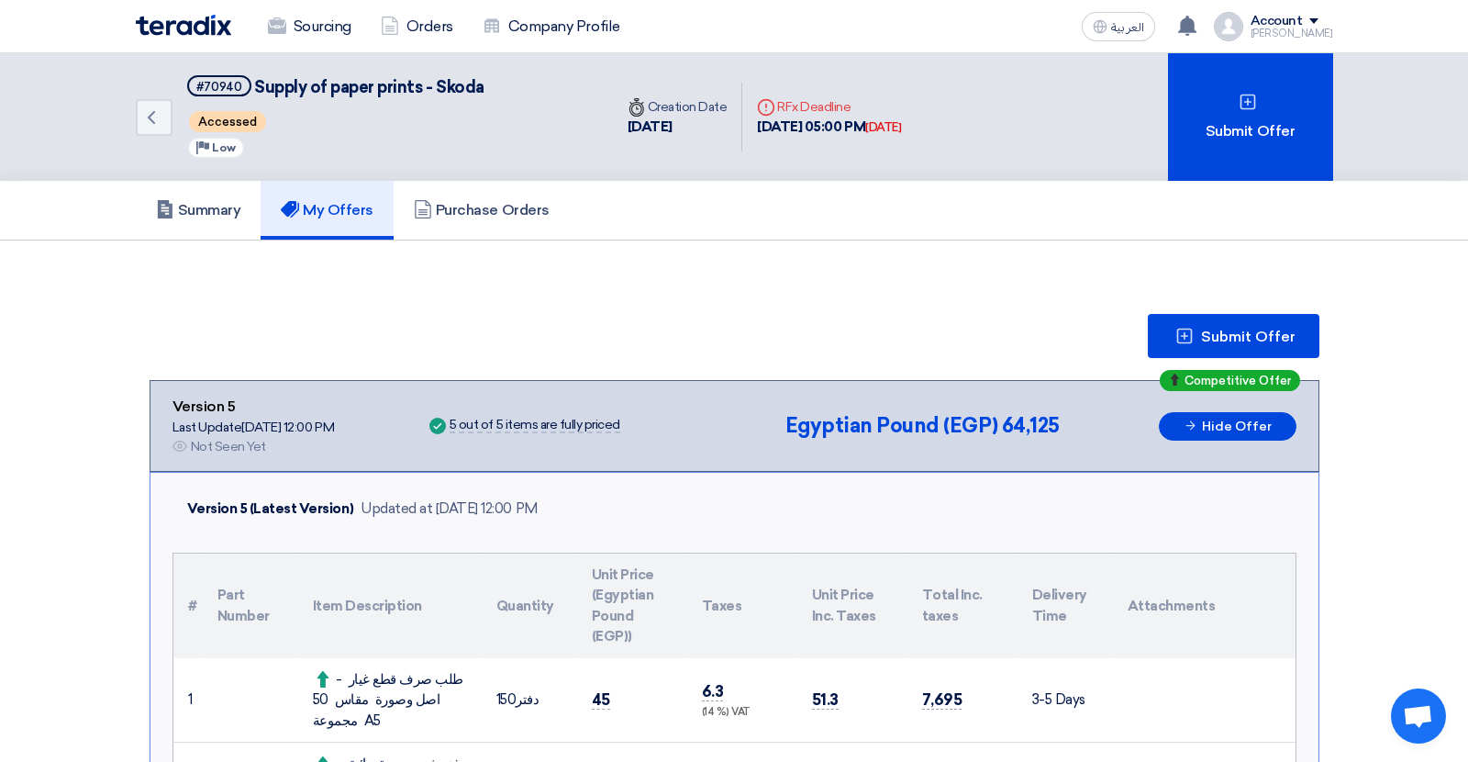
scroll to position [218, 0]
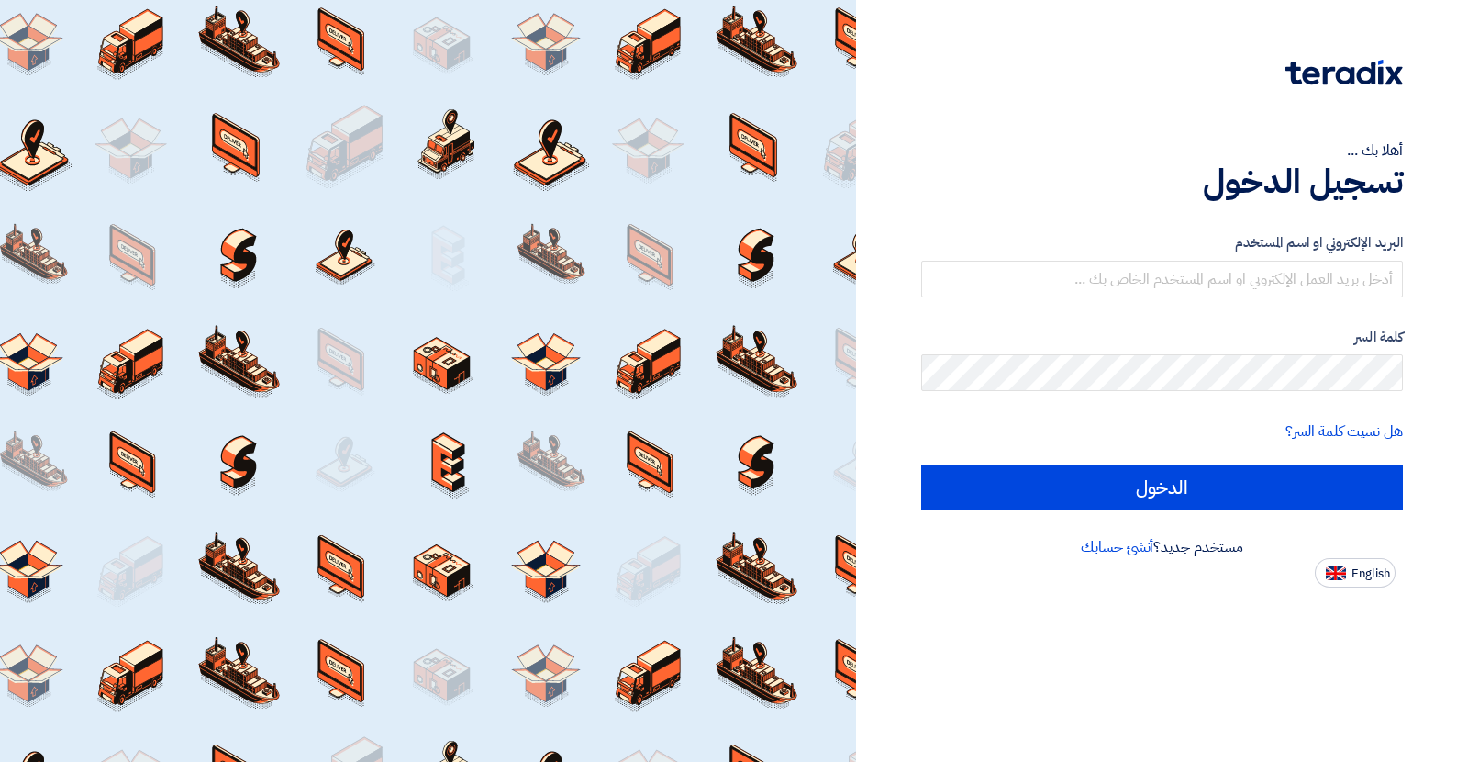
type input "alfred.mishriky@gmail.com"
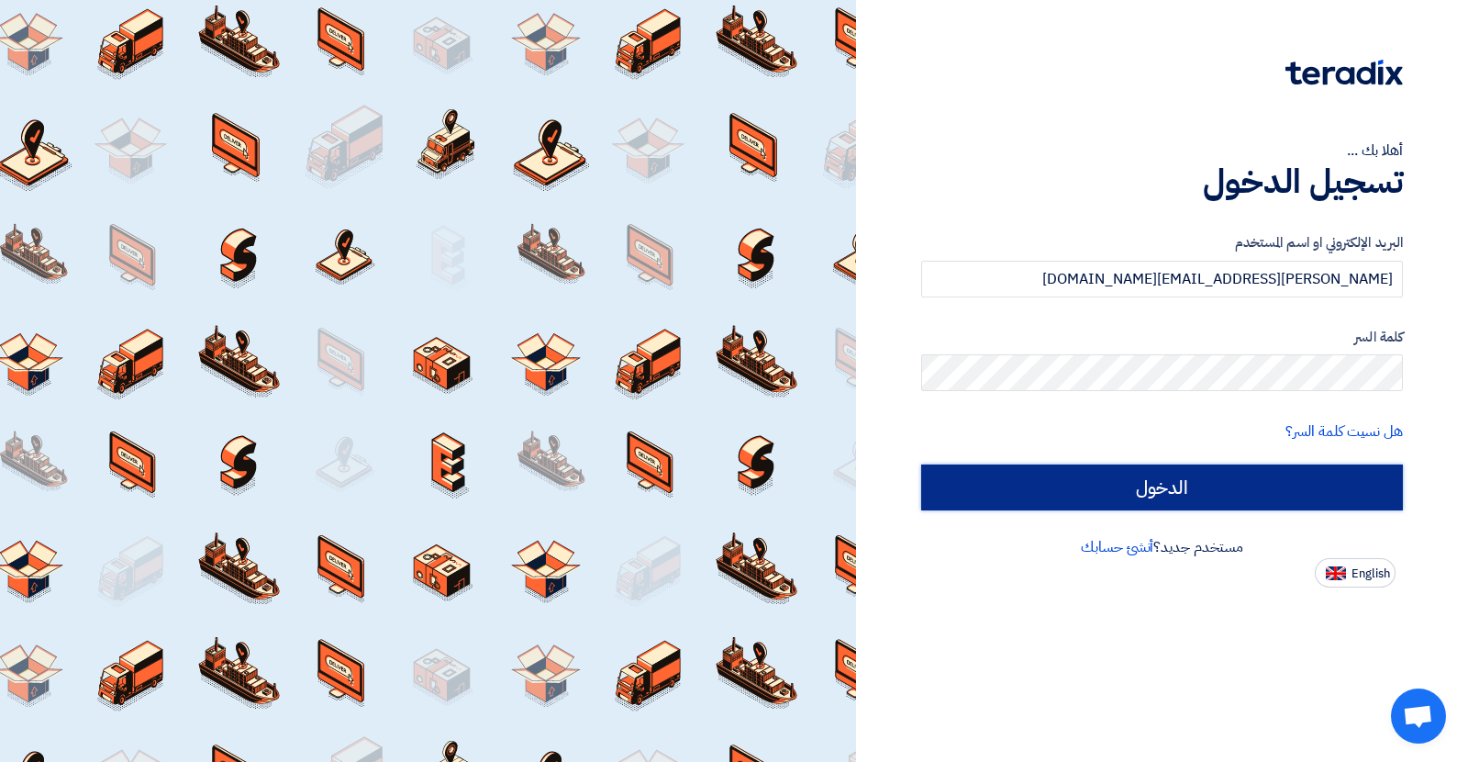
click at [1072, 480] on input "الدخول" at bounding box center [1162, 487] width 482 height 46
type input "Sign in"
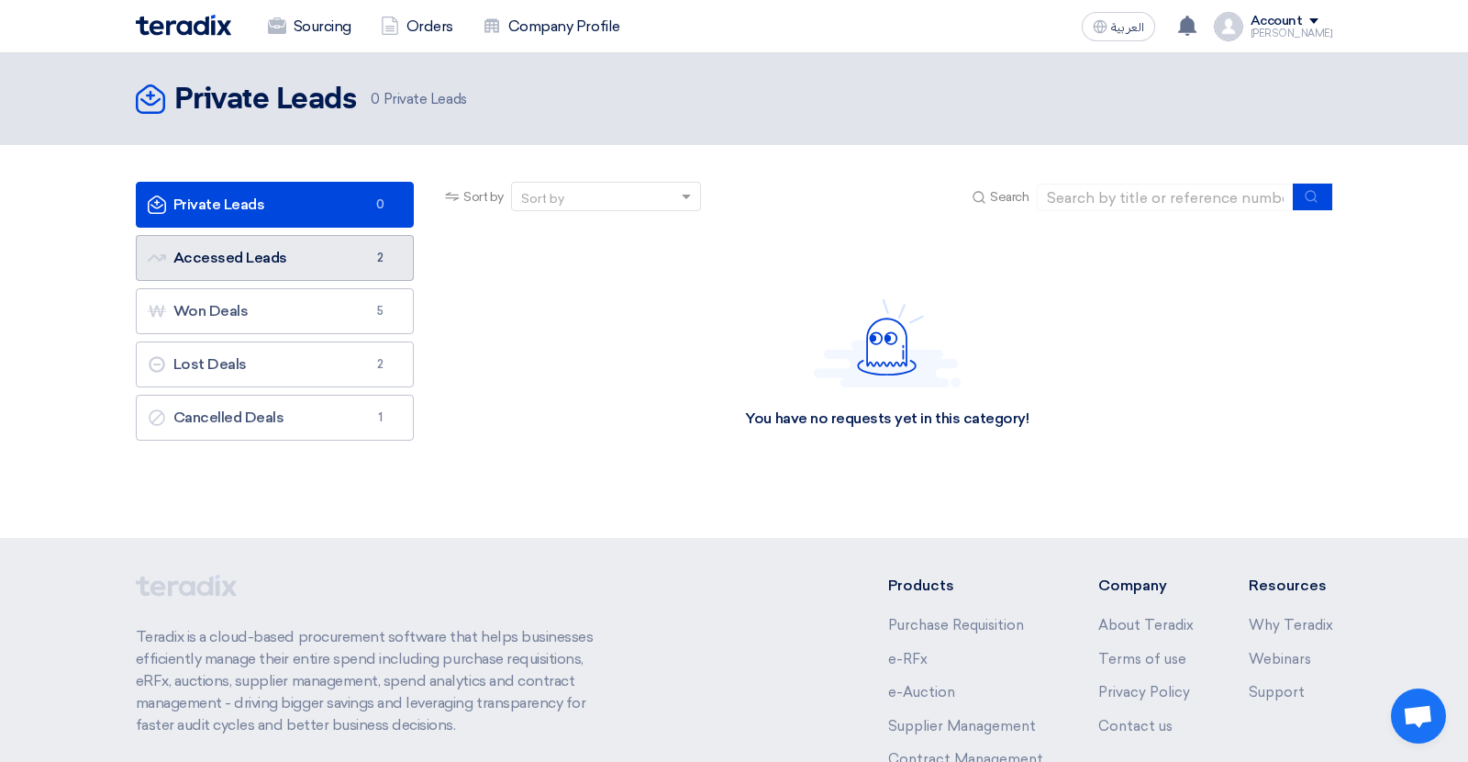
click at [274, 260] on link "Accessed Leads Accessed Leads 2" at bounding box center [275, 258] width 279 height 46
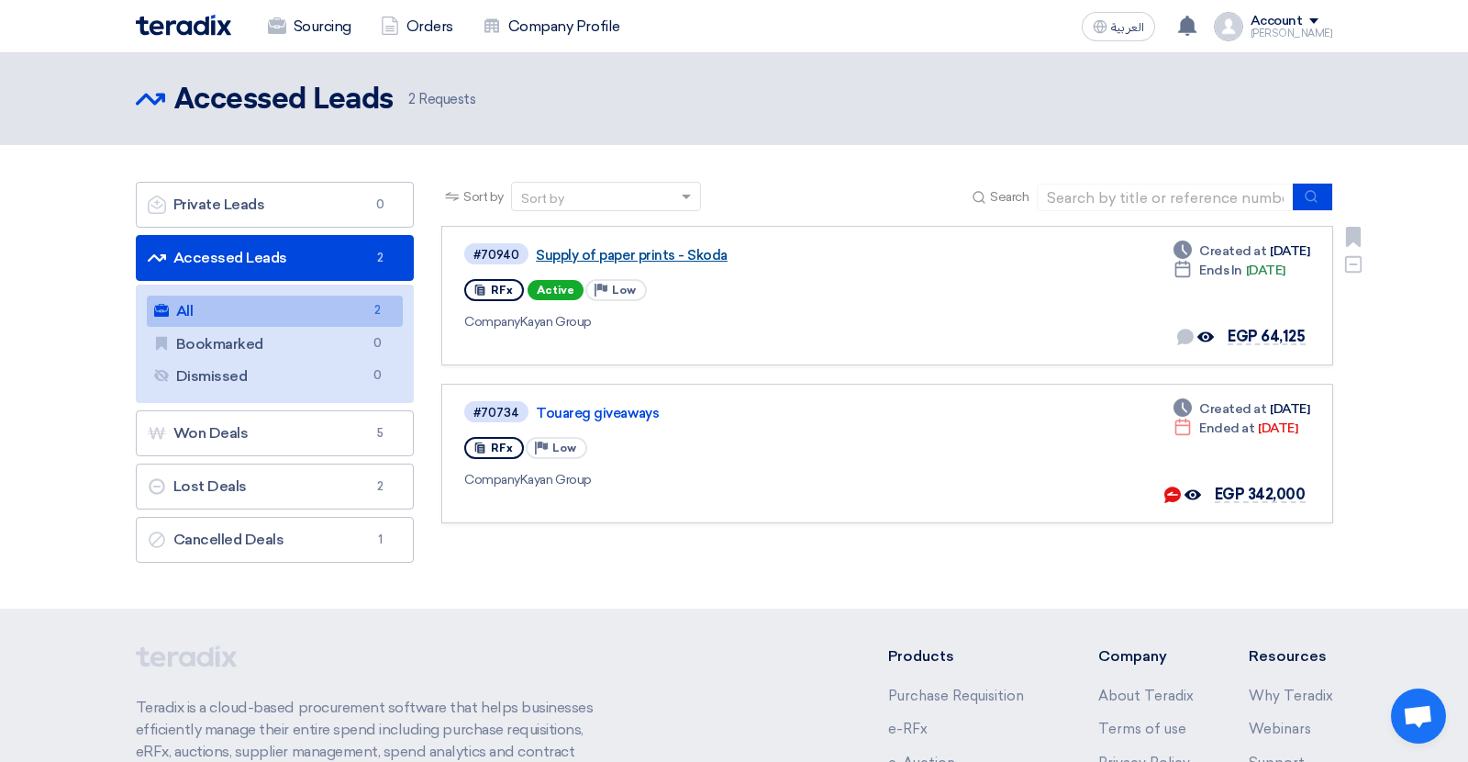
click at [671, 262] on link "Supply of paper prints - Skoda" at bounding box center [765, 255] width 459 height 17
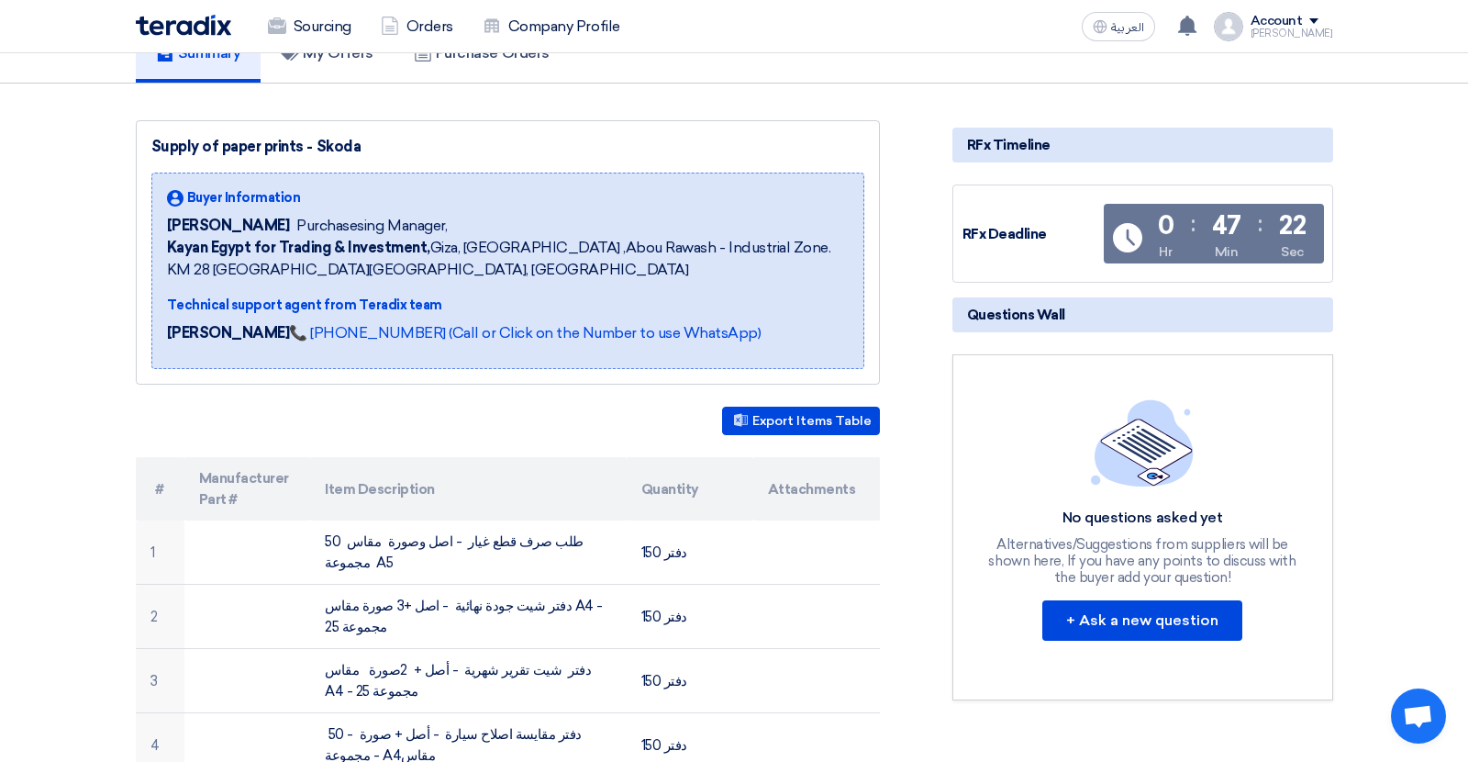
scroll to position [117, 0]
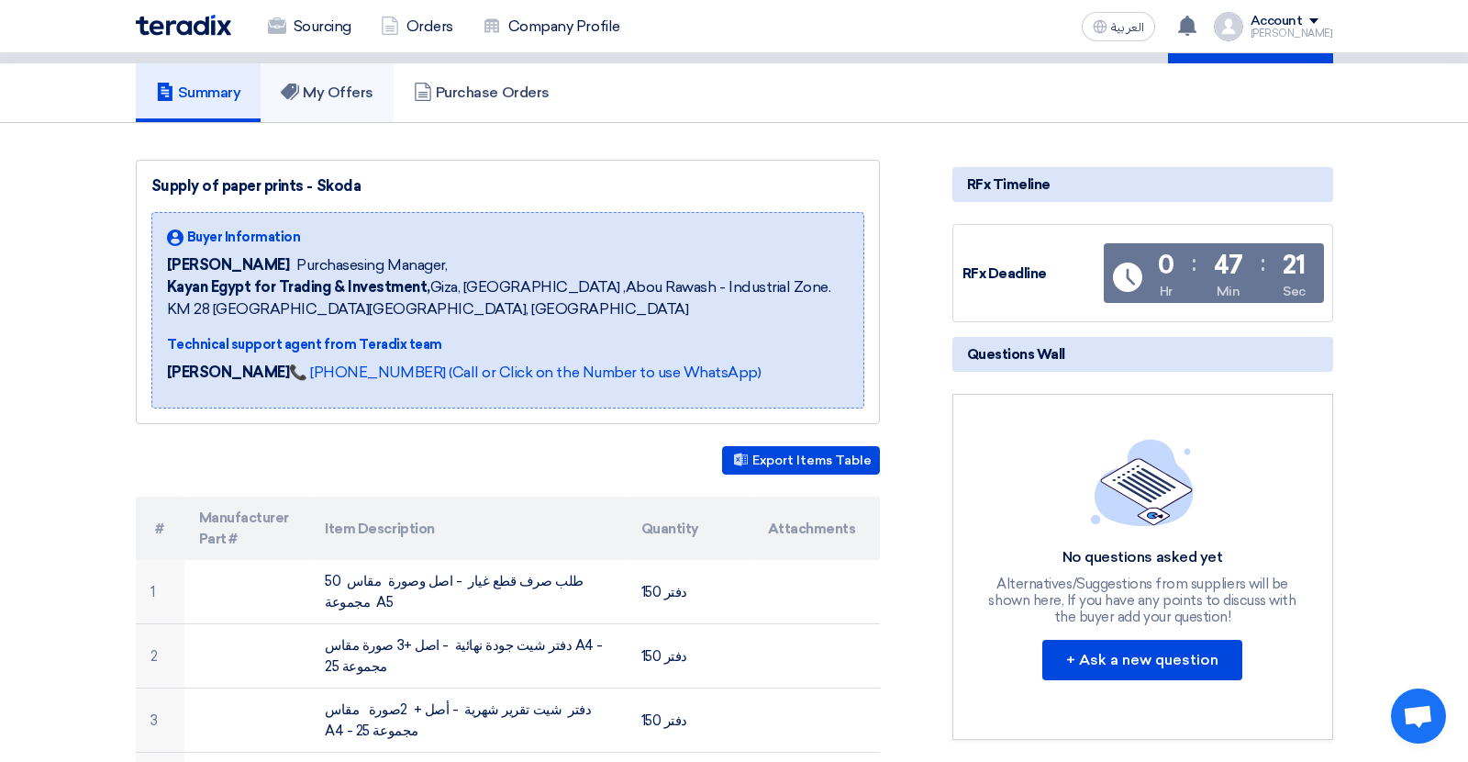
click at [335, 99] on h5 "My Offers" at bounding box center [327, 93] width 93 height 18
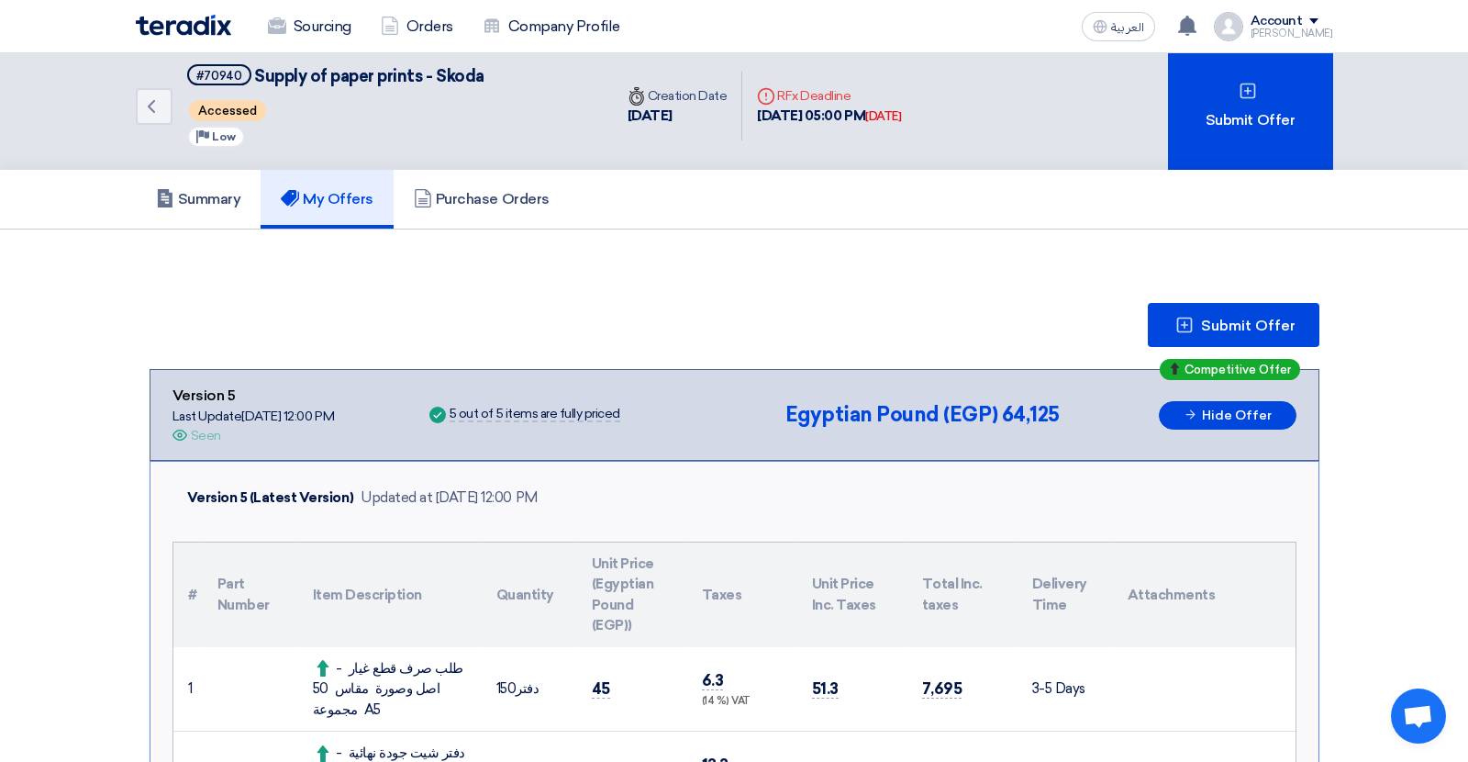
scroll to position [0, 0]
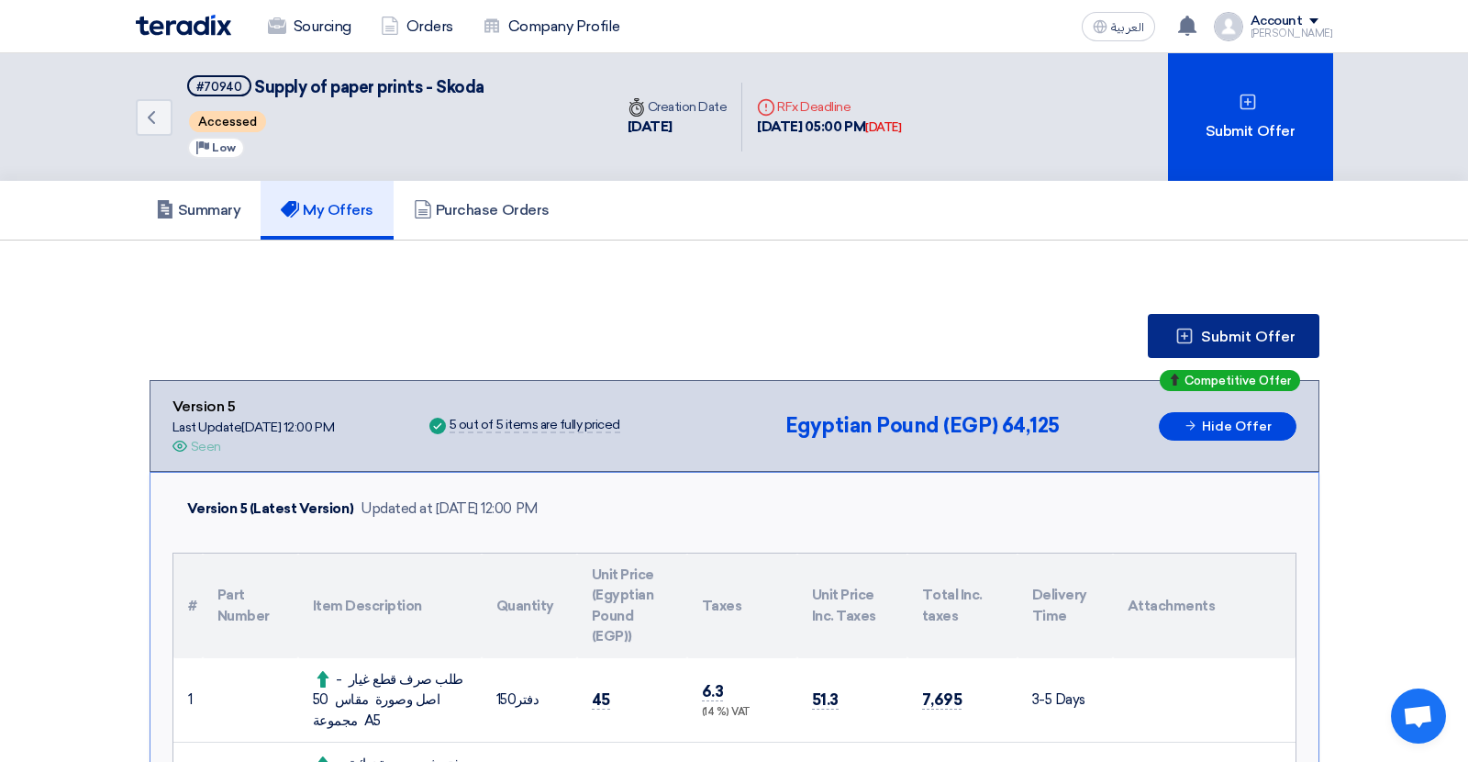
click at [1208, 329] on span "Submit Offer" at bounding box center [1248, 336] width 95 height 15
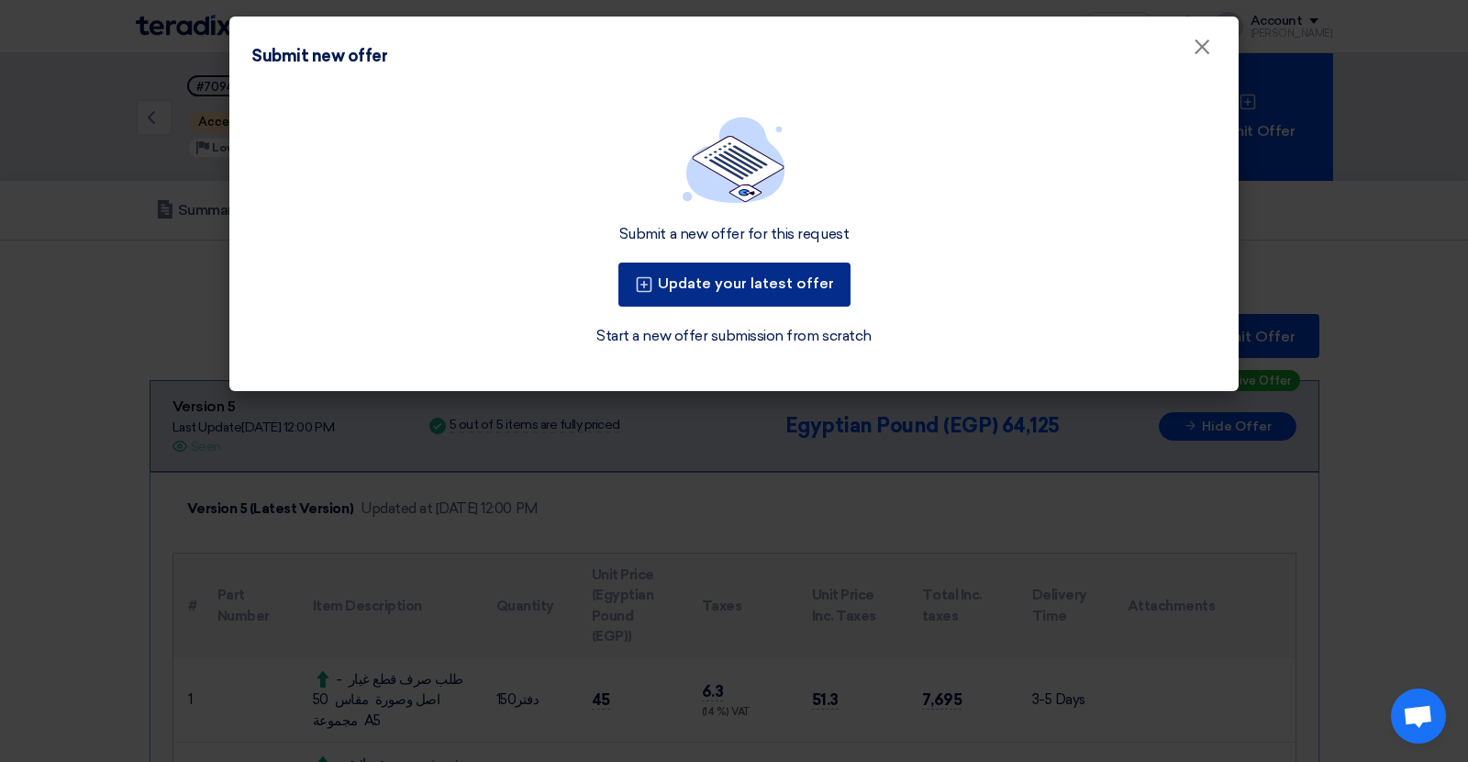
click at [783, 278] on button "Update your latest offer" at bounding box center [735, 284] width 232 height 44
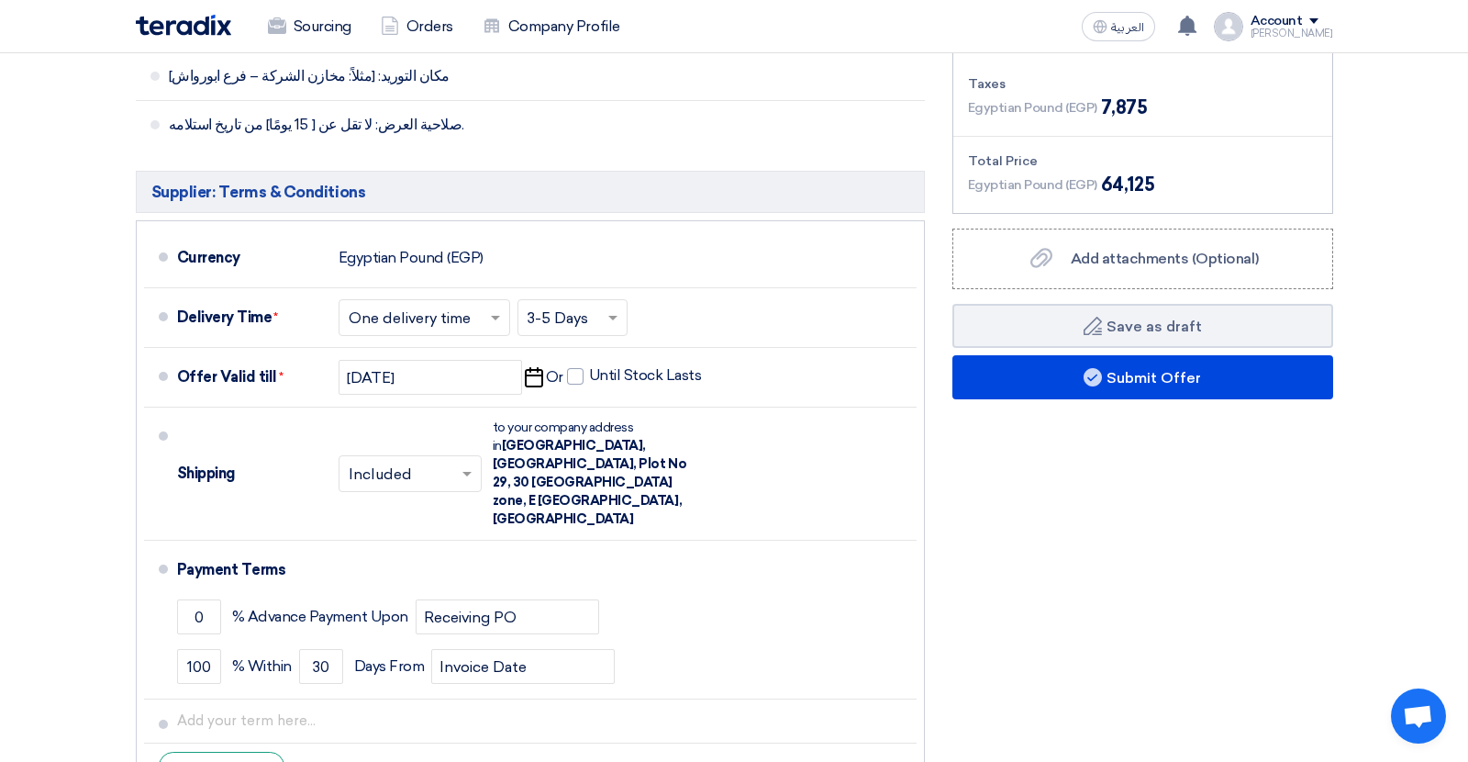
scroll to position [1168, 0]
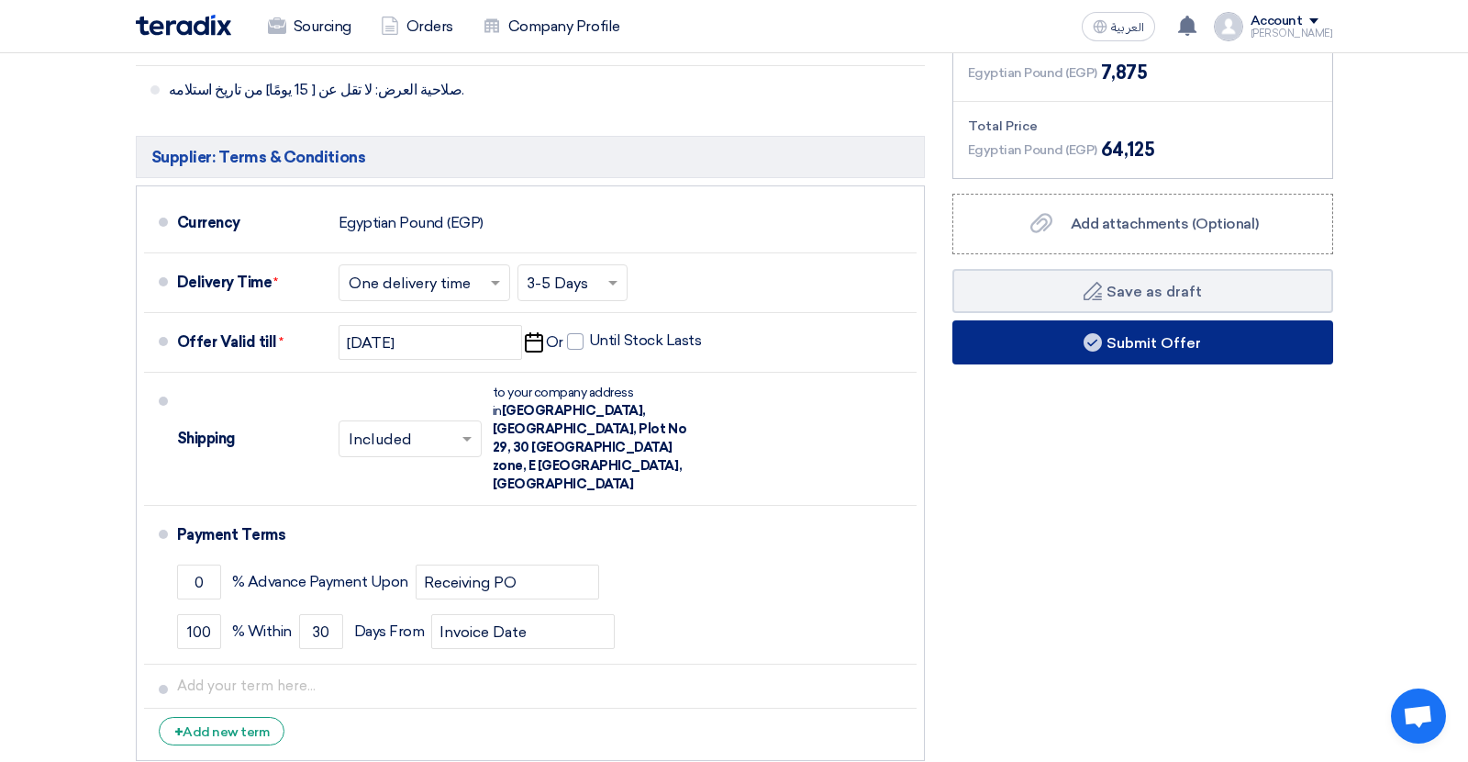
click at [1055, 357] on button "Submit Offer" at bounding box center [1143, 342] width 381 height 44
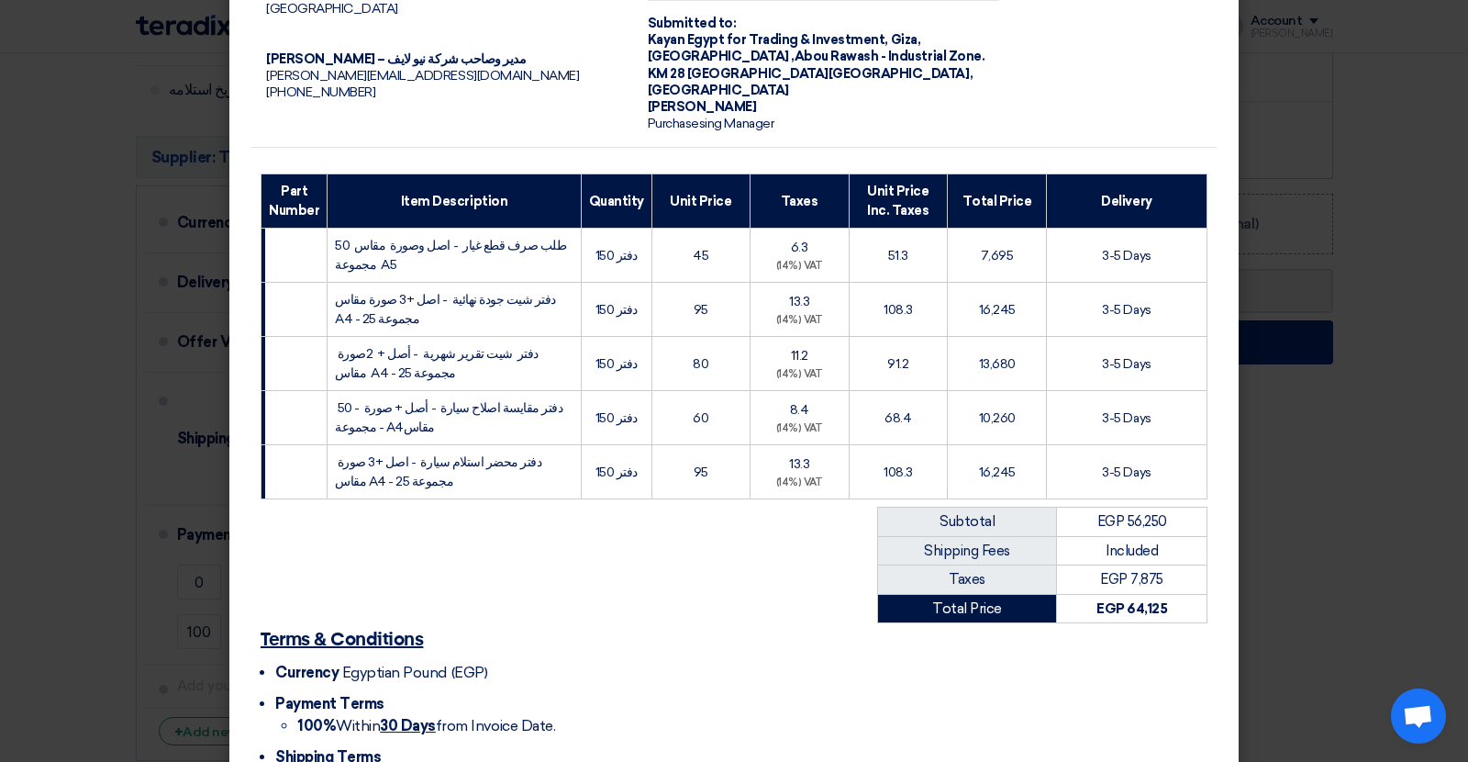
scroll to position [276, 0]
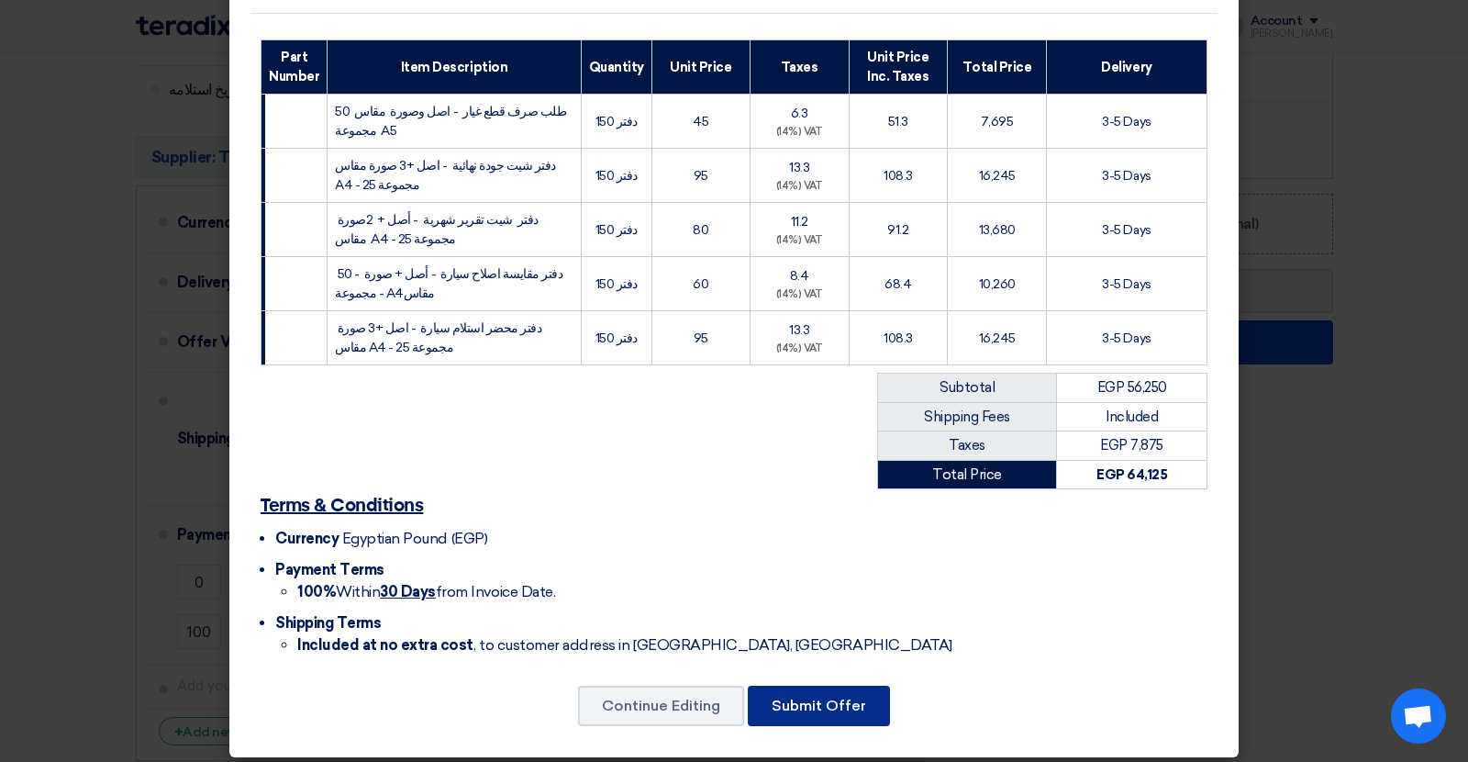
click at [825, 701] on button "Submit Offer" at bounding box center [819, 706] width 142 height 40
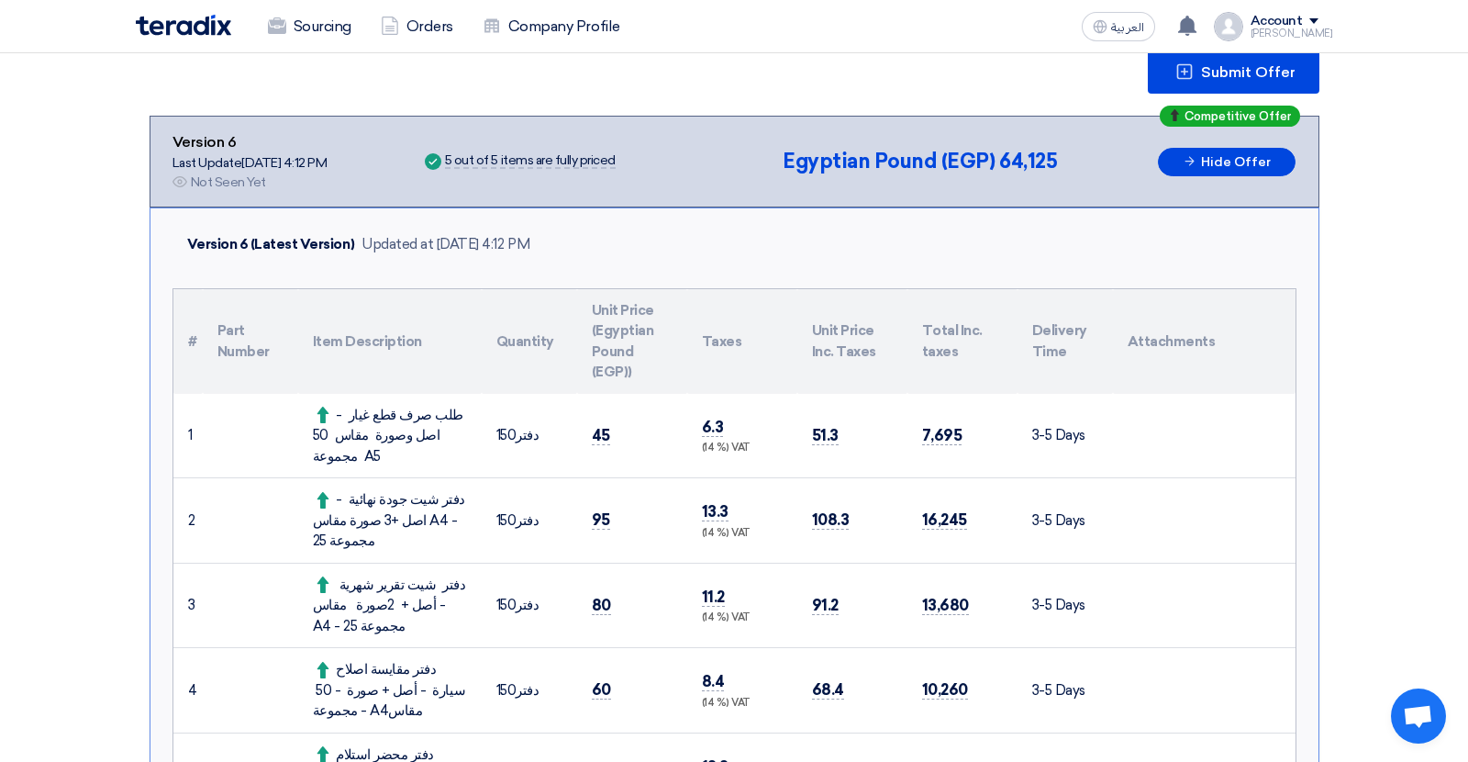
scroll to position [0, 0]
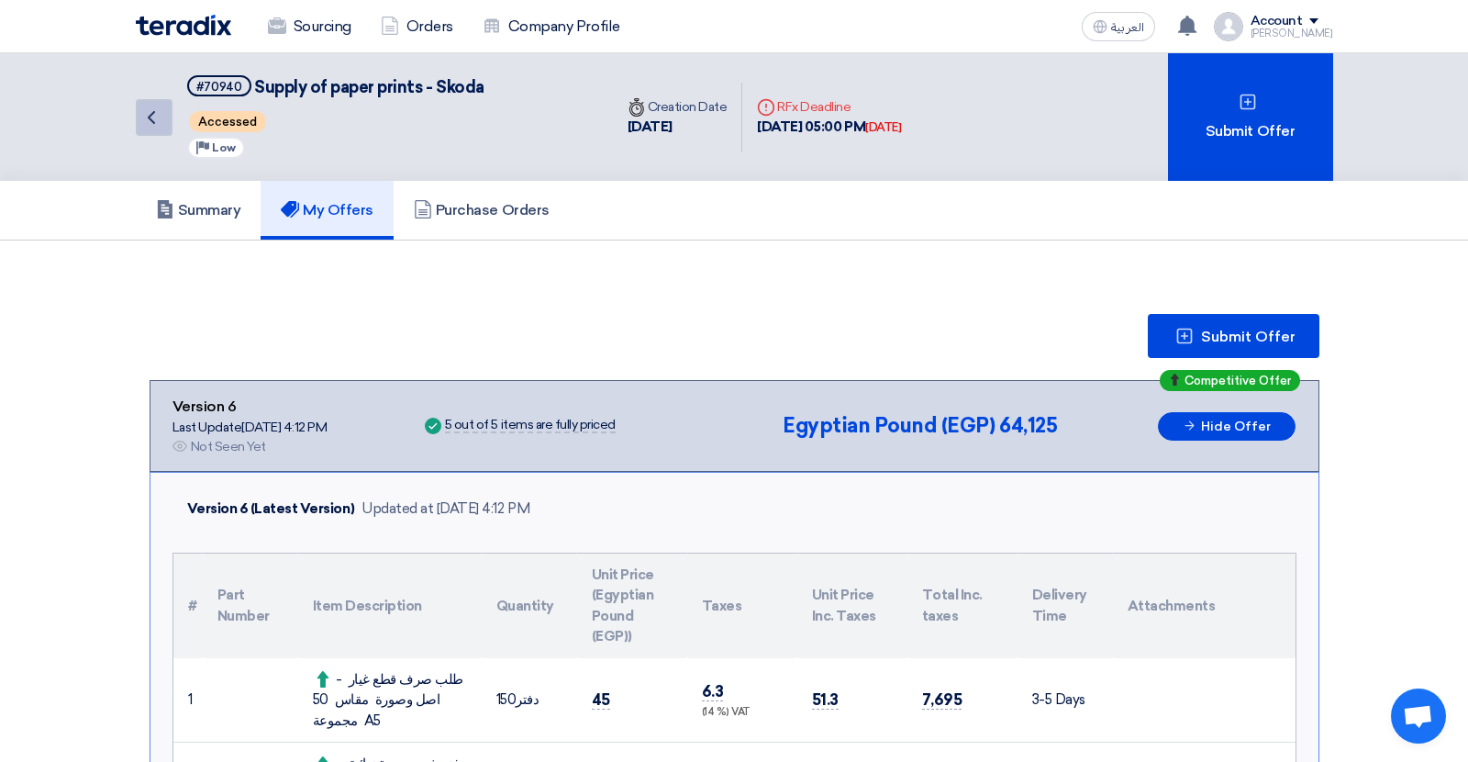
click at [152, 128] on link "Back" at bounding box center [154, 117] width 37 height 37
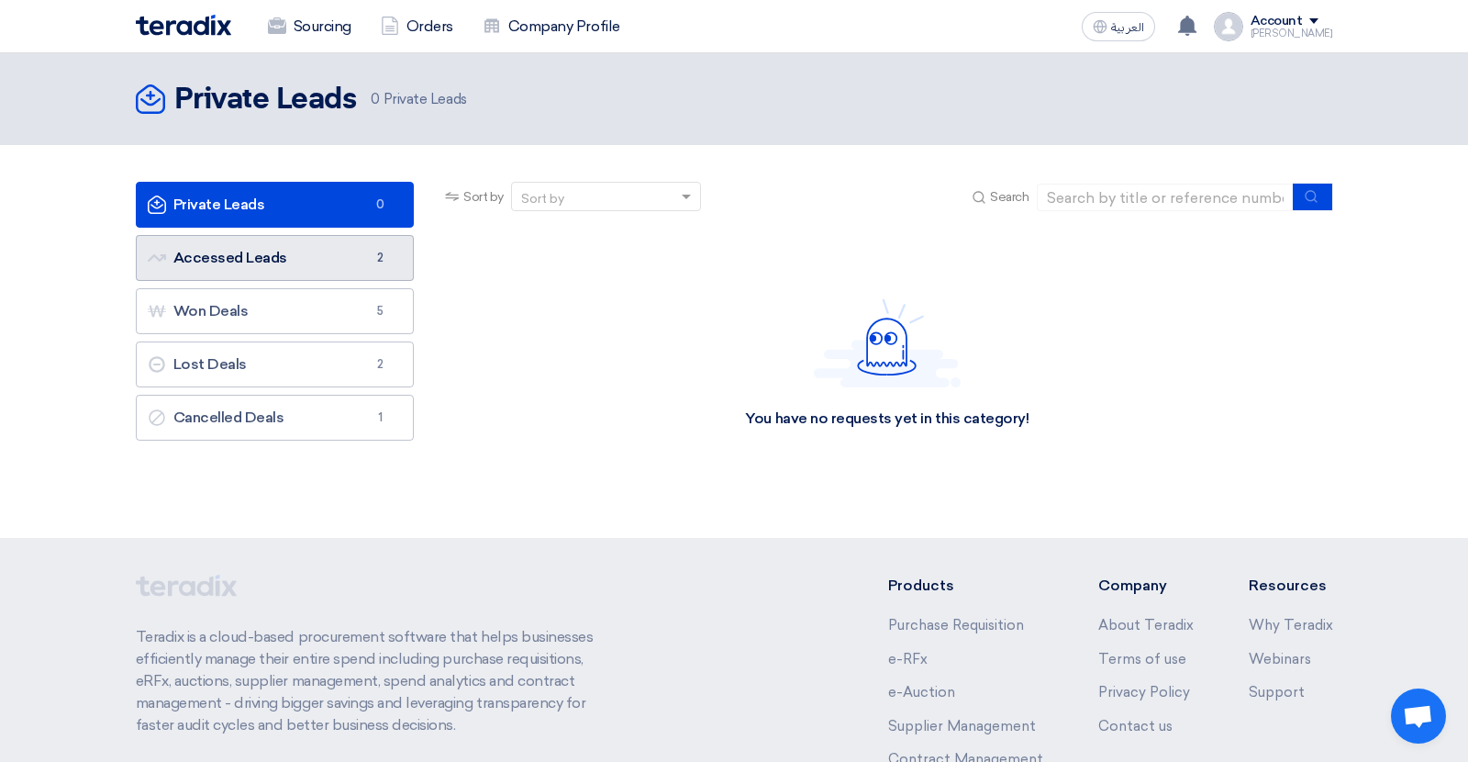
click at [267, 279] on link "Accessed Leads Accessed Leads 2" at bounding box center [275, 258] width 279 height 46
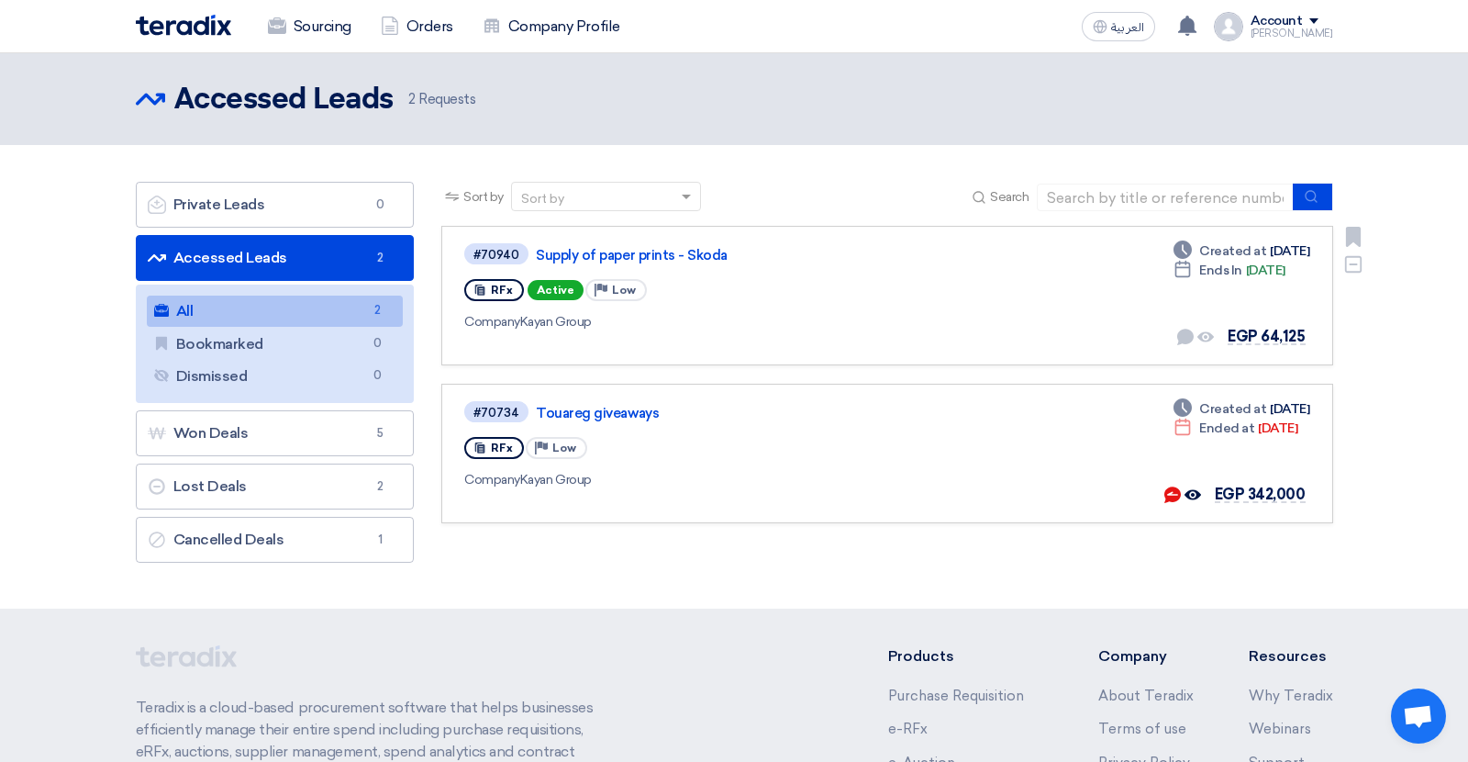
click at [679, 264] on div "#70940 Supply of paper prints - Skoda" at bounding box center [731, 253] width 534 height 25
click at [675, 253] on link "Supply of paper prints - Skoda" at bounding box center [765, 255] width 459 height 17
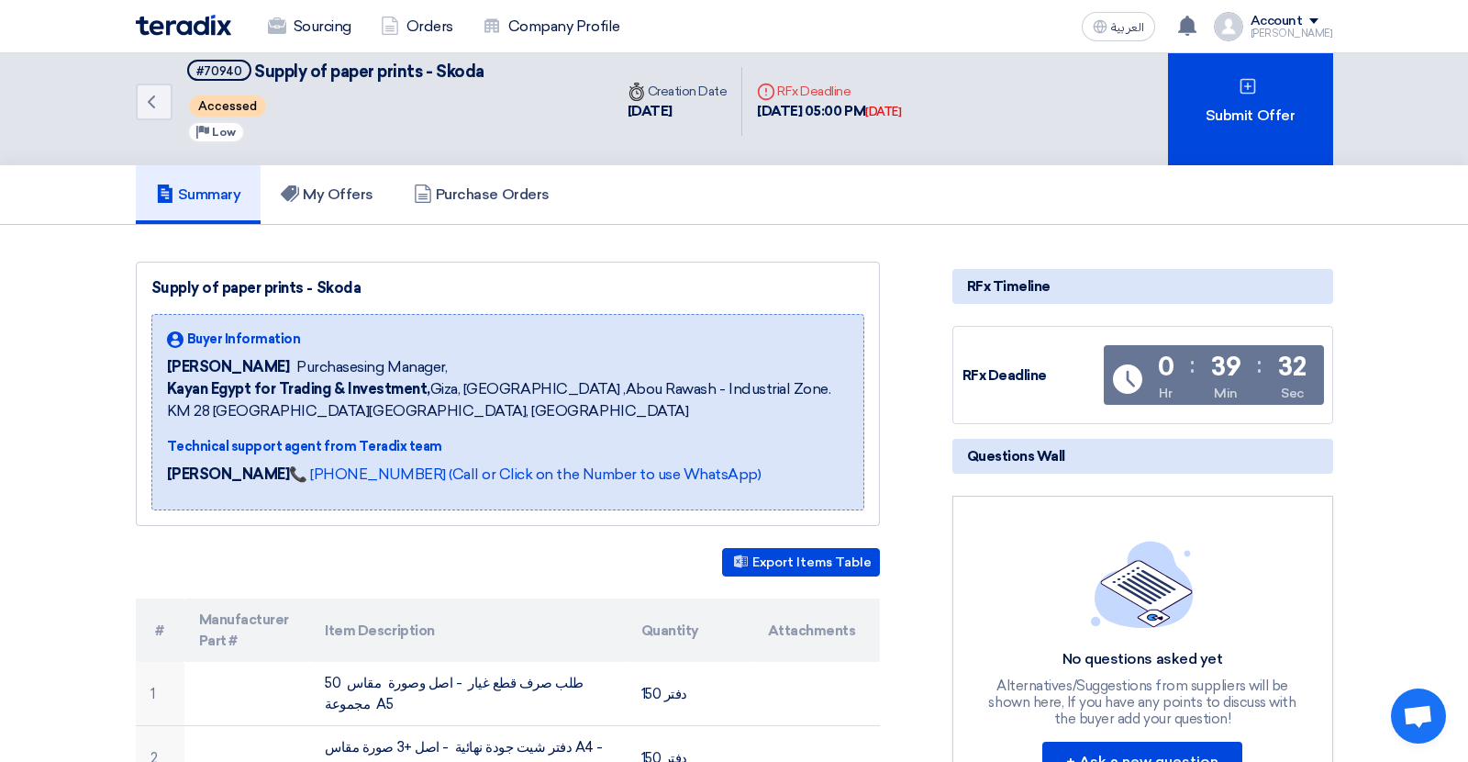
scroll to position [11, 0]
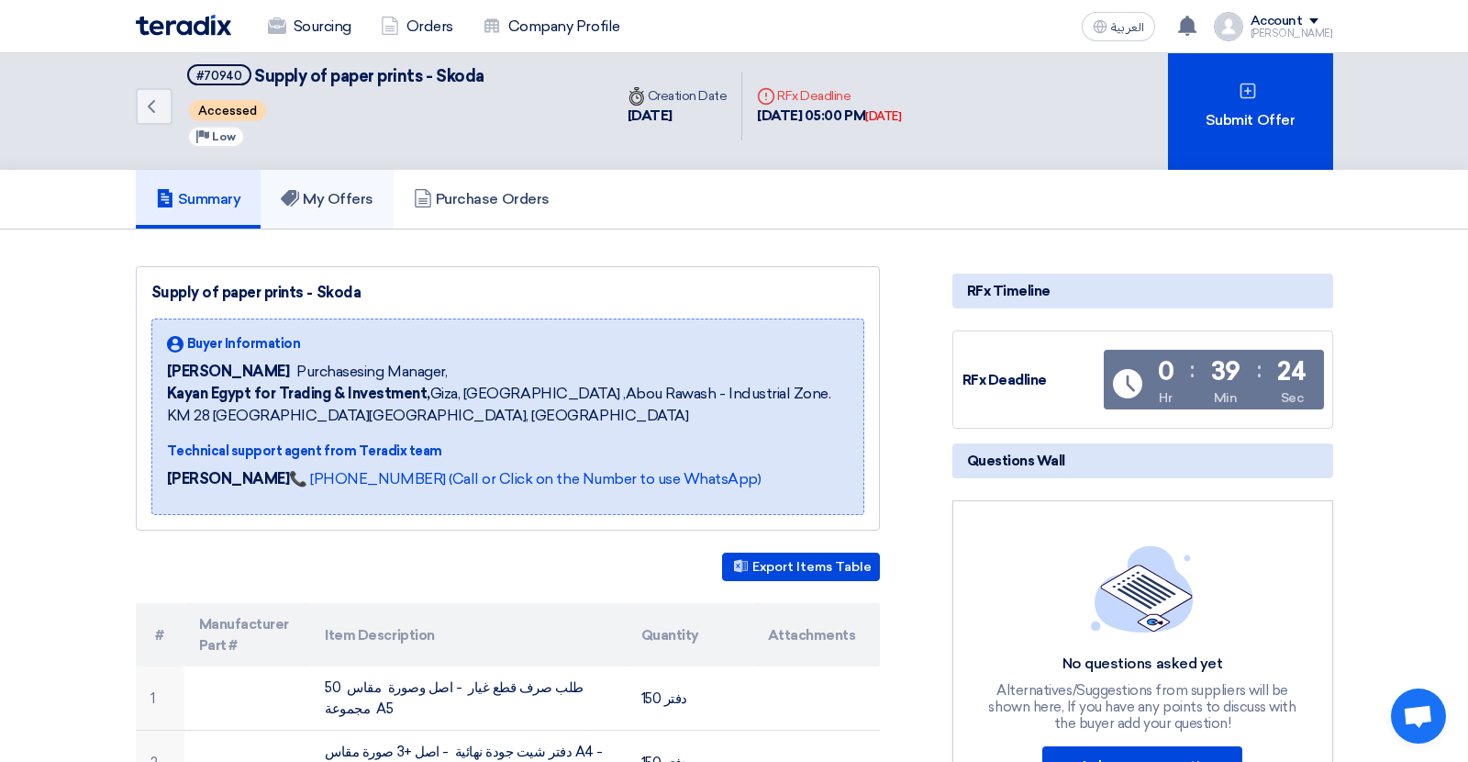
click at [340, 194] on h5 "My Offers" at bounding box center [327, 199] width 93 height 18
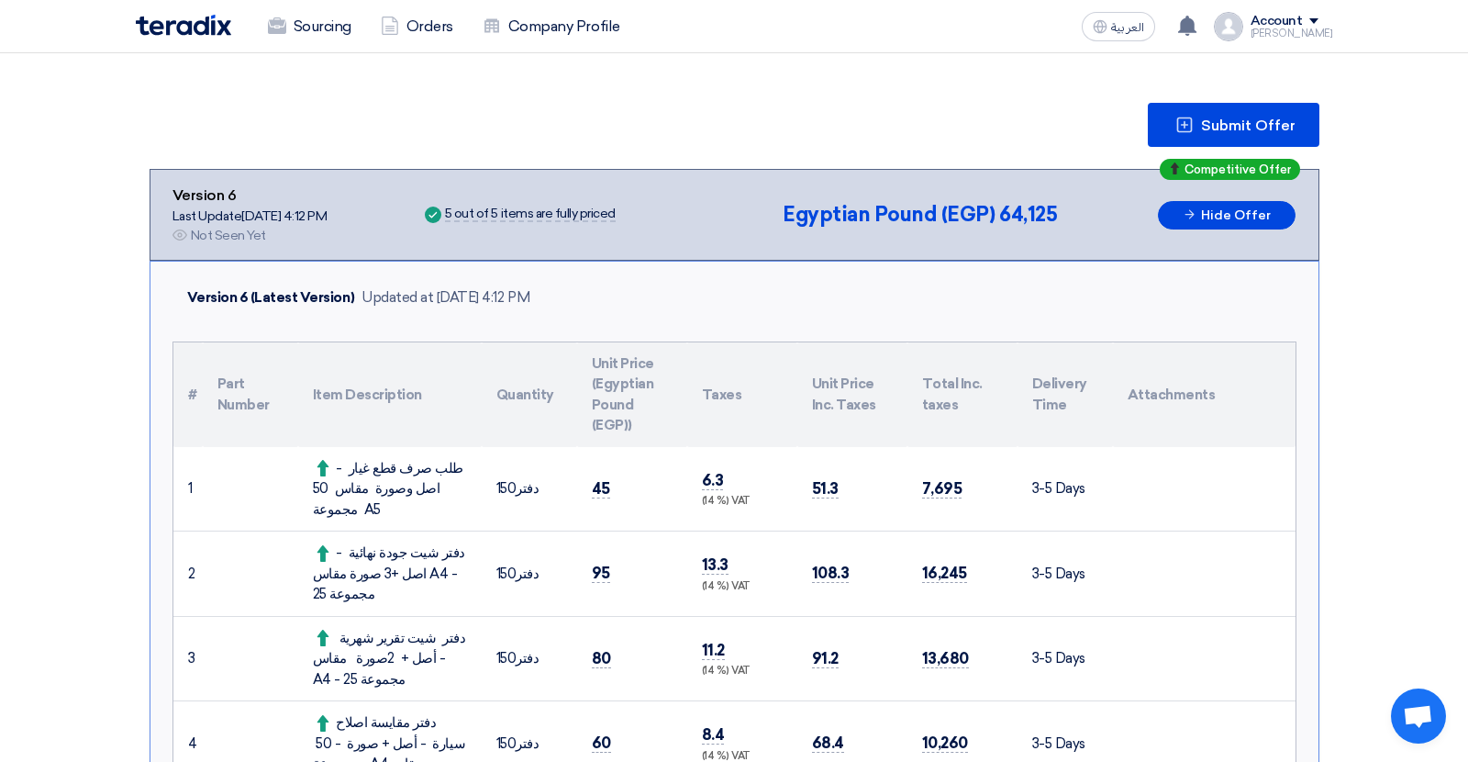
scroll to position [0, 0]
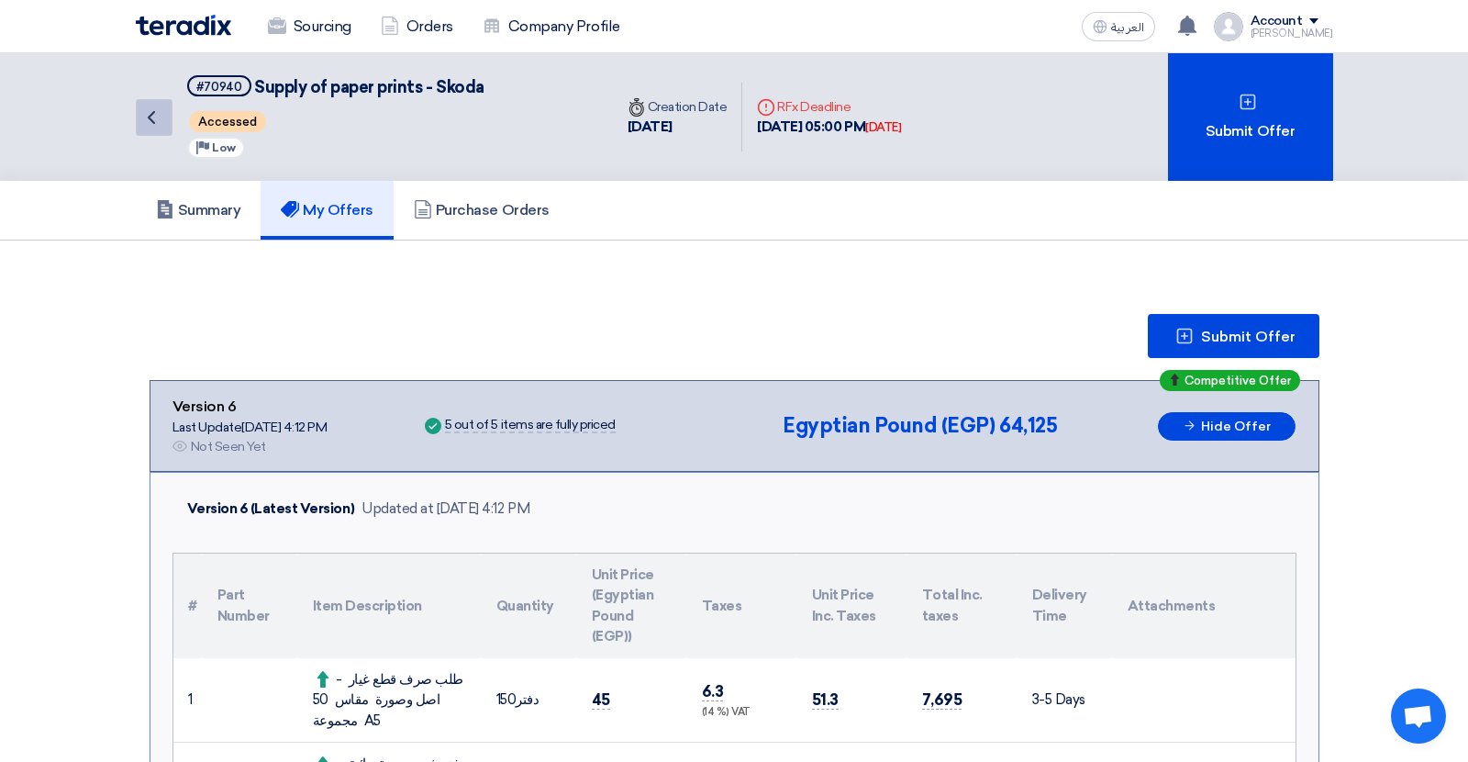
click at [156, 108] on icon "Back" at bounding box center [151, 117] width 22 height 22
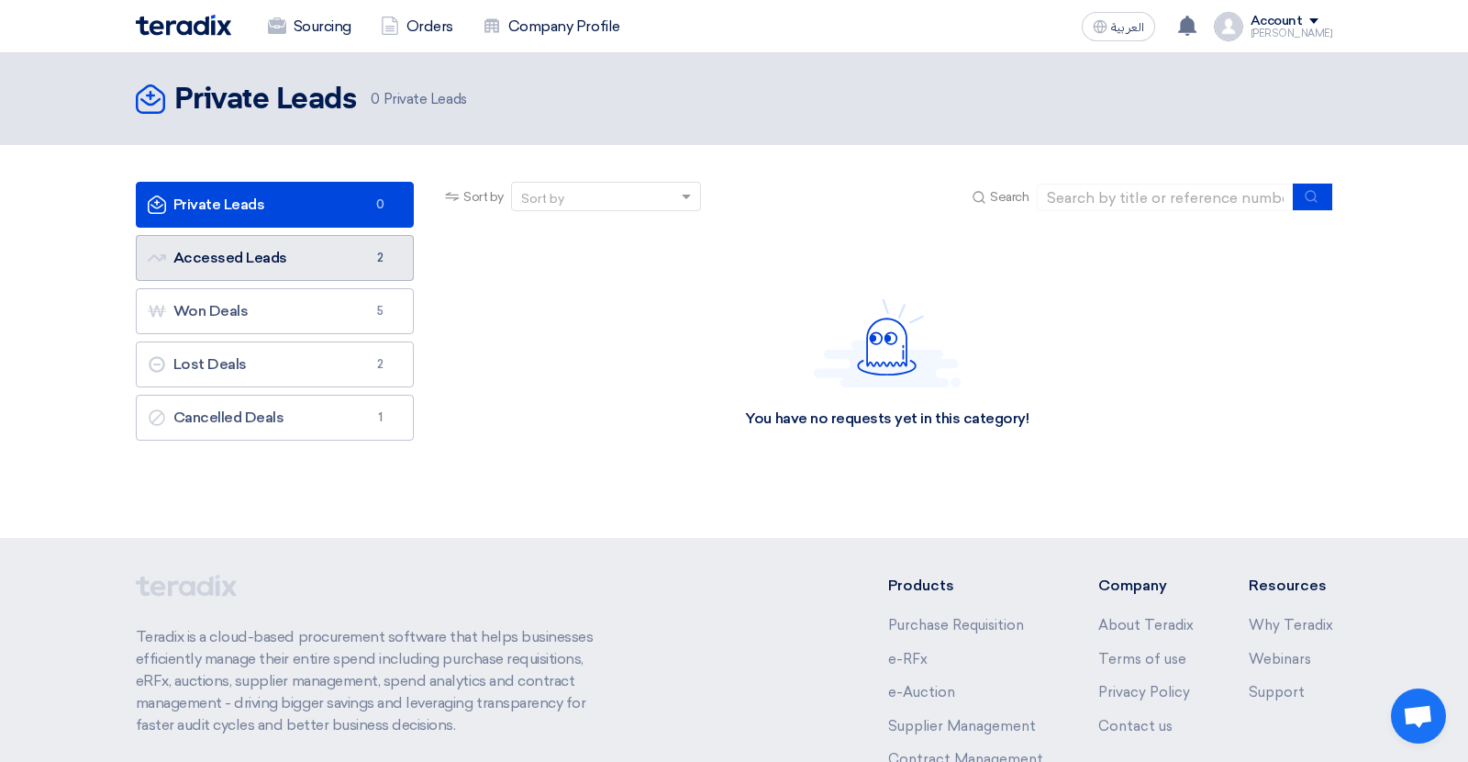
click at [280, 262] on link "Accessed Leads Accessed Leads 2" at bounding box center [275, 258] width 279 height 46
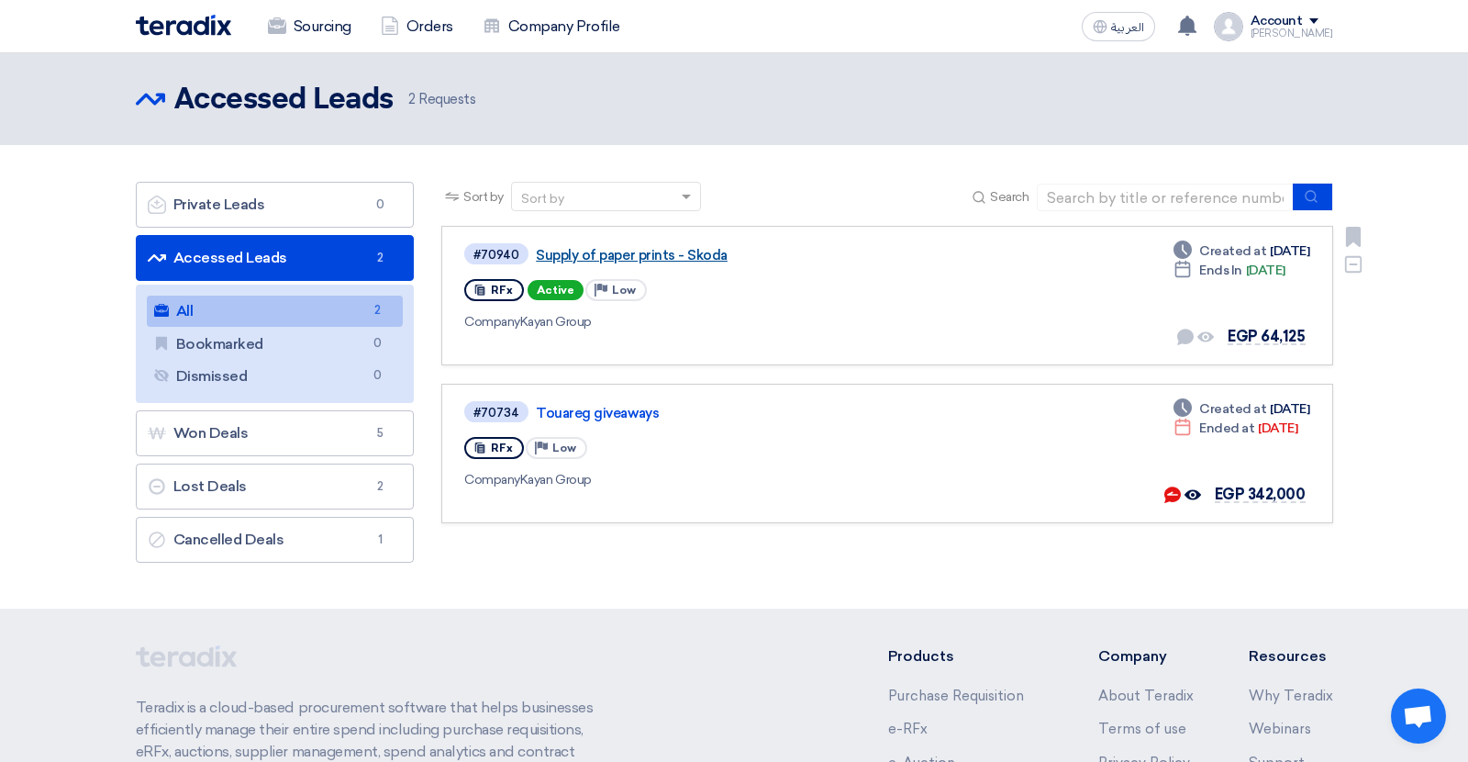
click at [668, 260] on link "Supply of paper prints - Skoda" at bounding box center [765, 255] width 459 height 17
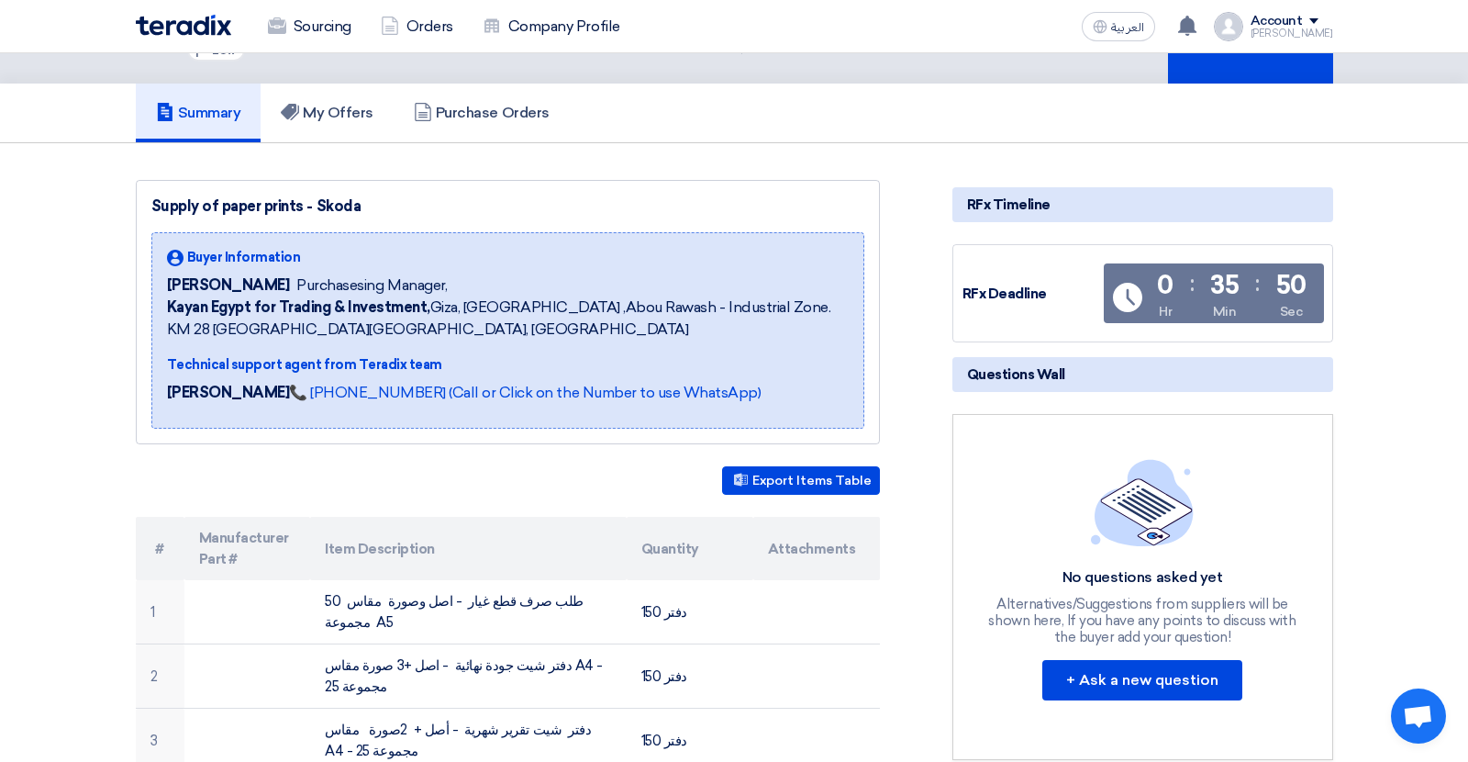
scroll to position [94, 0]
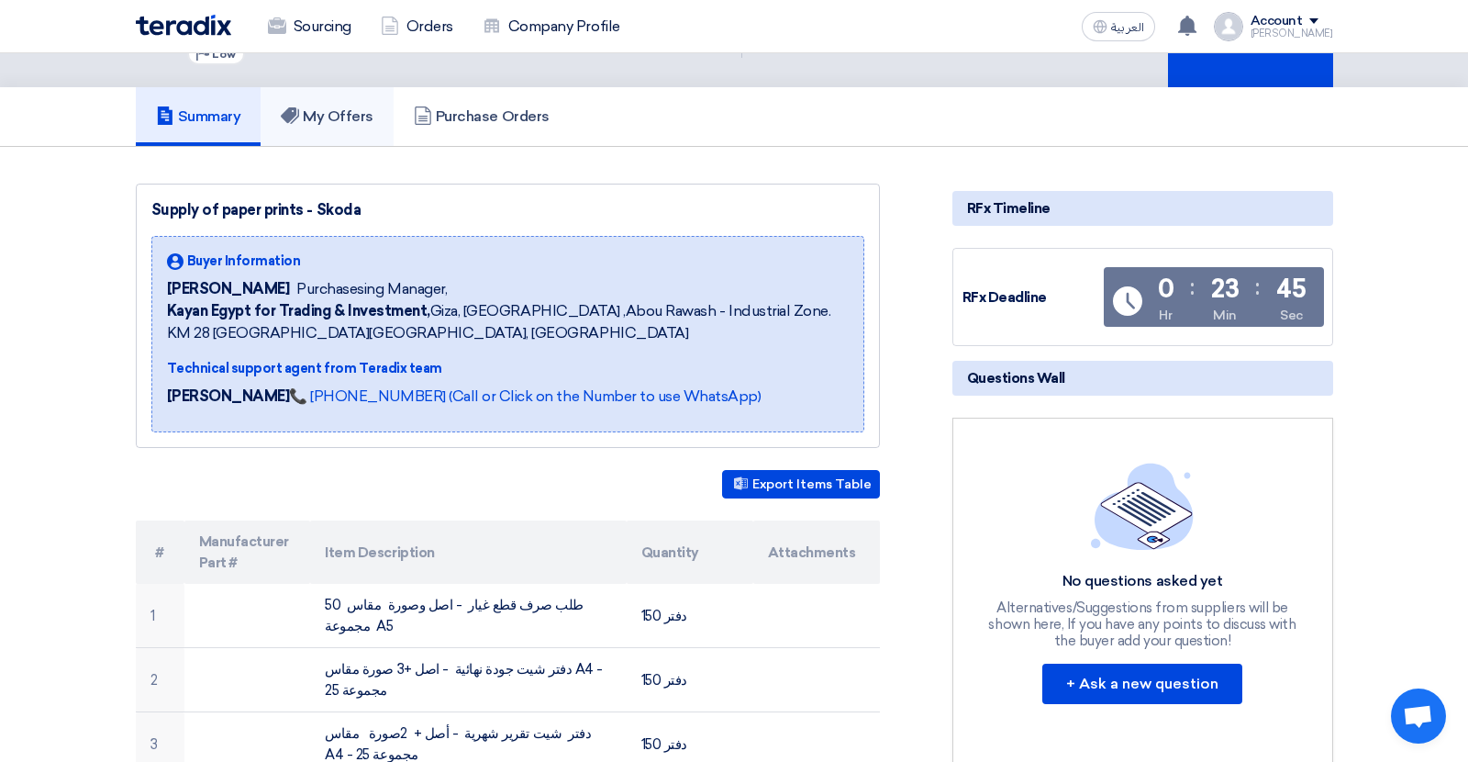
click at [333, 128] on link "My Offers" at bounding box center [327, 116] width 133 height 59
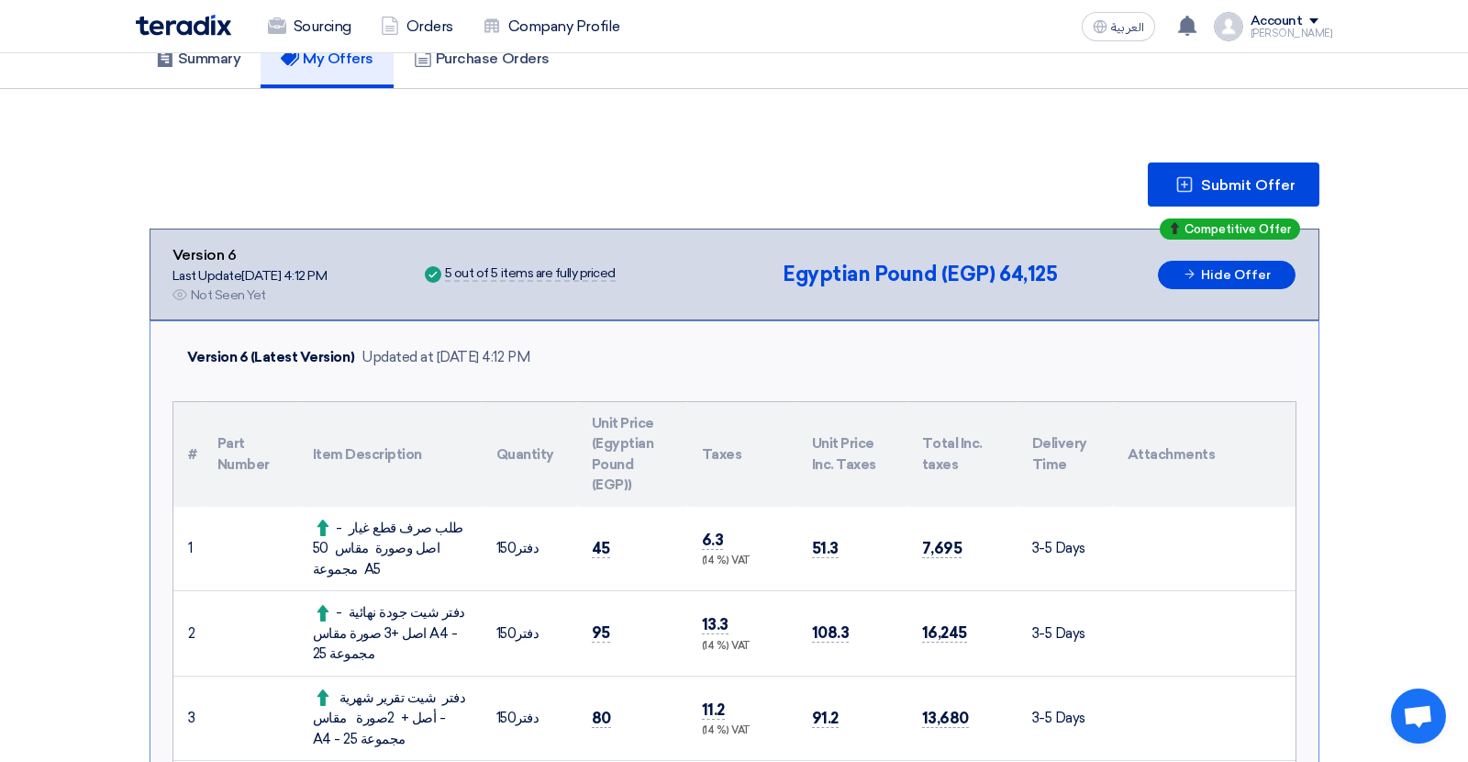
scroll to position [0, 0]
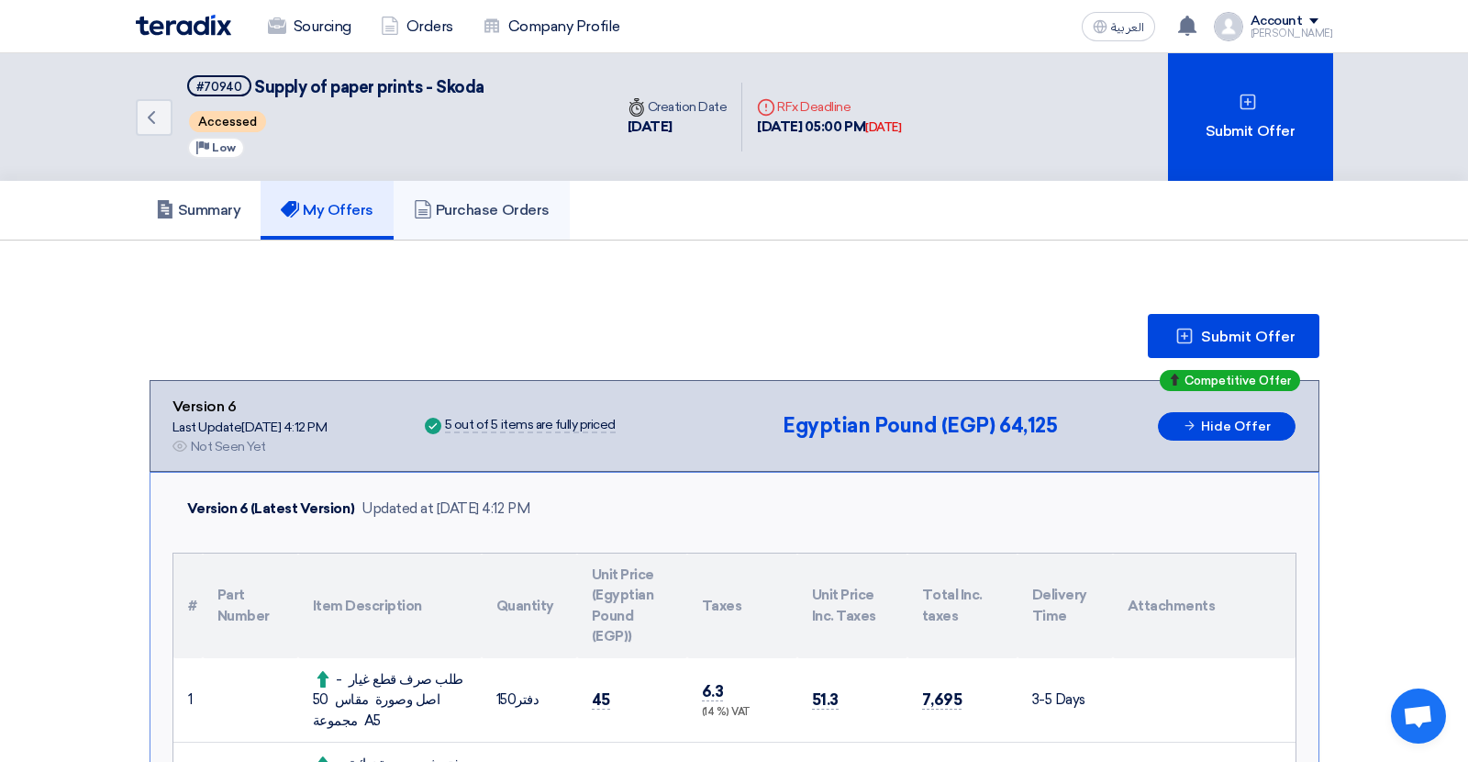
click at [480, 216] on h5 "Purchase Orders" at bounding box center [482, 210] width 136 height 18
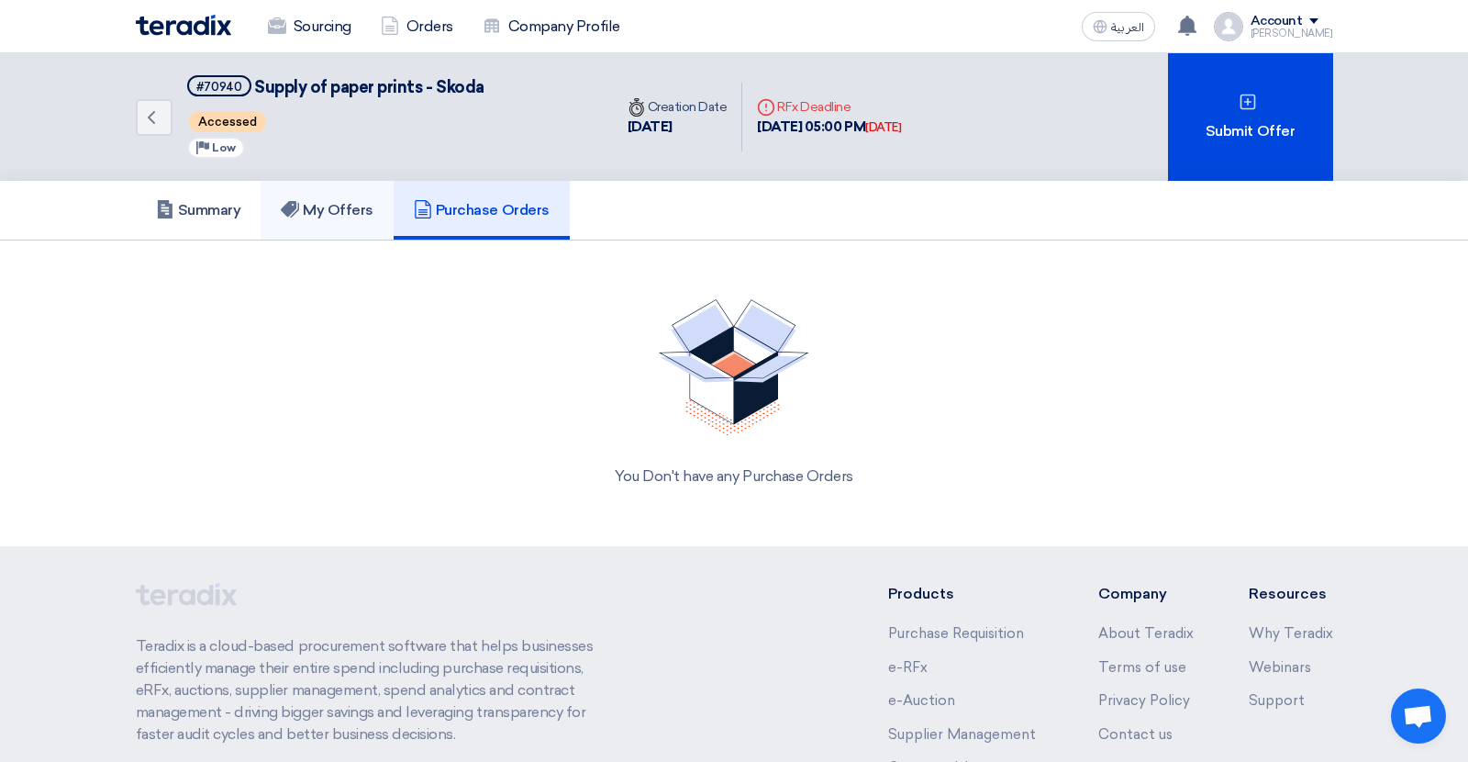
click at [344, 197] on link "My Offers" at bounding box center [327, 210] width 133 height 59
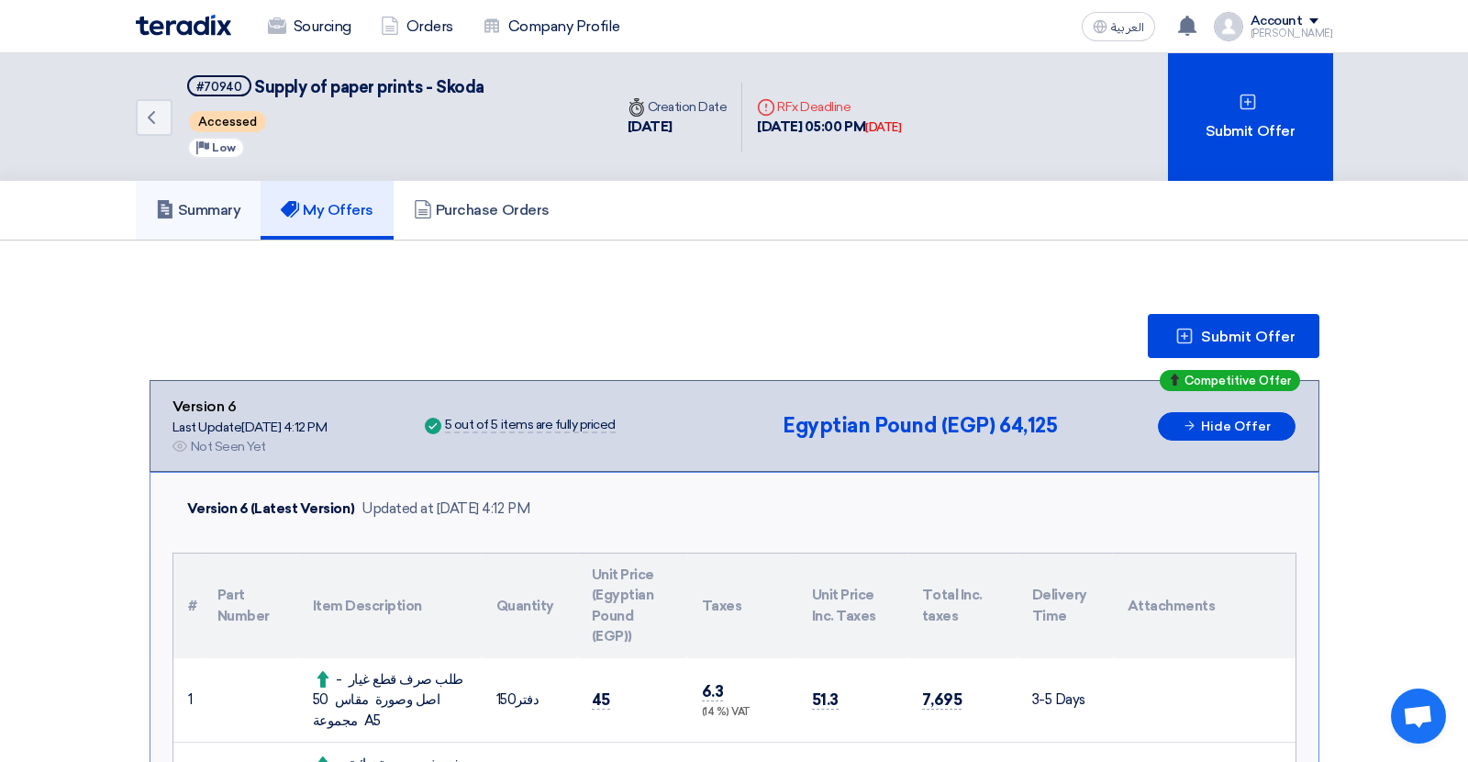
click at [228, 181] on link "Summary" at bounding box center [199, 210] width 126 height 59
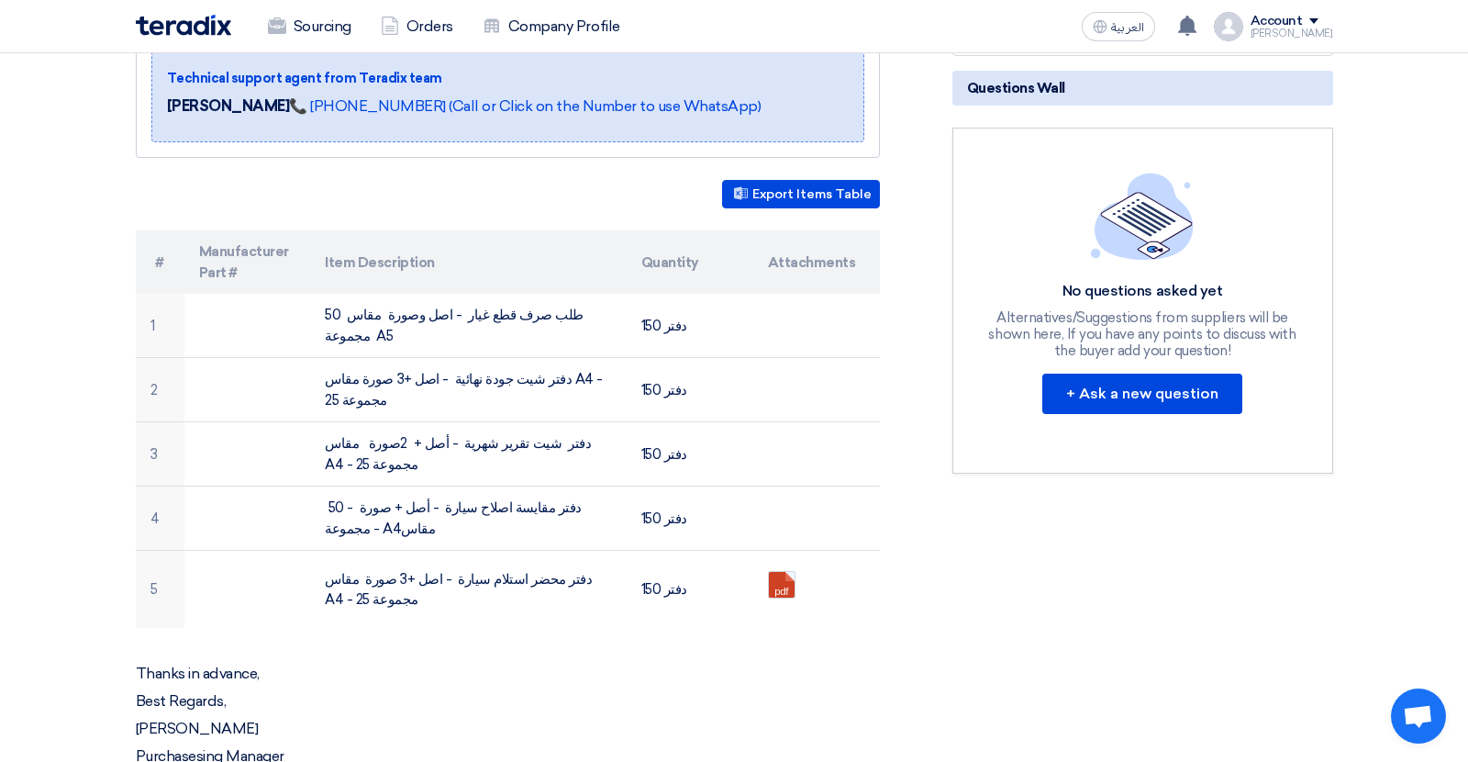
scroll to position [388, 0]
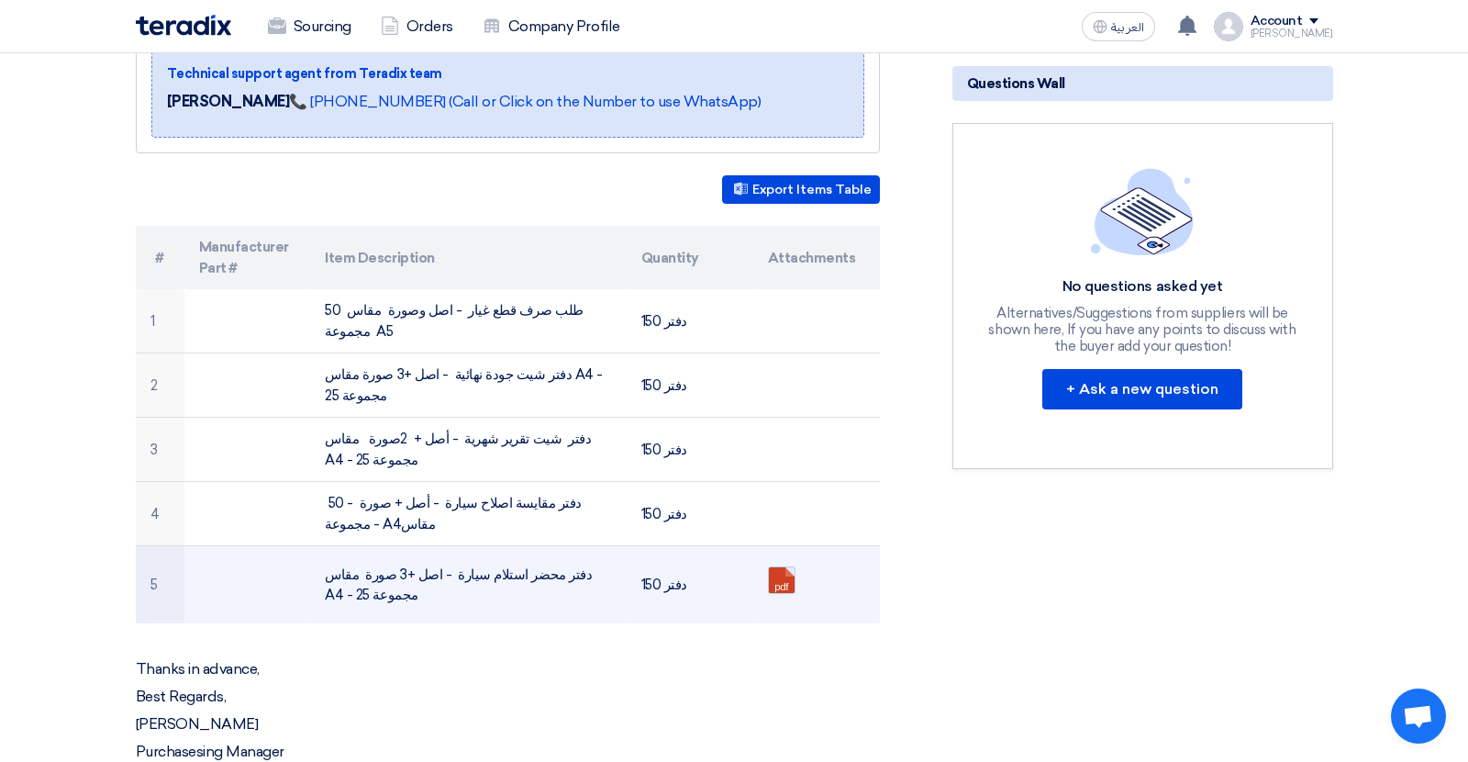
click at [776, 567] on link at bounding box center [842, 622] width 147 height 110
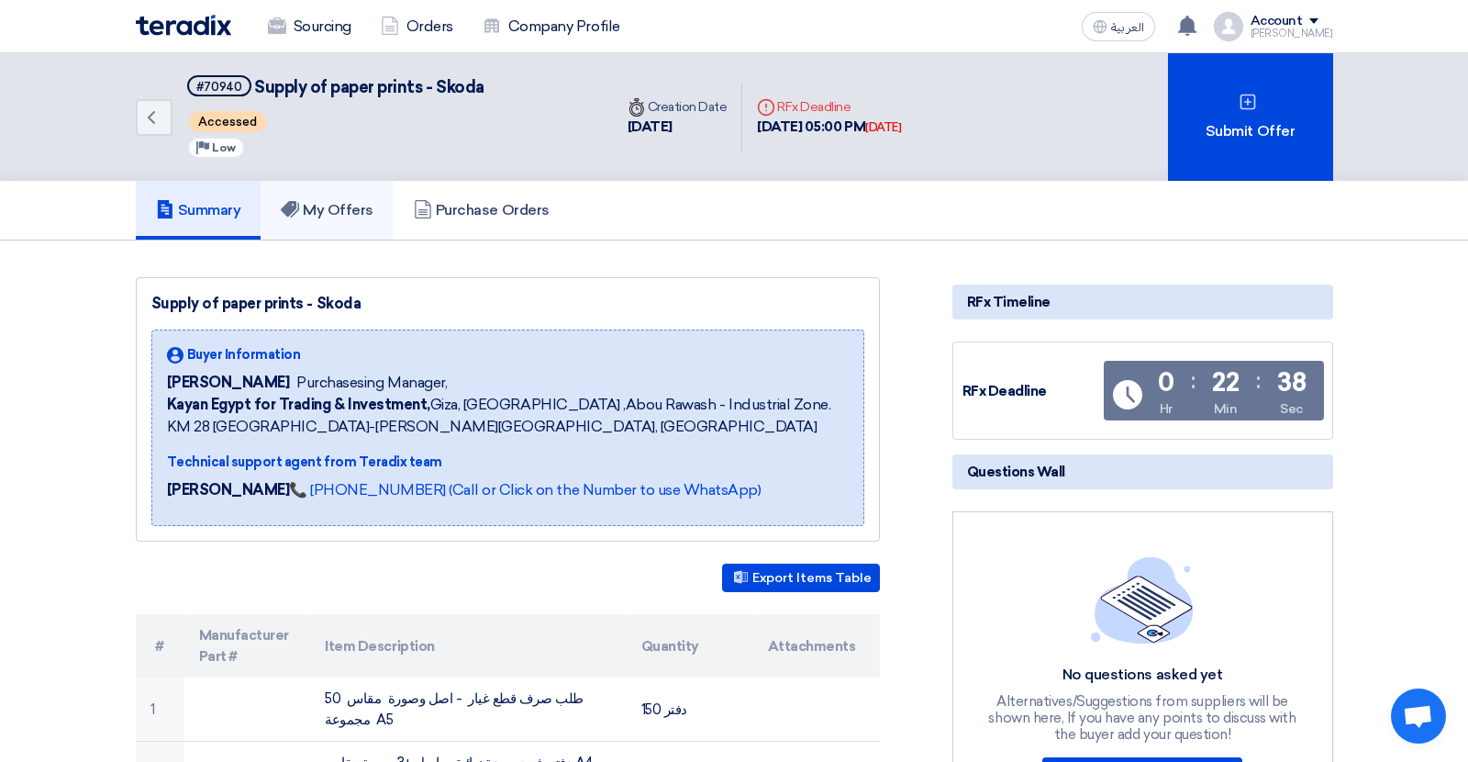
click at [348, 215] on h5 "My Offers" at bounding box center [327, 210] width 93 height 18
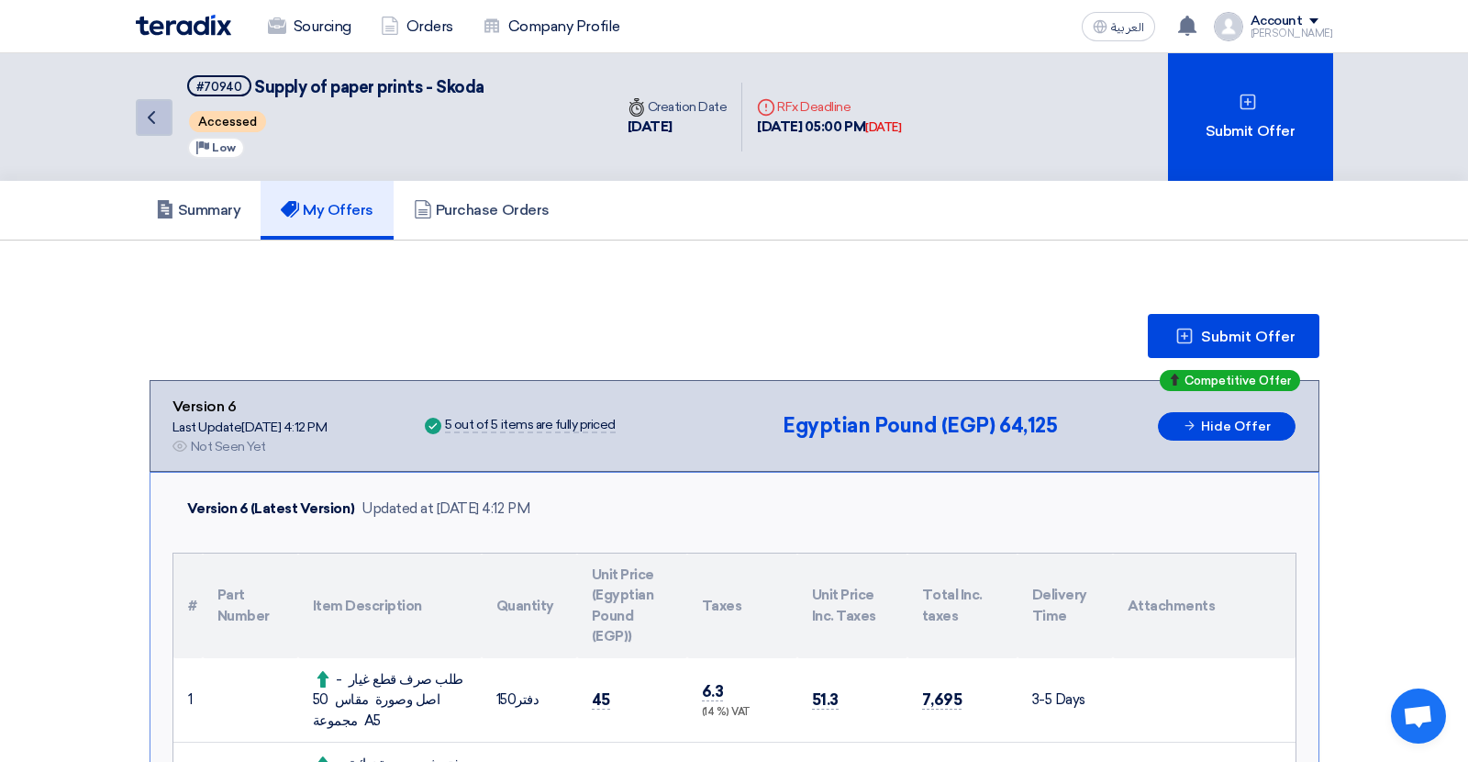
click at [161, 114] on icon "Back" at bounding box center [151, 117] width 22 height 22
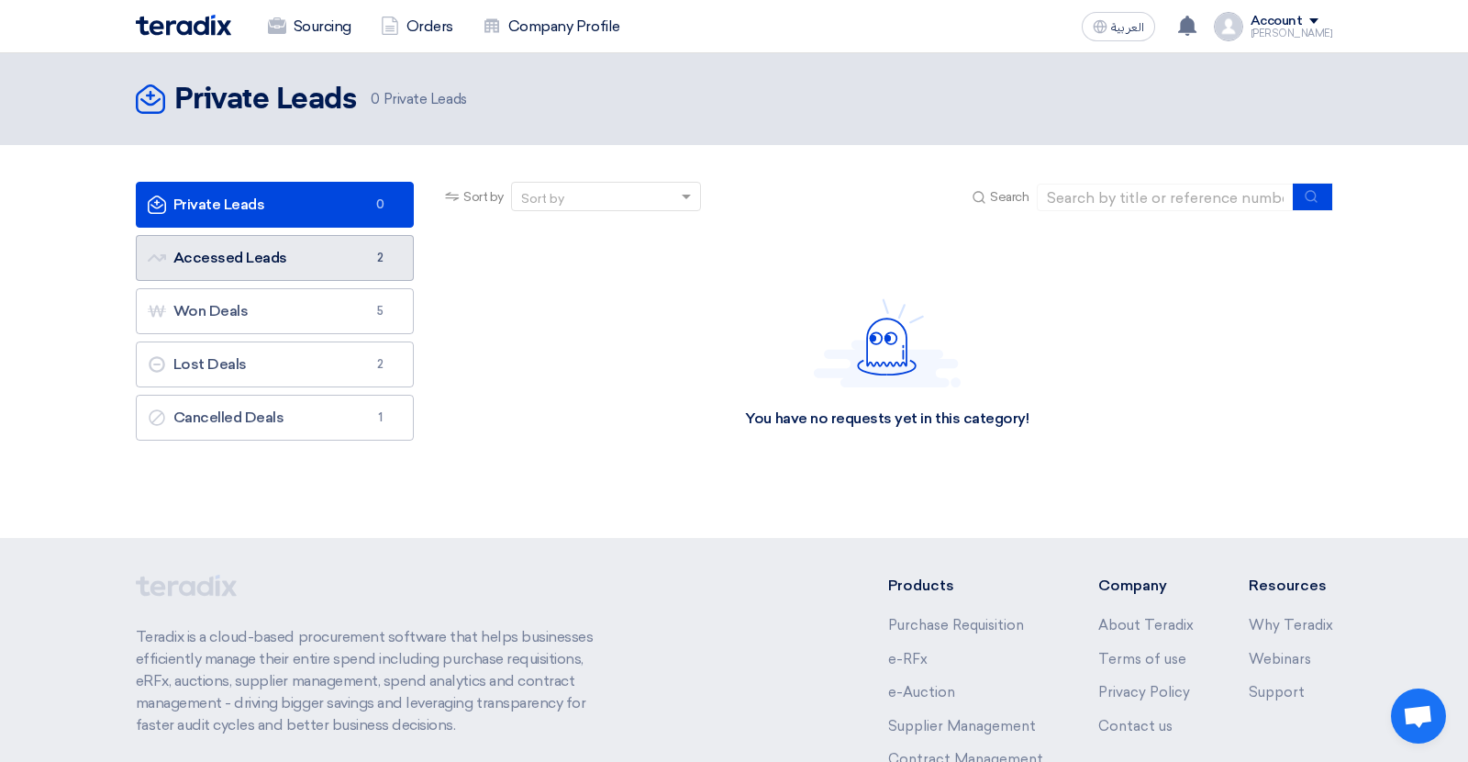
click at [242, 261] on link "Accessed Leads Accessed Leads 2" at bounding box center [275, 258] width 279 height 46
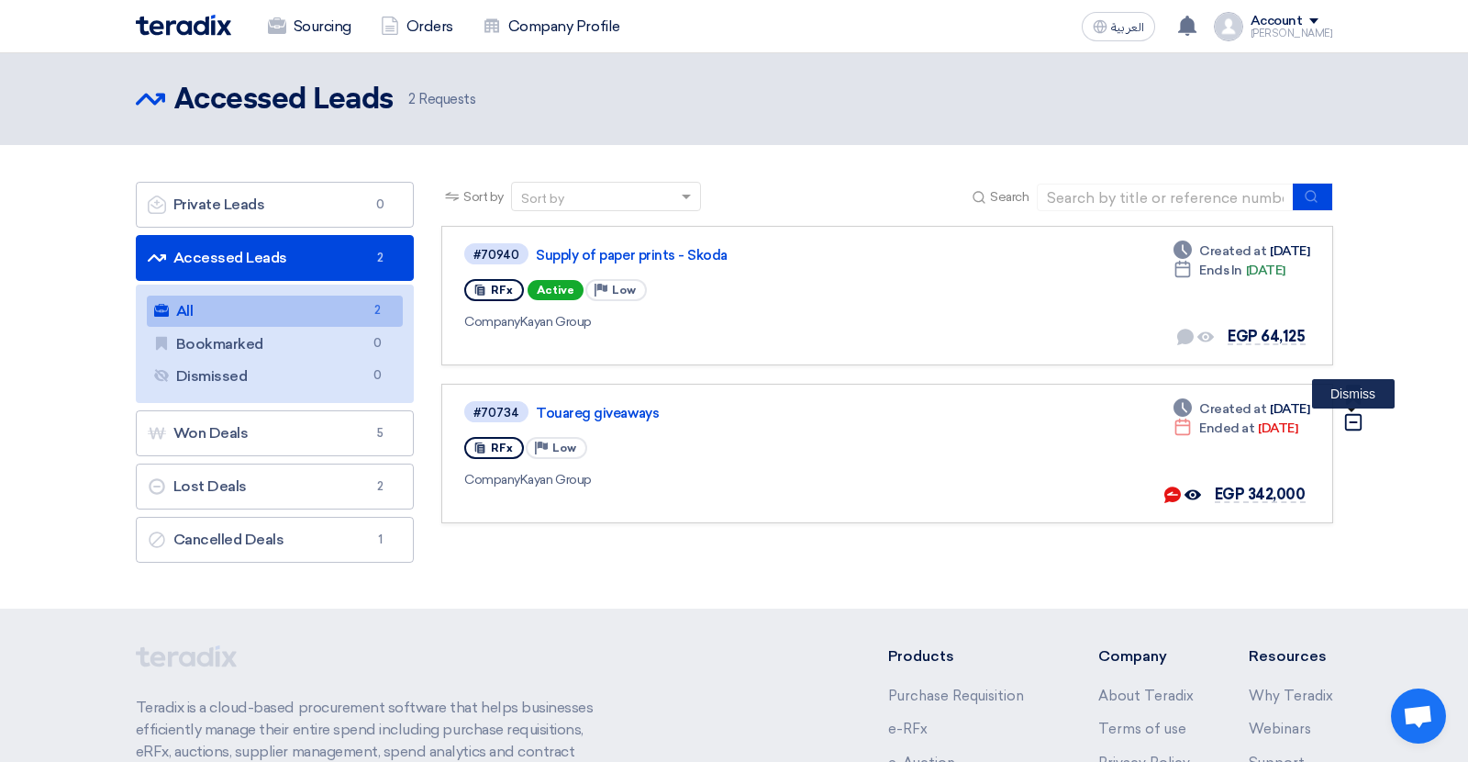
click at [1358, 421] on icon "Dismiss" at bounding box center [1354, 422] width 20 height 20
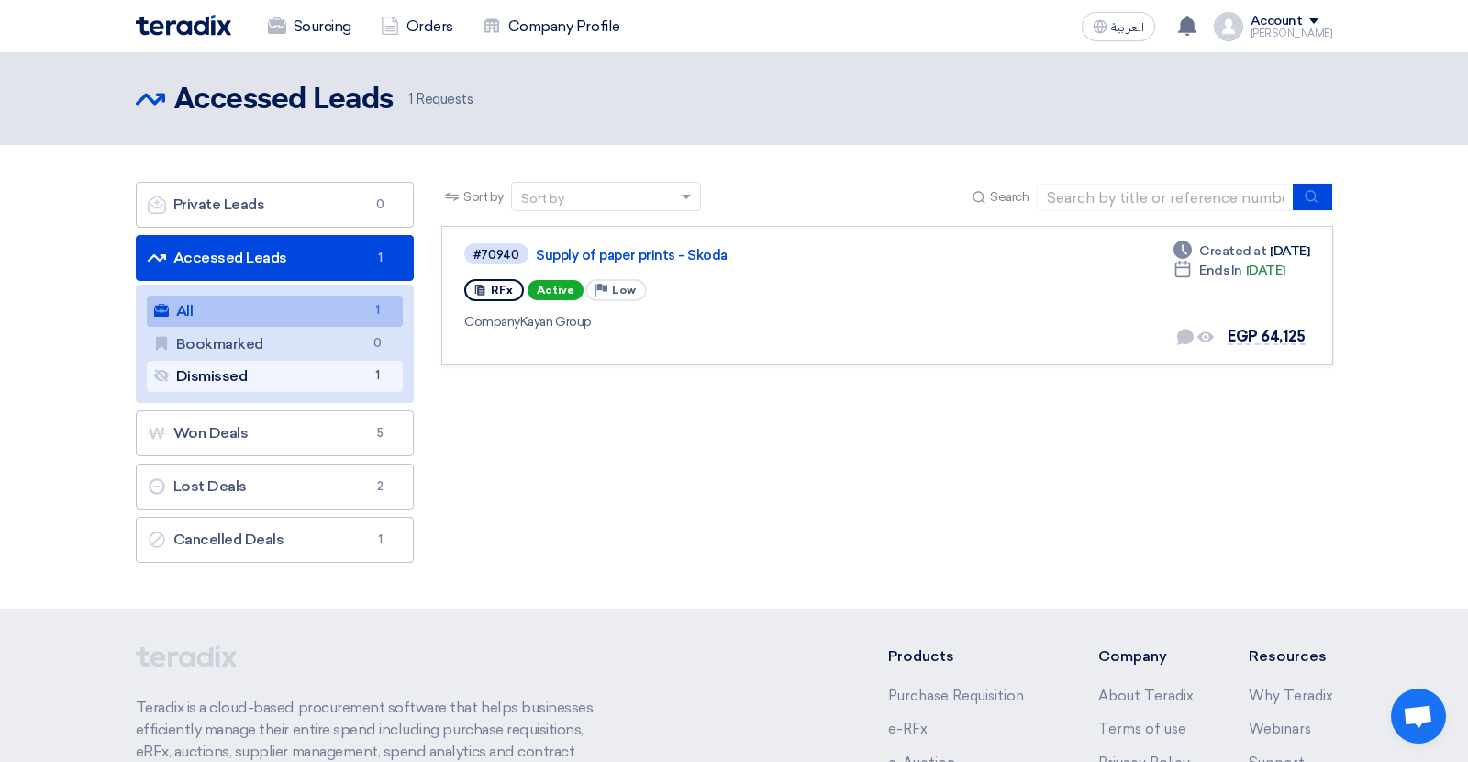
click at [241, 379] on link "Dismissed Dismissed 1" at bounding box center [275, 376] width 257 height 31
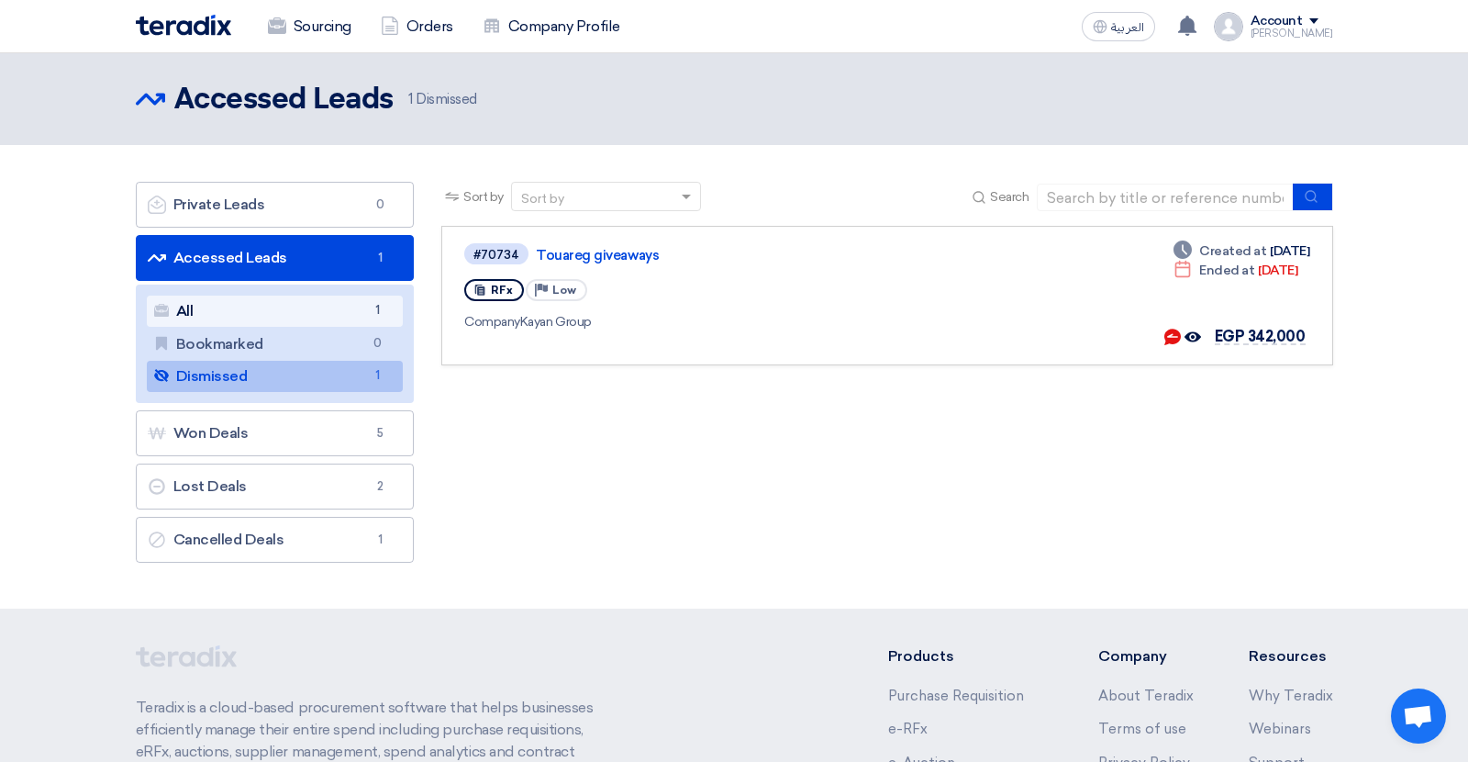
click at [257, 307] on link "All All 1" at bounding box center [275, 311] width 257 height 31
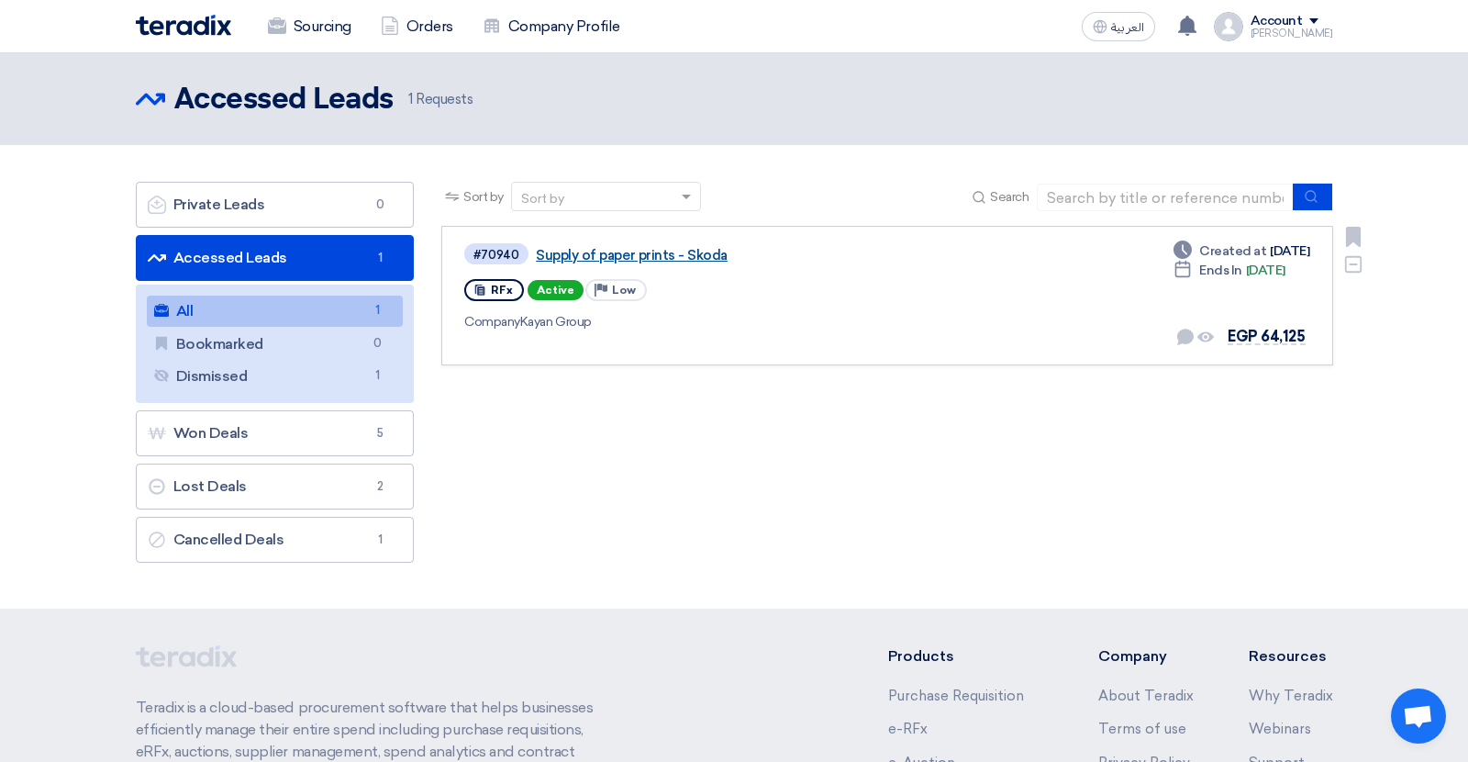
click at [578, 262] on link "Supply of paper prints - Skoda" at bounding box center [765, 255] width 459 height 17
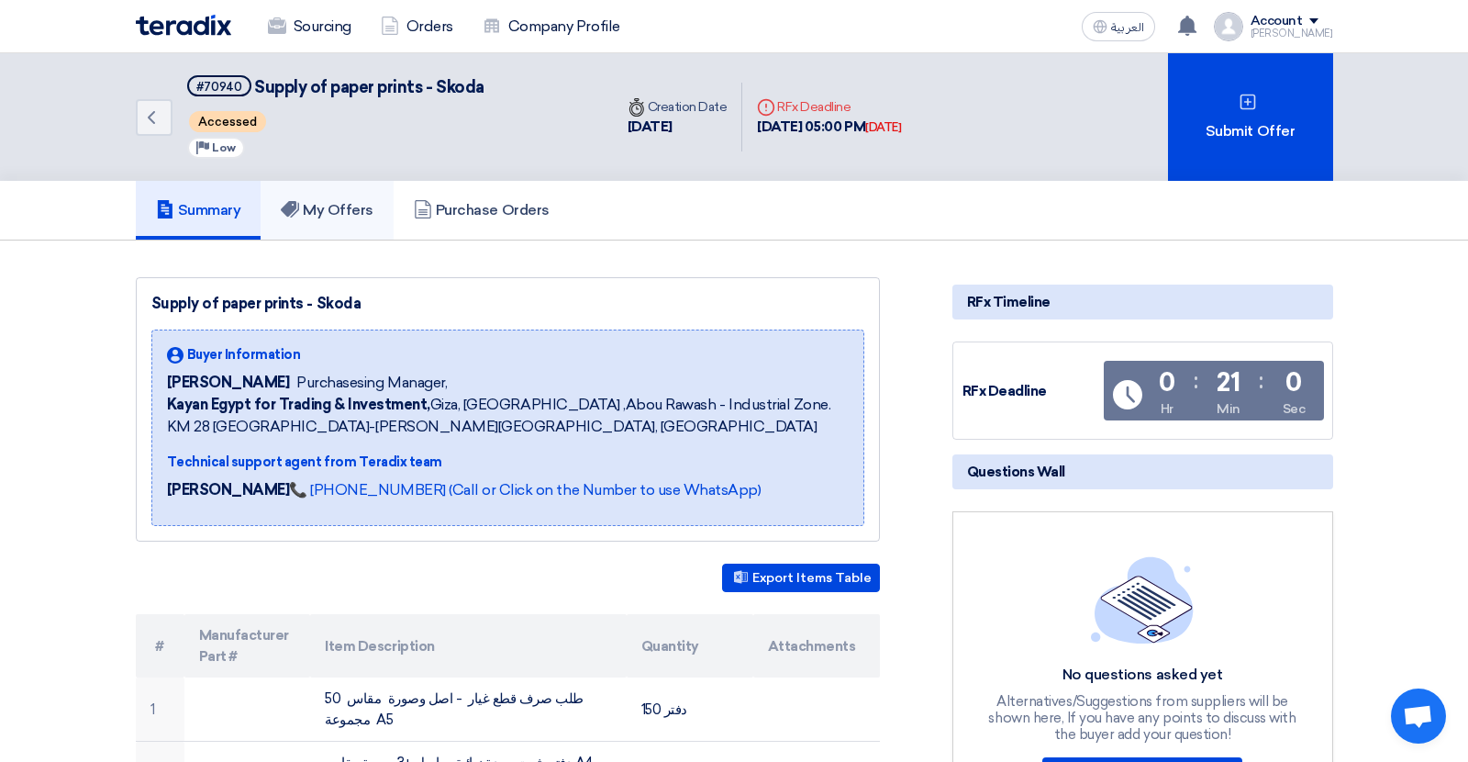
click at [321, 212] on h5 "My Offers" at bounding box center [327, 210] width 93 height 18
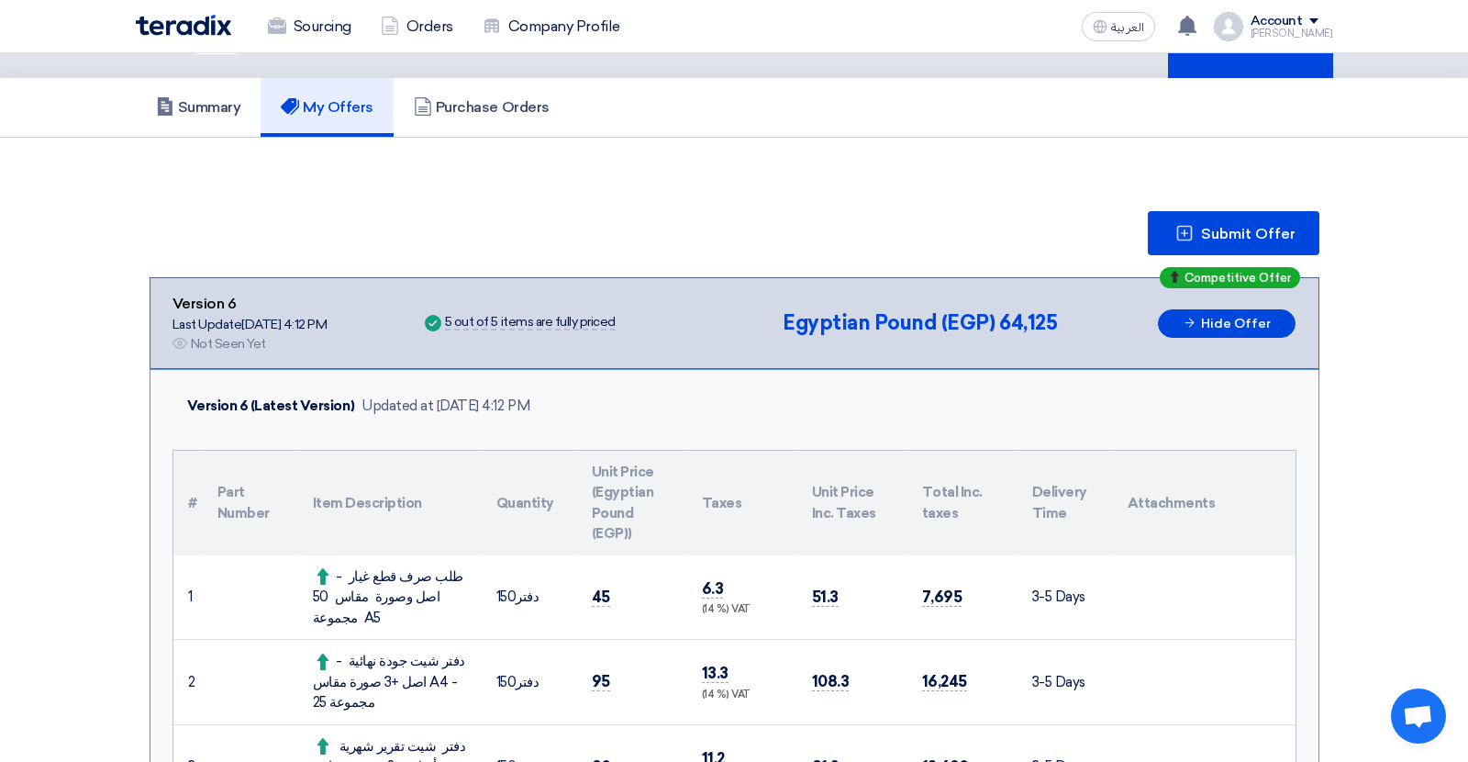
scroll to position [95, 0]
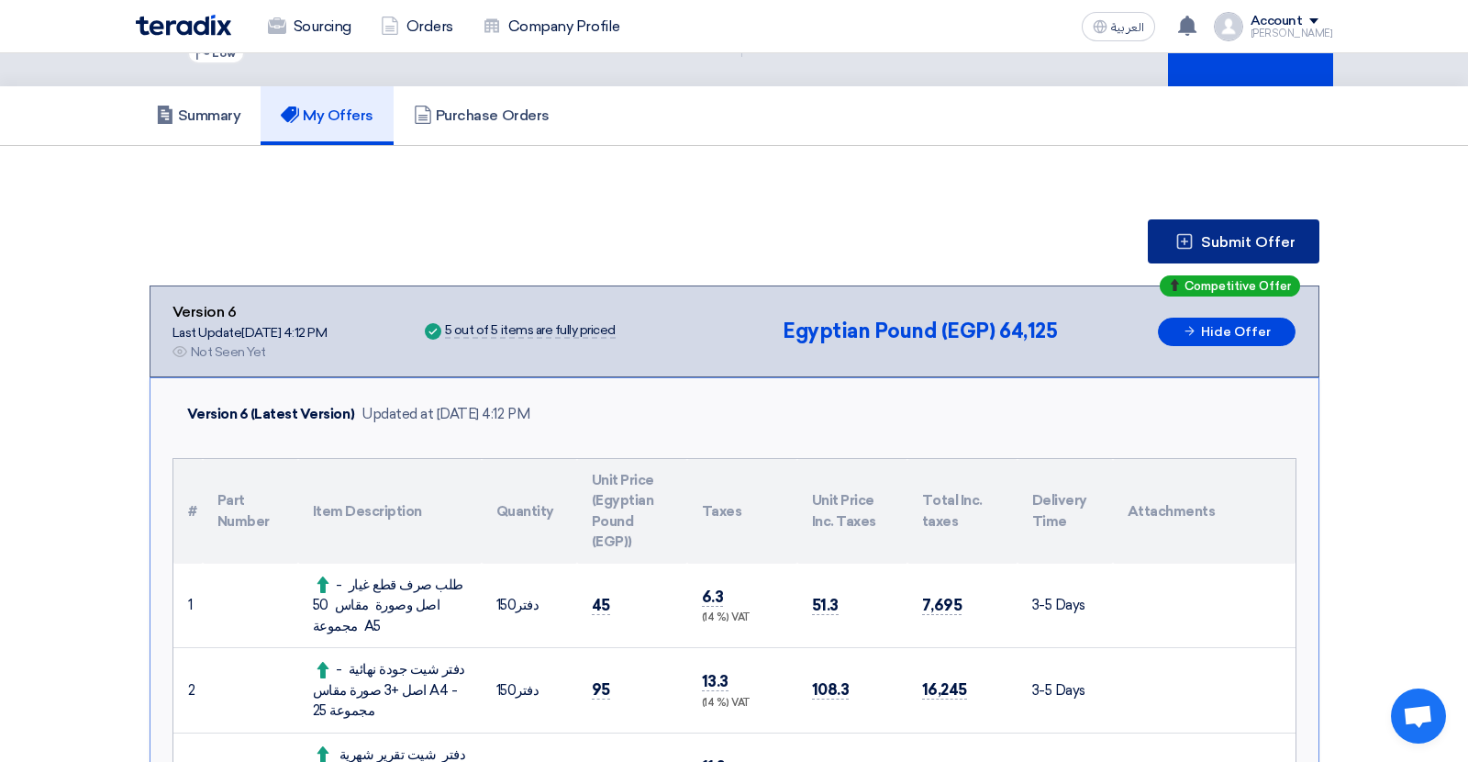
click at [1245, 238] on span "Submit Offer" at bounding box center [1248, 242] width 95 height 15
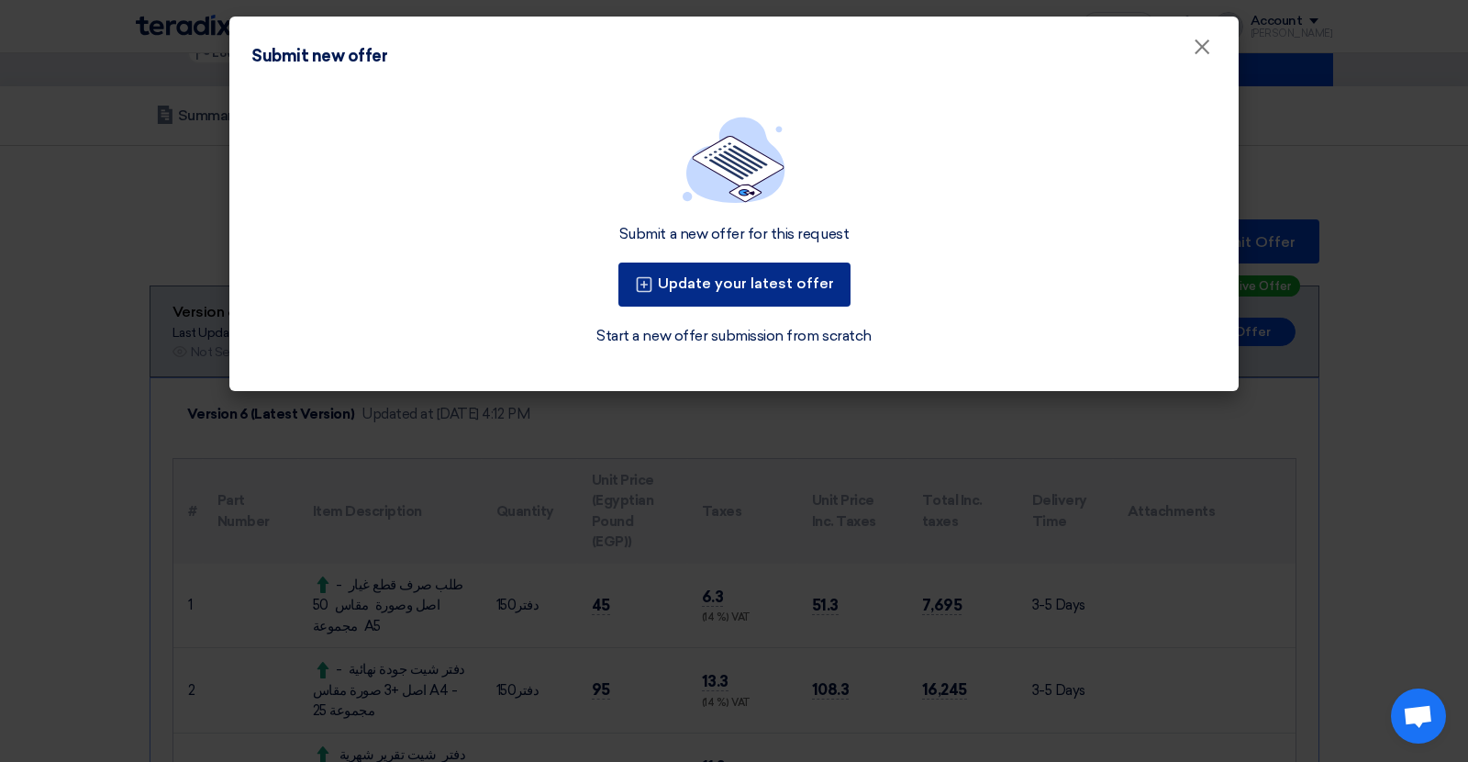
click at [798, 285] on button "Update your latest offer" at bounding box center [735, 284] width 232 height 44
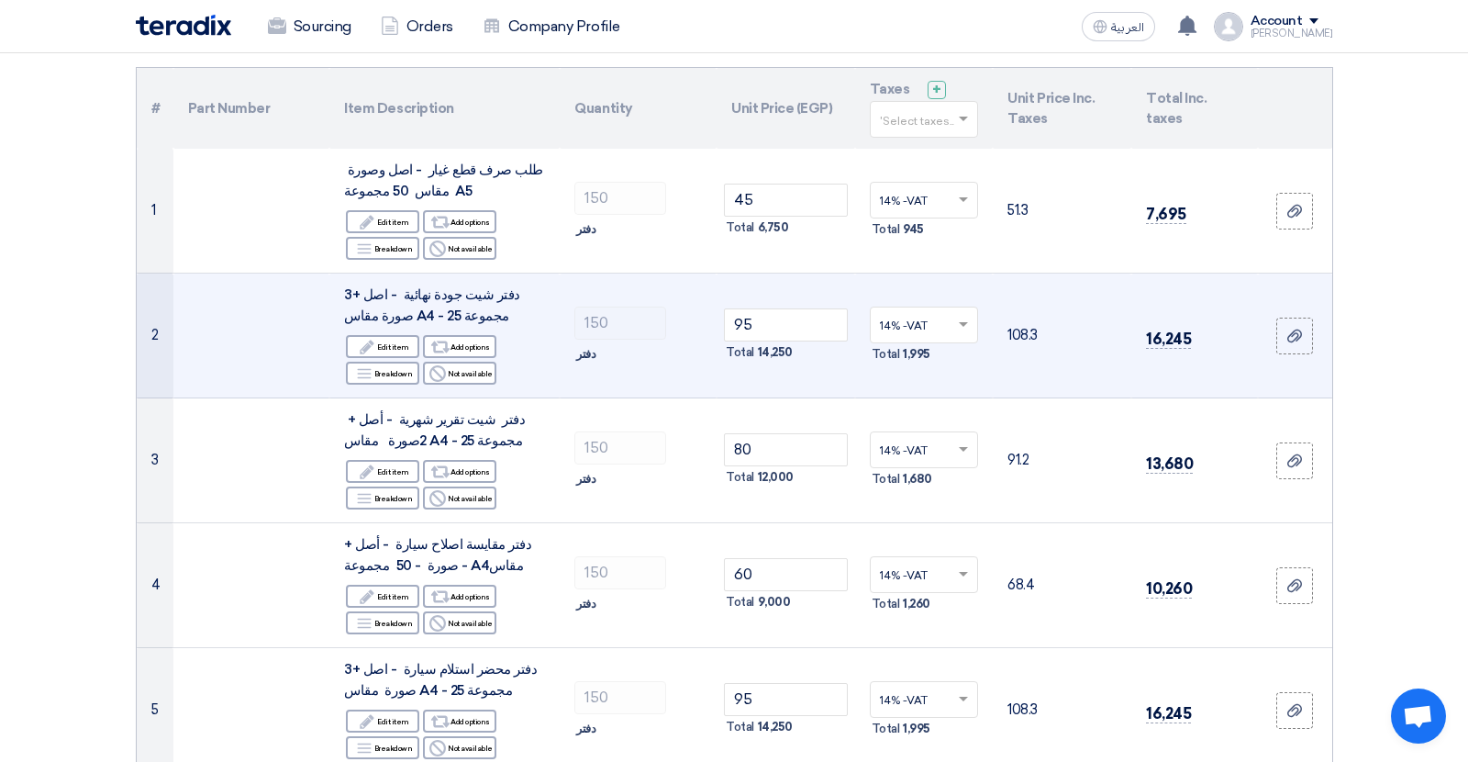
scroll to position [147, 0]
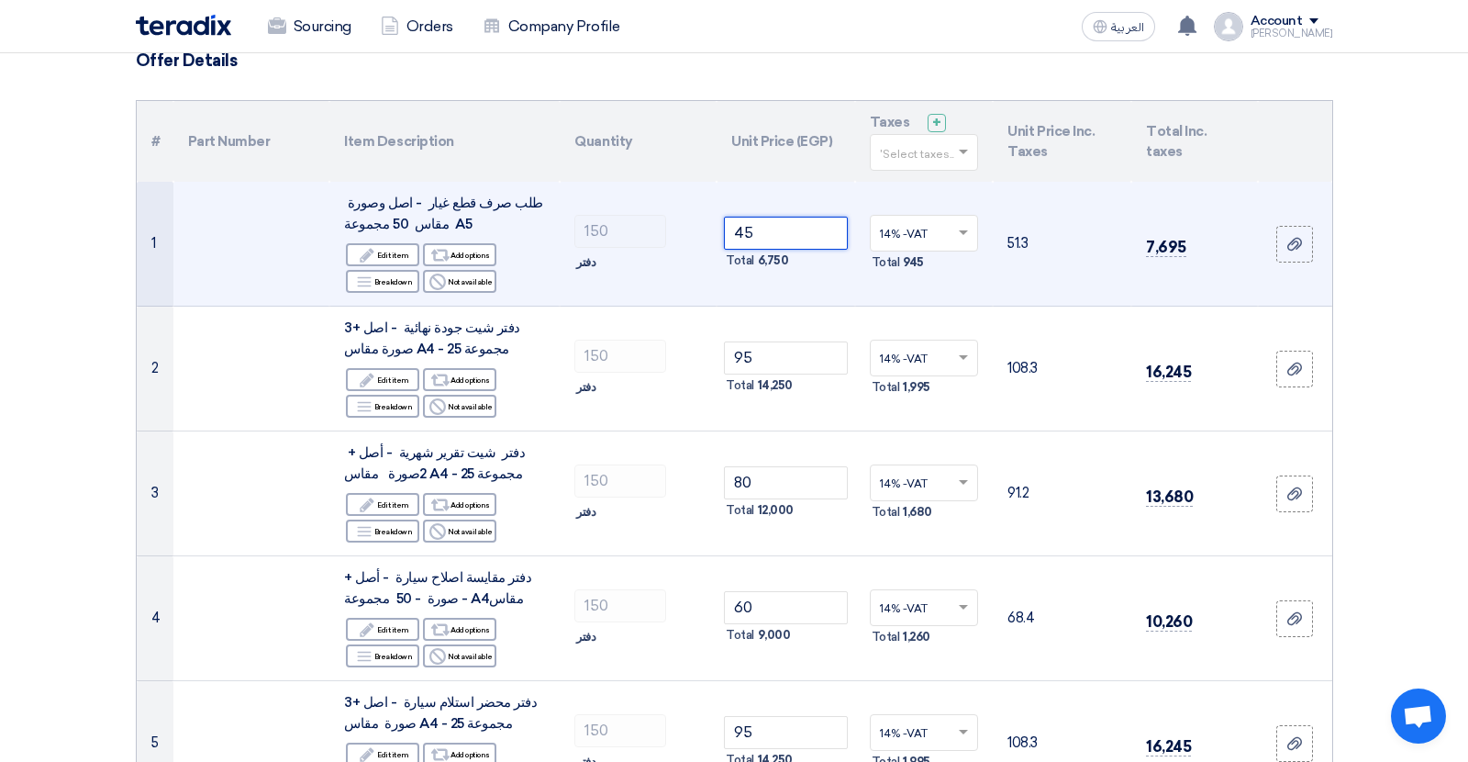
click at [742, 237] on input "45" at bounding box center [786, 233] width 124 height 33
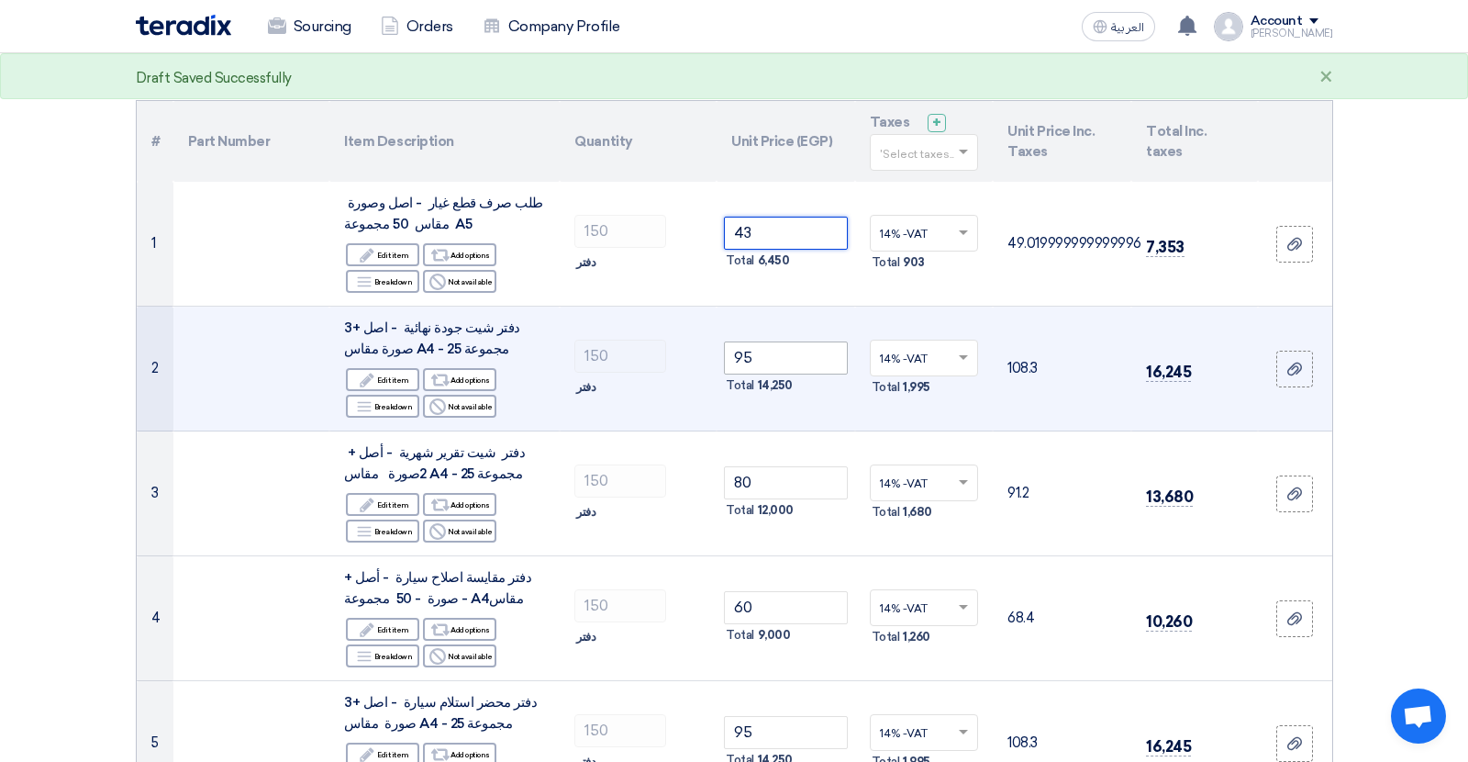
type input "43"
click at [744, 359] on input "95" at bounding box center [786, 357] width 124 height 33
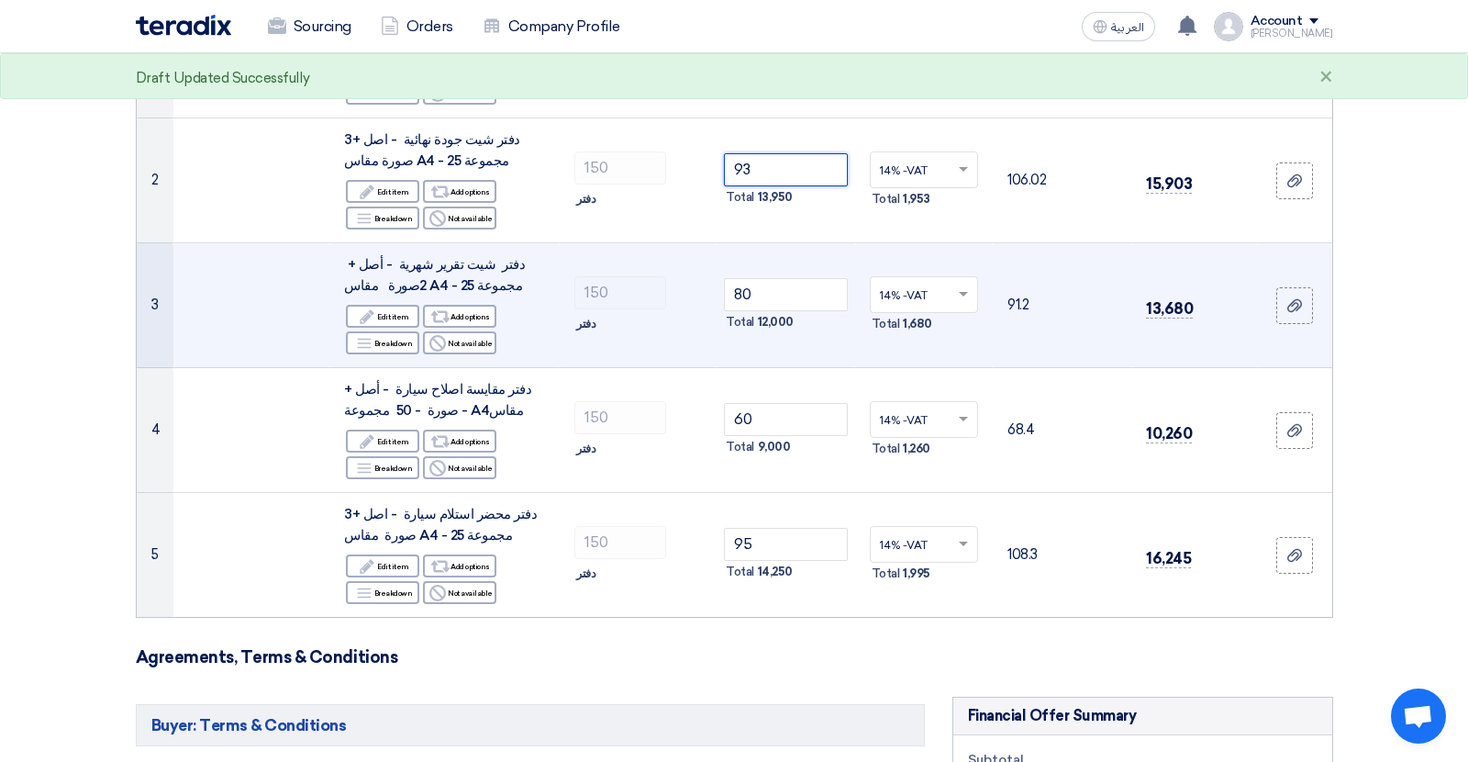
scroll to position [392, 0]
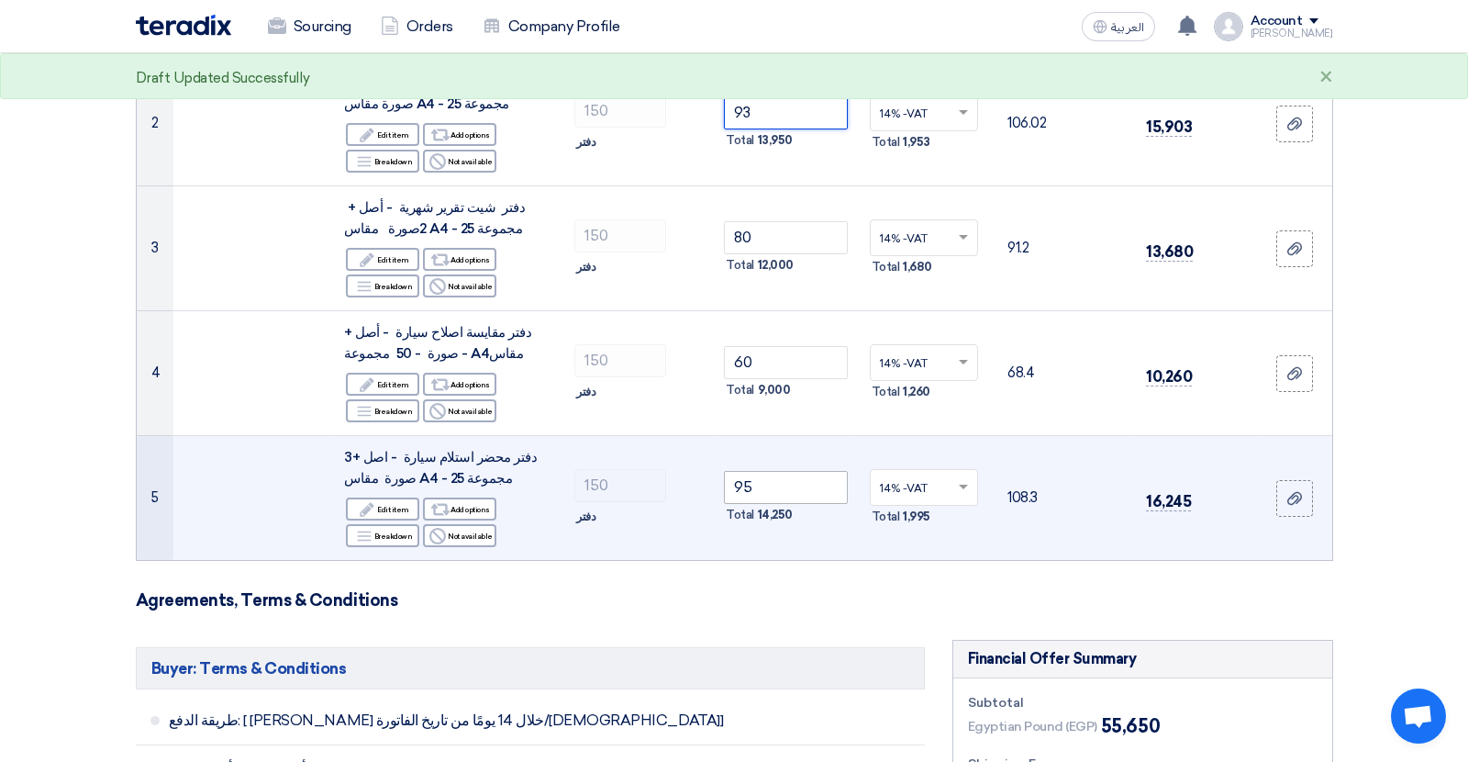
type input "93"
click at [744, 494] on input "95" at bounding box center [786, 487] width 124 height 33
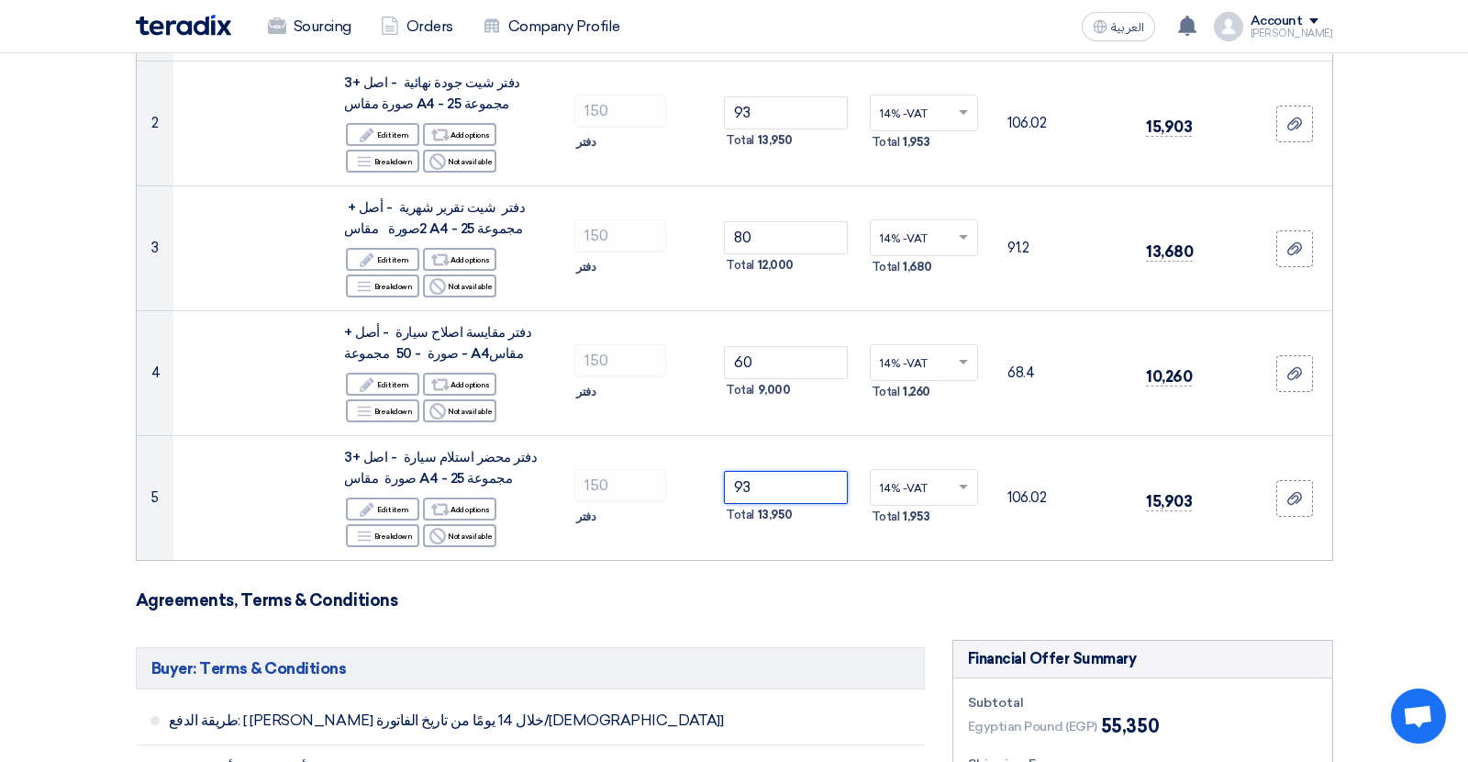
type input "93"
click at [689, 631] on form "Offer Details # Part Number Item Description Quantity Unit Price (EGP) Taxes + …" at bounding box center [735, 684] width 1198 height 1759
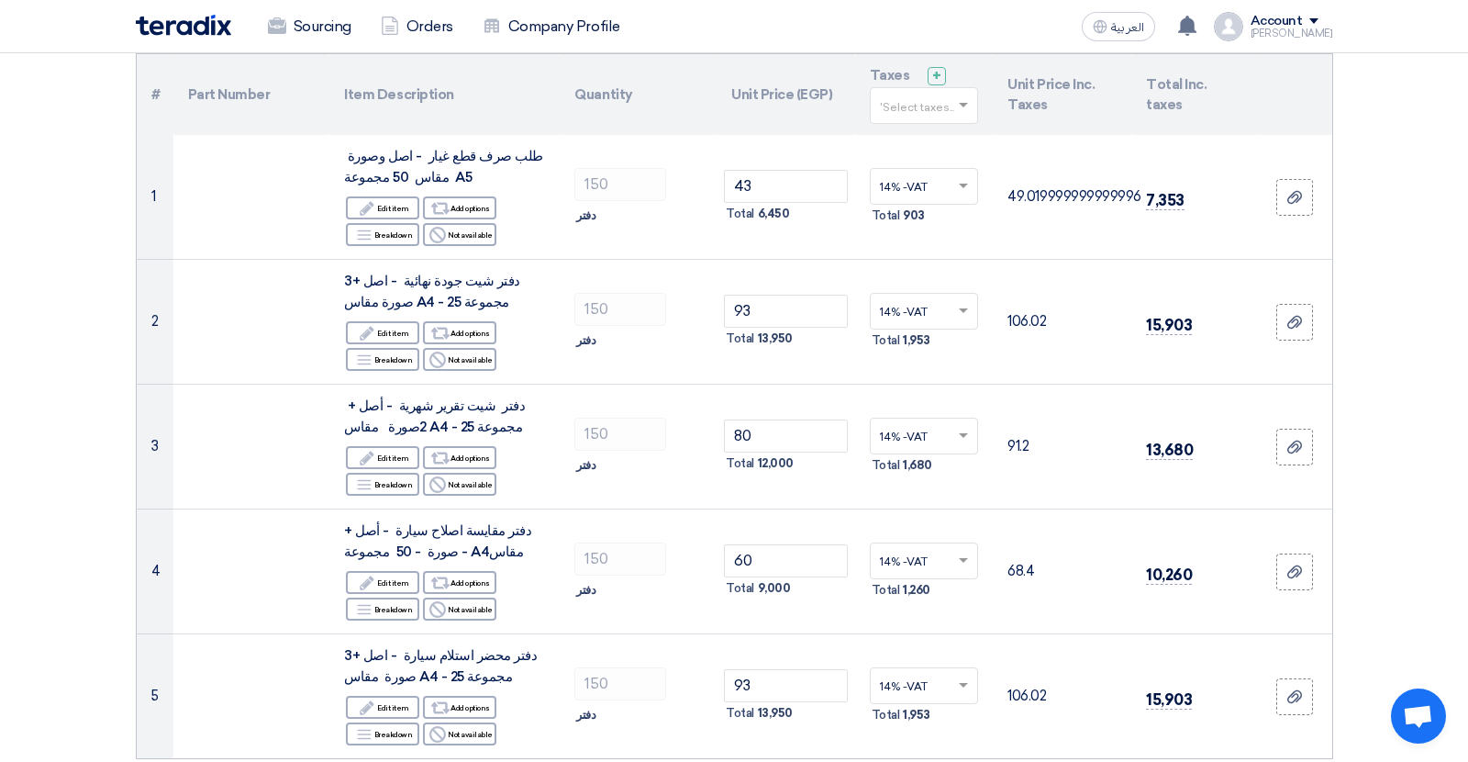
scroll to position [189, 0]
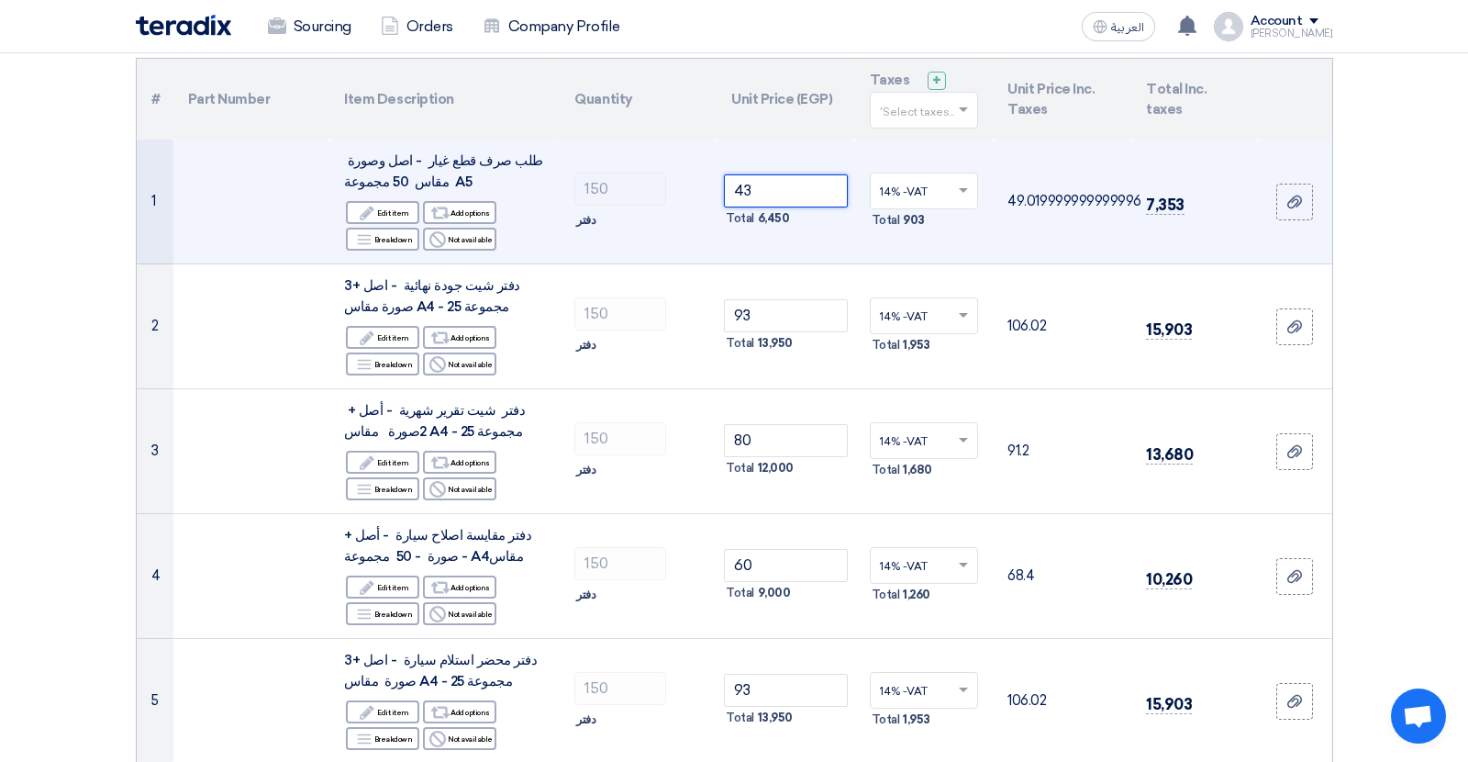
click at [742, 195] on input "43" at bounding box center [786, 190] width 124 height 33
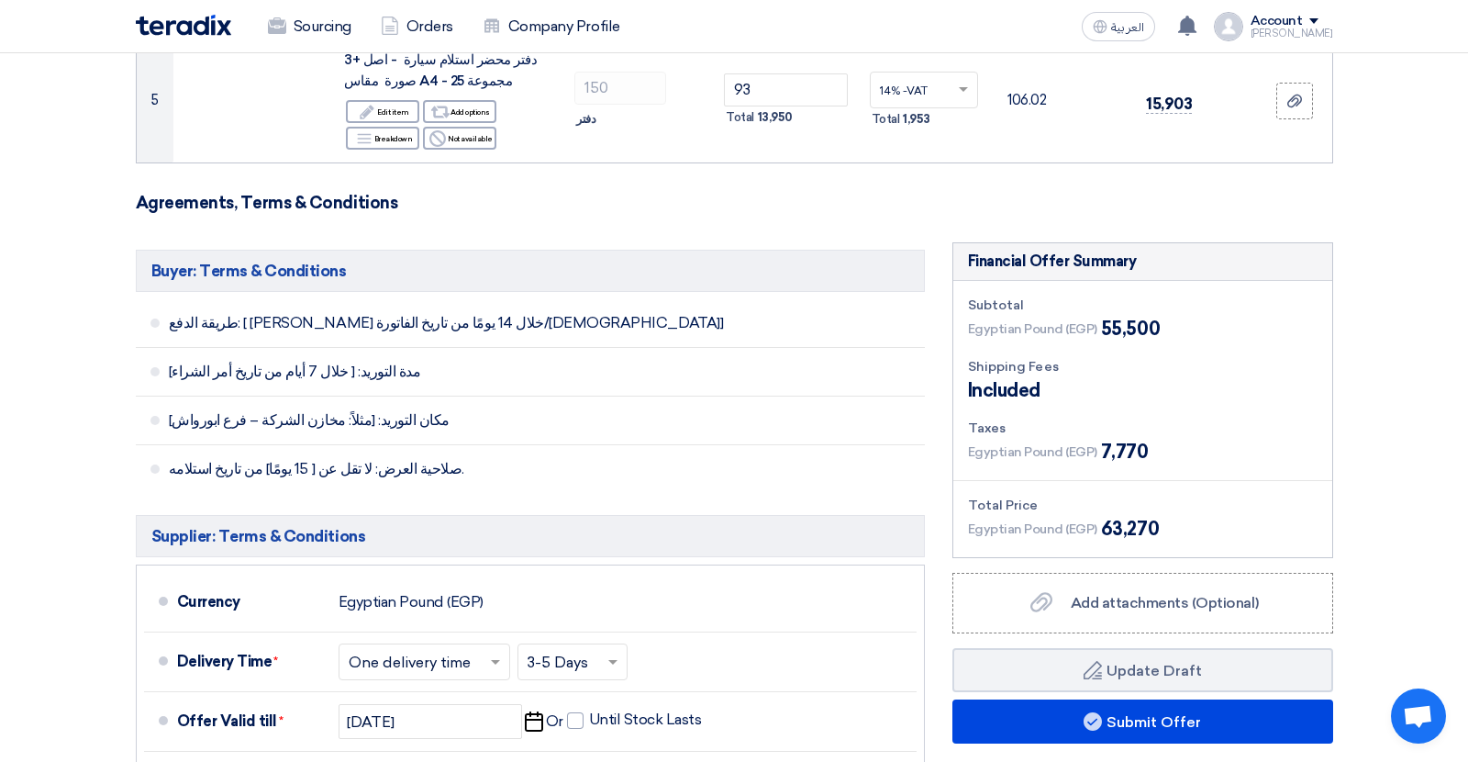
scroll to position [850, 0]
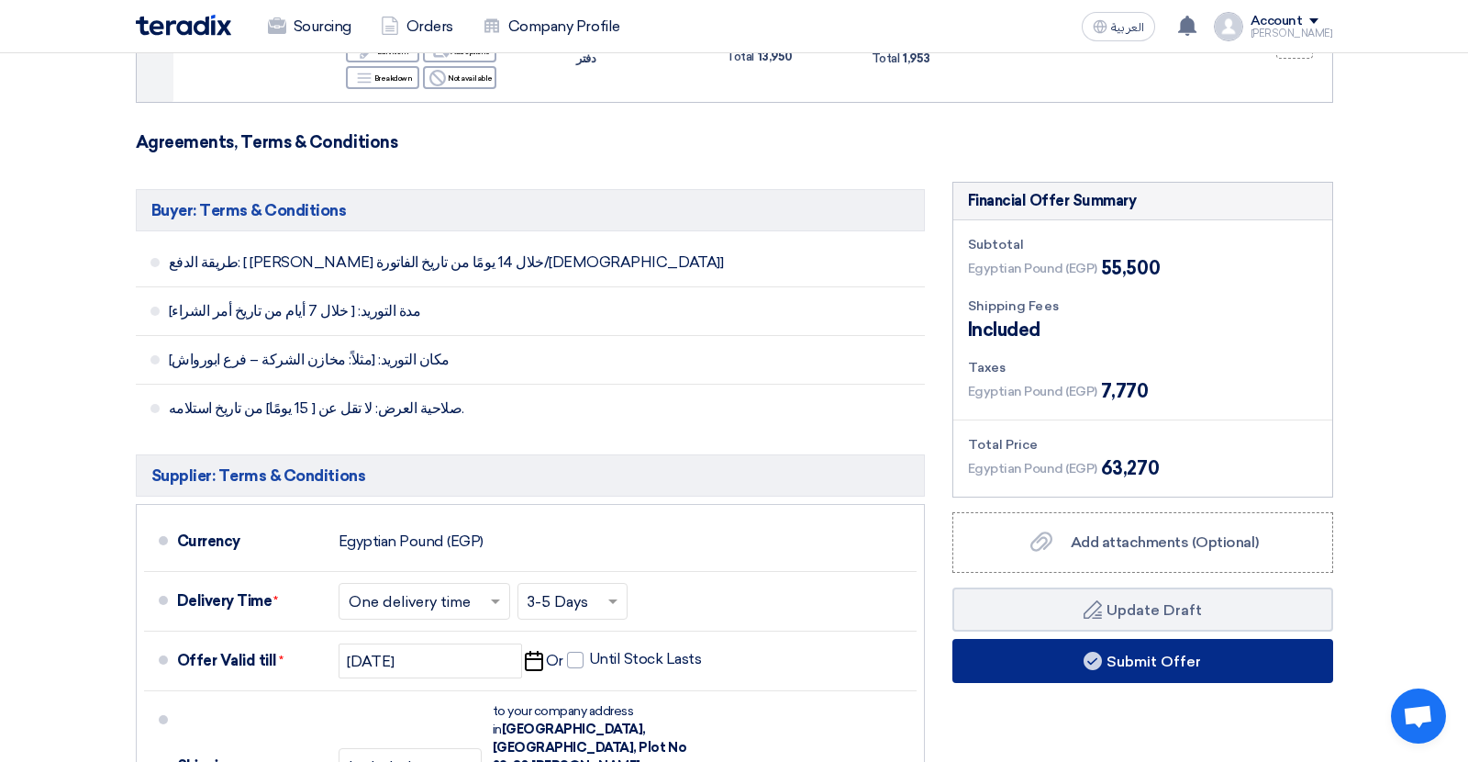
type input "44"
click at [1077, 664] on button "Submit Offer" at bounding box center [1143, 661] width 381 height 44
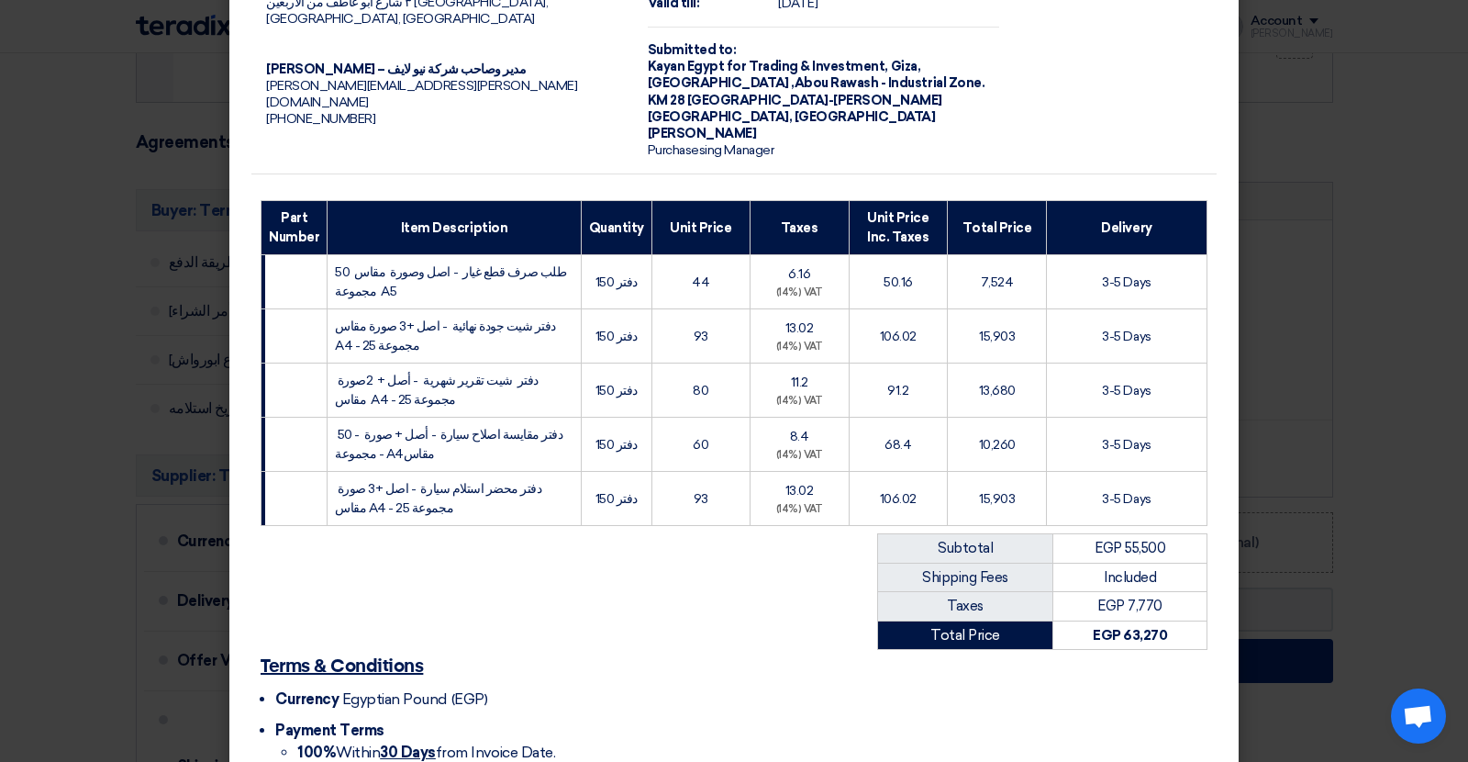
scroll to position [276, 0]
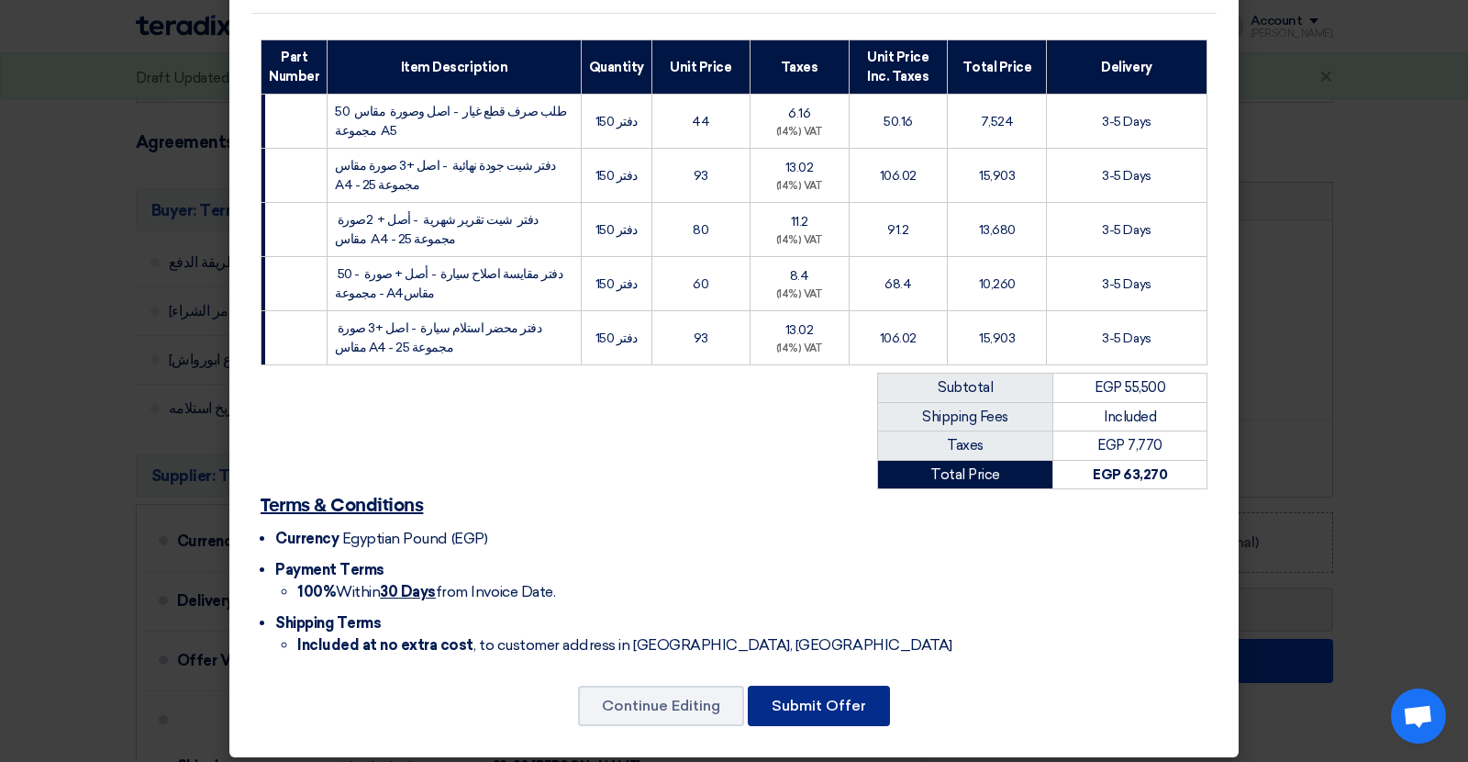
click at [808, 693] on button "Submit Offer" at bounding box center [819, 706] width 142 height 40
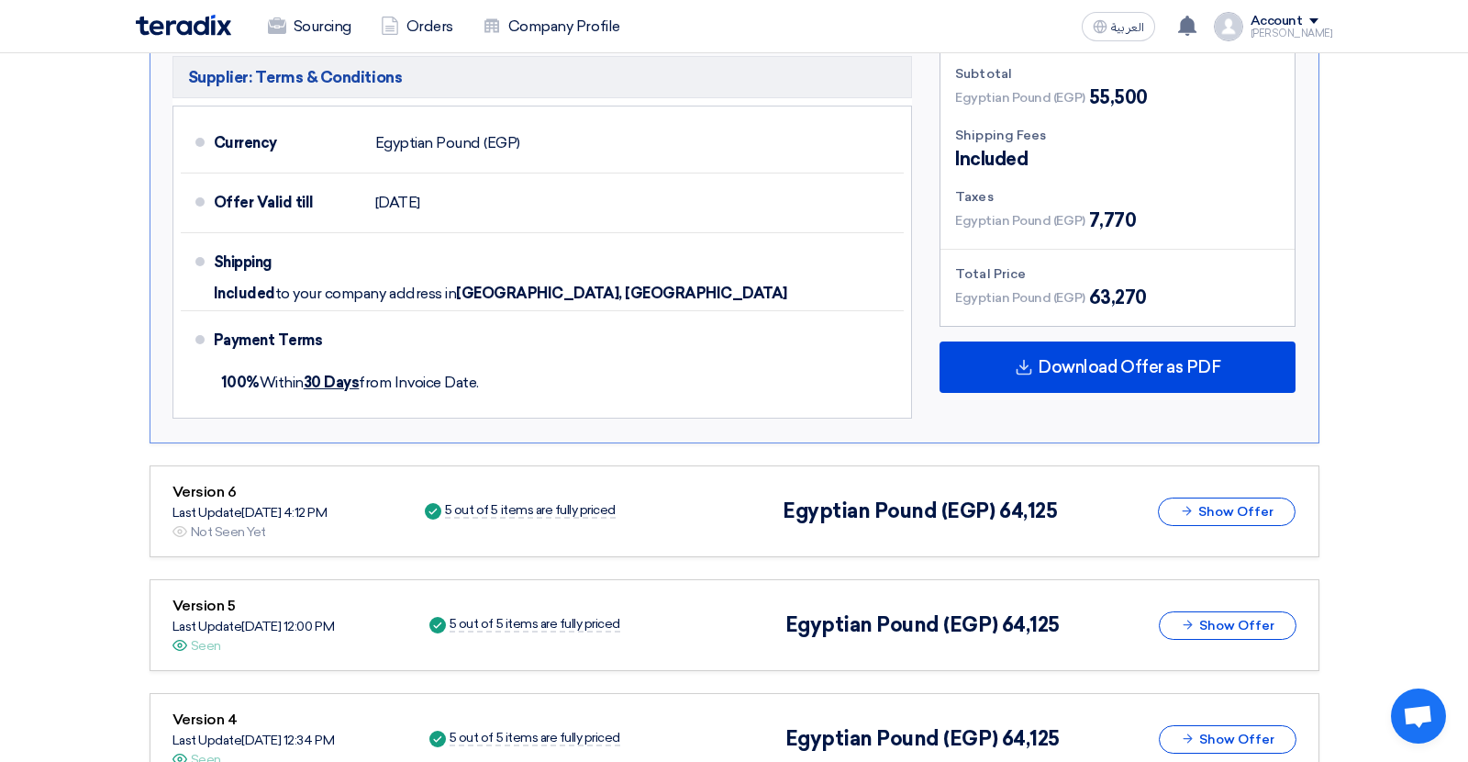
scroll to position [1044, 0]
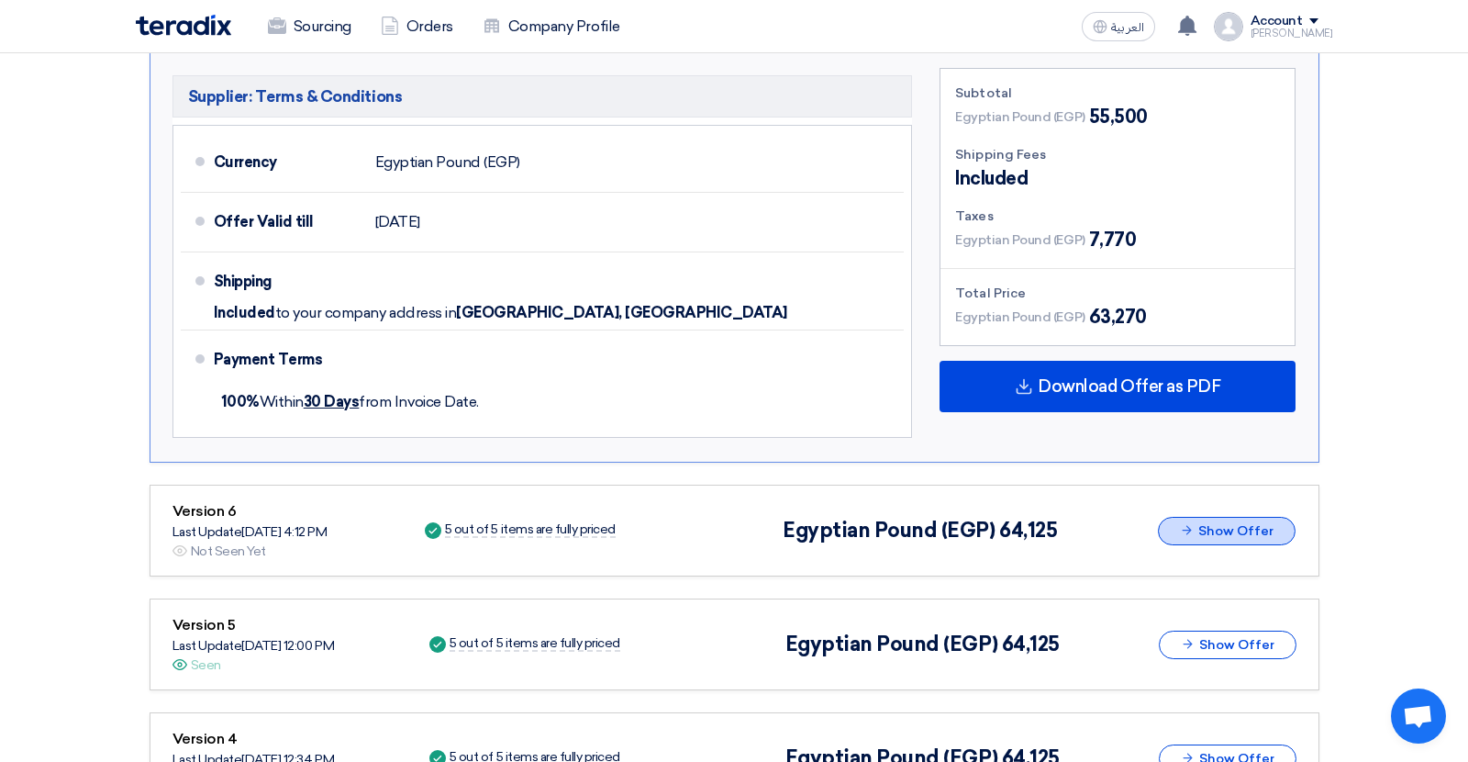
click at [1225, 517] on button "Show Offer" at bounding box center [1227, 531] width 138 height 28
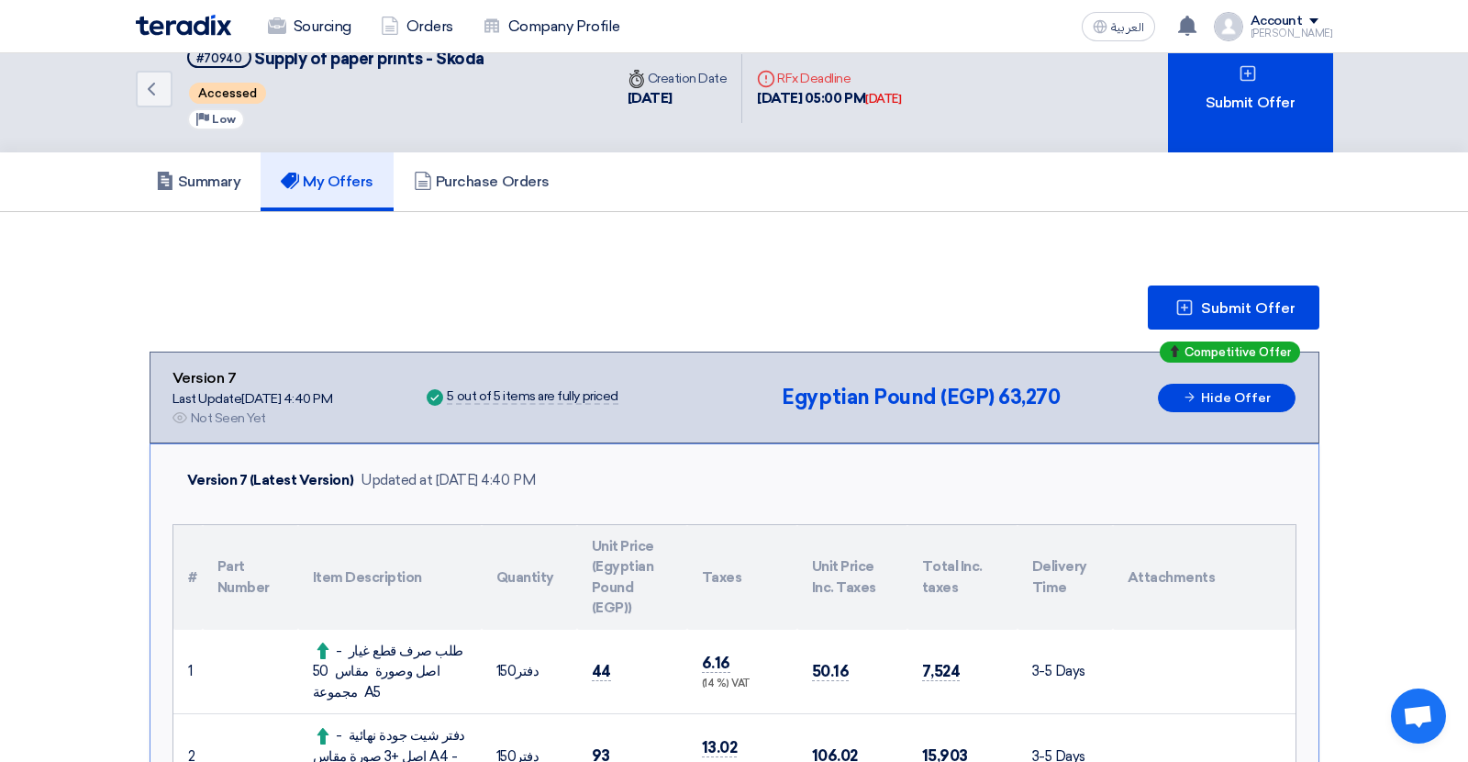
scroll to position [0, 0]
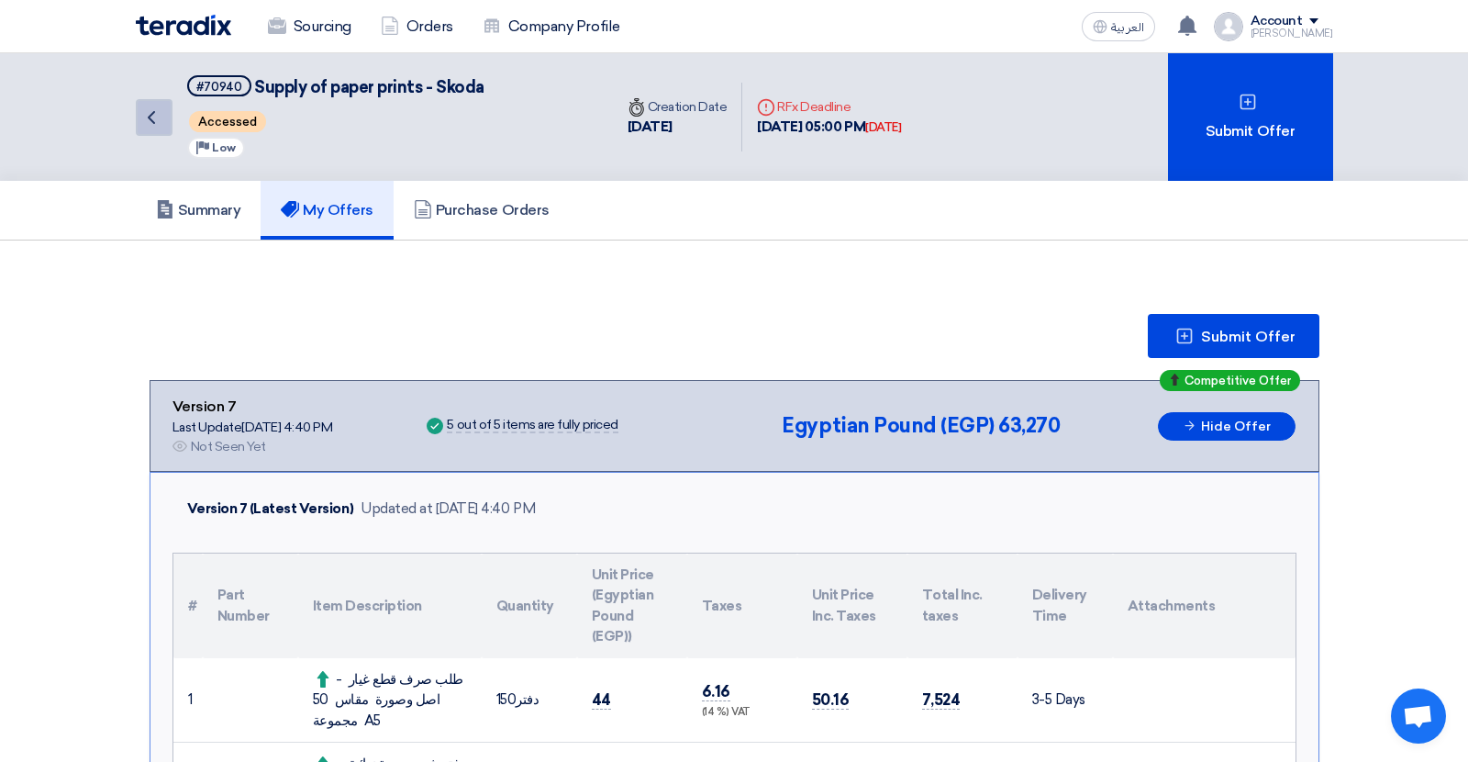
click at [152, 125] on icon "Back" at bounding box center [151, 117] width 22 height 22
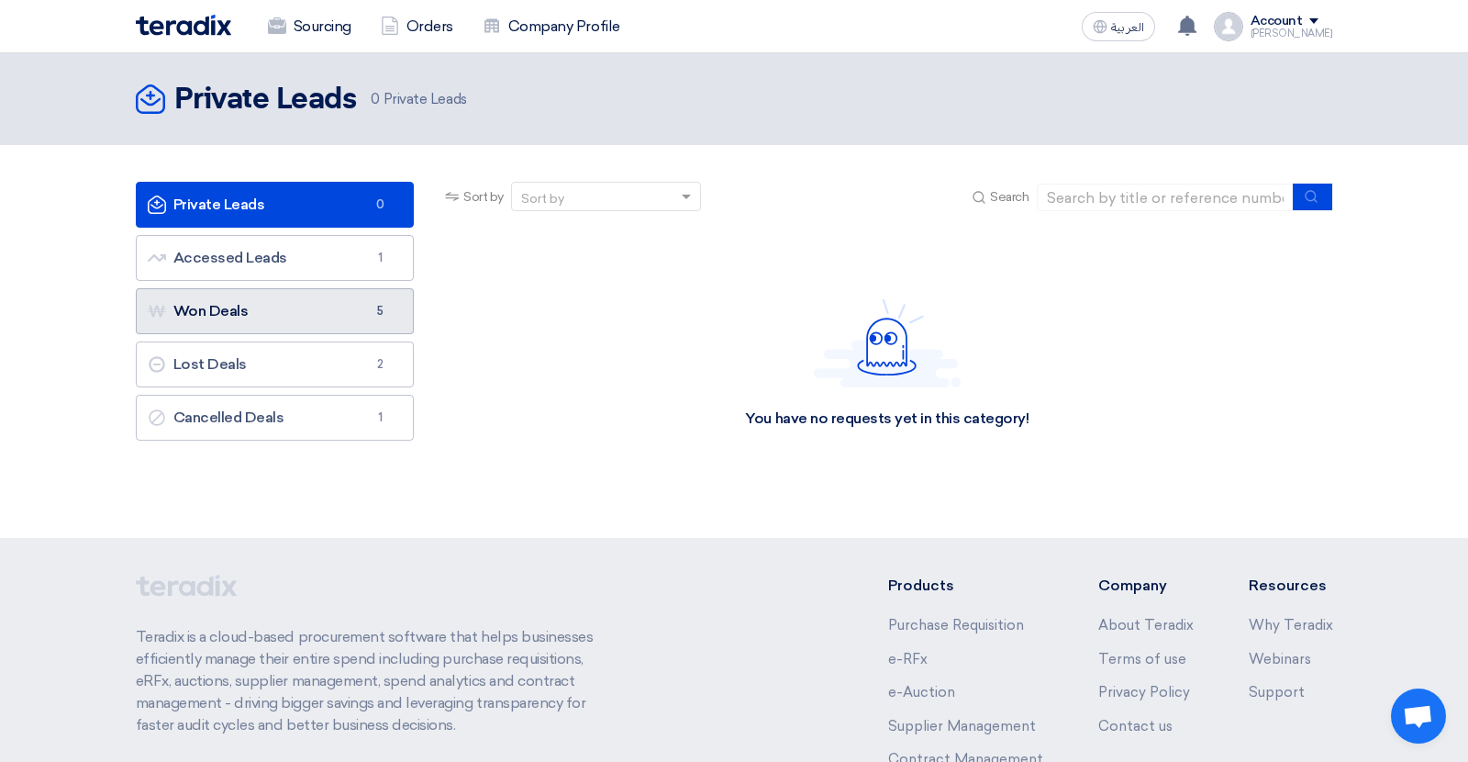
click at [255, 306] on link "Won Deals Won Deals 5" at bounding box center [275, 311] width 279 height 46
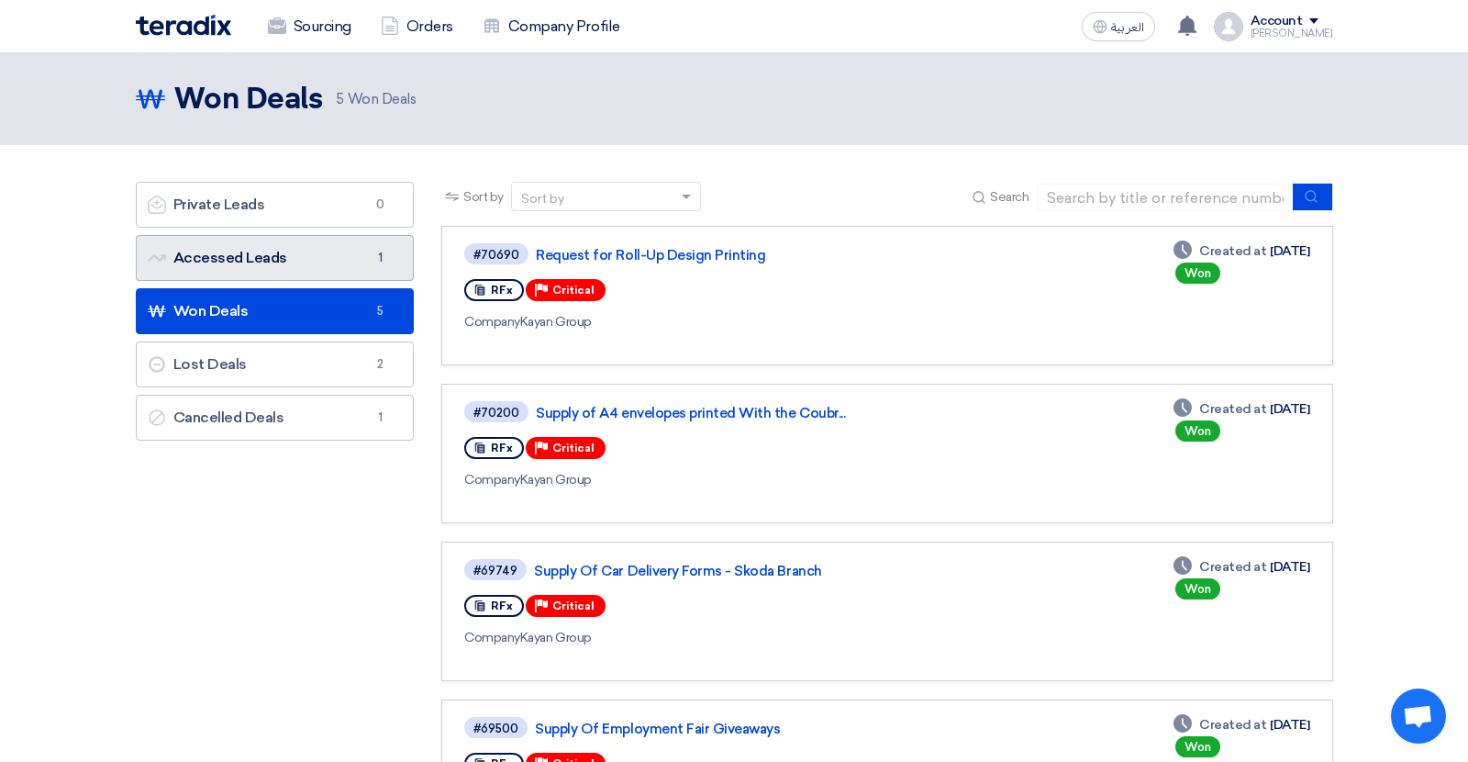
click at [317, 255] on link "Accessed Leads Accessed Leads 1" at bounding box center [275, 258] width 279 height 46
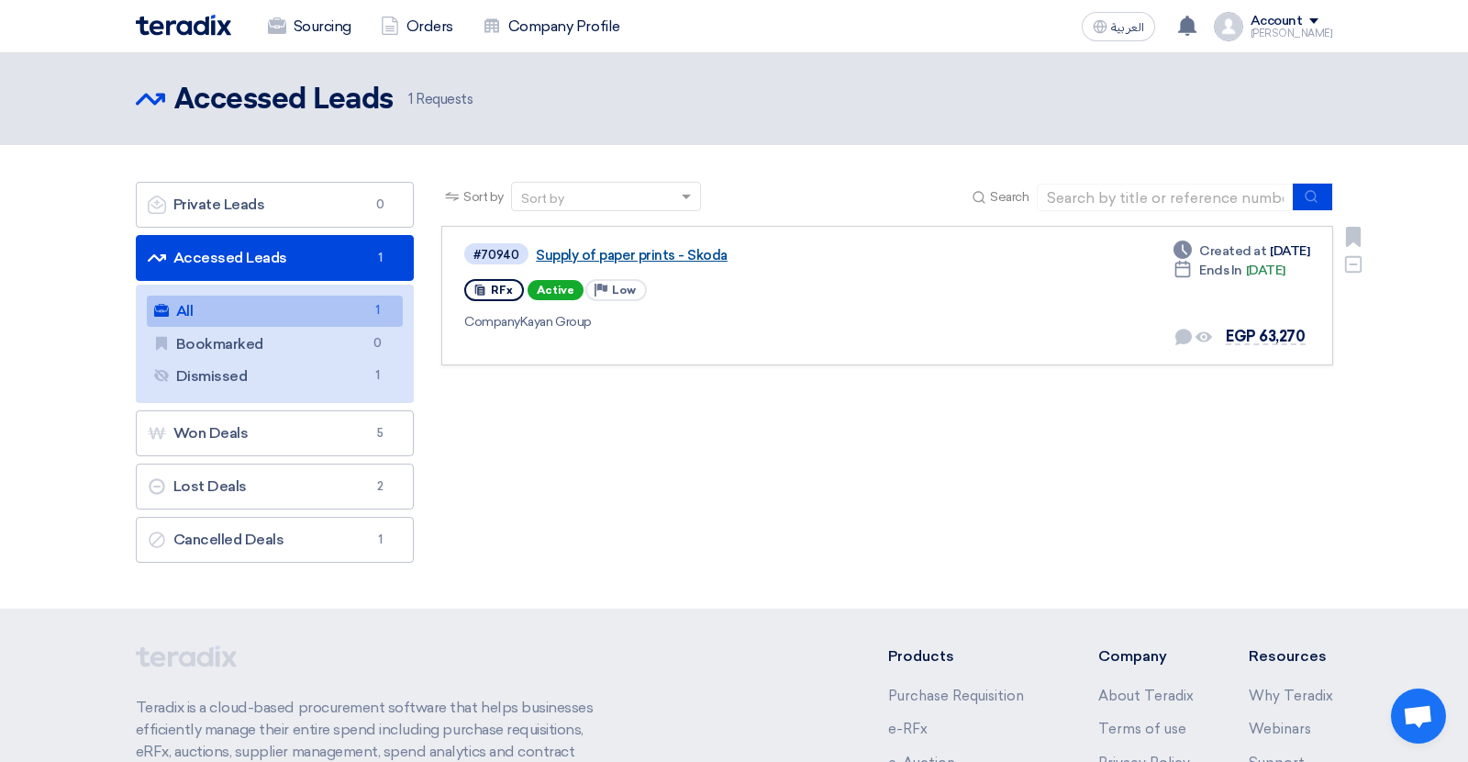
click at [599, 251] on link "Supply of paper prints - Skoda" at bounding box center [765, 255] width 459 height 17
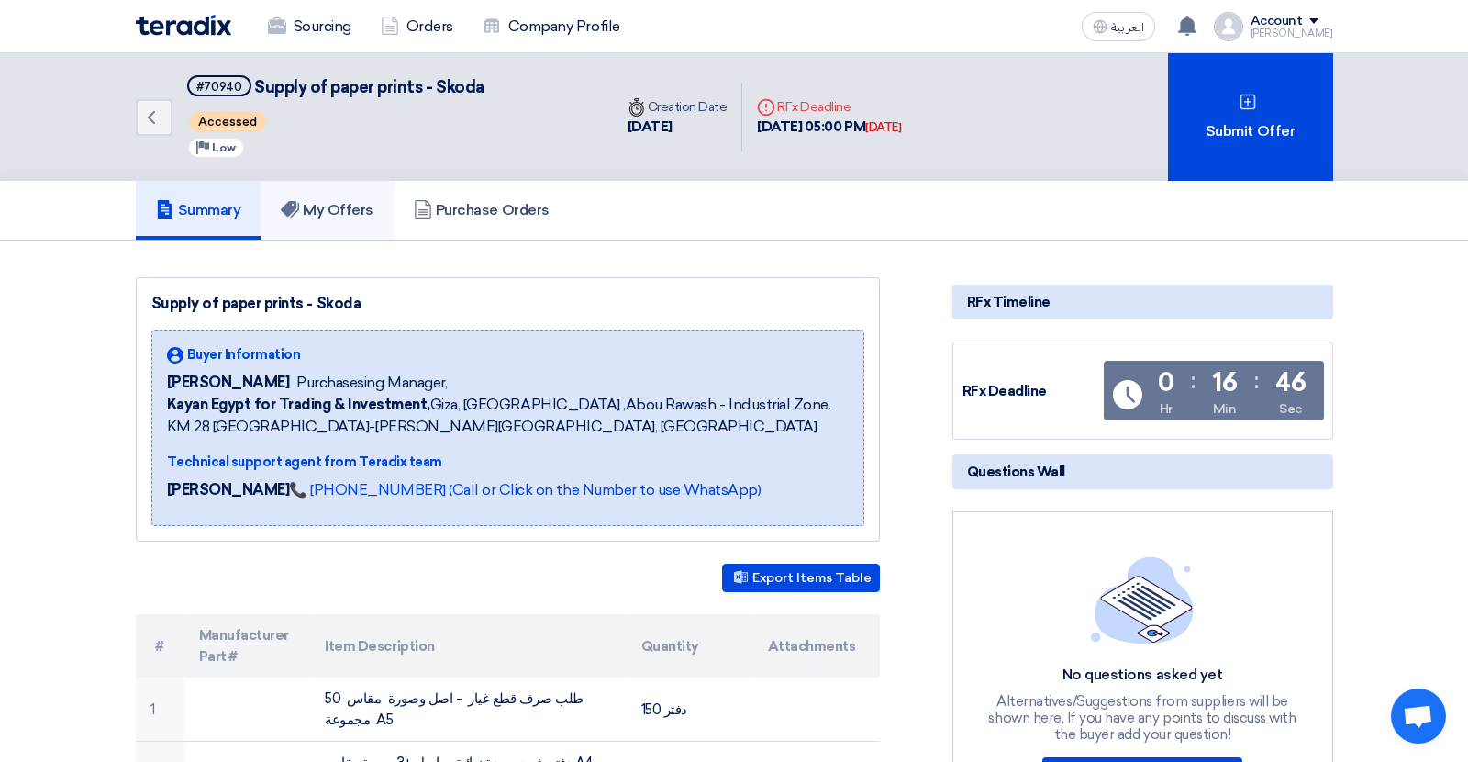
click at [374, 209] on h5 "My Offers" at bounding box center [327, 210] width 93 height 18
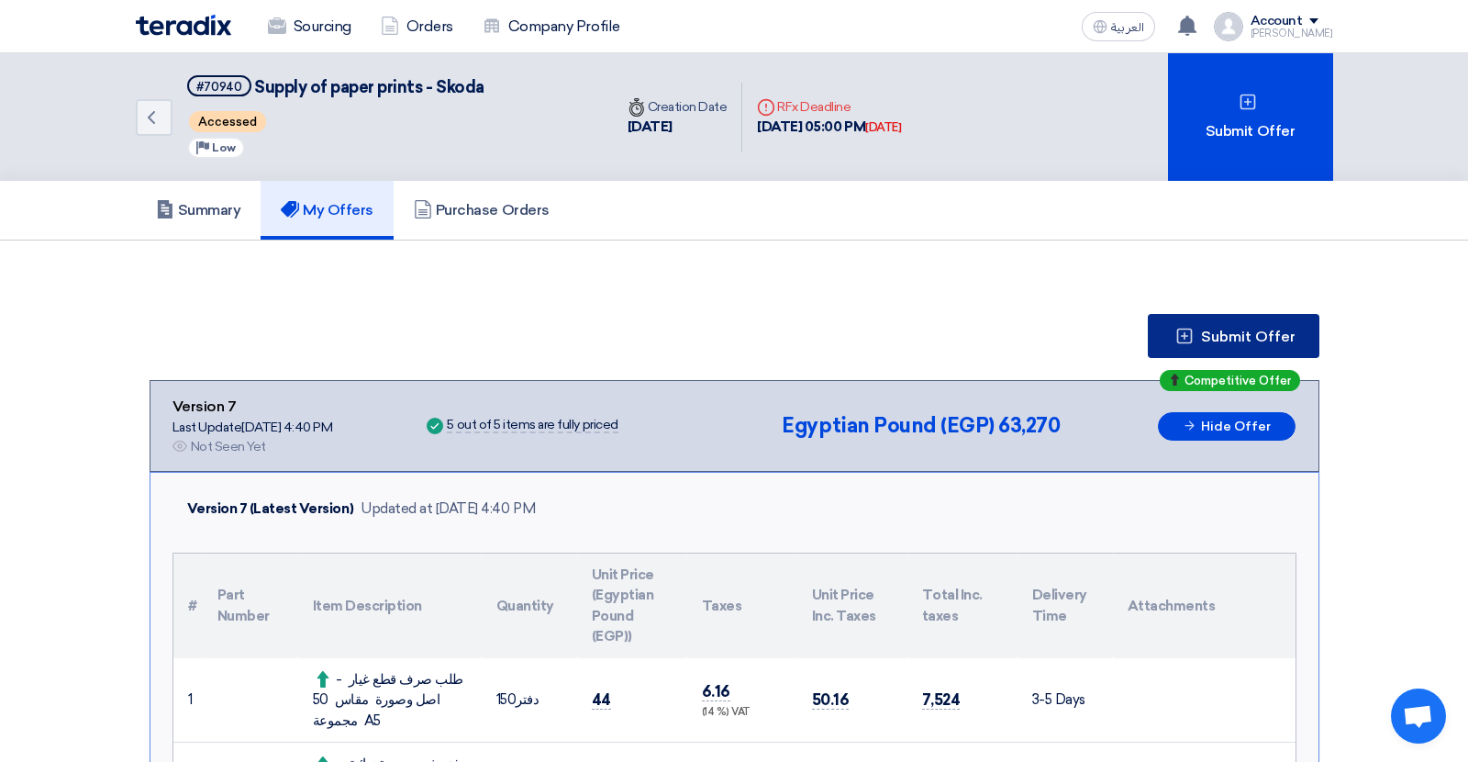
click at [1266, 330] on span "Submit Offer" at bounding box center [1248, 336] width 95 height 15
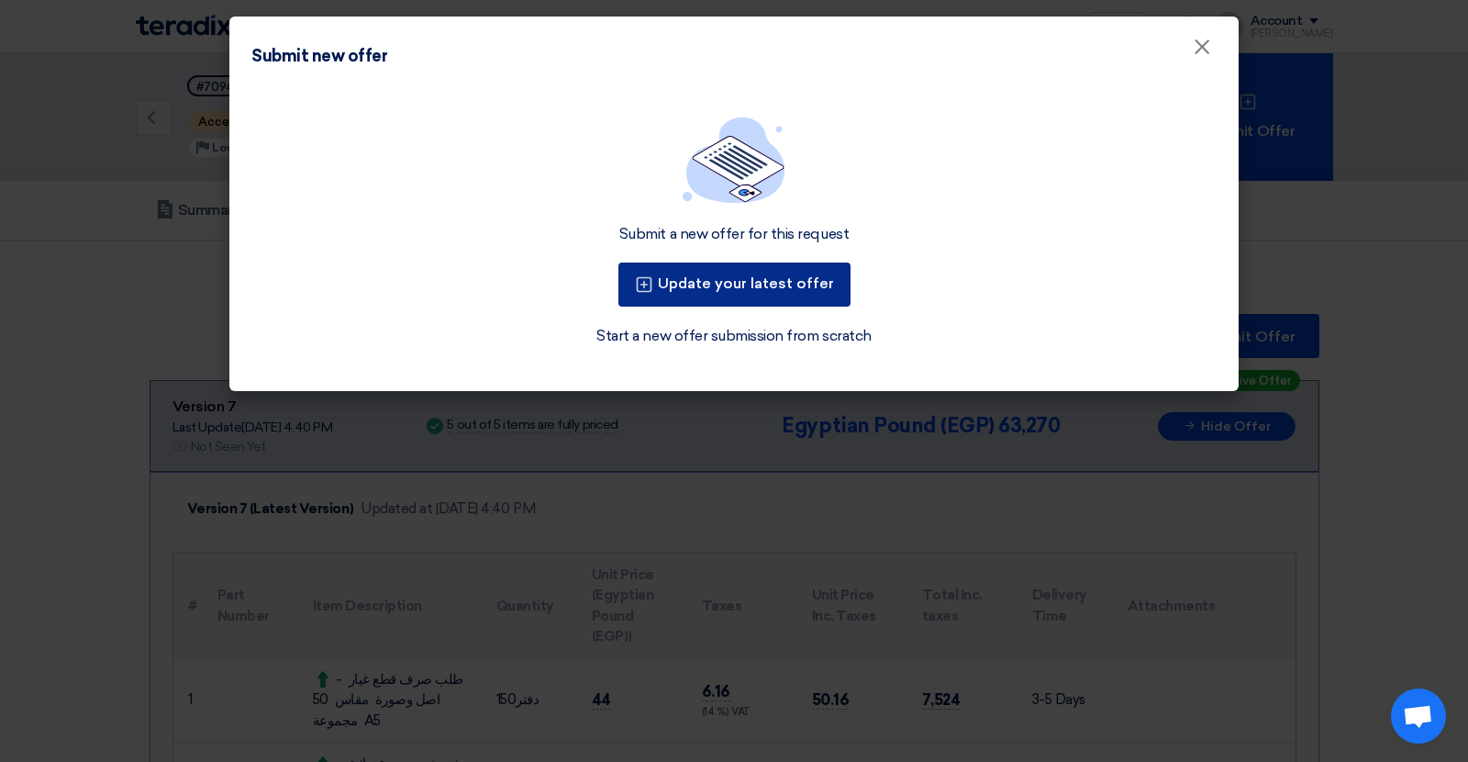
click at [786, 285] on button "Update your latest offer" at bounding box center [735, 284] width 232 height 44
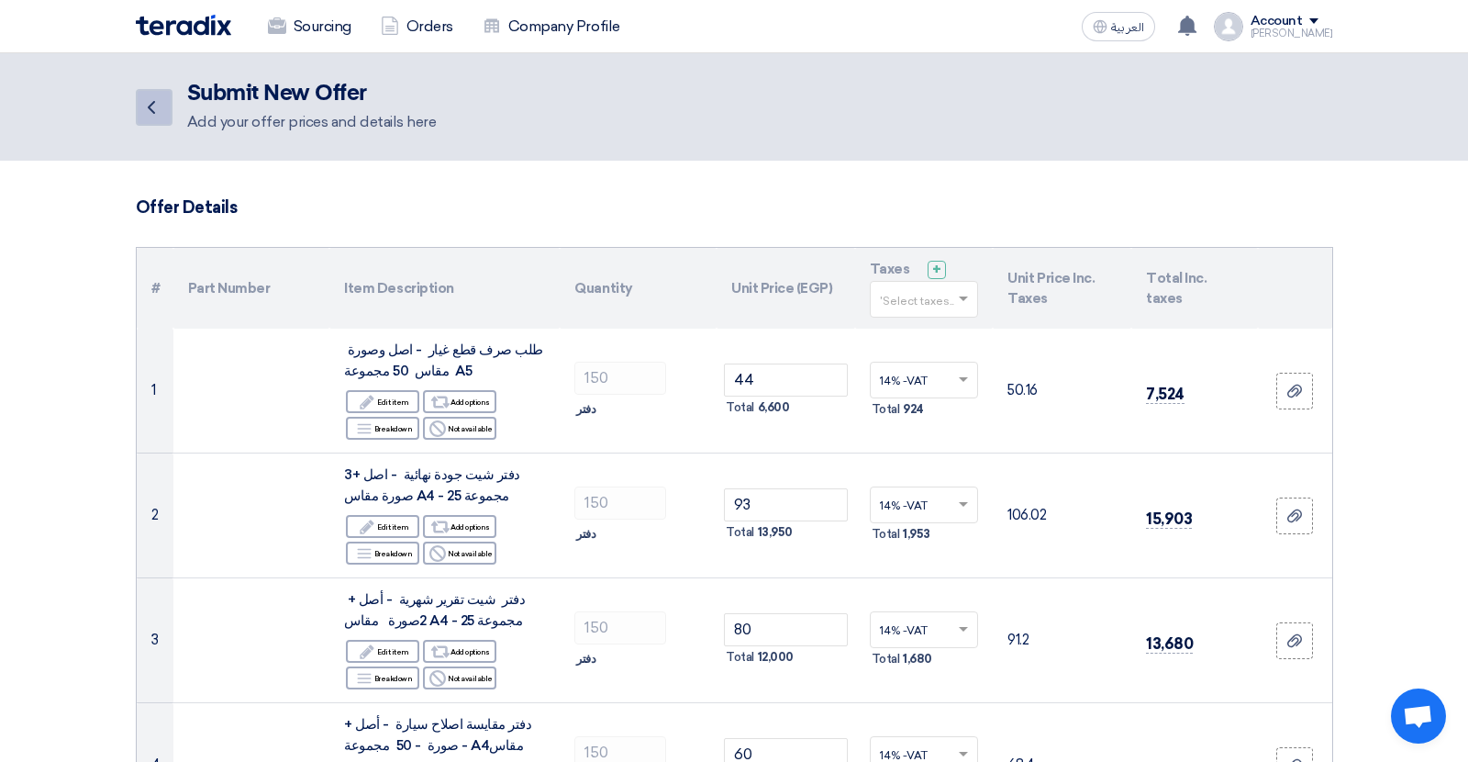
click at [159, 99] on icon "Back" at bounding box center [151, 107] width 22 height 22
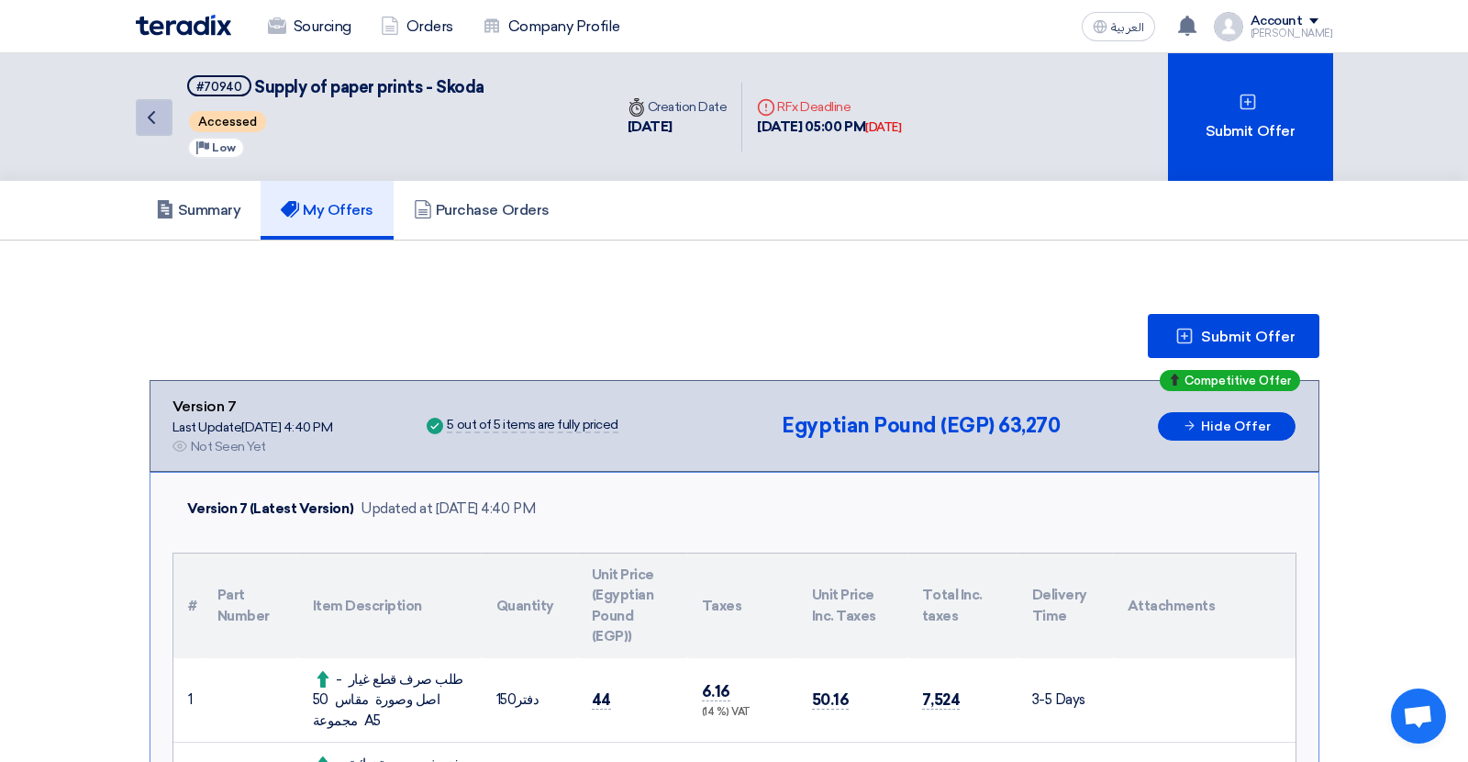
click at [162, 128] on link "Back" at bounding box center [154, 117] width 37 height 37
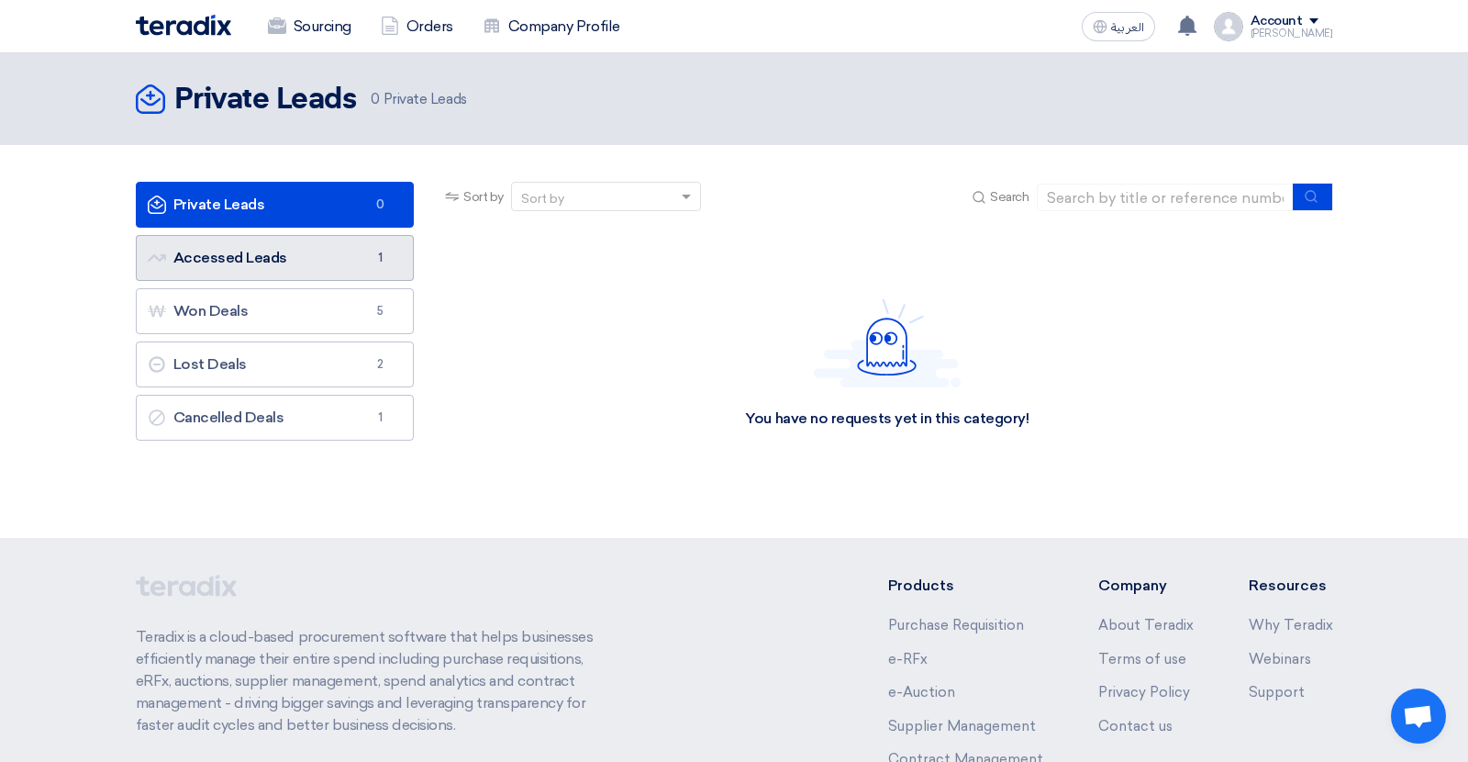
click at [327, 267] on link "Accessed Leads Accessed Leads 1" at bounding box center [275, 258] width 279 height 46
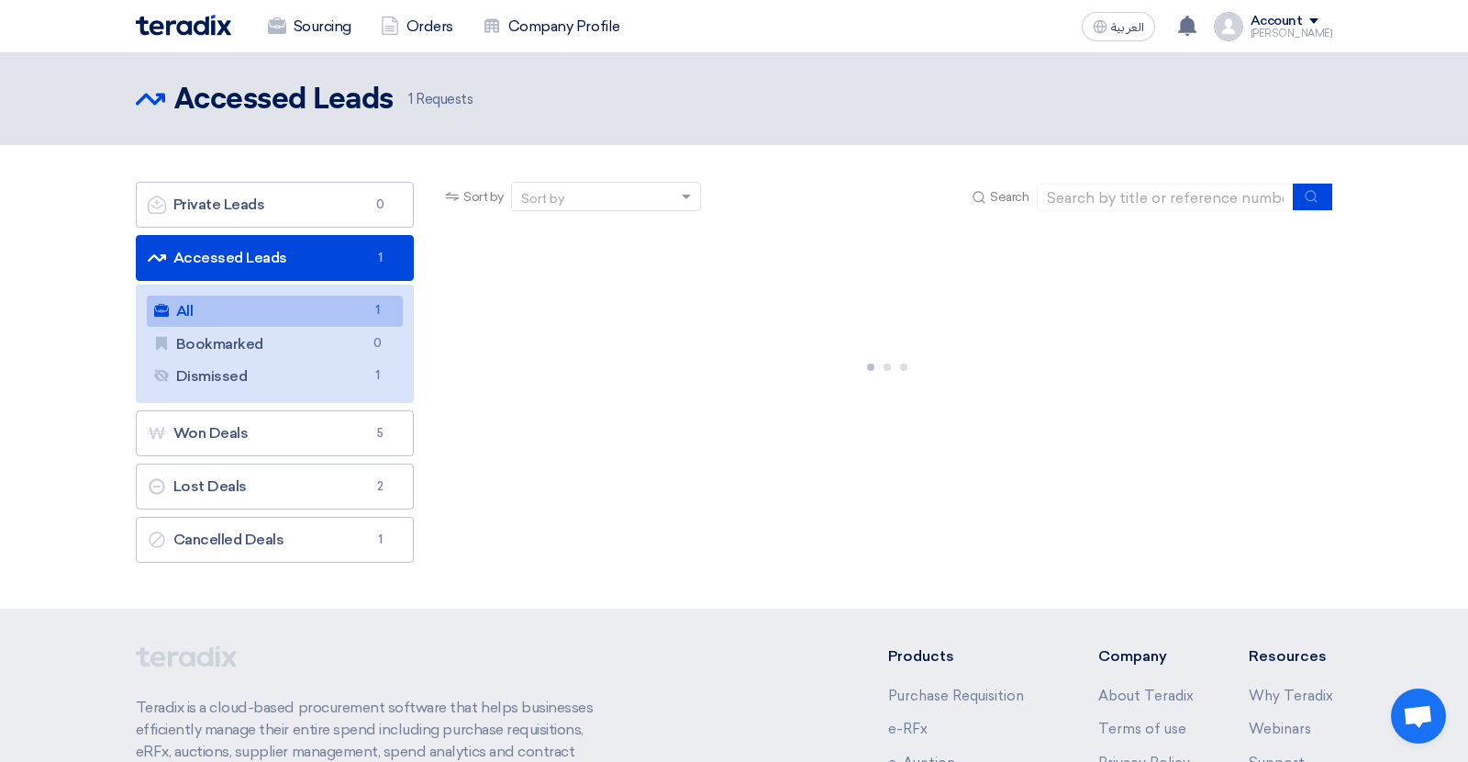
click at [276, 298] on link "All All 1" at bounding box center [275, 311] width 257 height 31
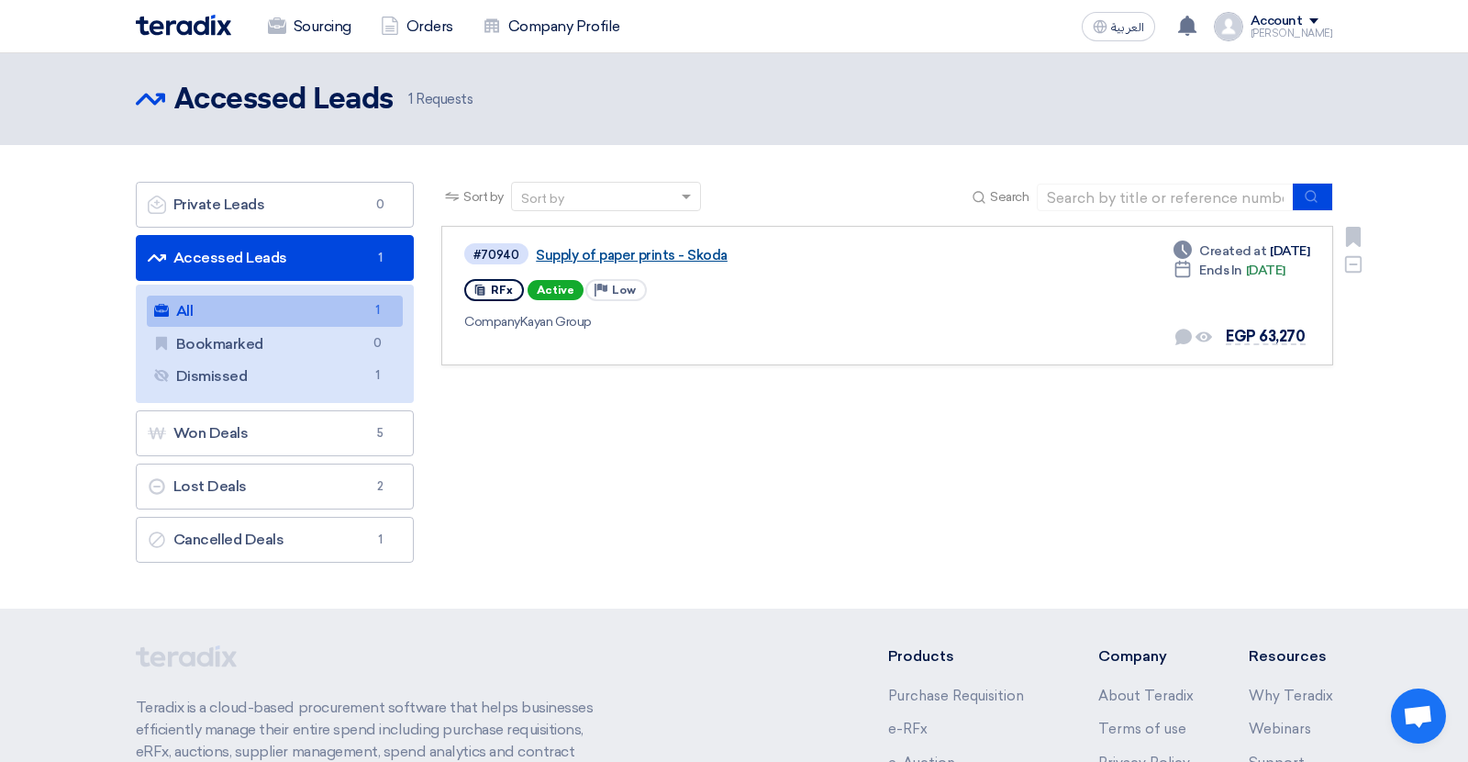
click at [682, 261] on link "Supply of paper prints - Skoda" at bounding box center [765, 255] width 459 height 17
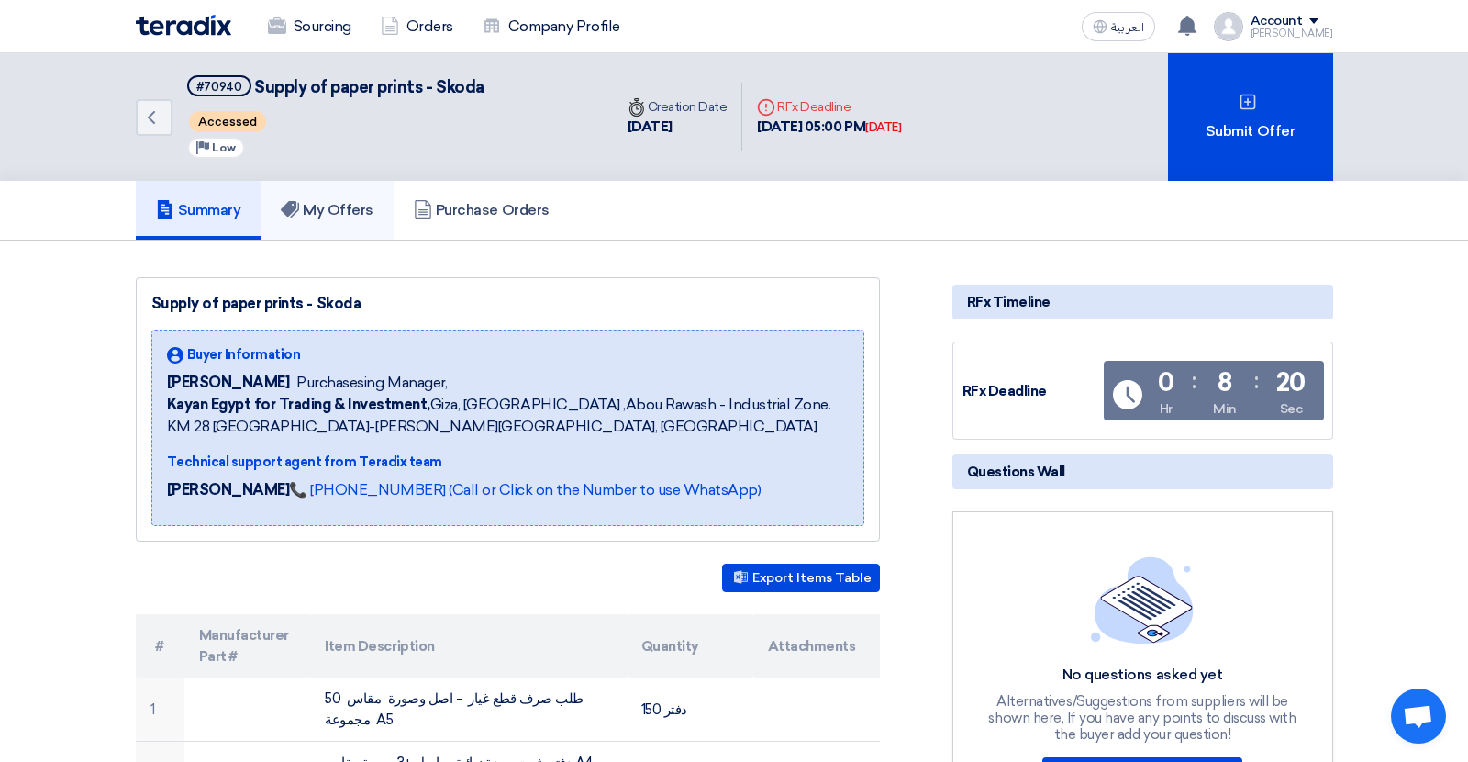
click at [334, 192] on link "My Offers" at bounding box center [327, 210] width 133 height 59
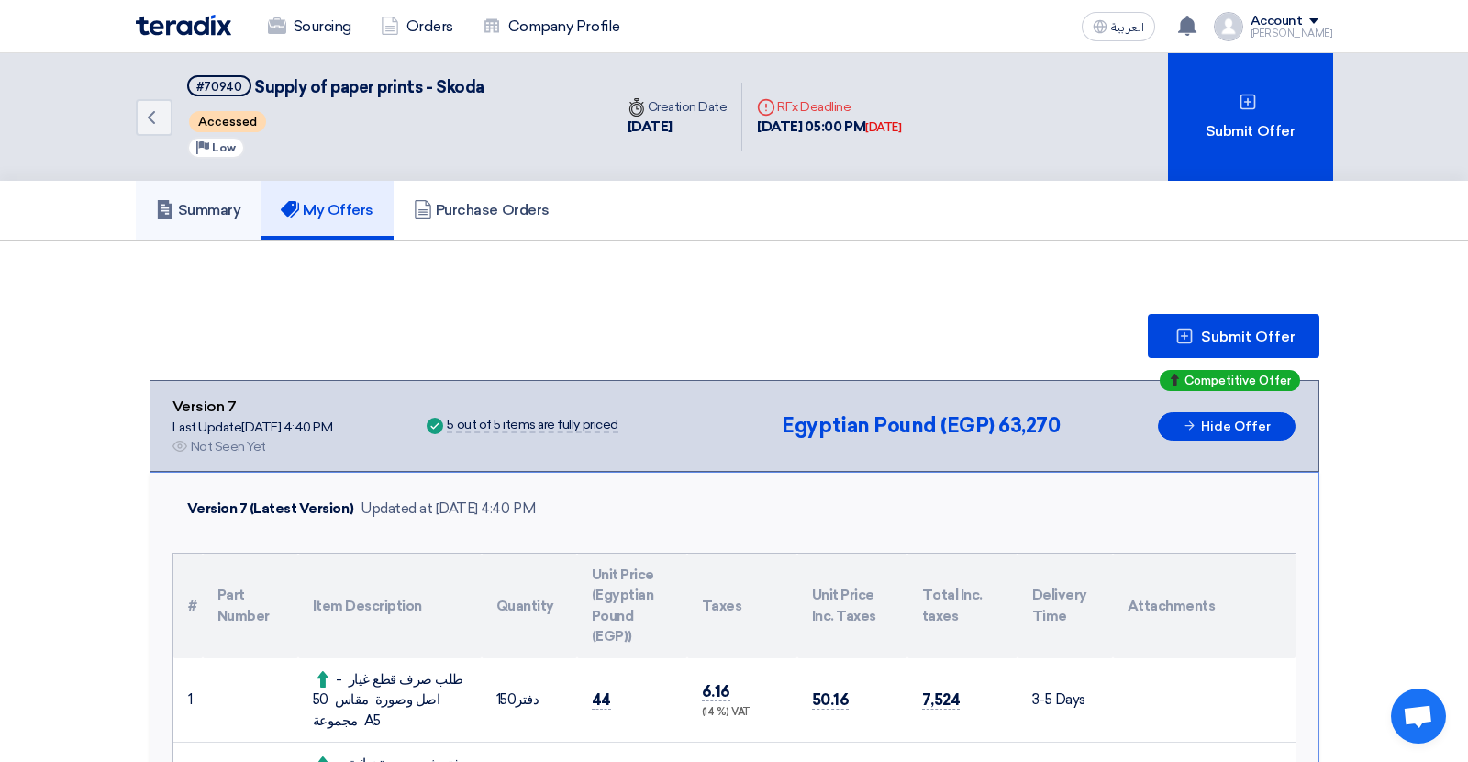
click at [224, 214] on h5 "Summary" at bounding box center [198, 210] width 85 height 18
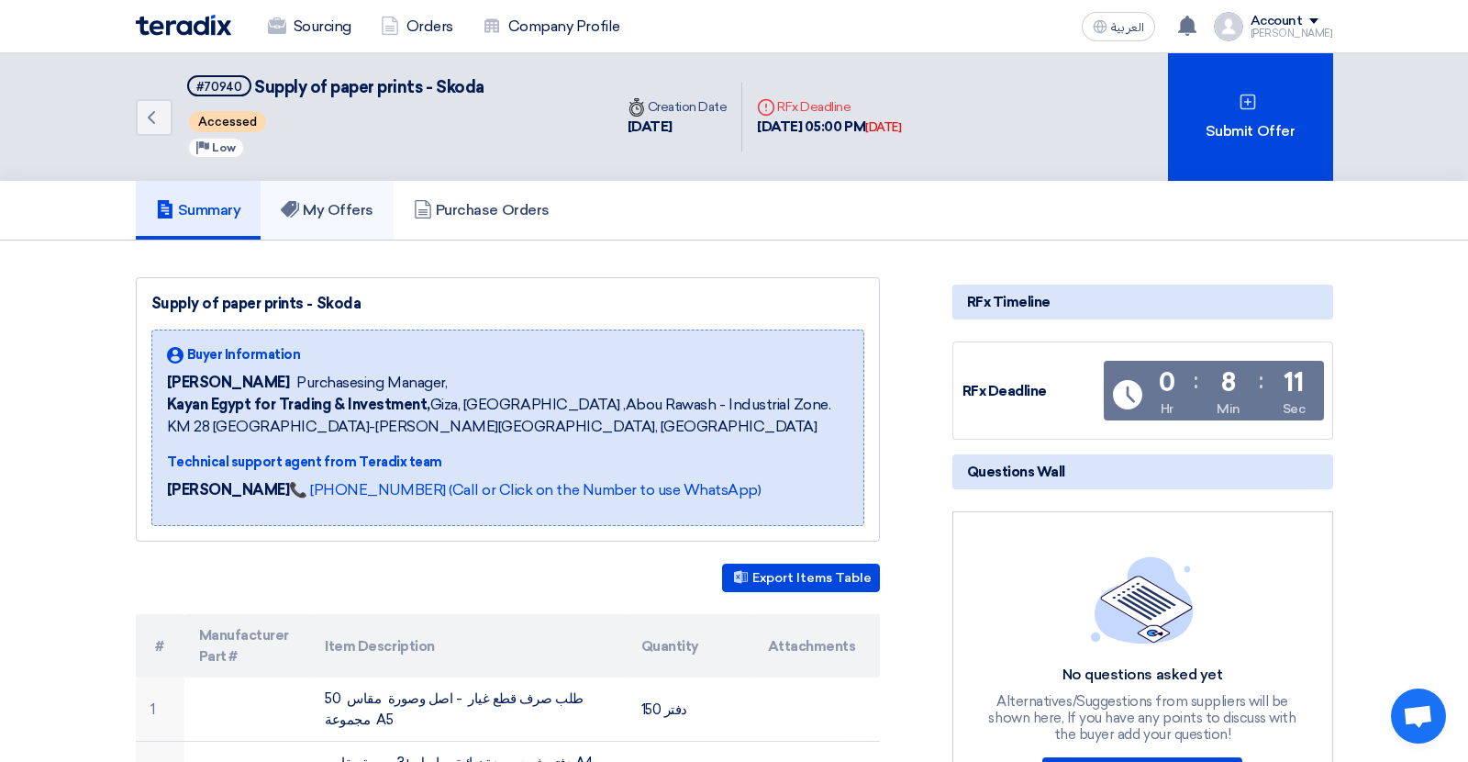
click at [363, 210] on h5 "My Offers" at bounding box center [327, 210] width 93 height 18
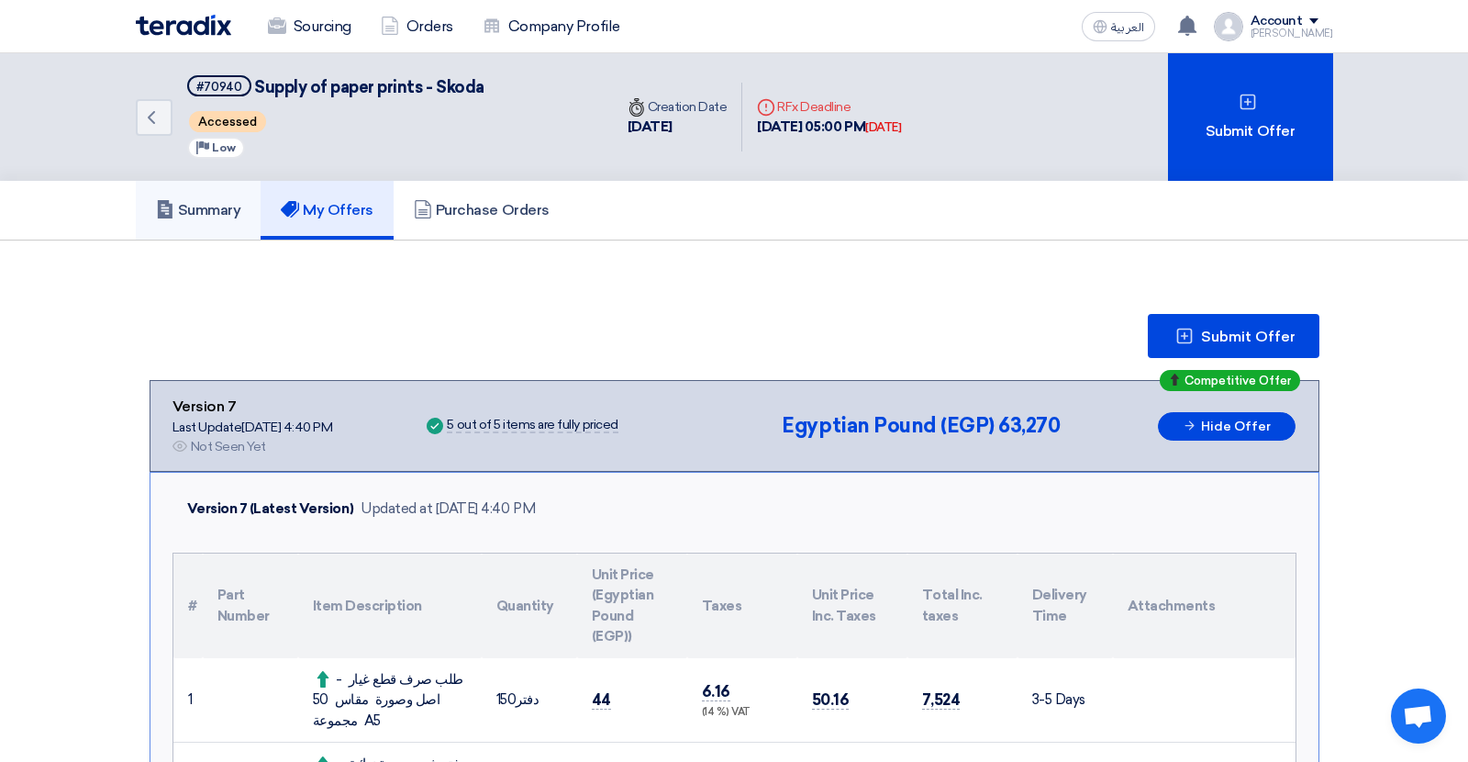
click at [229, 212] on h5 "Summary" at bounding box center [198, 210] width 85 height 18
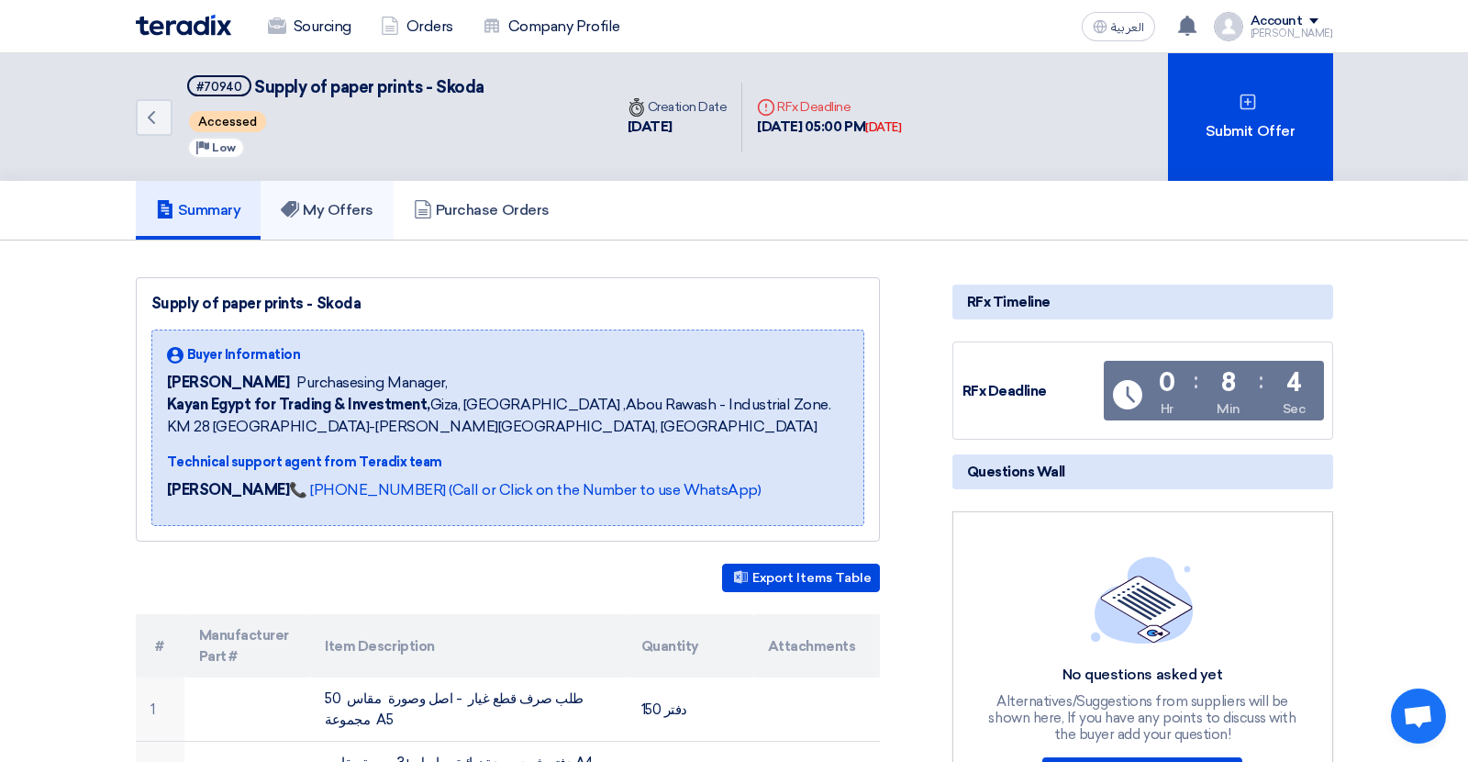
click at [329, 202] on h5 "My Offers" at bounding box center [327, 210] width 93 height 18
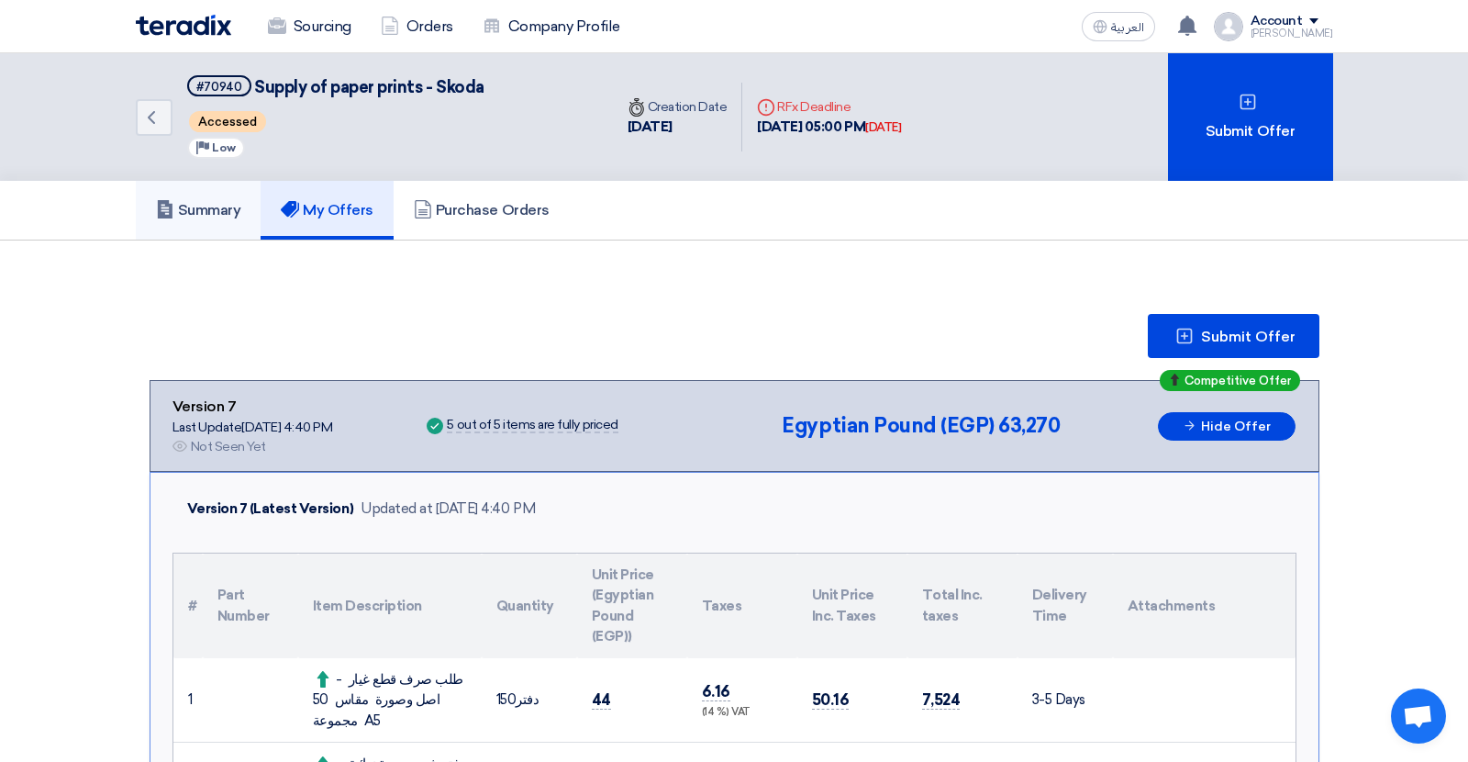
click at [216, 211] on h5 "Summary" at bounding box center [198, 210] width 85 height 18
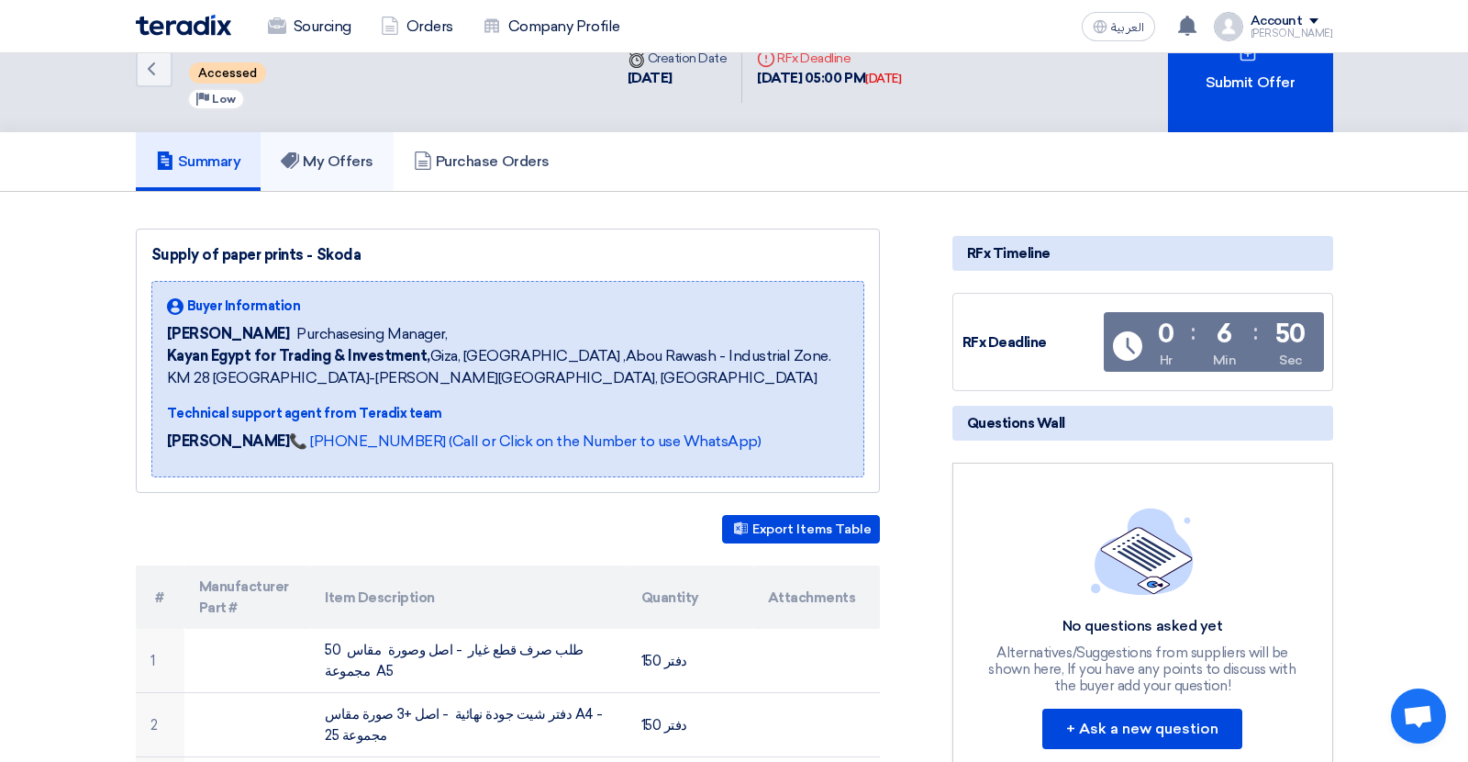
scroll to position [37, 0]
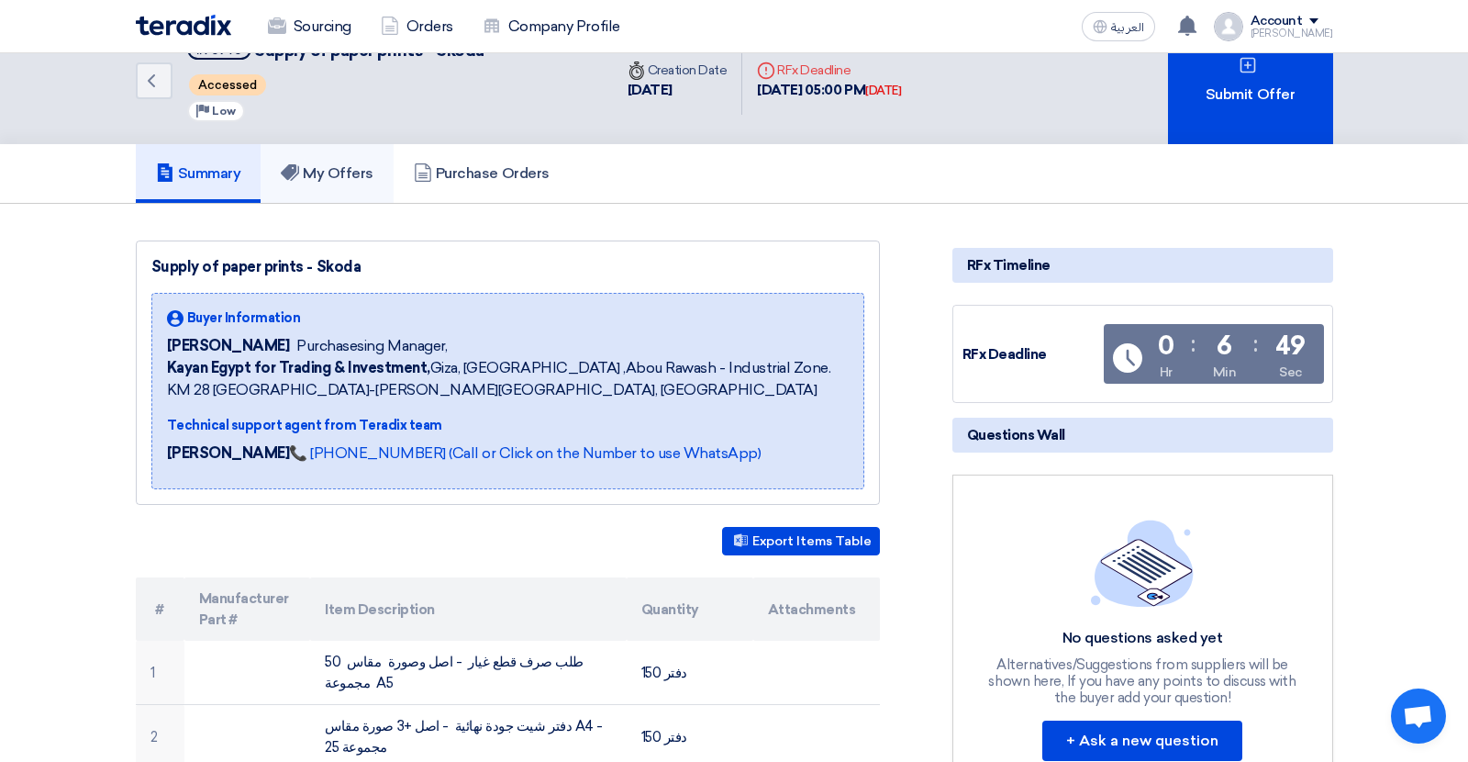
click at [336, 179] on h5 "My Offers" at bounding box center [327, 173] width 93 height 18
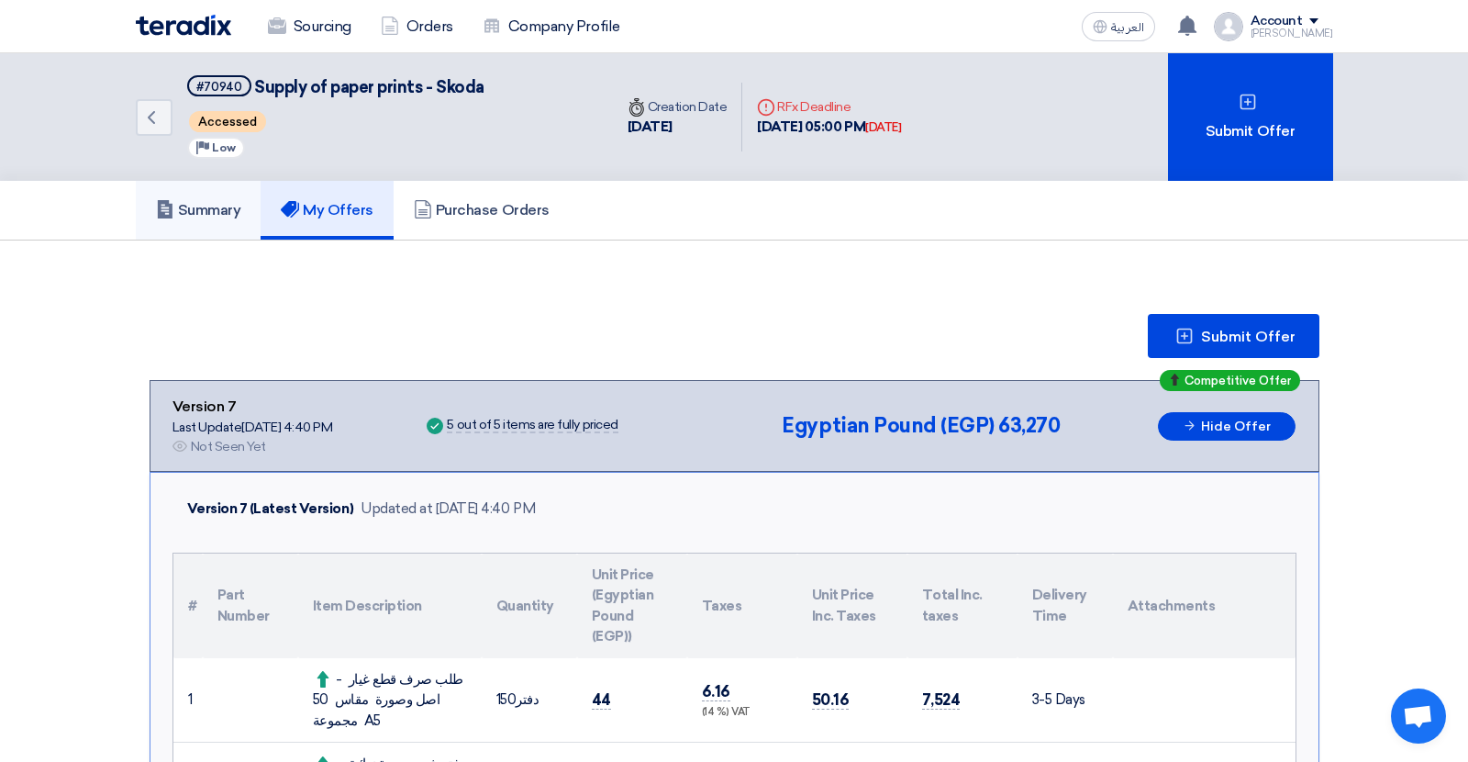
click at [228, 224] on link "Summary" at bounding box center [199, 210] width 126 height 59
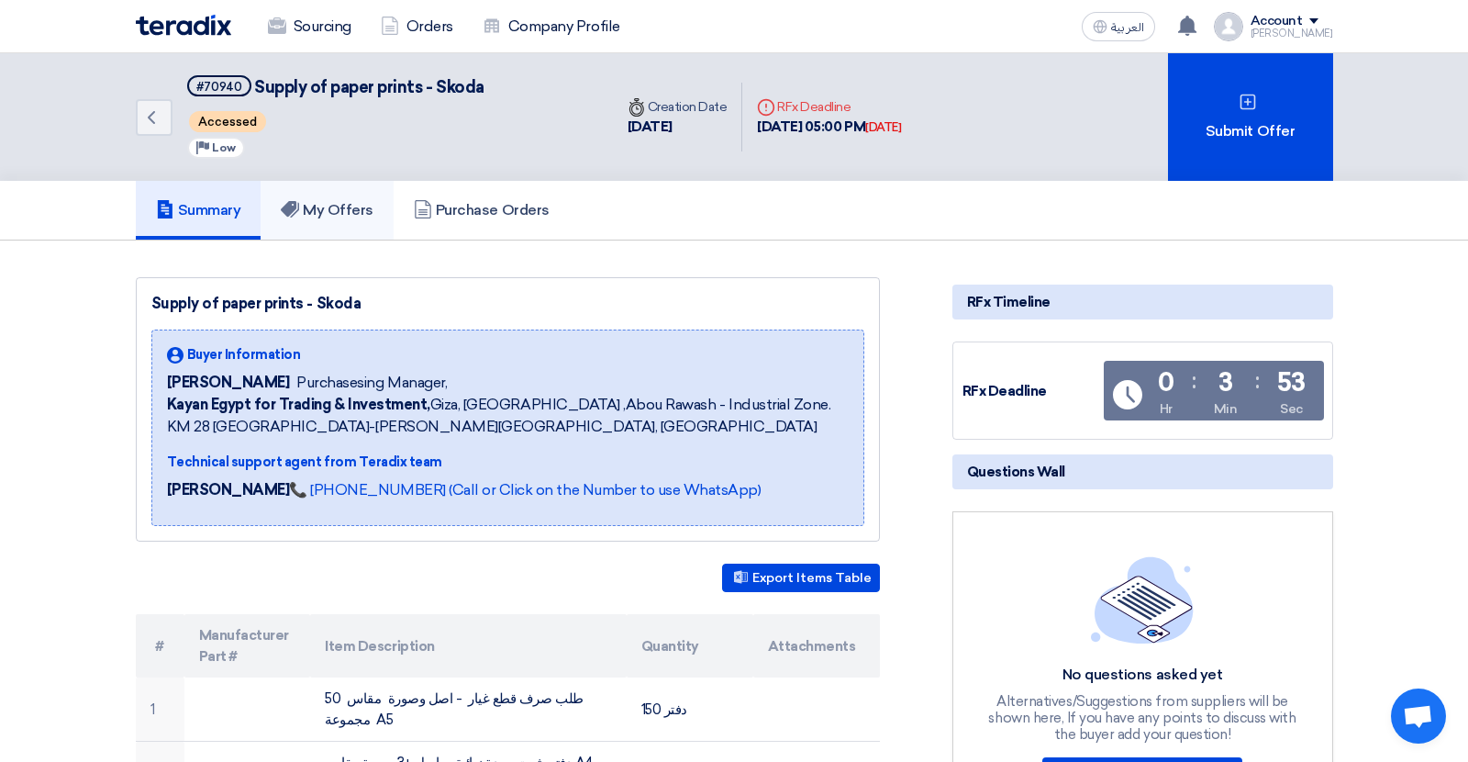
click at [339, 202] on h5 "My Offers" at bounding box center [327, 210] width 93 height 18
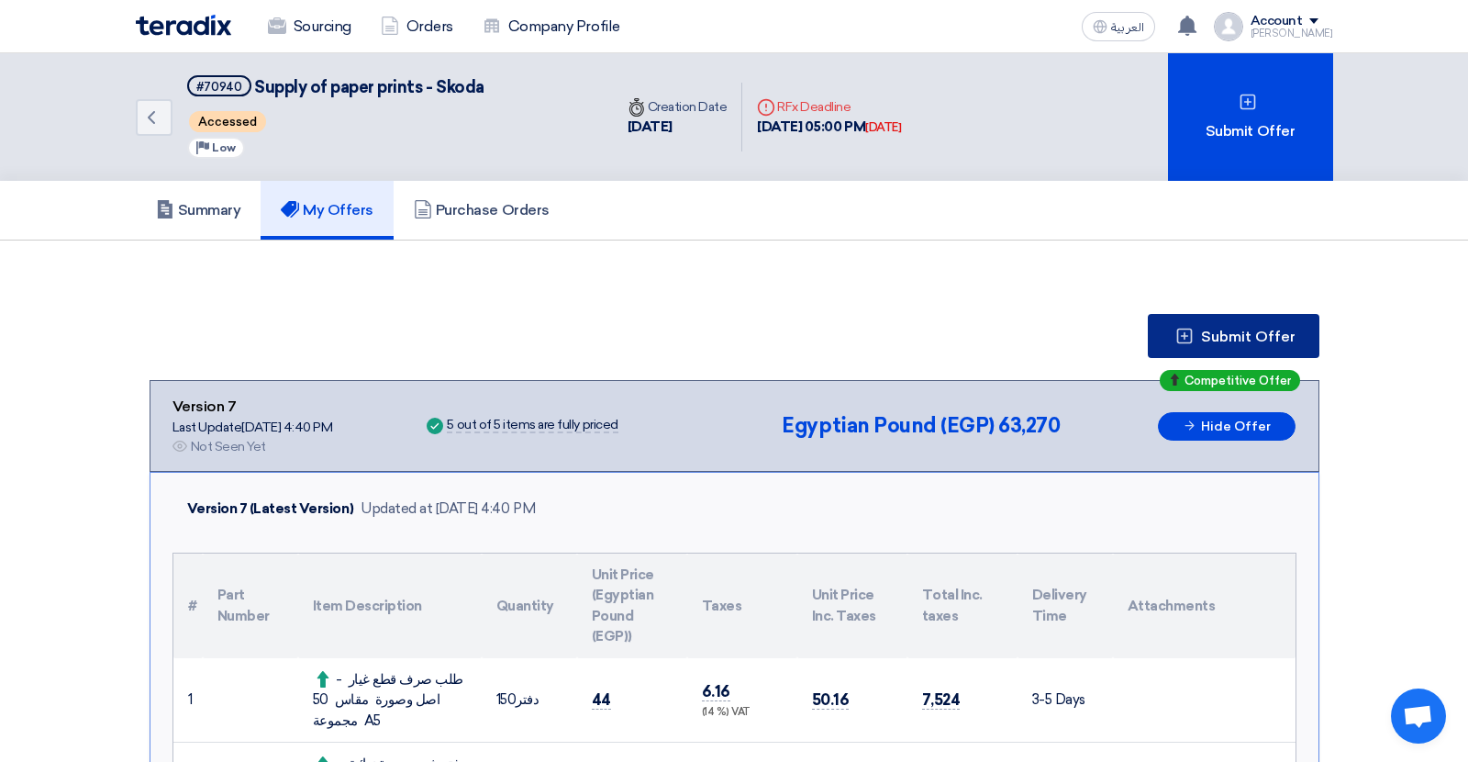
click at [1212, 329] on span "Submit Offer" at bounding box center [1248, 336] width 95 height 15
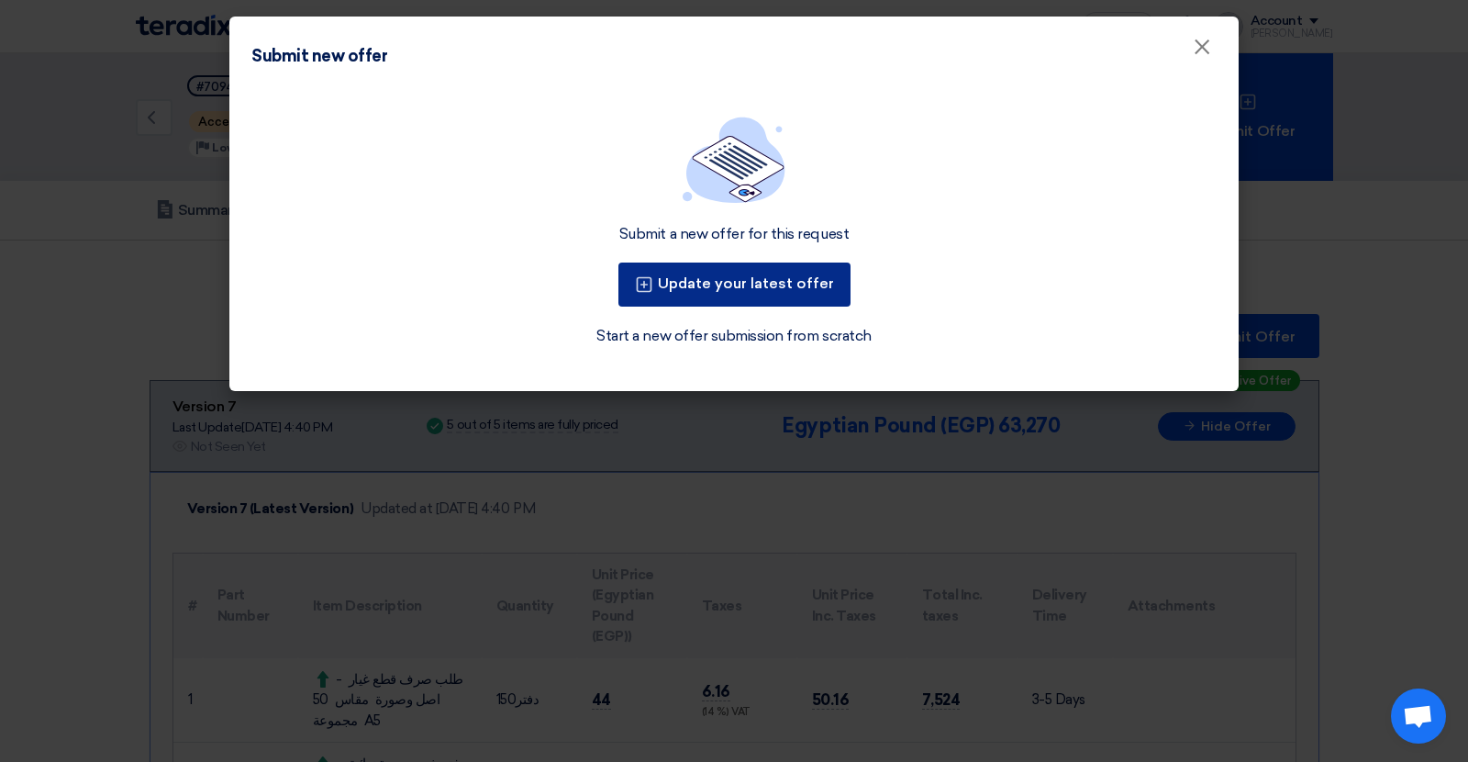
click at [788, 290] on button "Update your latest offer" at bounding box center [735, 284] width 232 height 44
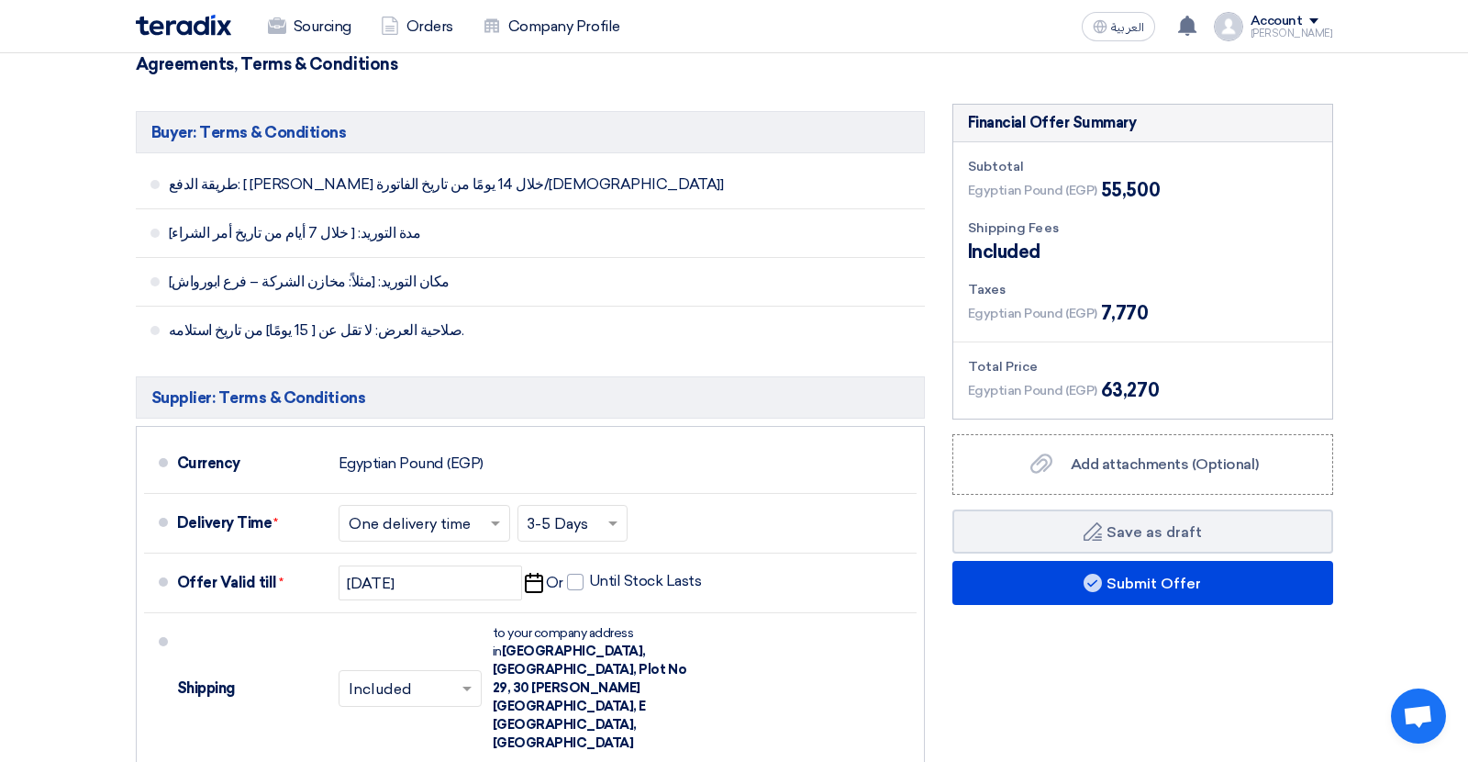
scroll to position [1012, 0]
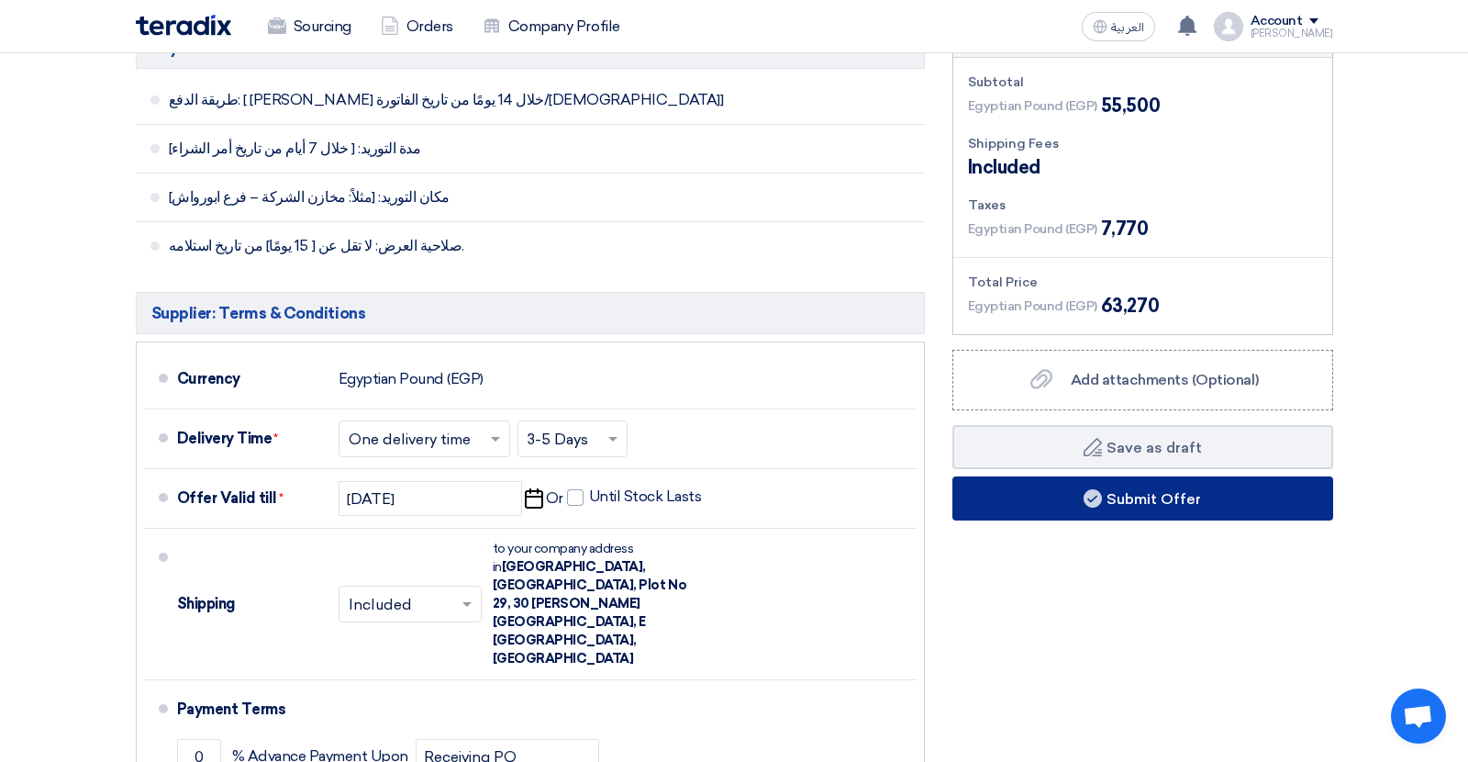
click at [1050, 494] on button "Submit Offer" at bounding box center [1143, 498] width 381 height 44
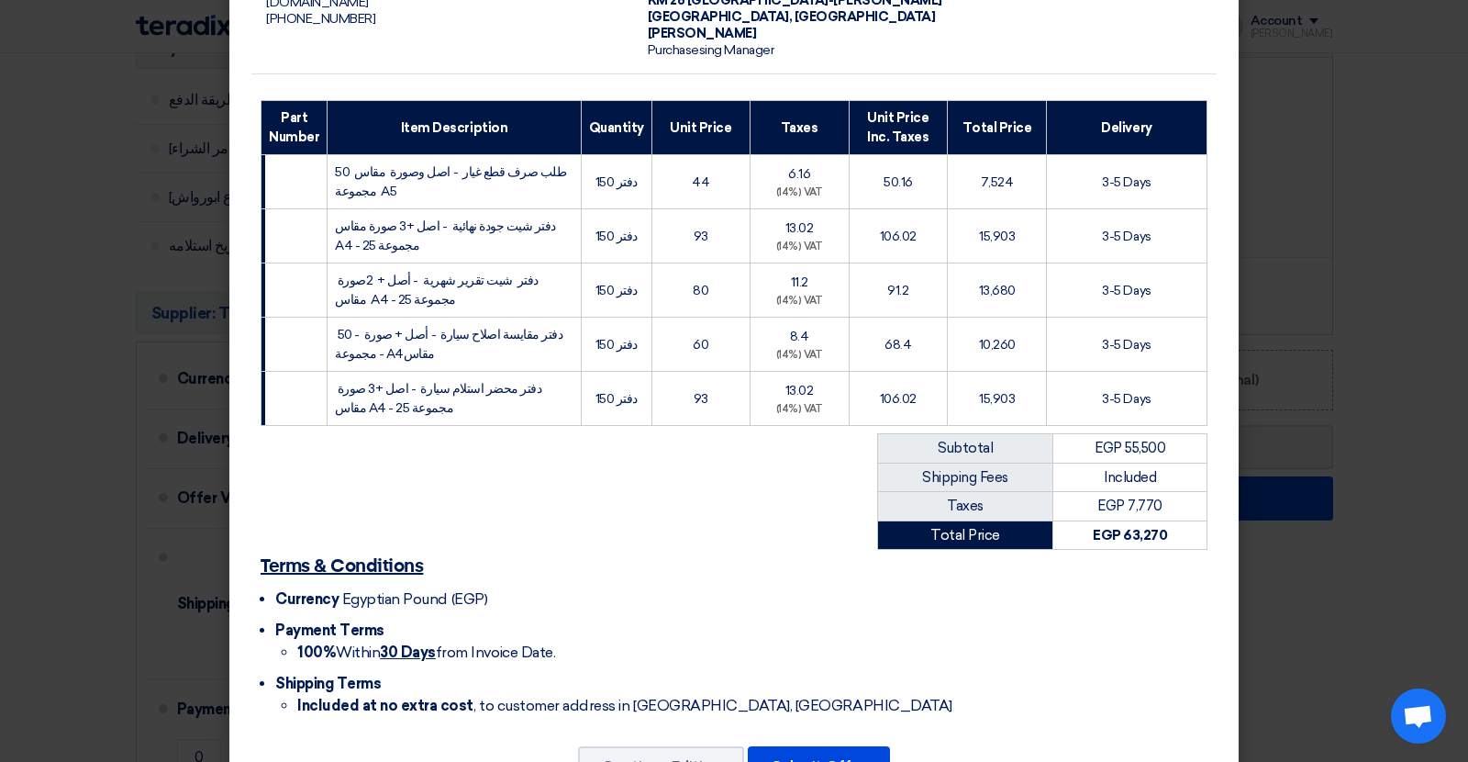
scroll to position [276, 0]
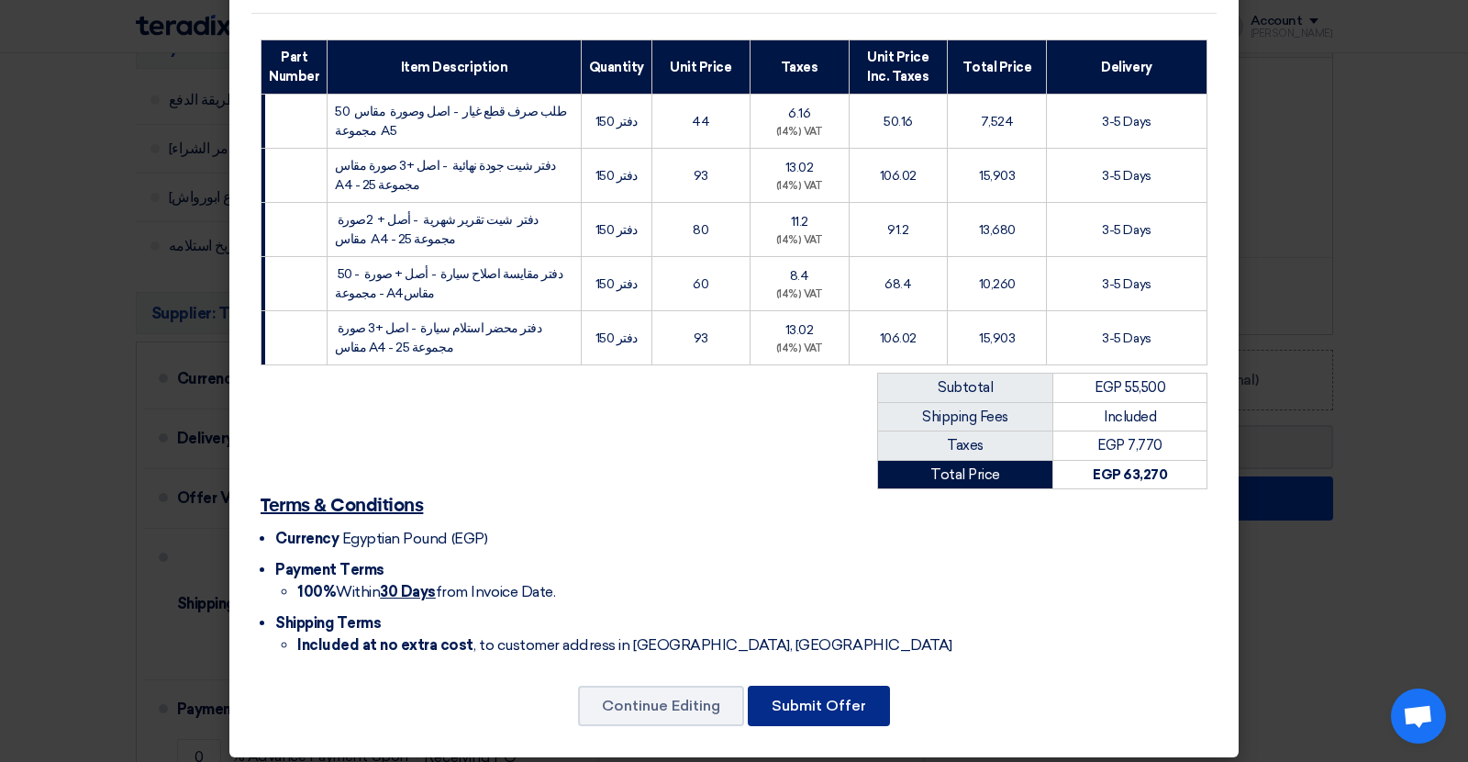
click at [838, 707] on button "Submit Offer" at bounding box center [819, 706] width 142 height 40
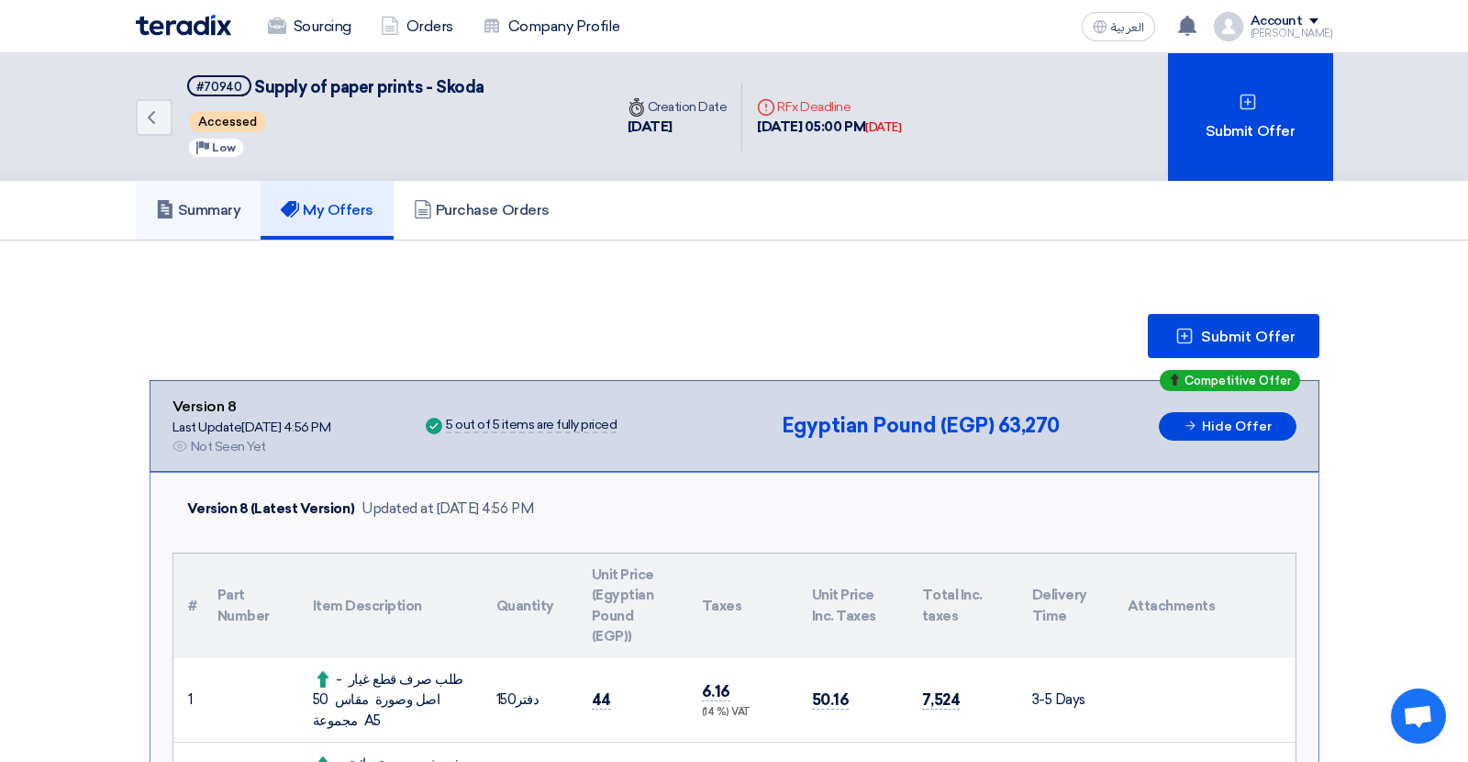
click at [209, 217] on h5 "Summary" at bounding box center [198, 210] width 85 height 18
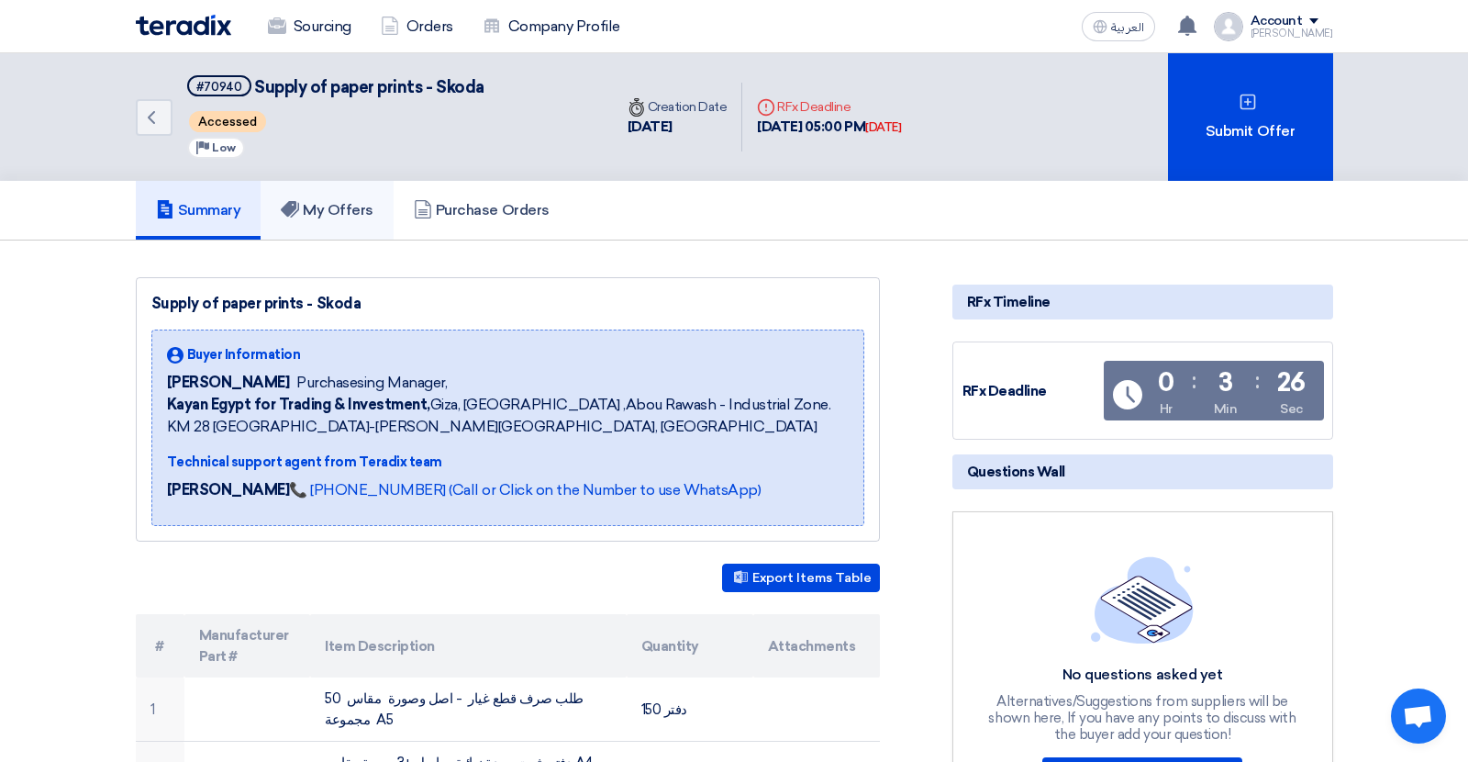
click at [311, 201] on h5 "My Offers" at bounding box center [327, 210] width 93 height 18
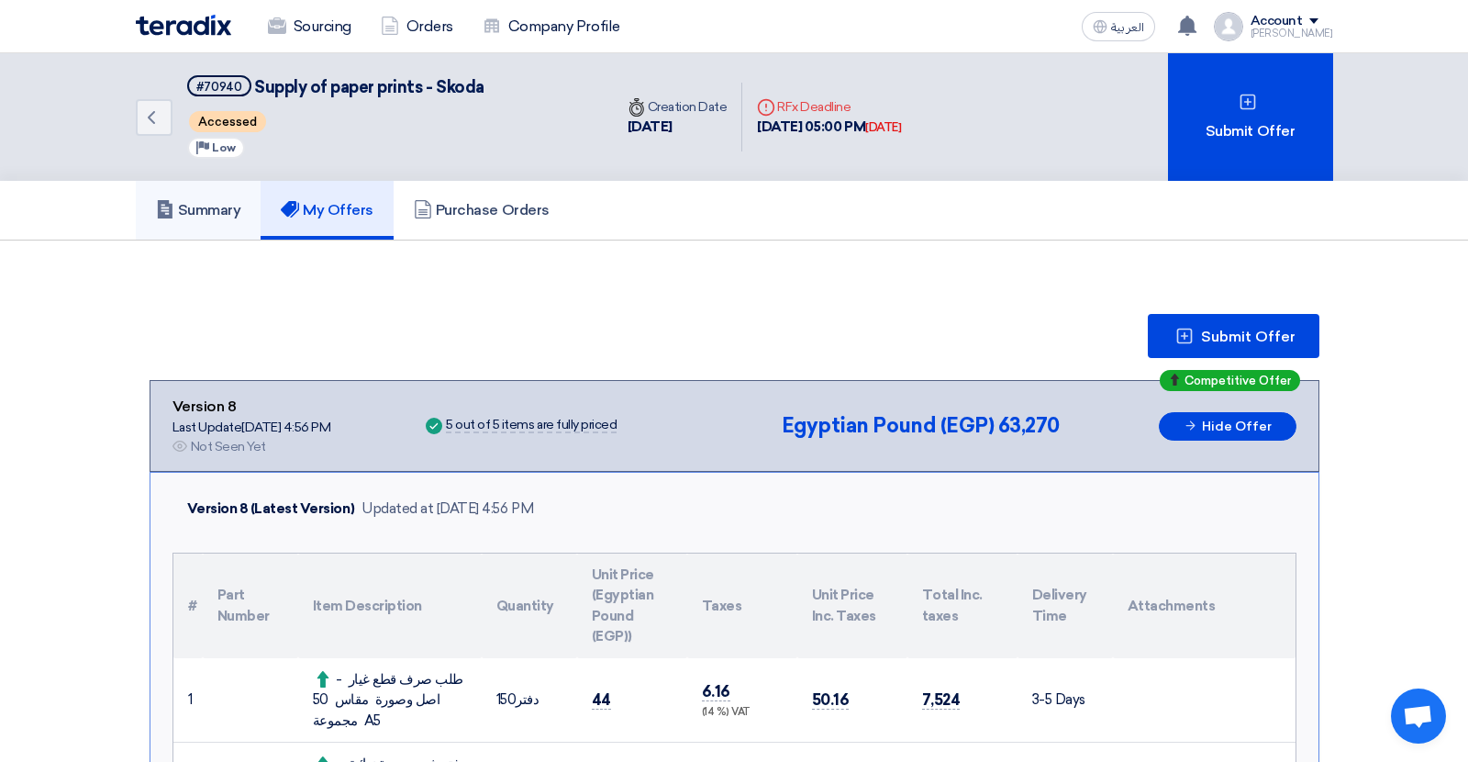
click at [217, 225] on link "Summary" at bounding box center [199, 210] width 126 height 59
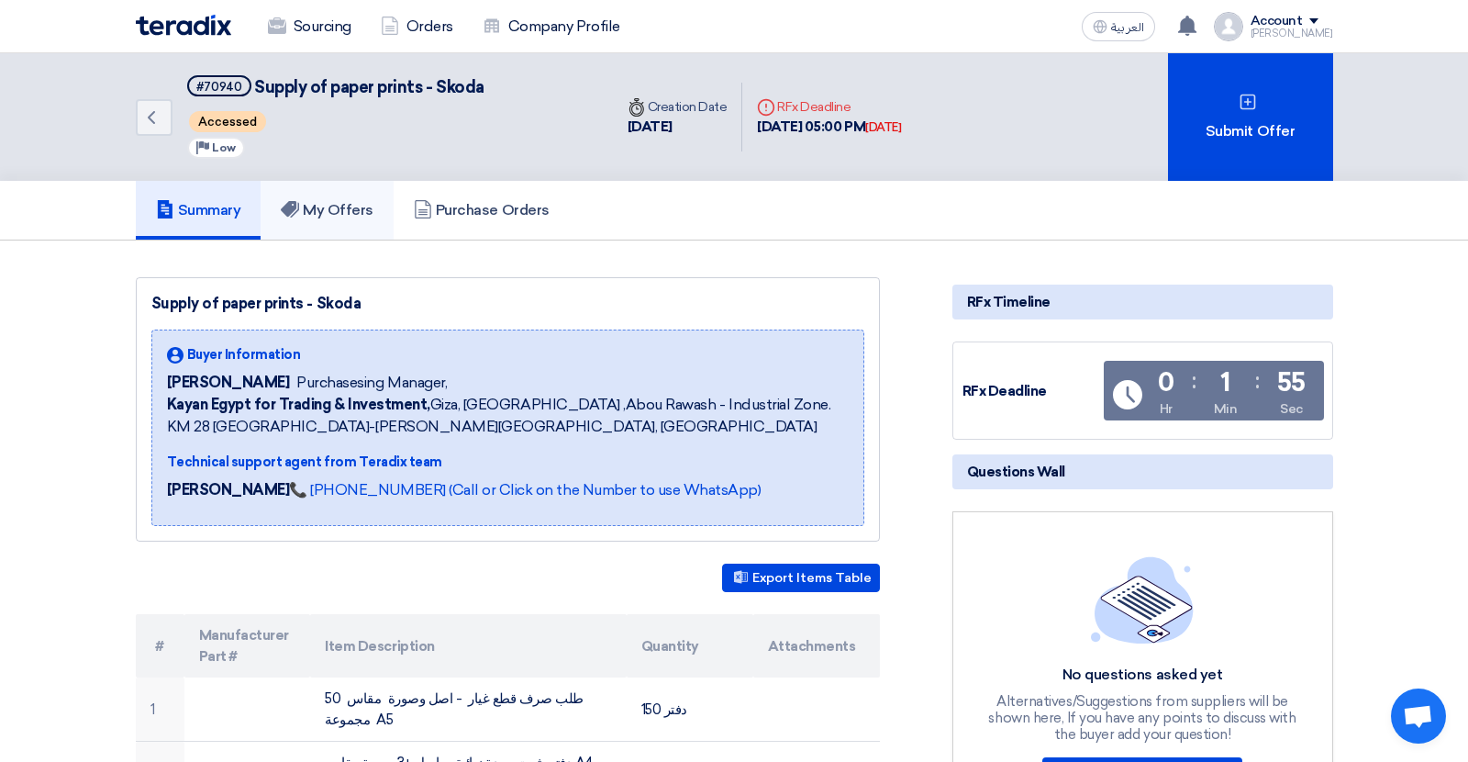
click at [342, 209] on h5 "My Offers" at bounding box center [327, 210] width 93 height 18
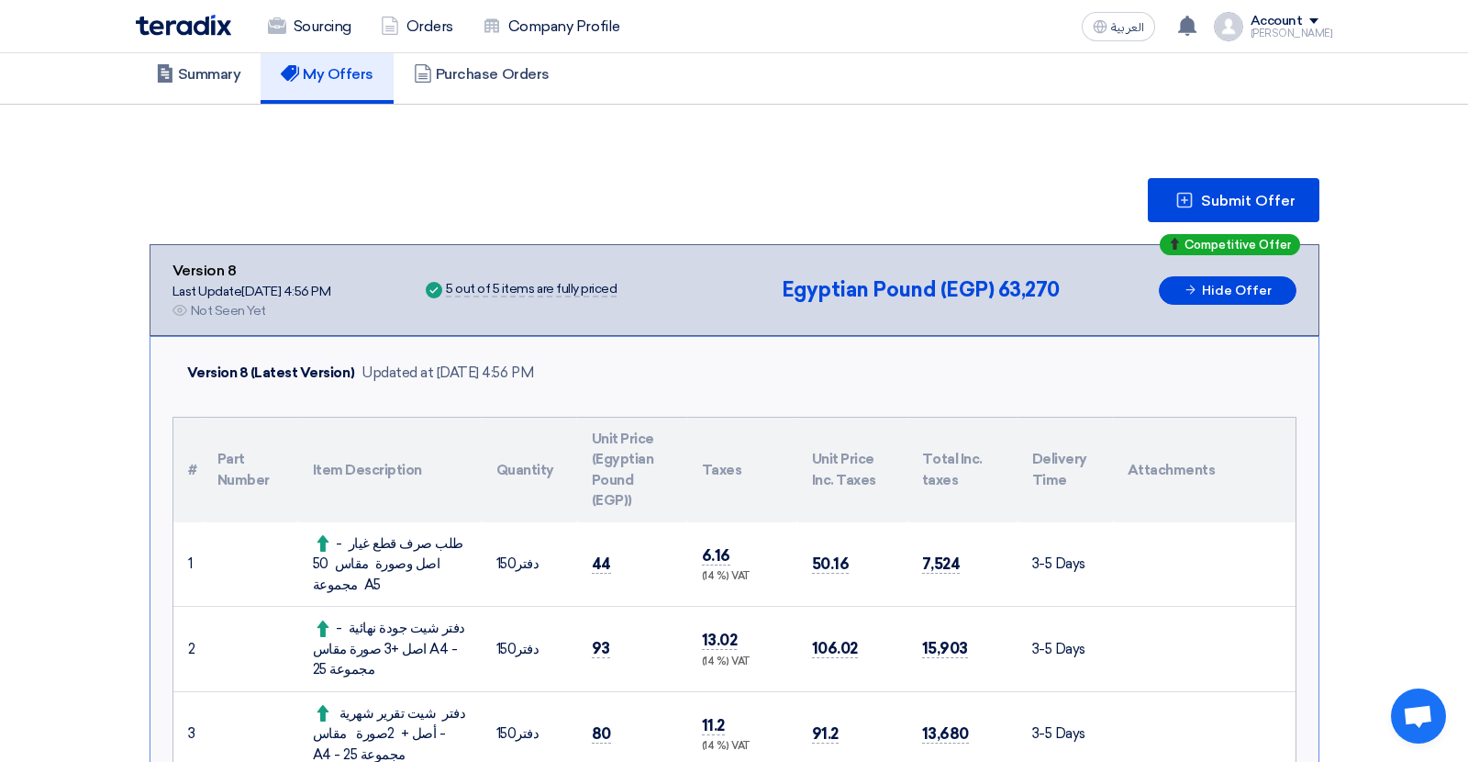
scroll to position [145, 0]
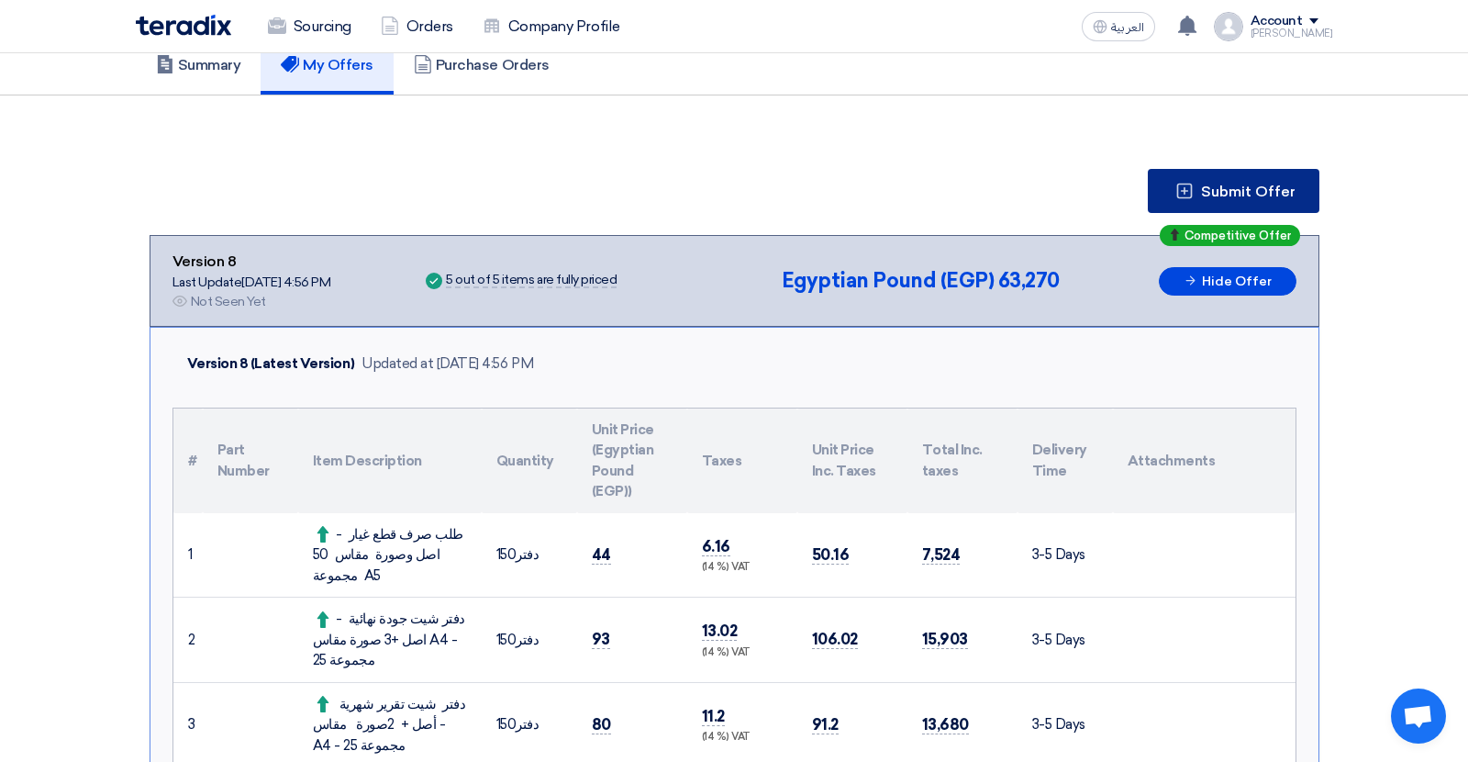
click at [1243, 196] on span "Submit Offer" at bounding box center [1248, 191] width 95 height 15
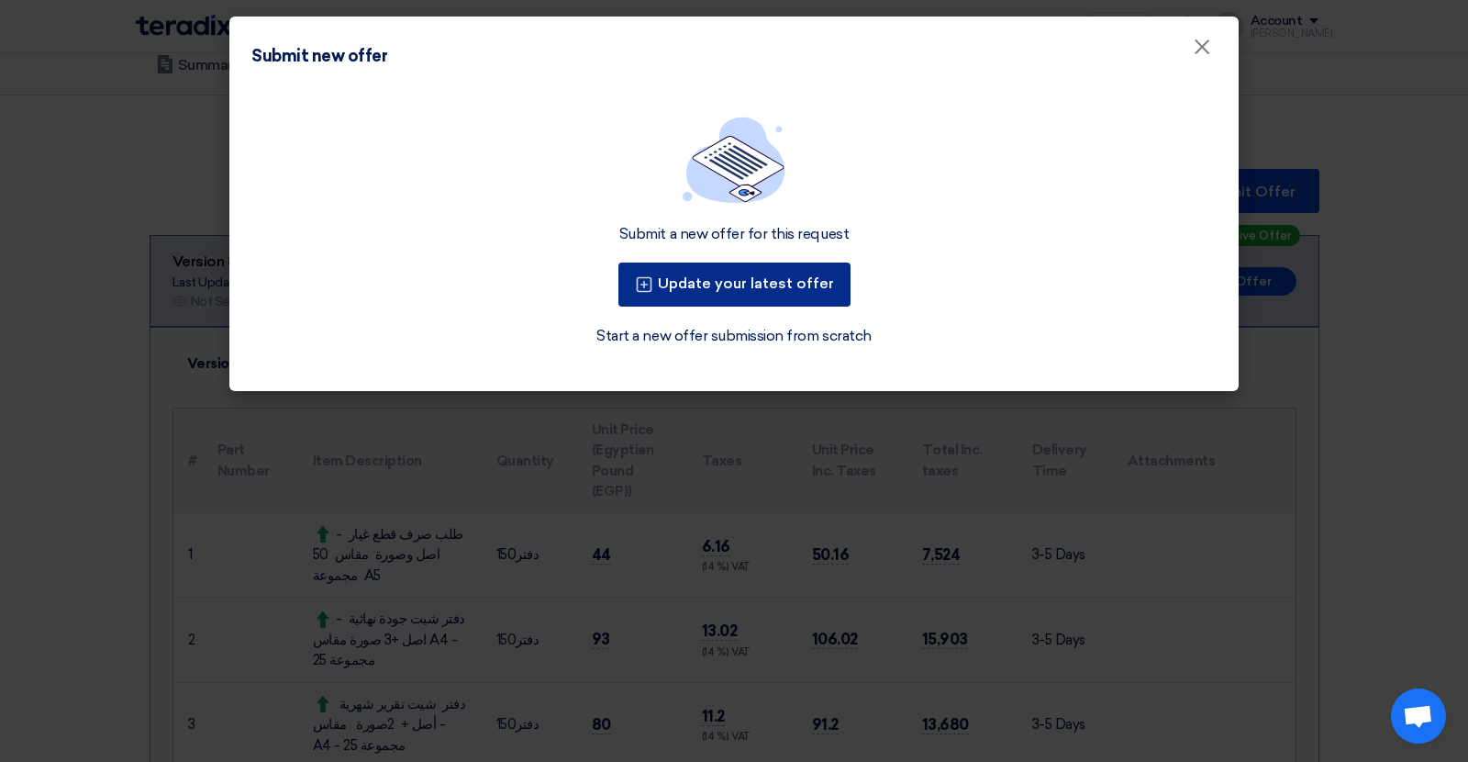
click at [813, 270] on button "Update your latest offer" at bounding box center [735, 284] width 232 height 44
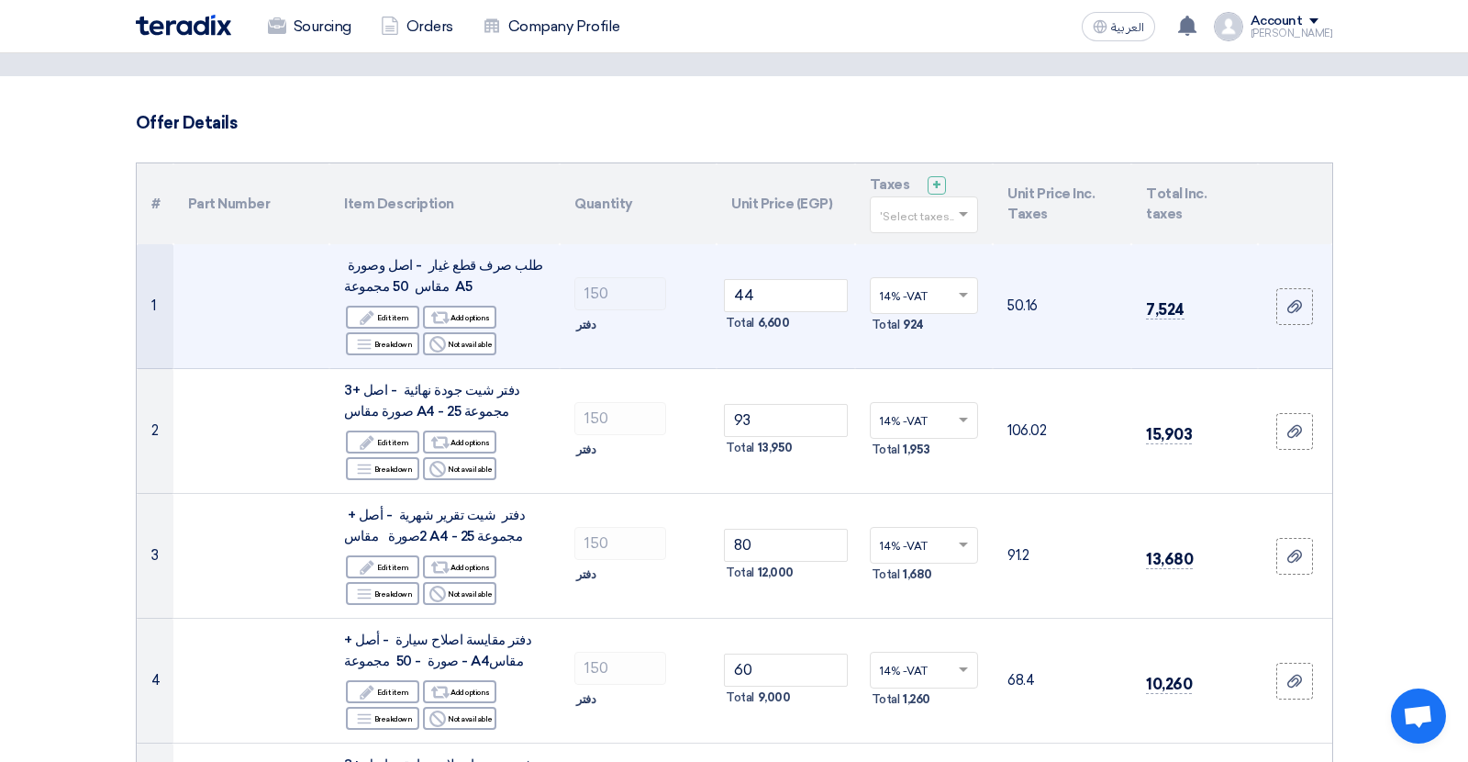
scroll to position [249, 0]
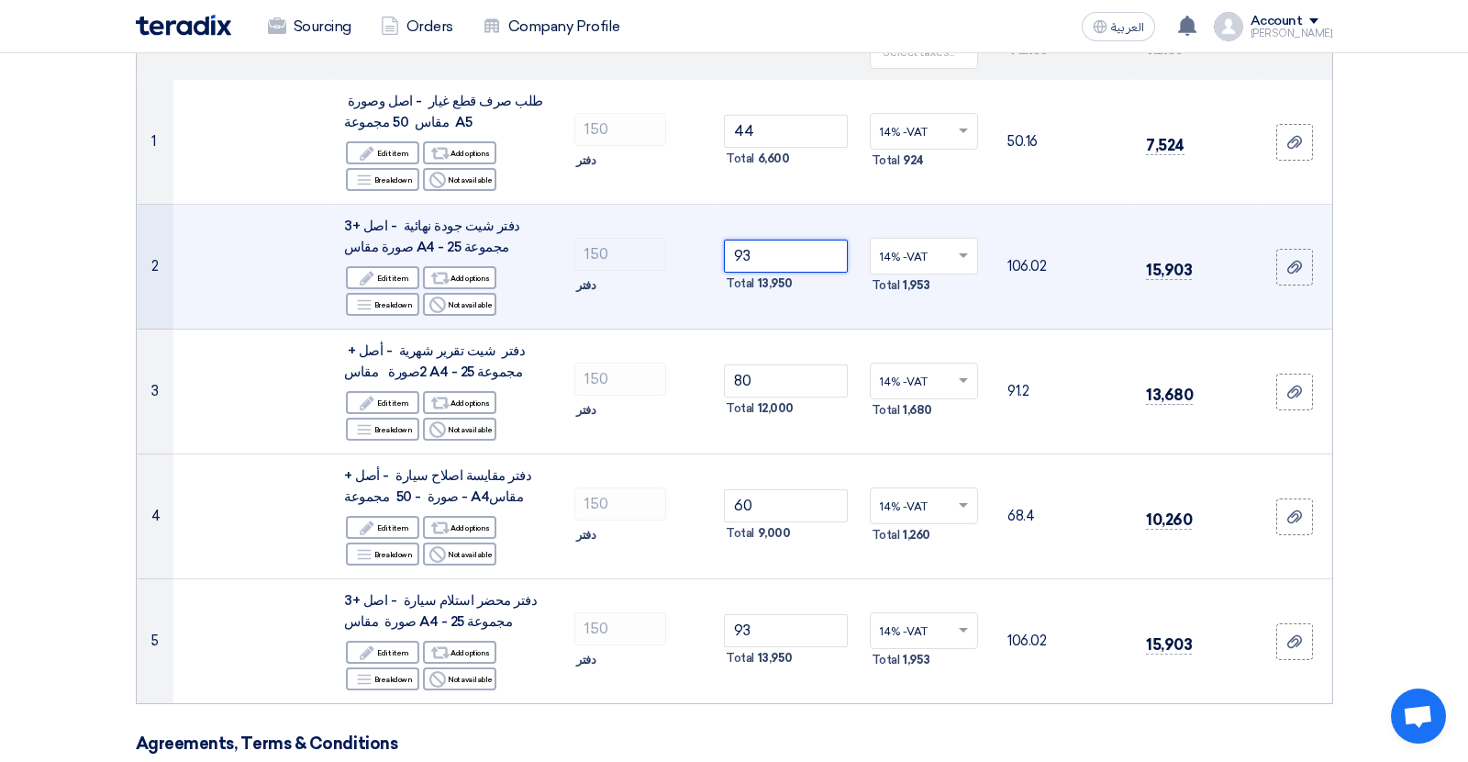
click at [747, 257] on input "93" at bounding box center [786, 256] width 124 height 33
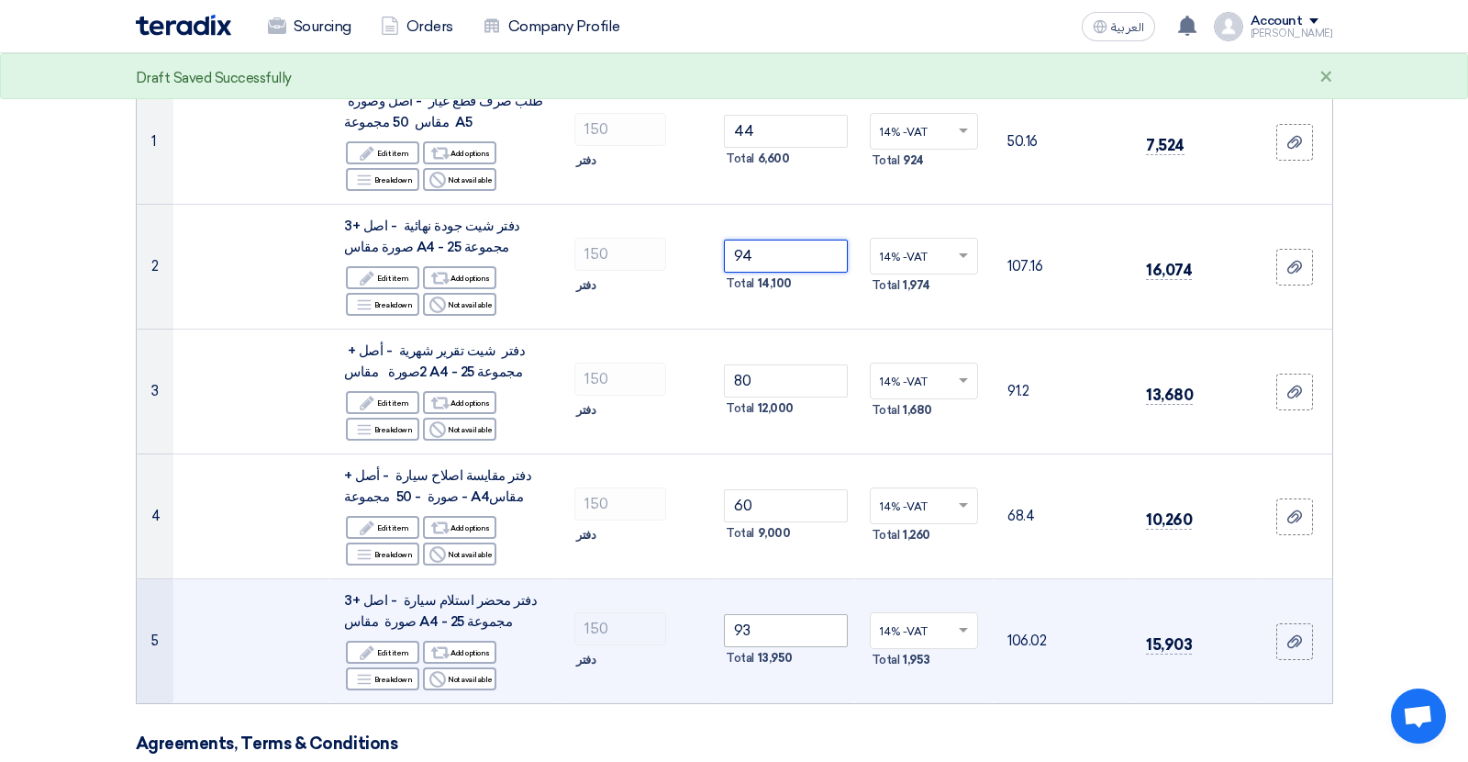
type input "94"
click at [742, 633] on input "93" at bounding box center [786, 630] width 124 height 33
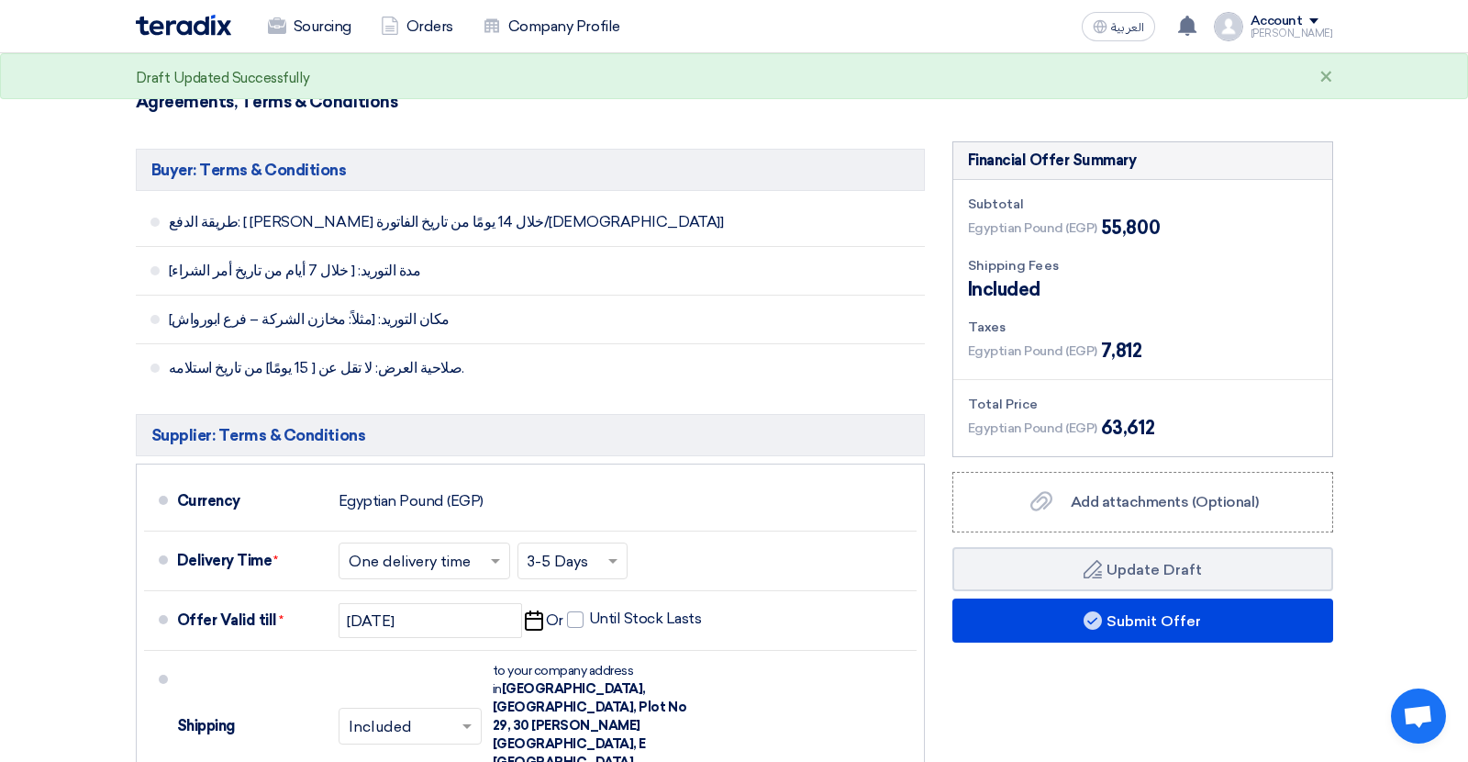
scroll to position [887, 0]
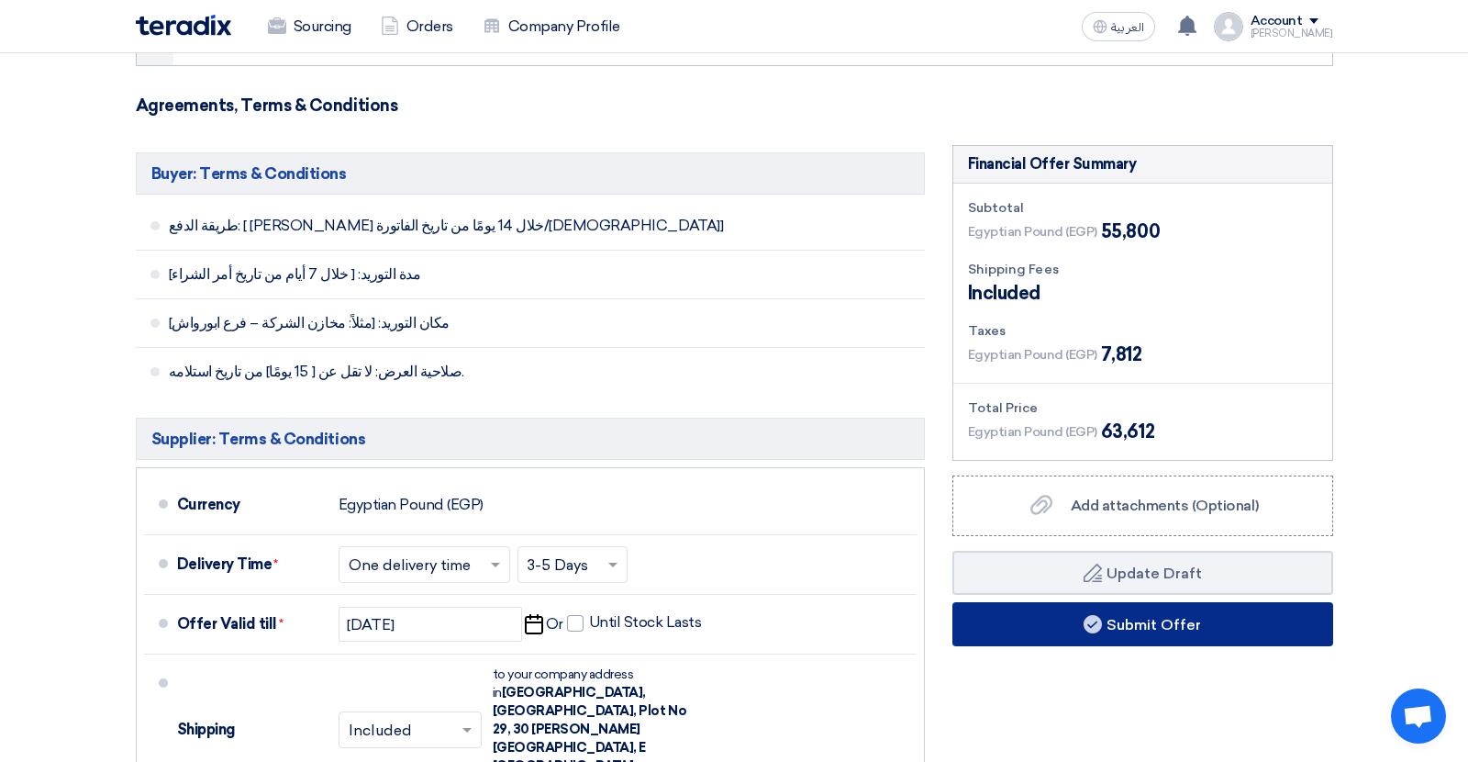
type input "94"
click at [1045, 622] on button "Submit Offer" at bounding box center [1143, 624] width 381 height 44
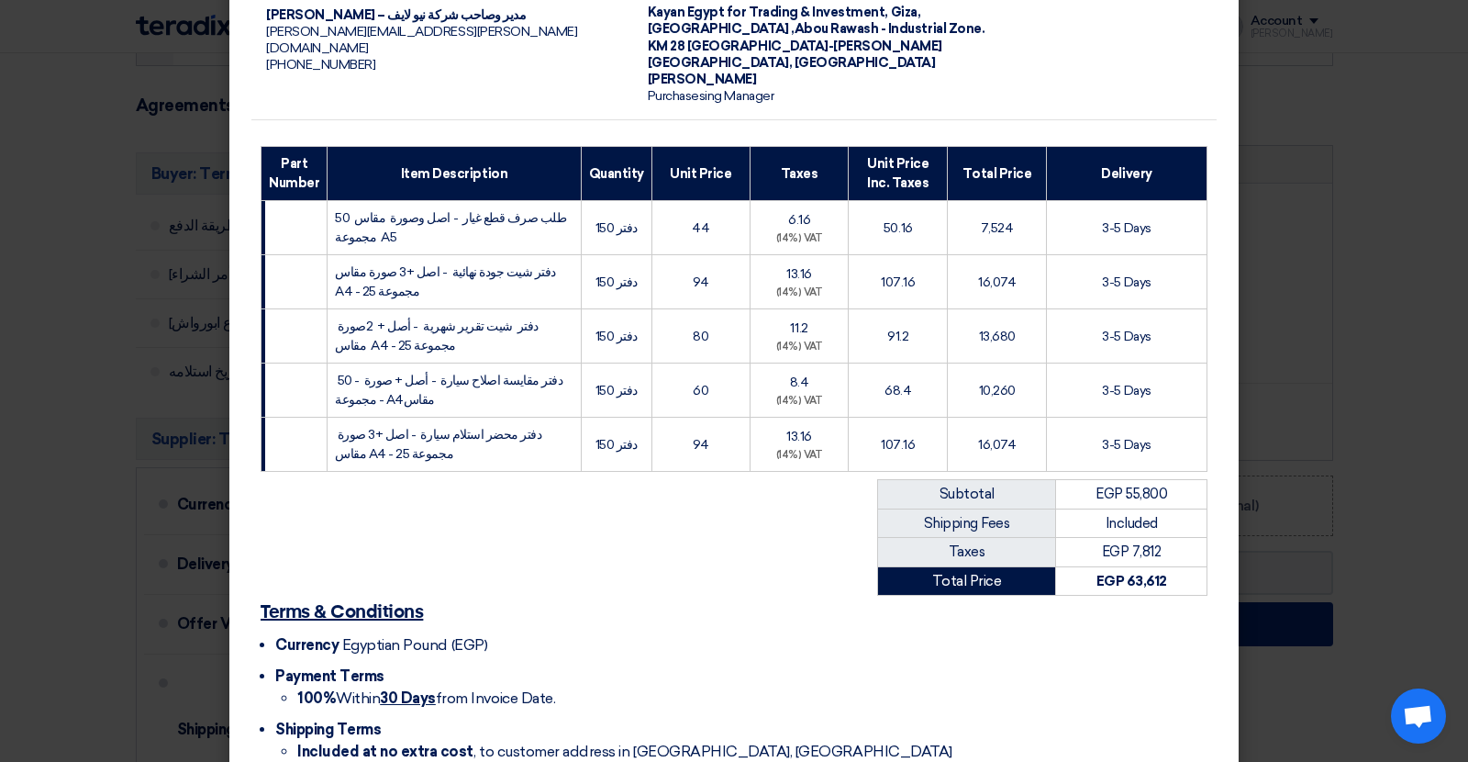
scroll to position [276, 0]
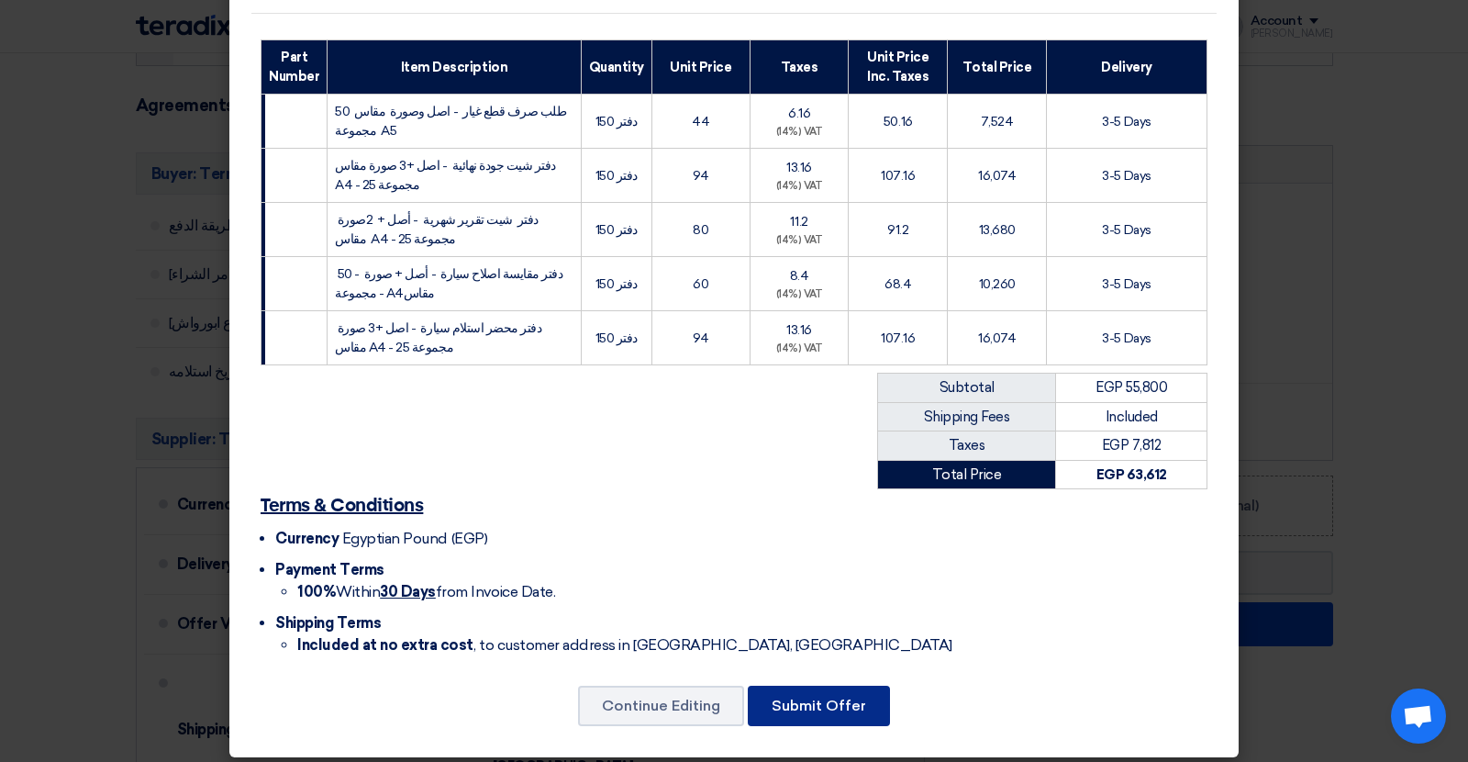
click at [847, 688] on button "Submit Offer" at bounding box center [819, 706] width 142 height 40
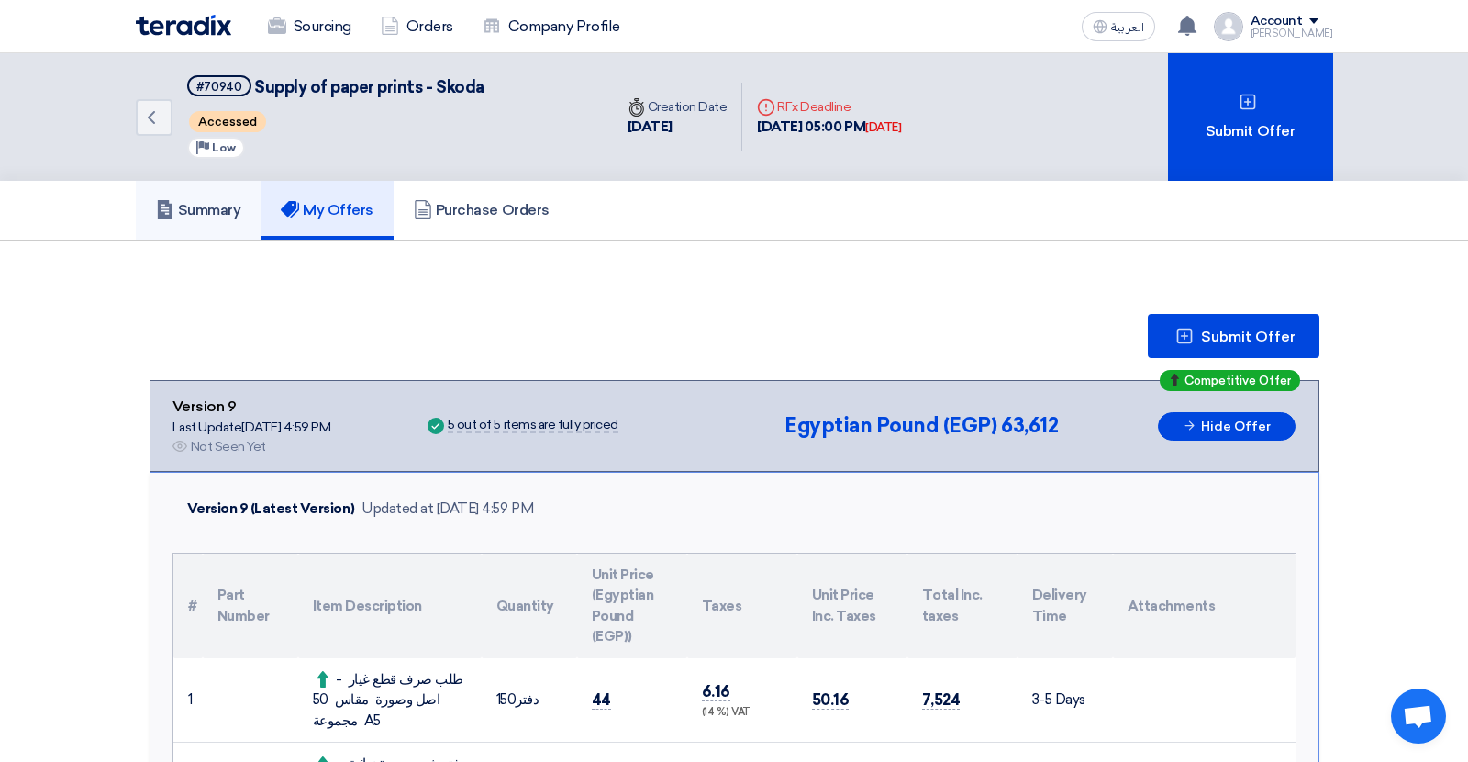
click at [211, 211] on h5 "Summary" at bounding box center [198, 210] width 85 height 18
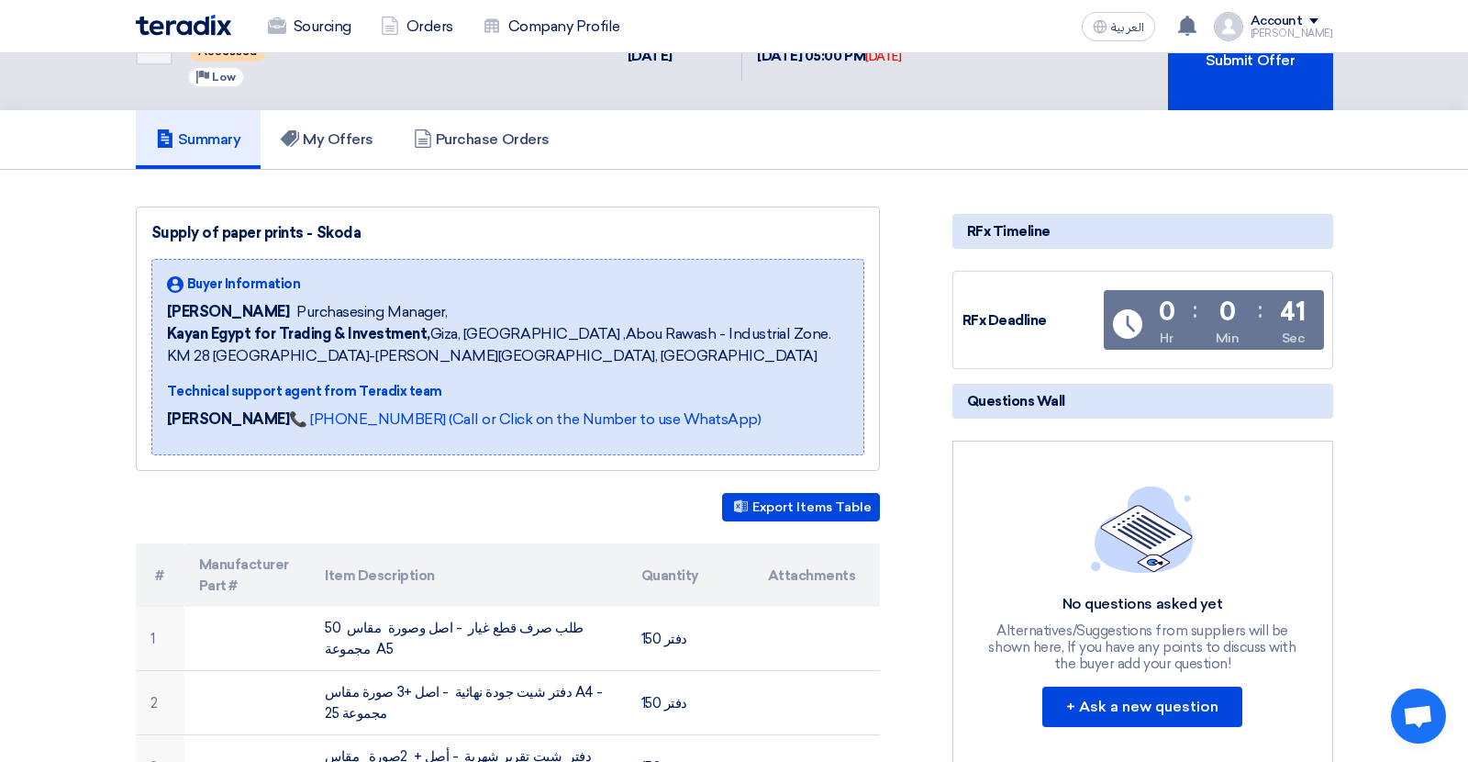
scroll to position [69, 0]
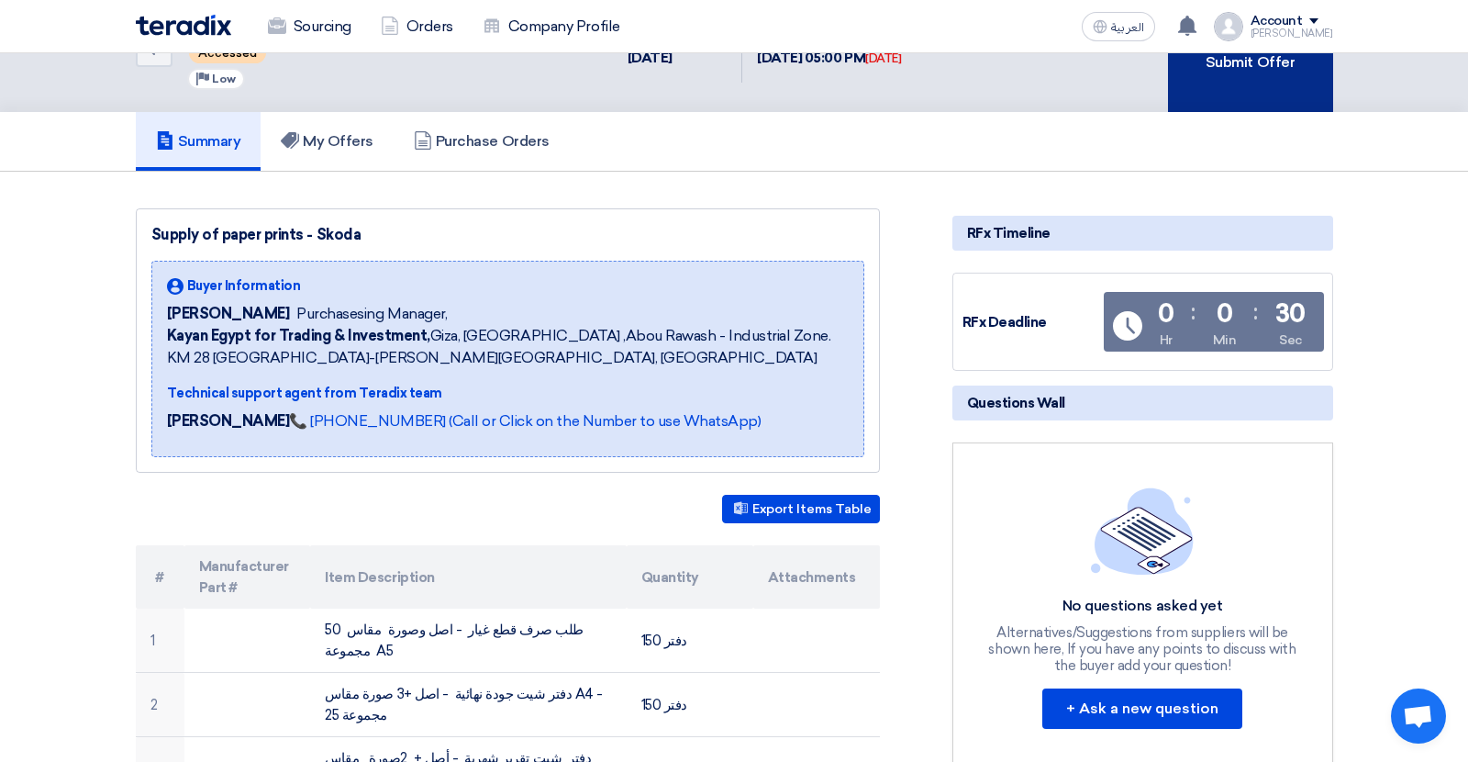
click at [1256, 73] on div "Submit Offer" at bounding box center [1250, 48] width 165 height 128
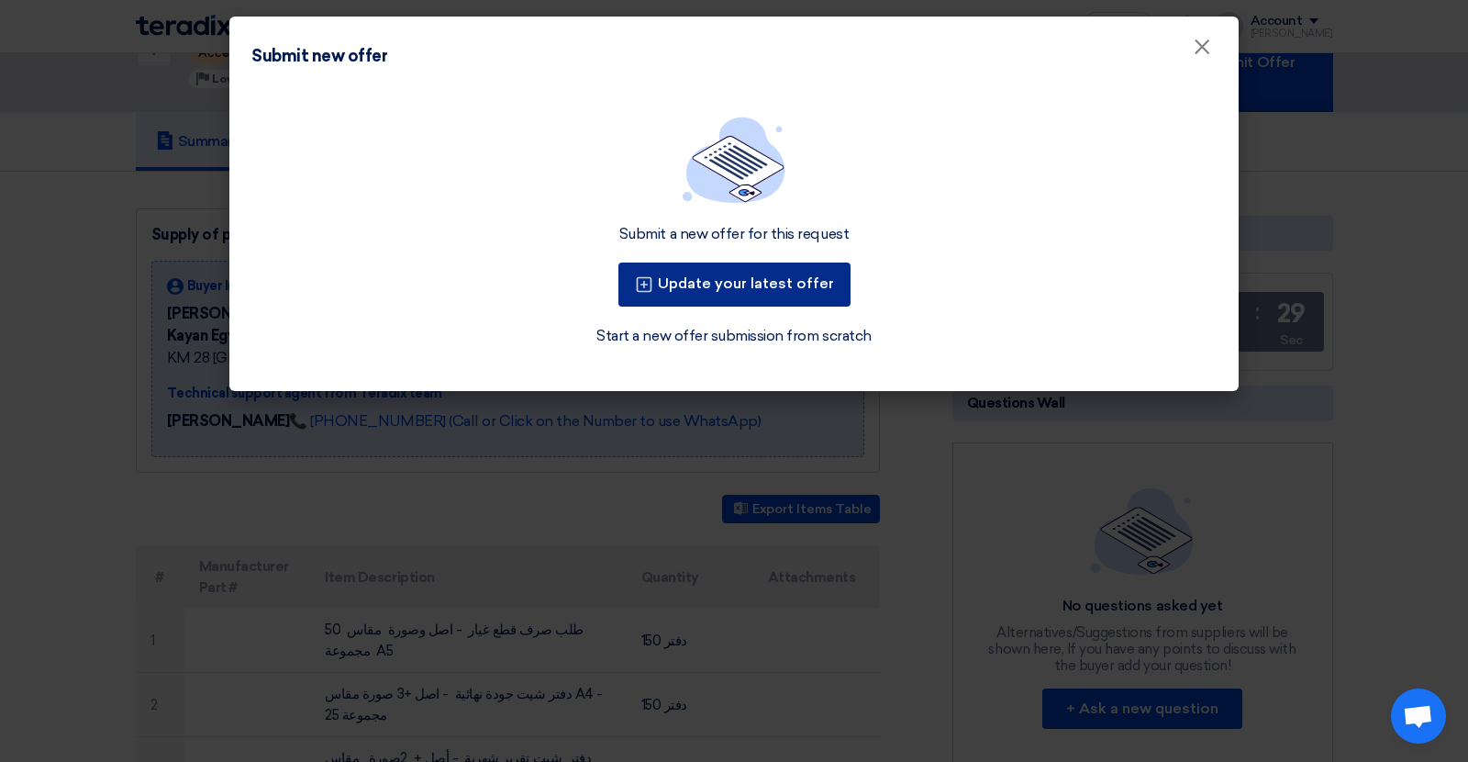
click at [765, 292] on button "Update your latest offer" at bounding box center [735, 284] width 232 height 44
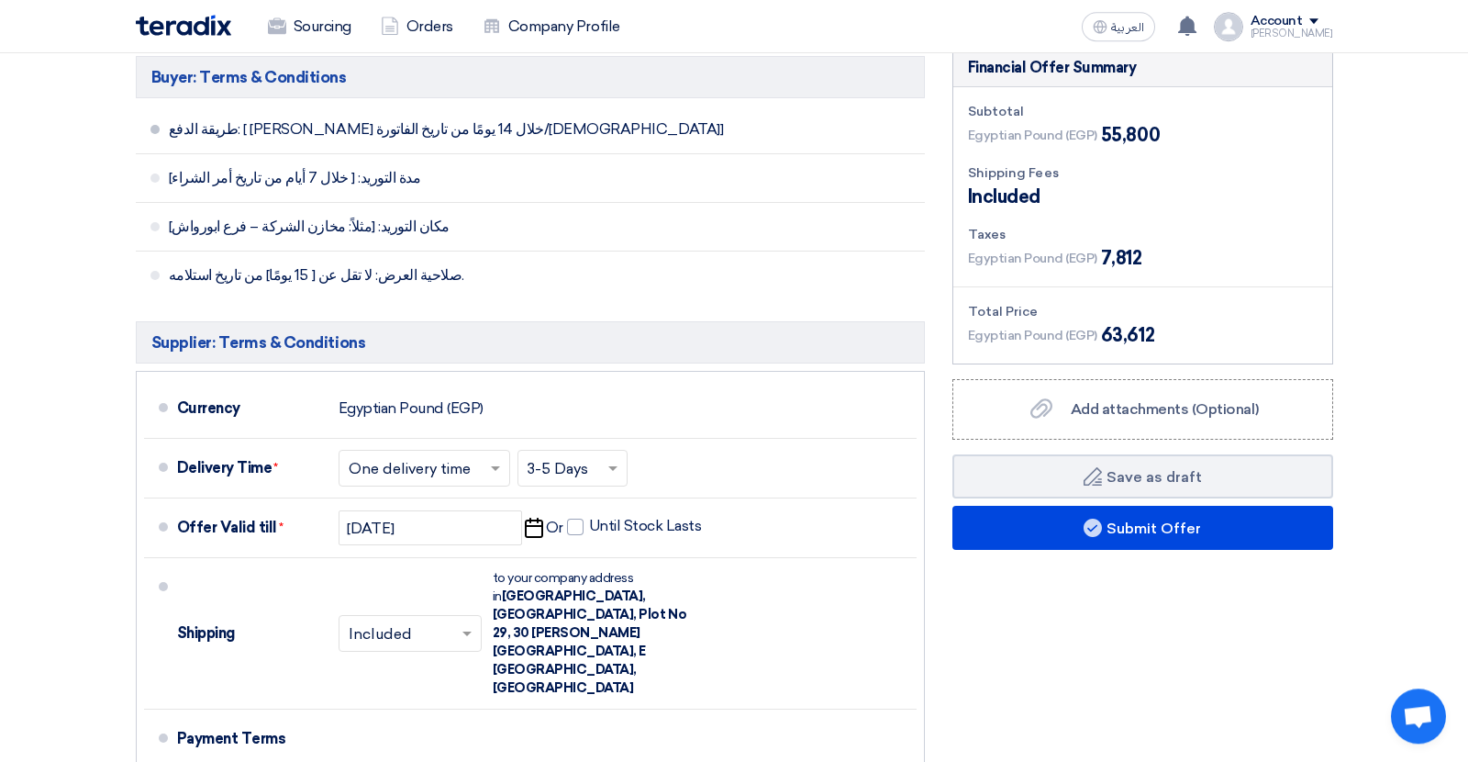
scroll to position [1043, 0]
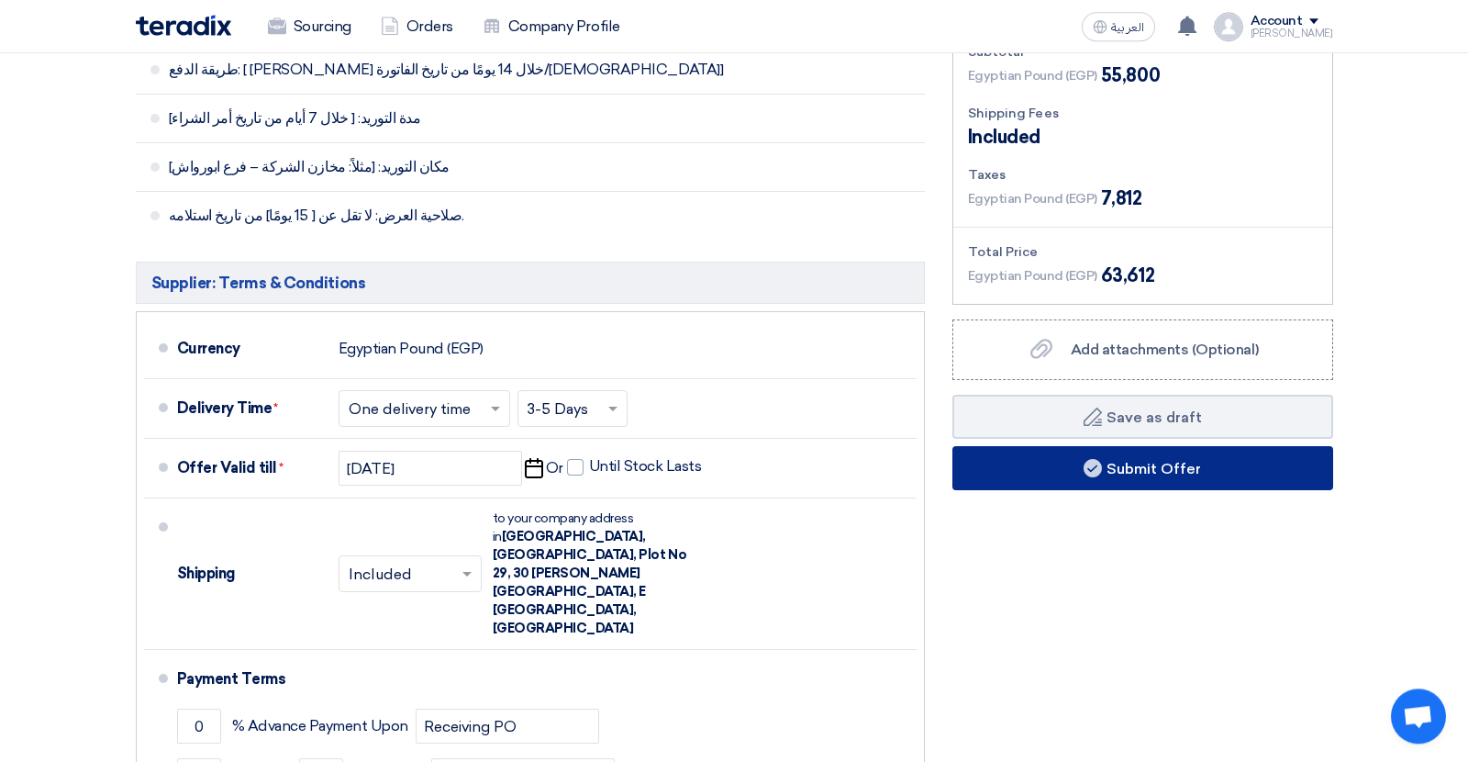
click at [1029, 473] on button "Submit Offer" at bounding box center [1143, 468] width 381 height 44
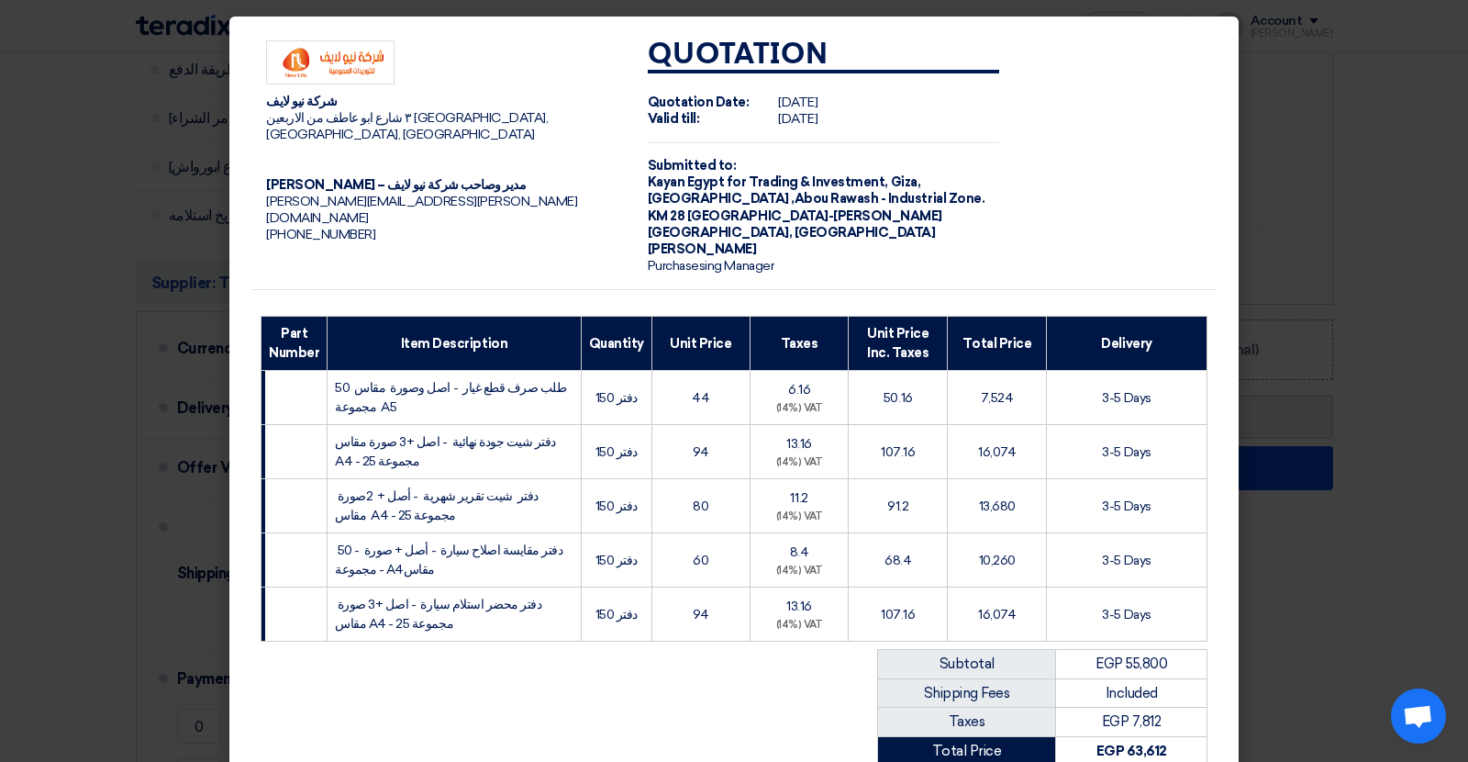
scroll to position [276, 0]
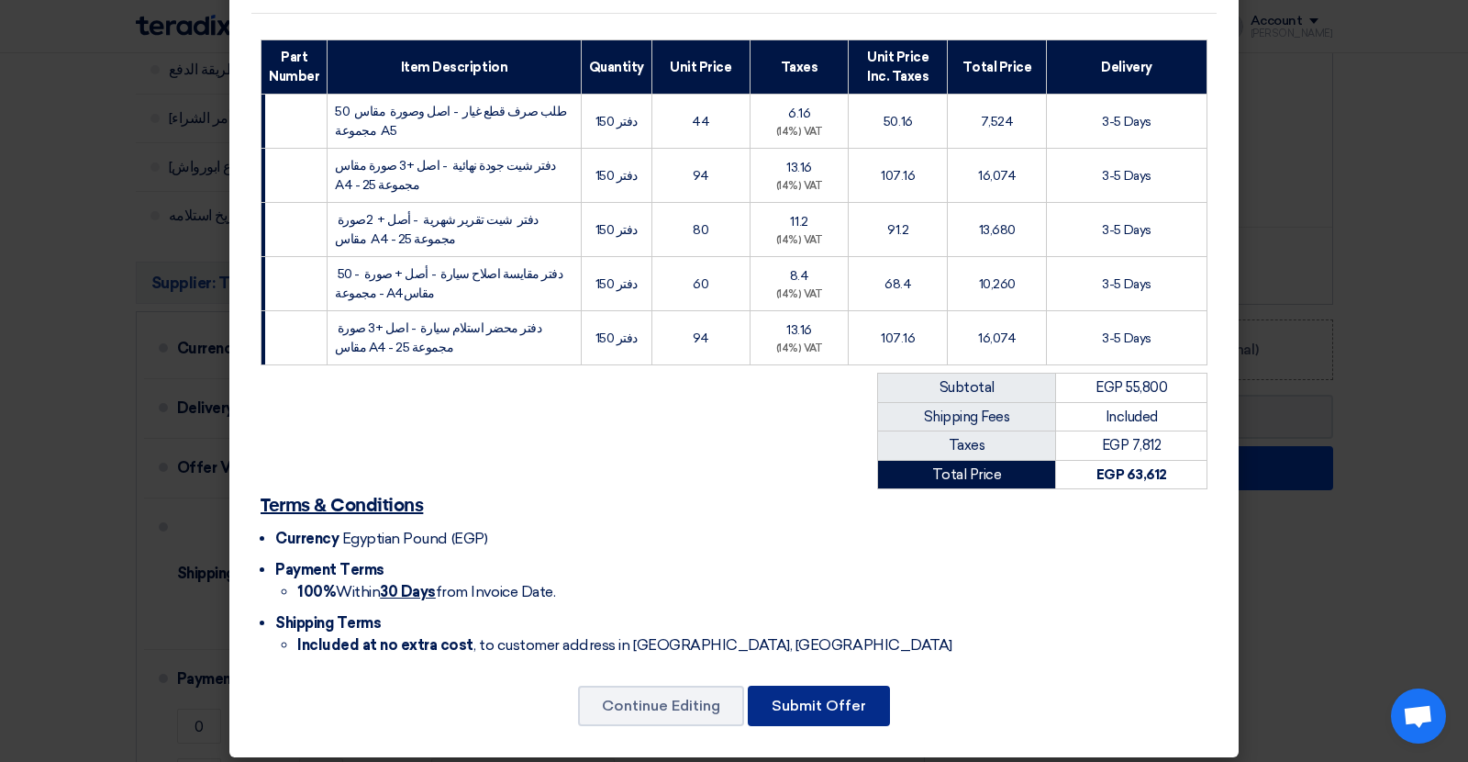
click at [816, 694] on button "Submit Offer" at bounding box center [819, 706] width 142 height 40
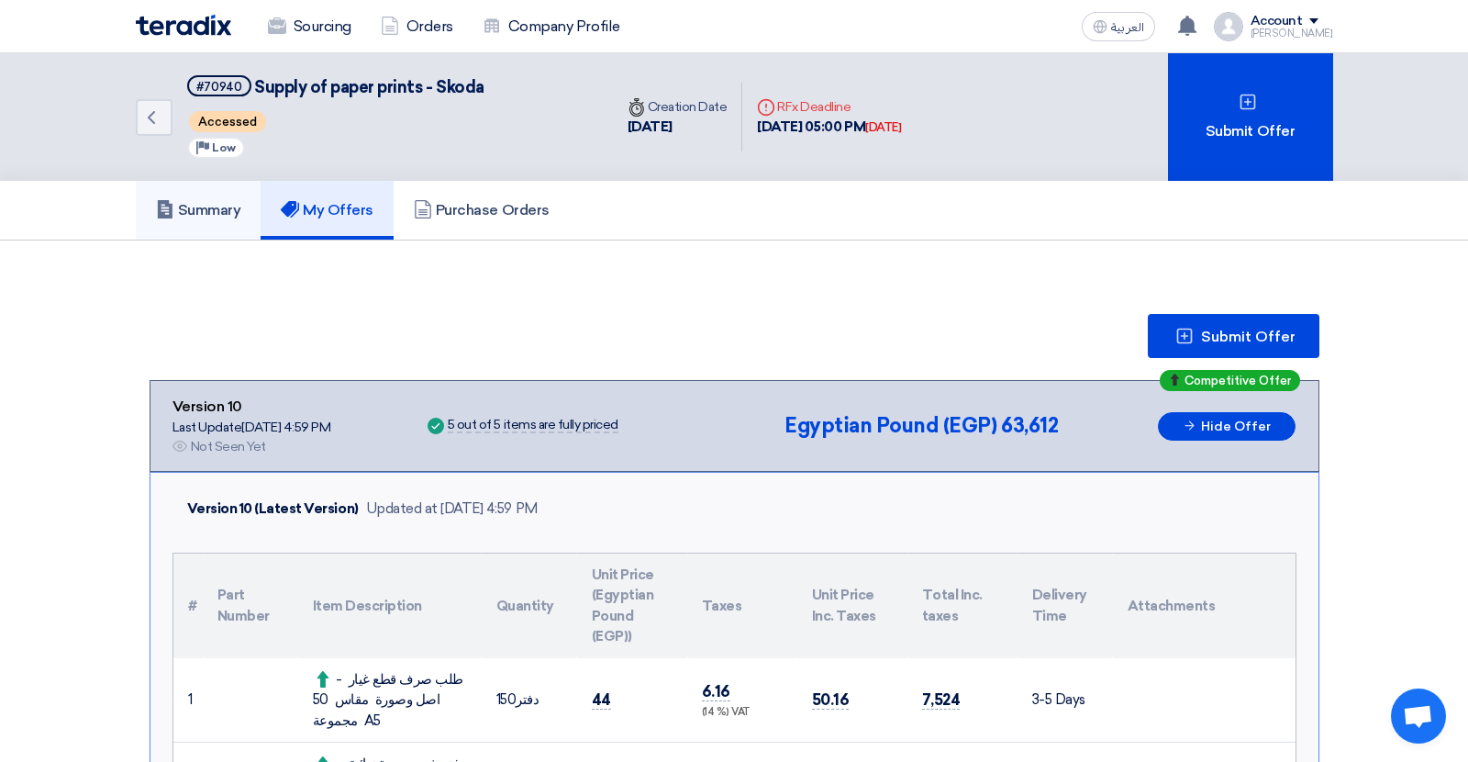
click at [216, 206] on h5 "Summary" at bounding box center [198, 210] width 85 height 18
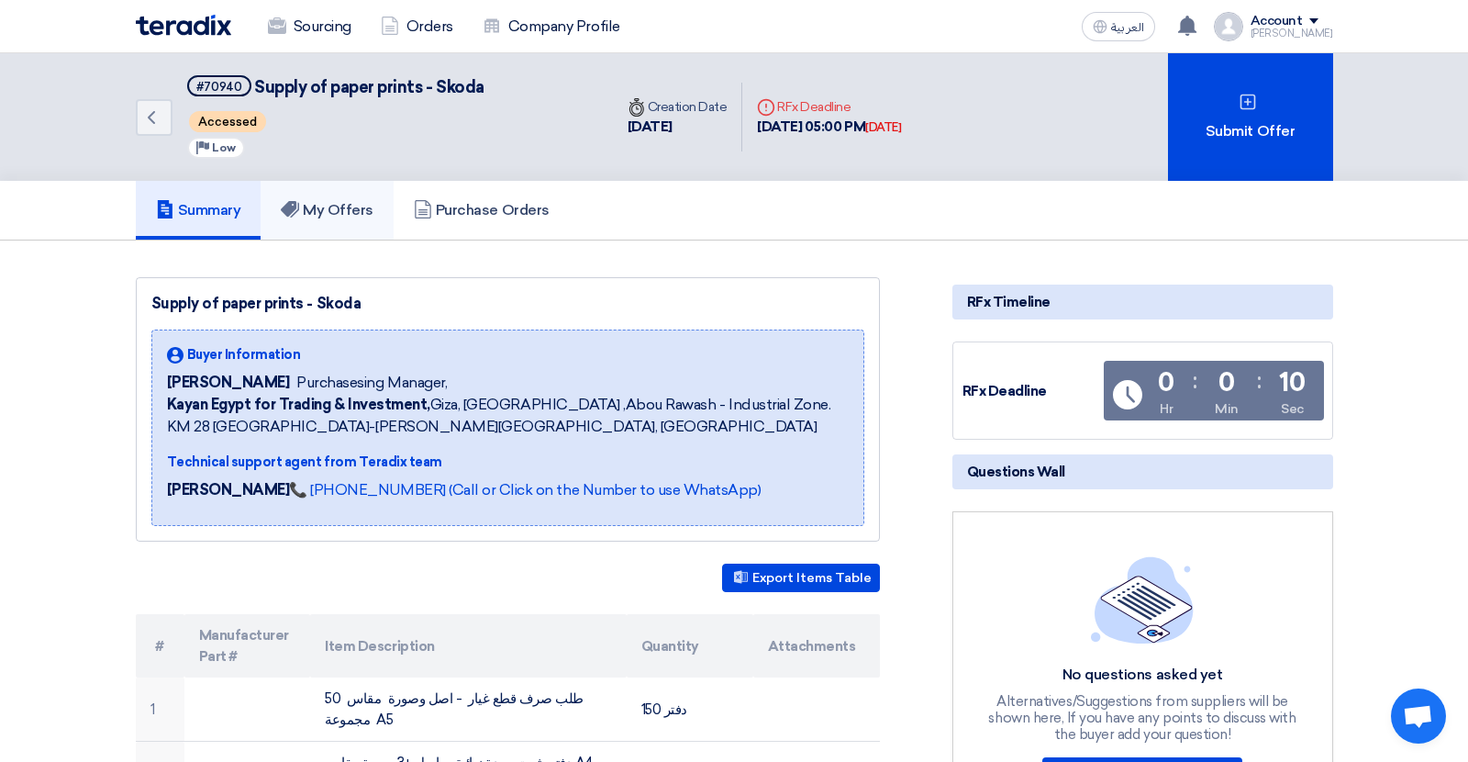
click at [353, 216] on h5 "My Offers" at bounding box center [327, 210] width 93 height 18
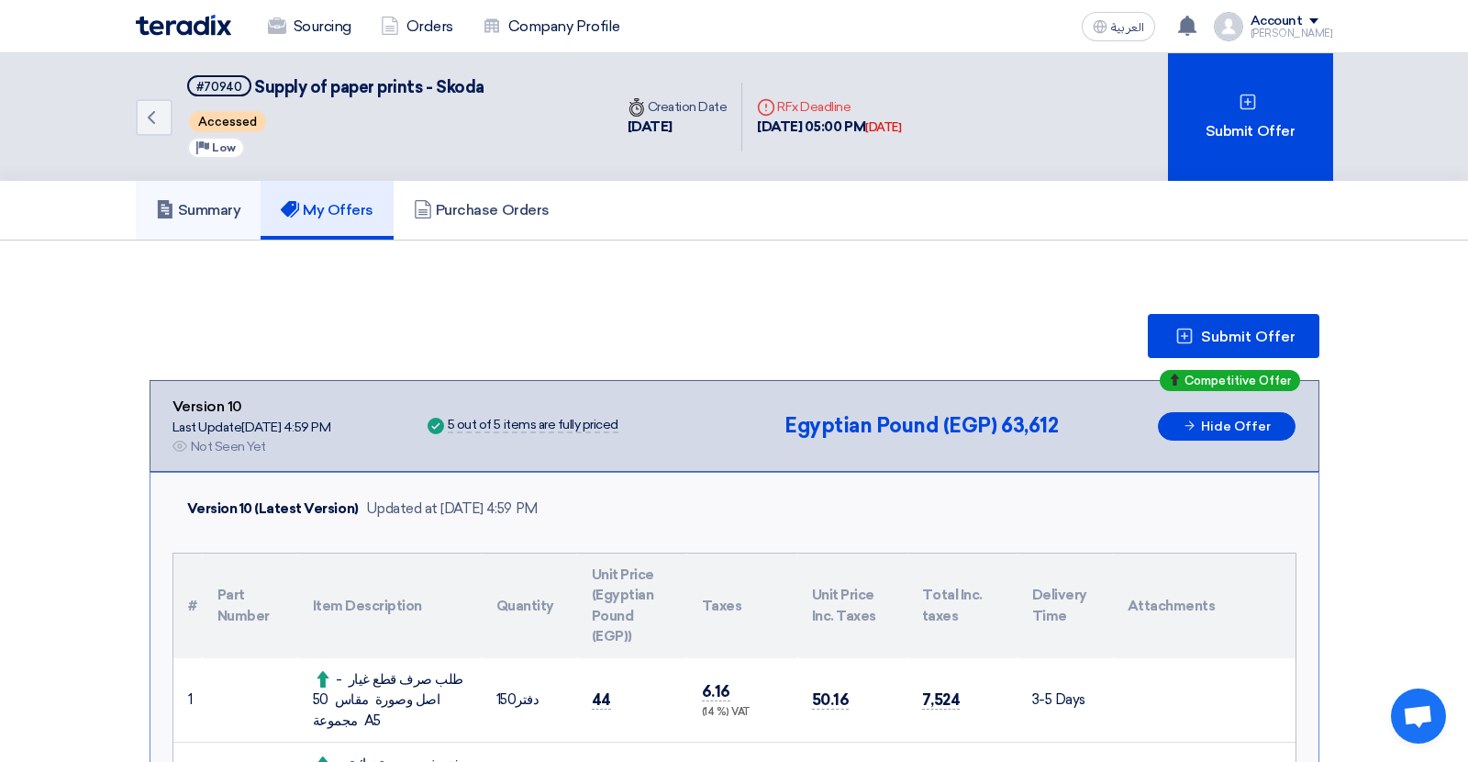
click at [224, 217] on h5 "Summary" at bounding box center [198, 210] width 85 height 18
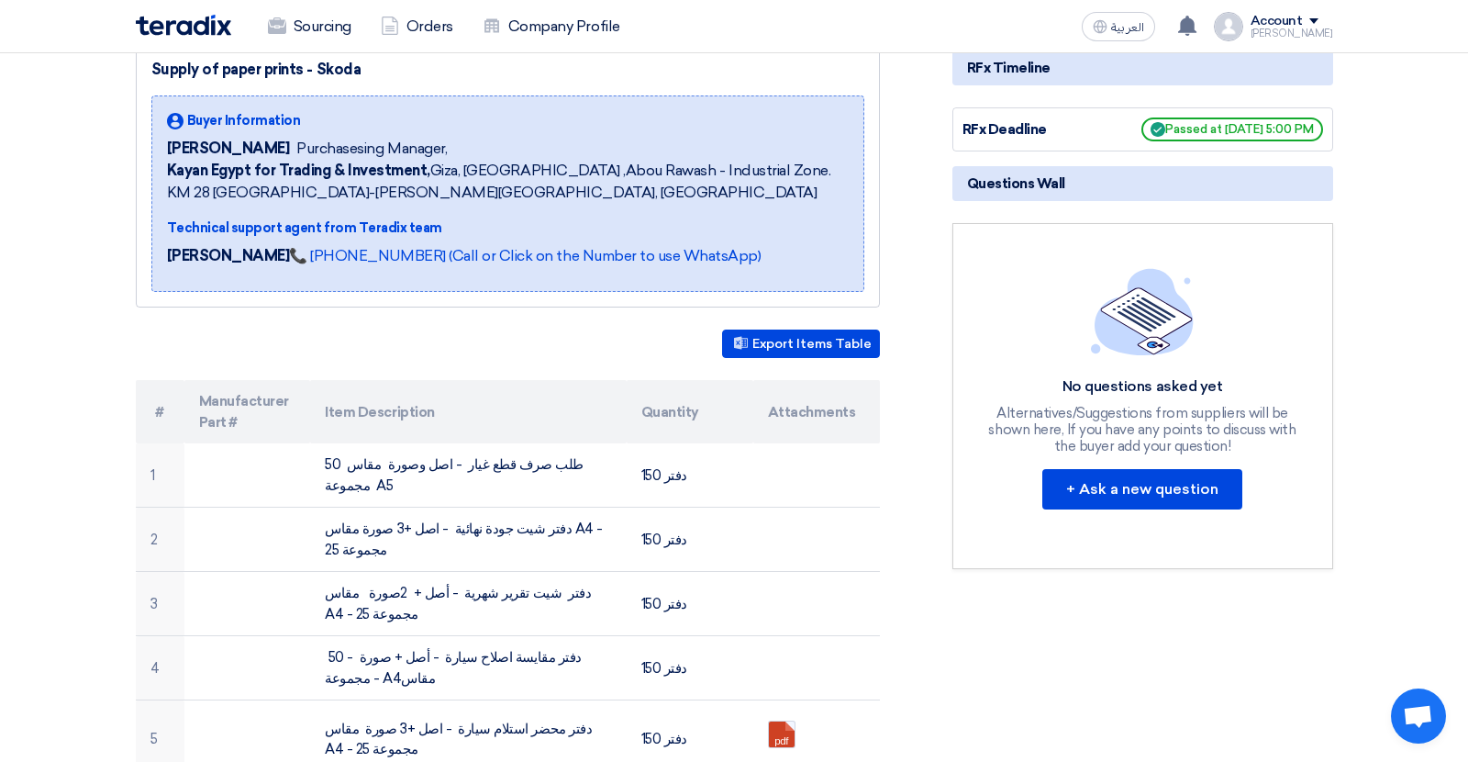
scroll to position [80, 0]
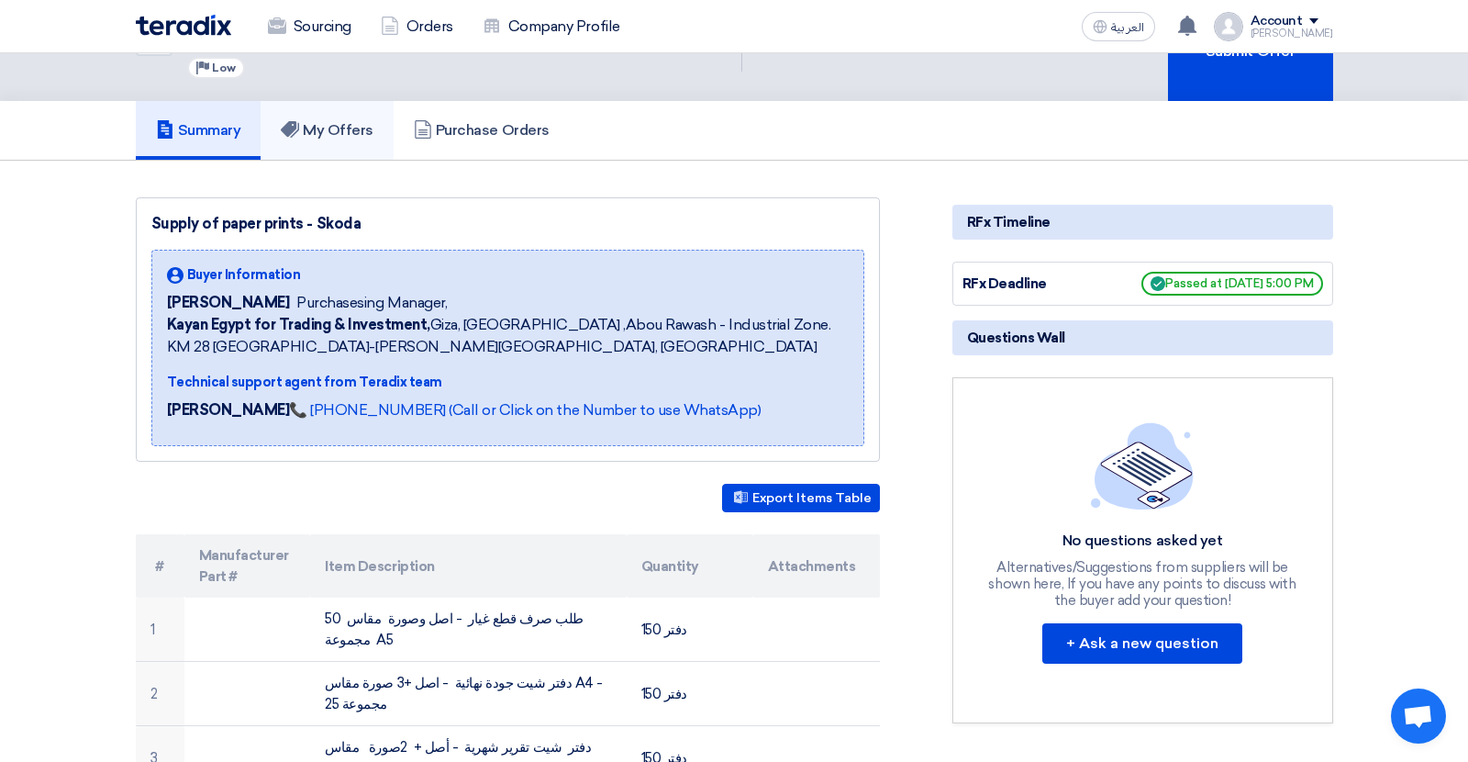
click at [338, 136] on h5 "My Offers" at bounding box center [327, 130] width 93 height 18
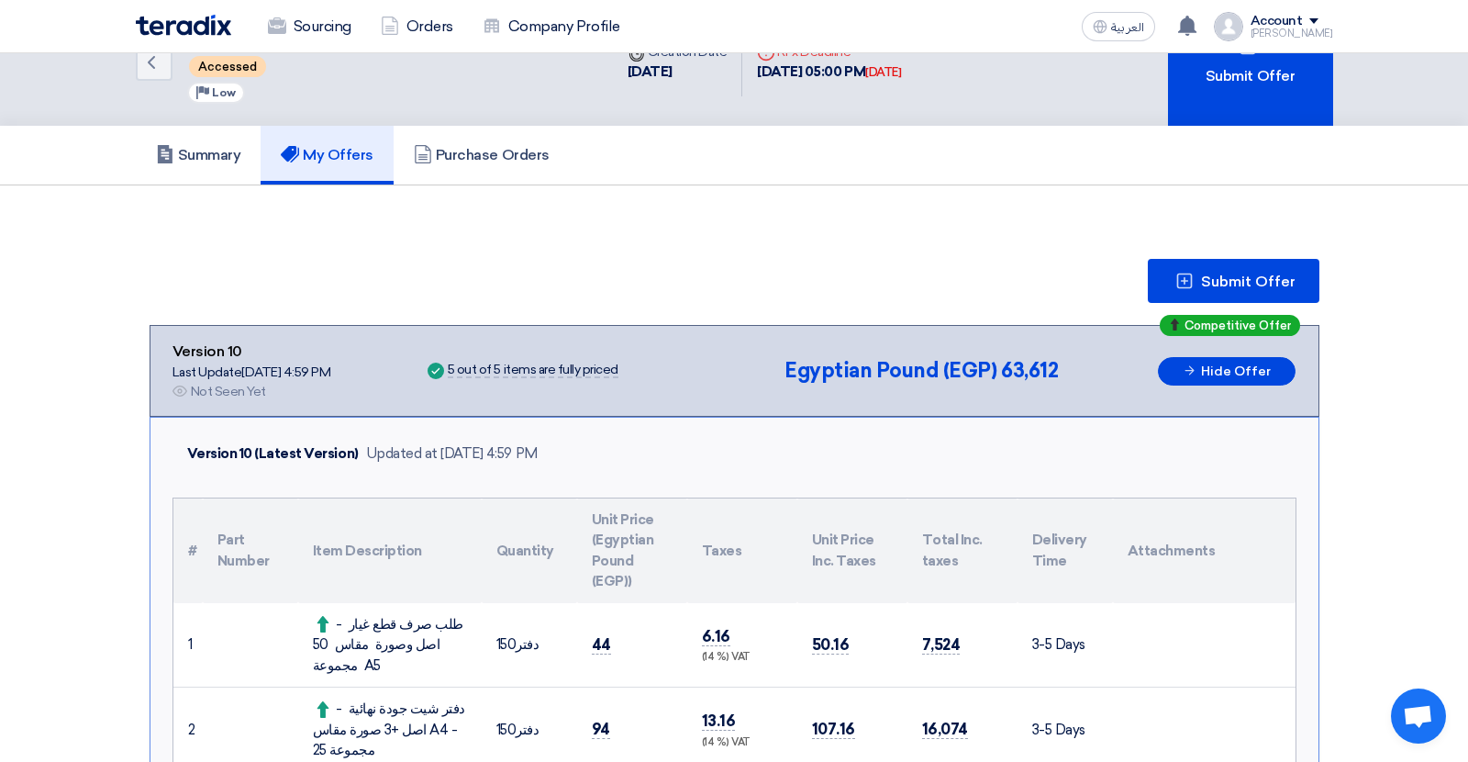
scroll to position [51, 0]
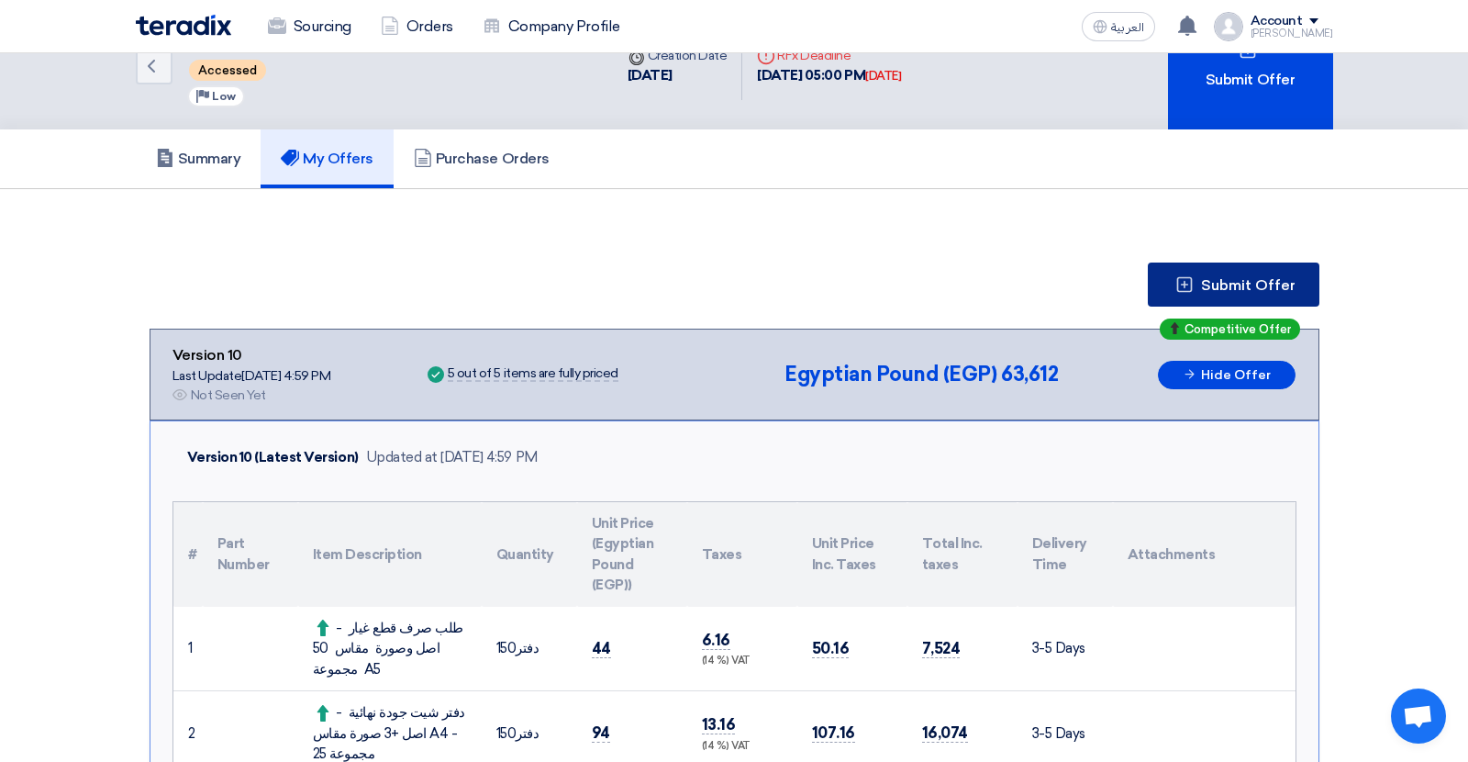
click at [1212, 283] on span "Submit Offer" at bounding box center [1248, 285] width 95 height 15
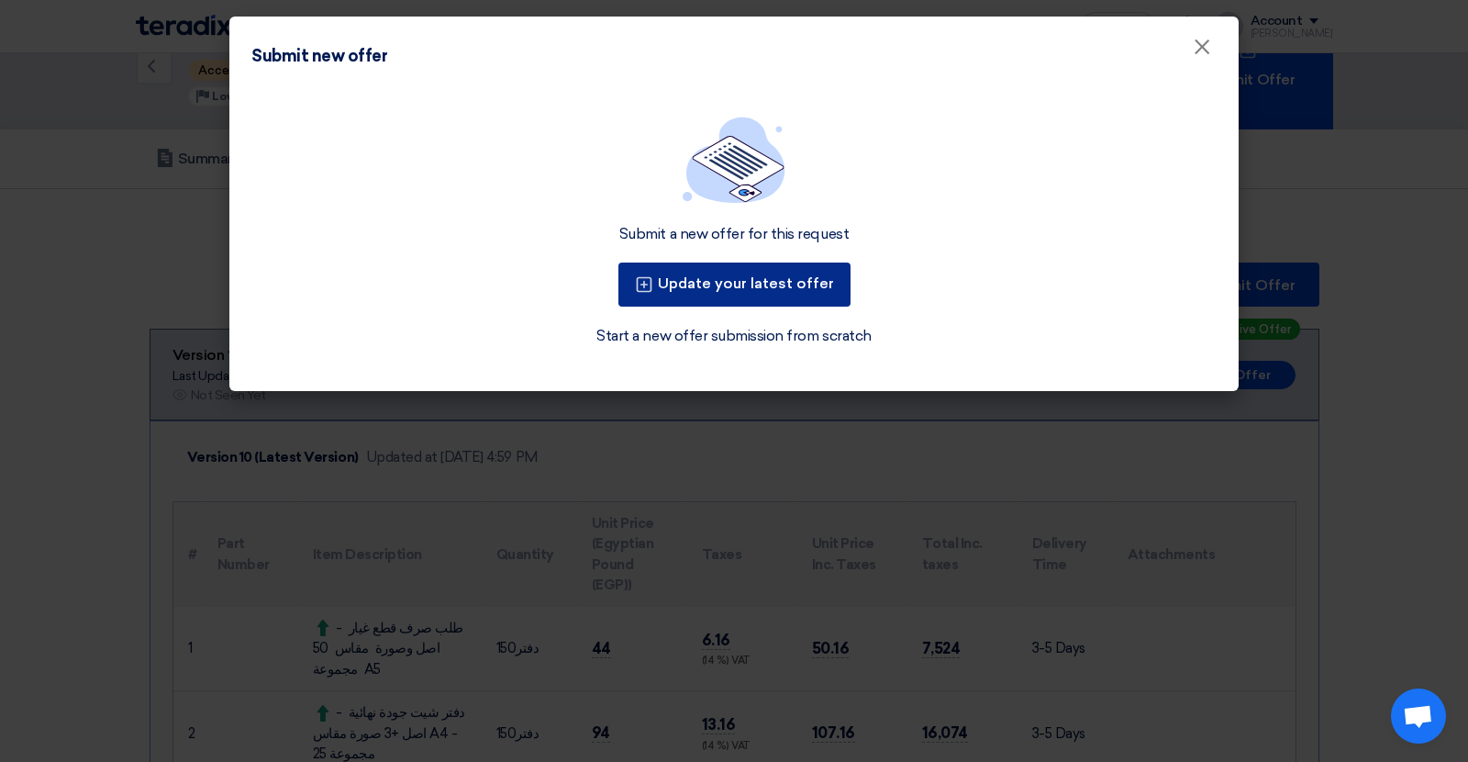
click at [786, 281] on button "Update your latest offer" at bounding box center [735, 284] width 232 height 44
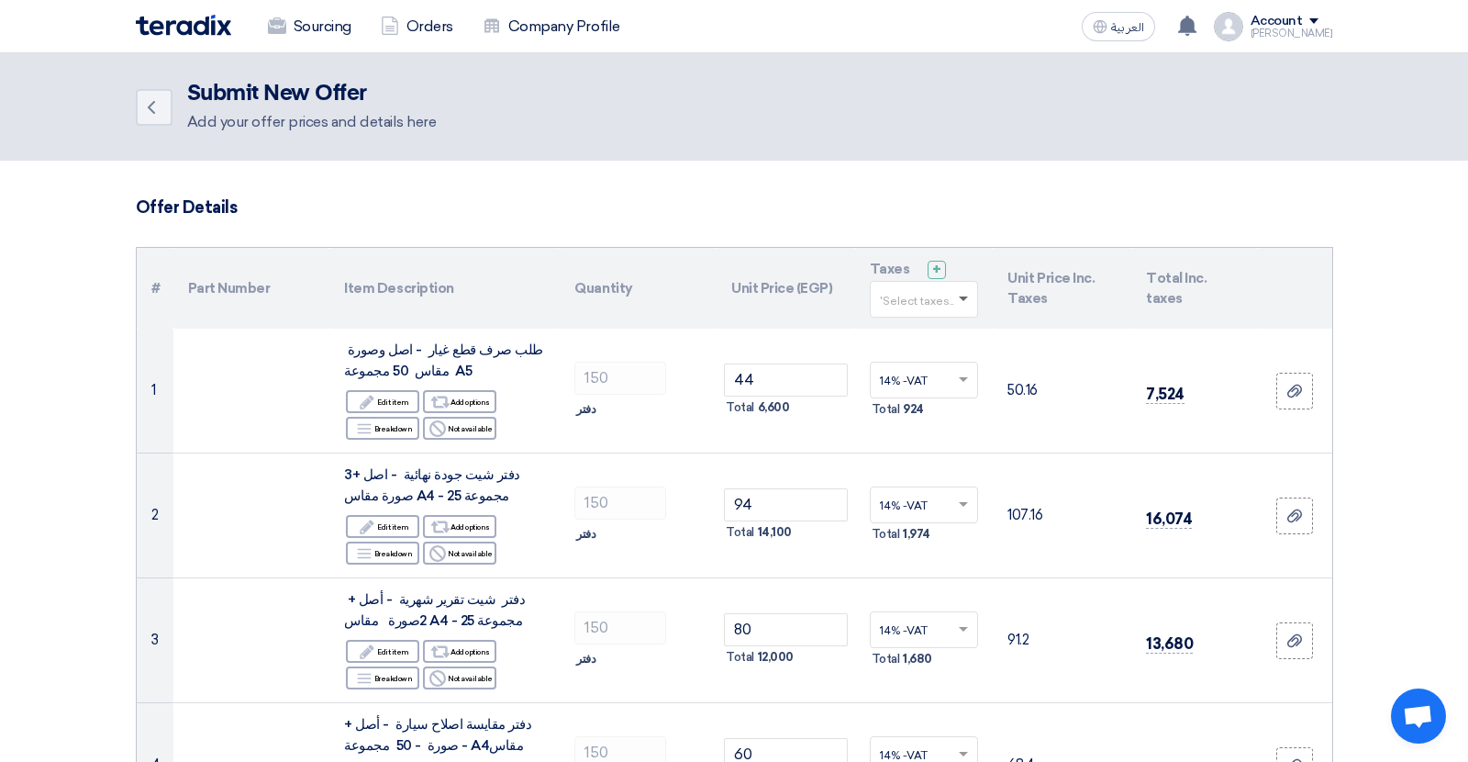
click at [968, 298] on span at bounding box center [963, 299] width 9 height 6
click at [953, 322] on div "14% -VAT" at bounding box center [924, 333] width 107 height 31
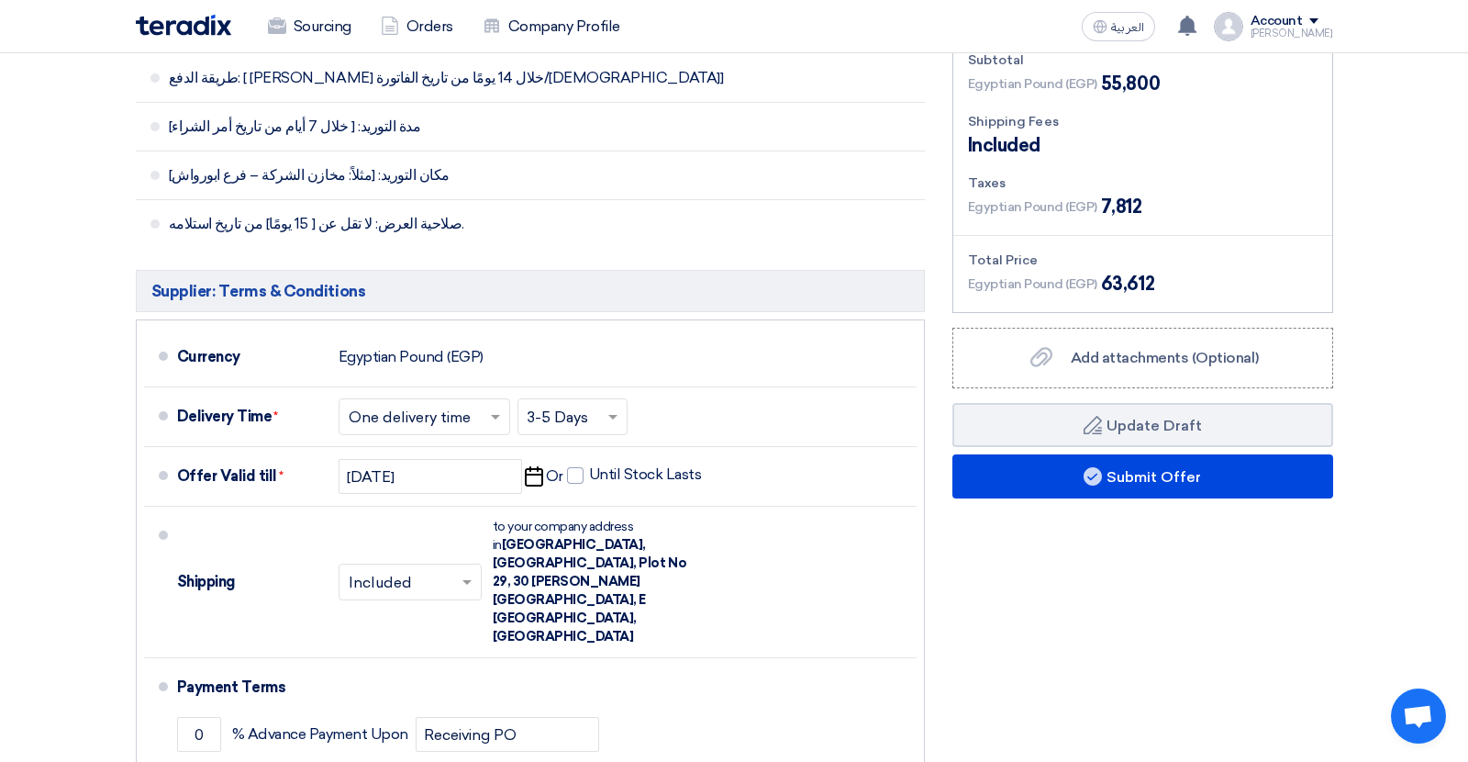
scroll to position [1038, 0]
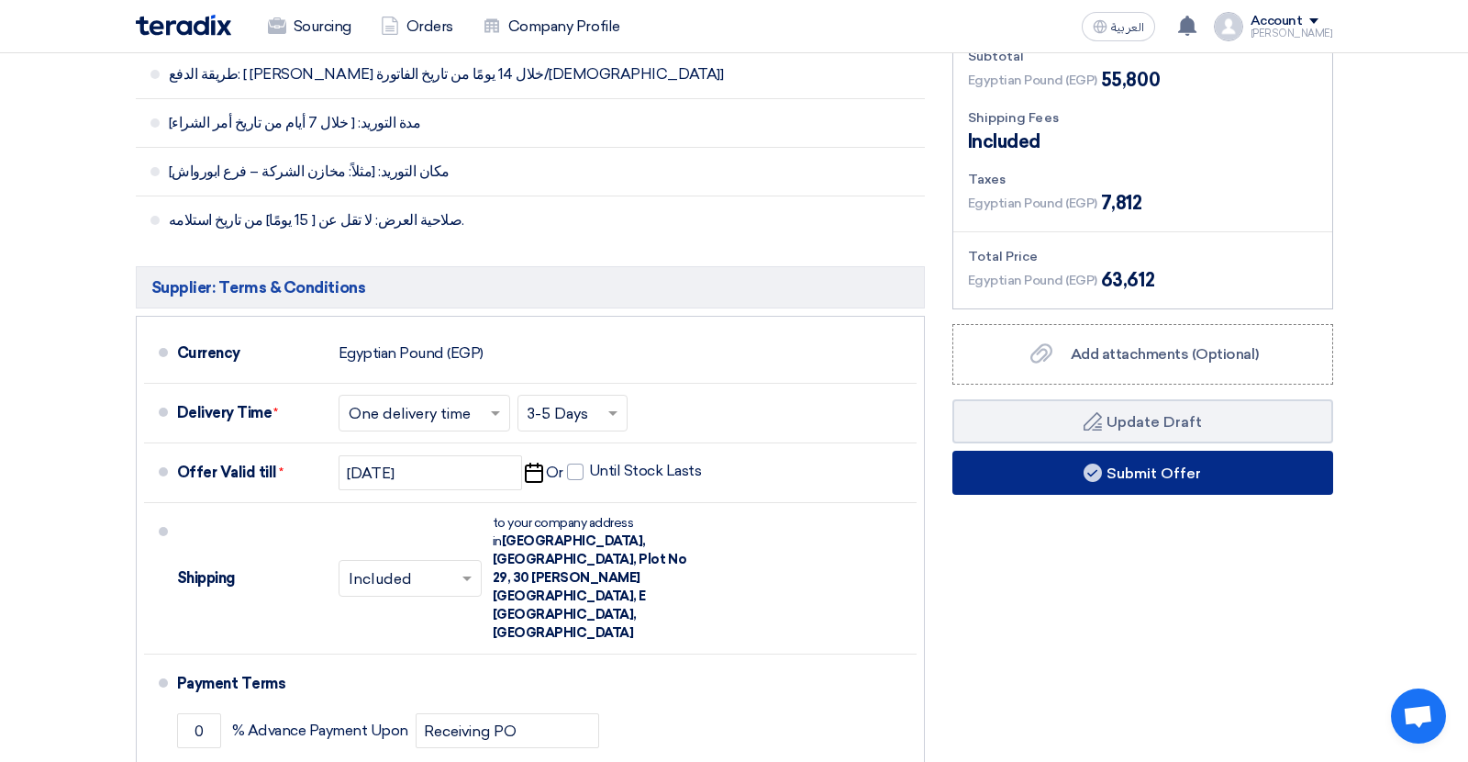
click at [1114, 469] on button "Submit Offer" at bounding box center [1143, 473] width 381 height 44
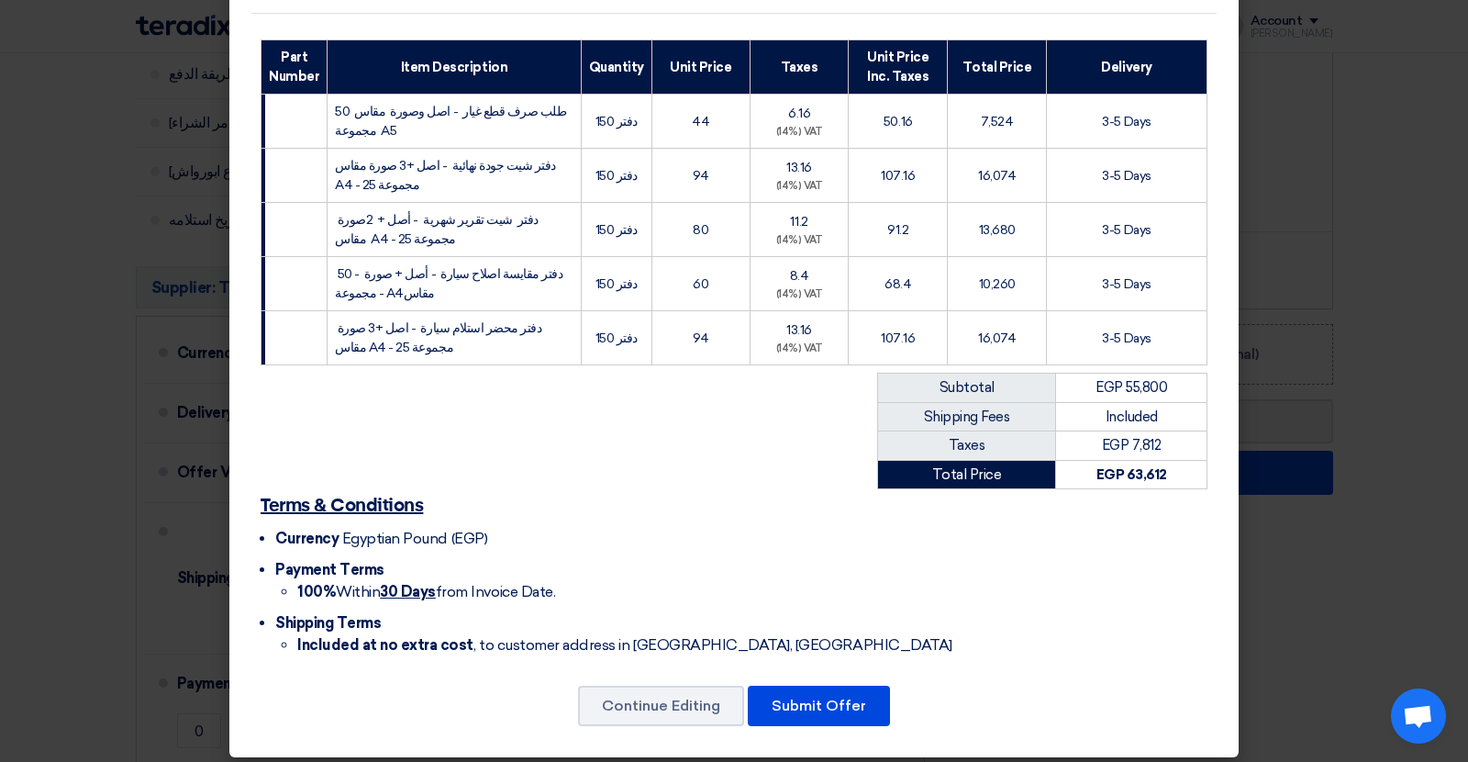
scroll to position [0, 0]
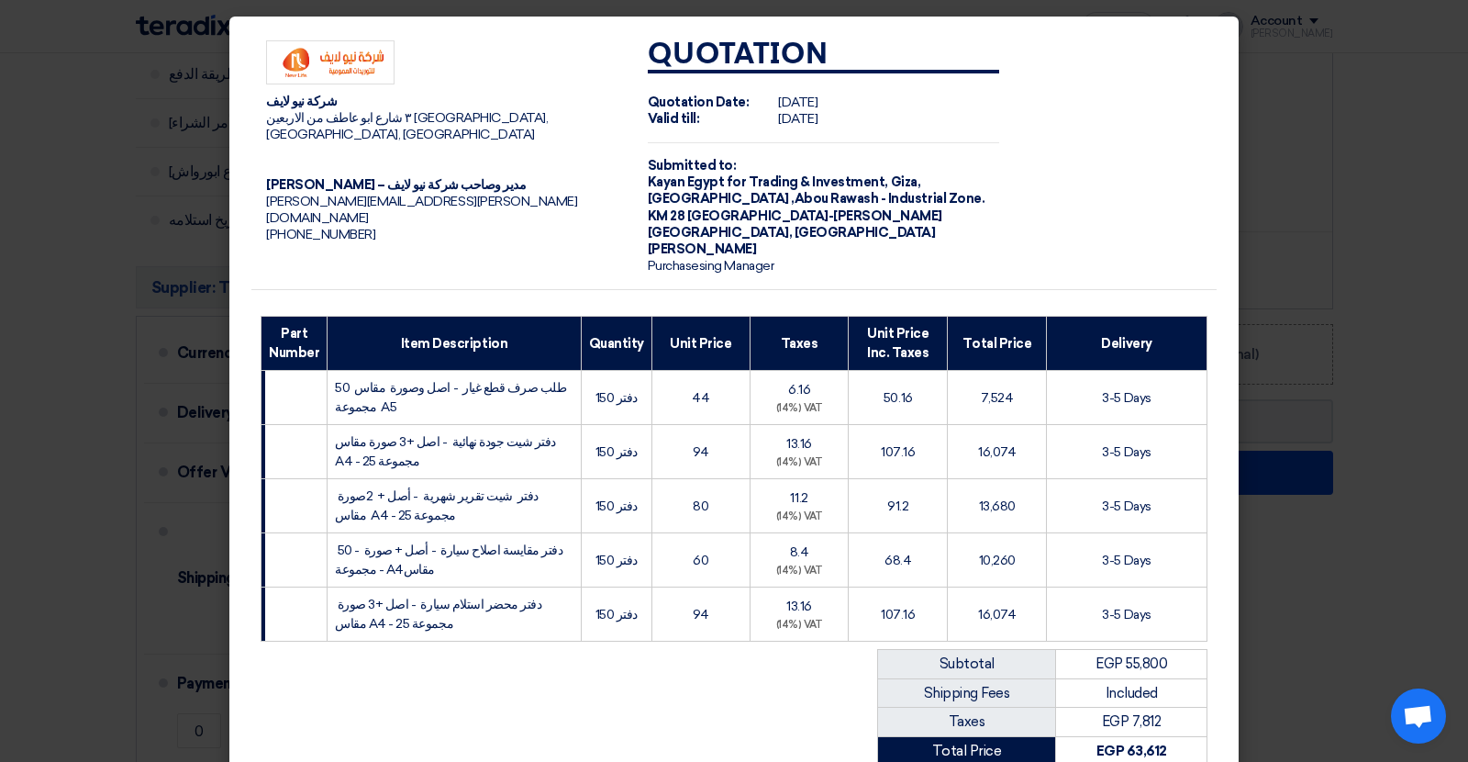
click at [83, 194] on modal-container "شركة نيو لايف ٣ شارع ابو عاطف من الاربعين جسر السويس - مصر الجديدة, القاهرة, Eg…" at bounding box center [734, 381] width 1468 height 762
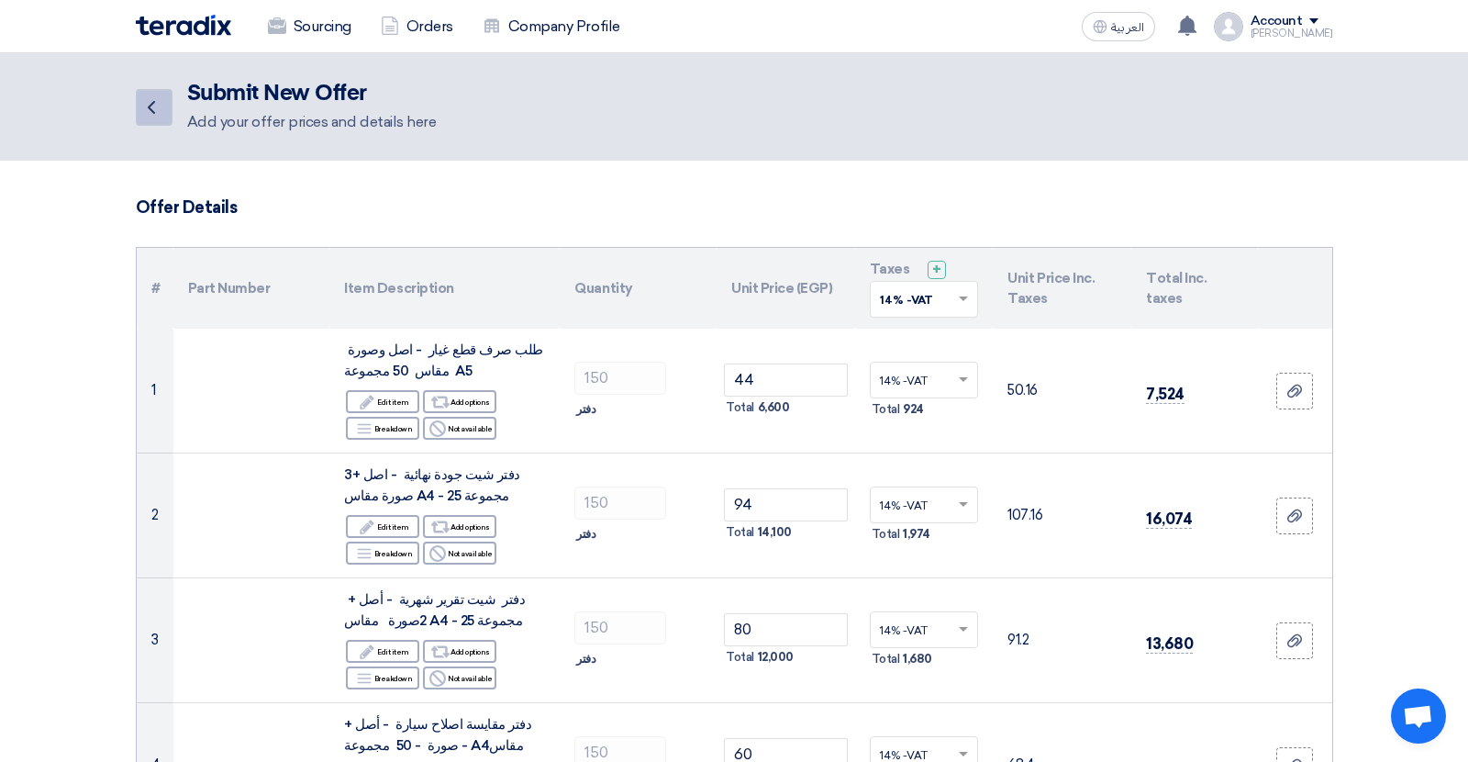
click at [146, 114] on icon "Back" at bounding box center [151, 107] width 22 height 22
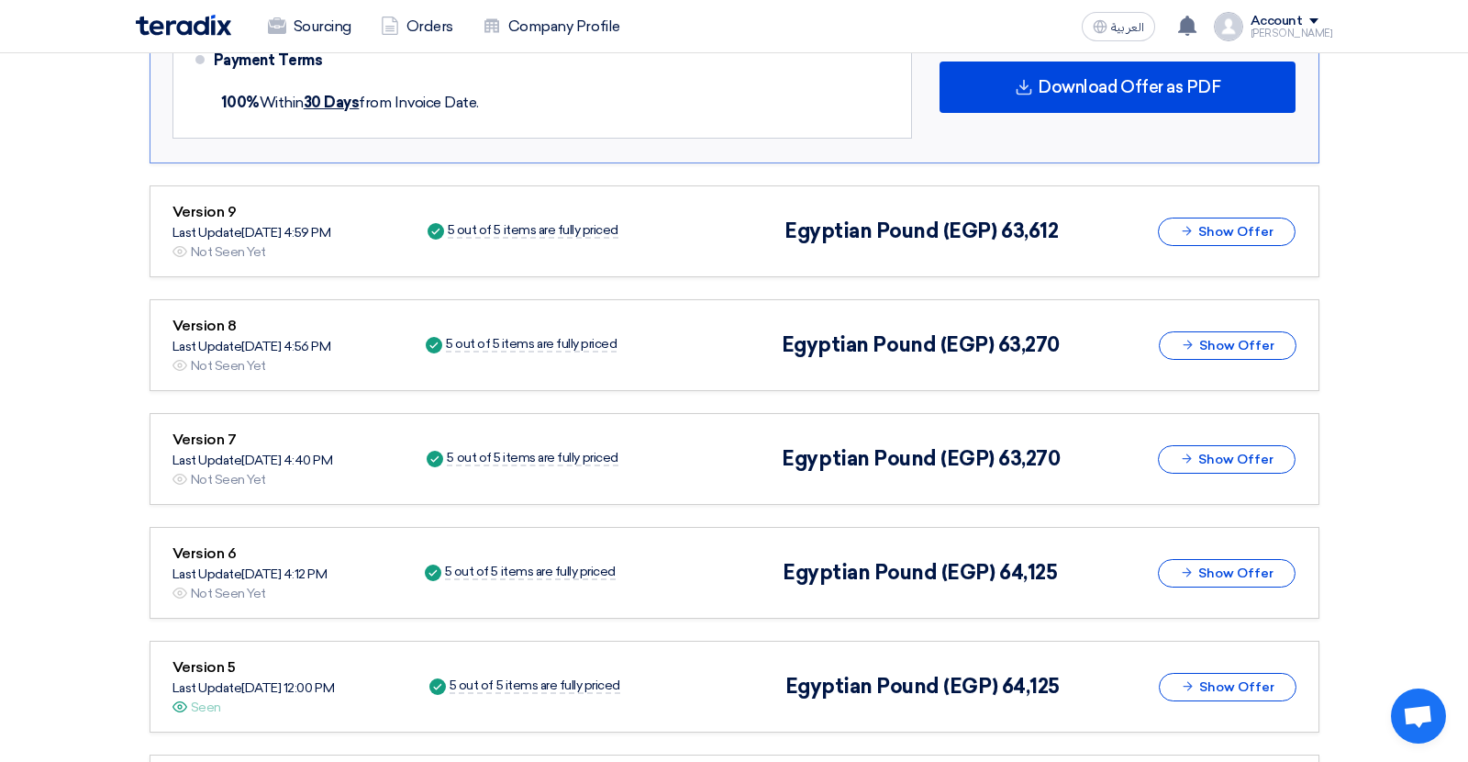
scroll to position [1347, 0]
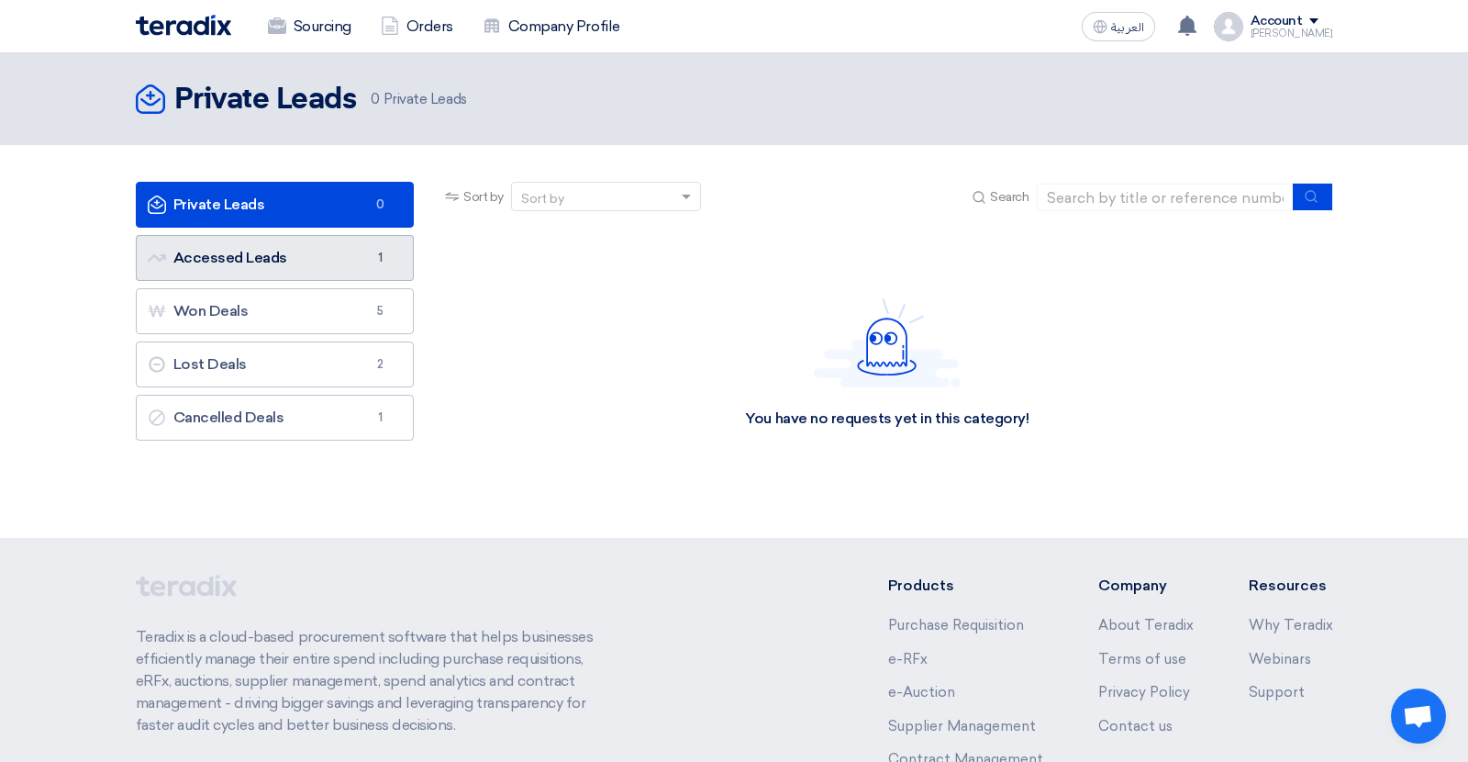
click at [276, 280] on link "Accessed Leads Accessed Leads 1" at bounding box center [275, 258] width 279 height 46
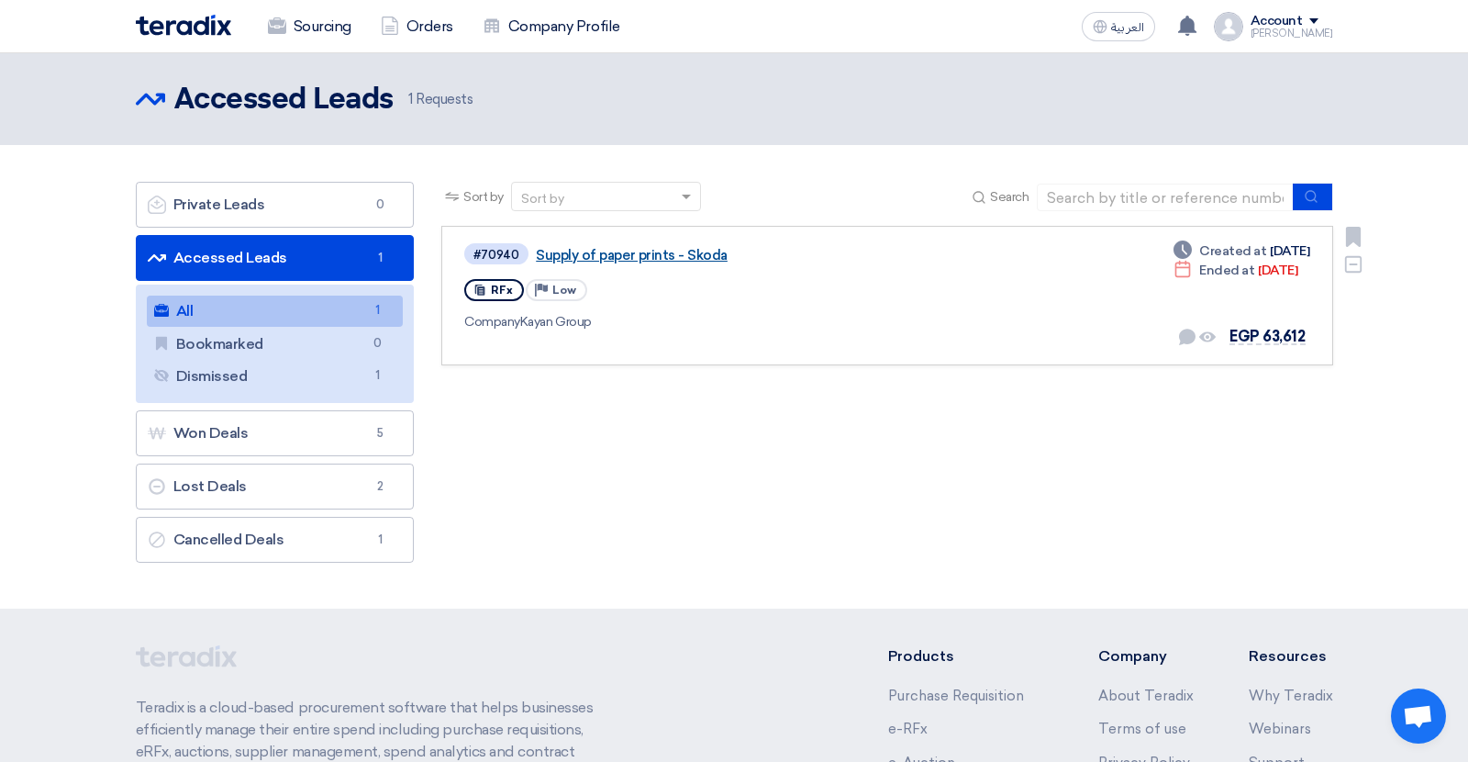
click at [655, 260] on link "Supply of paper prints - Skoda" at bounding box center [765, 255] width 459 height 17
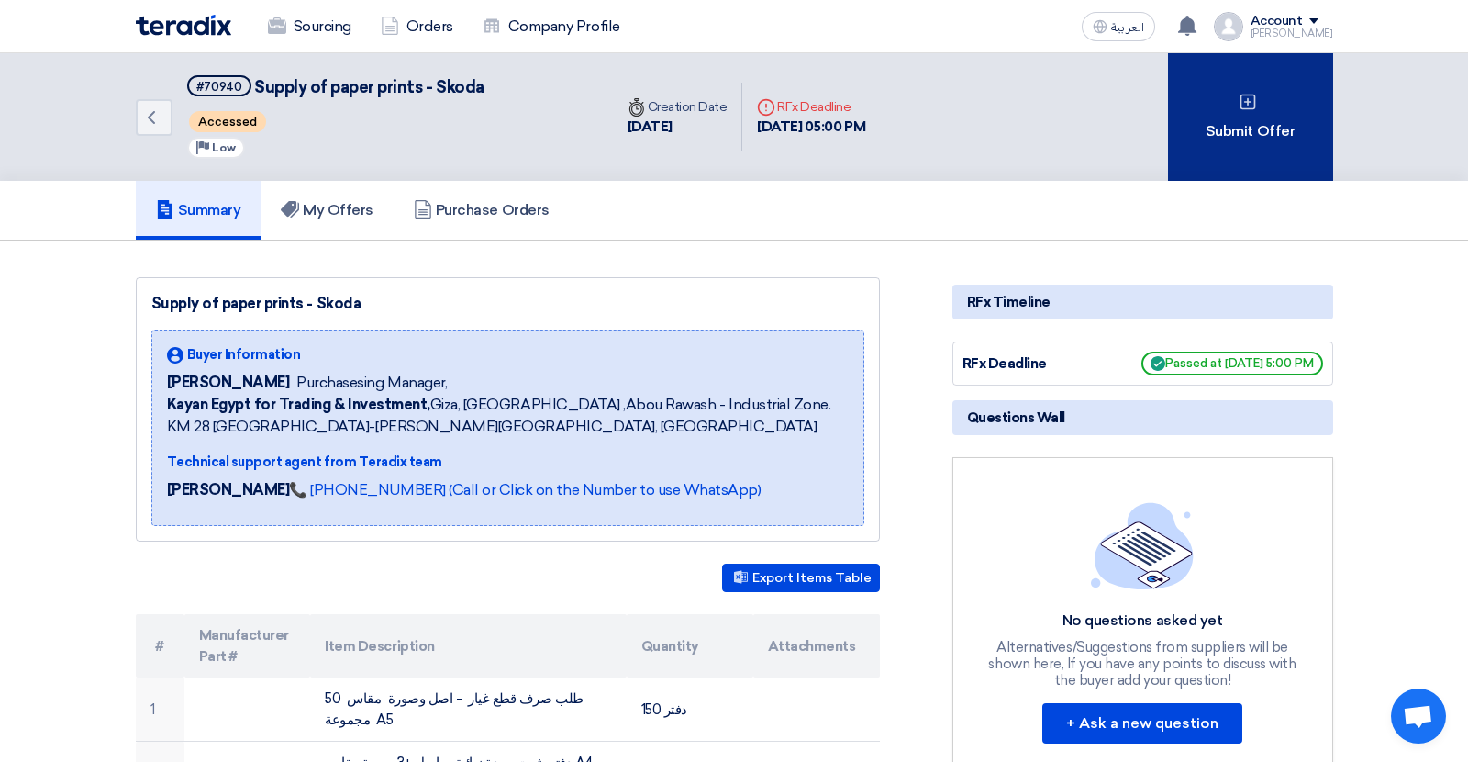
click at [1199, 141] on div "Submit Offer" at bounding box center [1250, 117] width 165 height 128
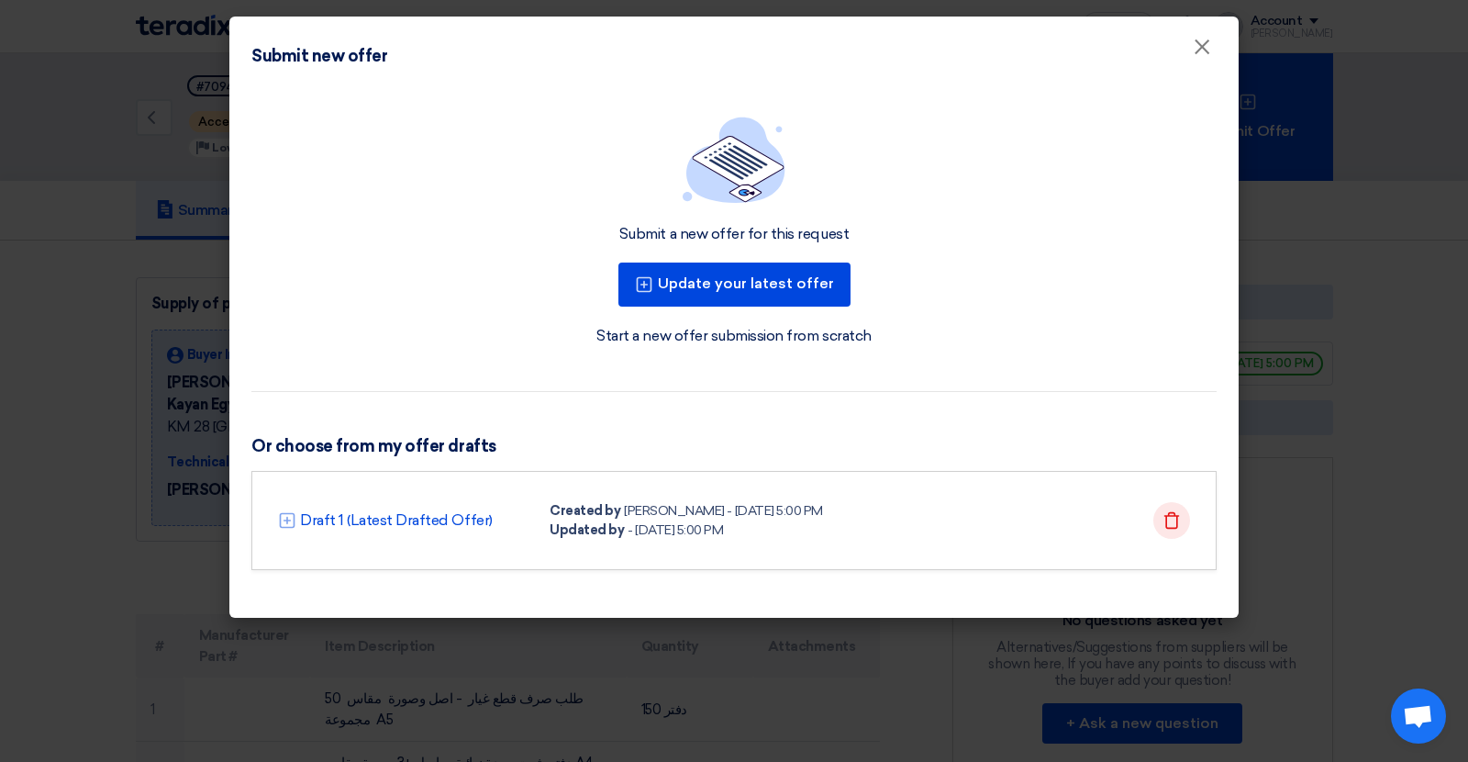
click at [1169, 513] on use at bounding box center [1173, 519] width 16 height 17
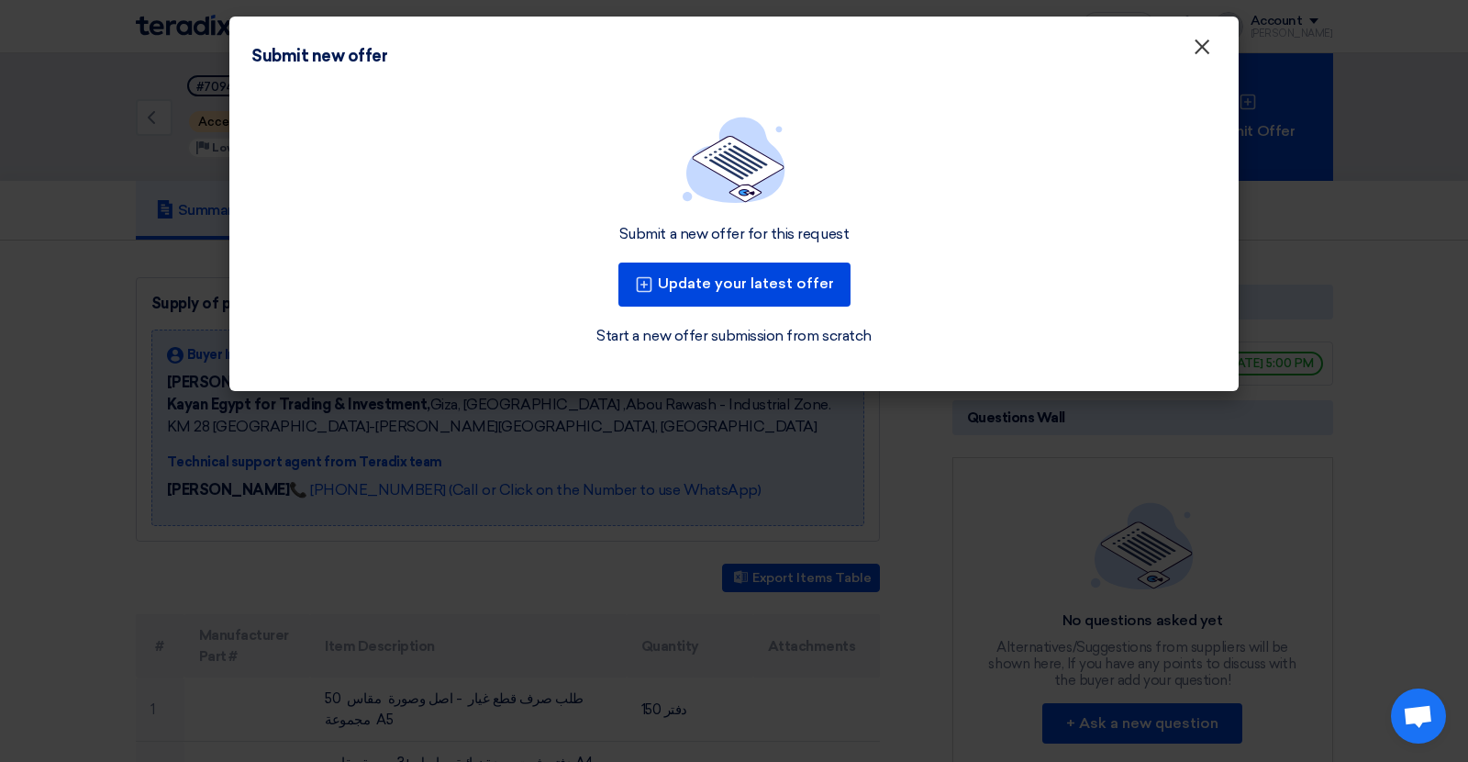
click at [1206, 46] on span "×" at bounding box center [1202, 51] width 18 height 37
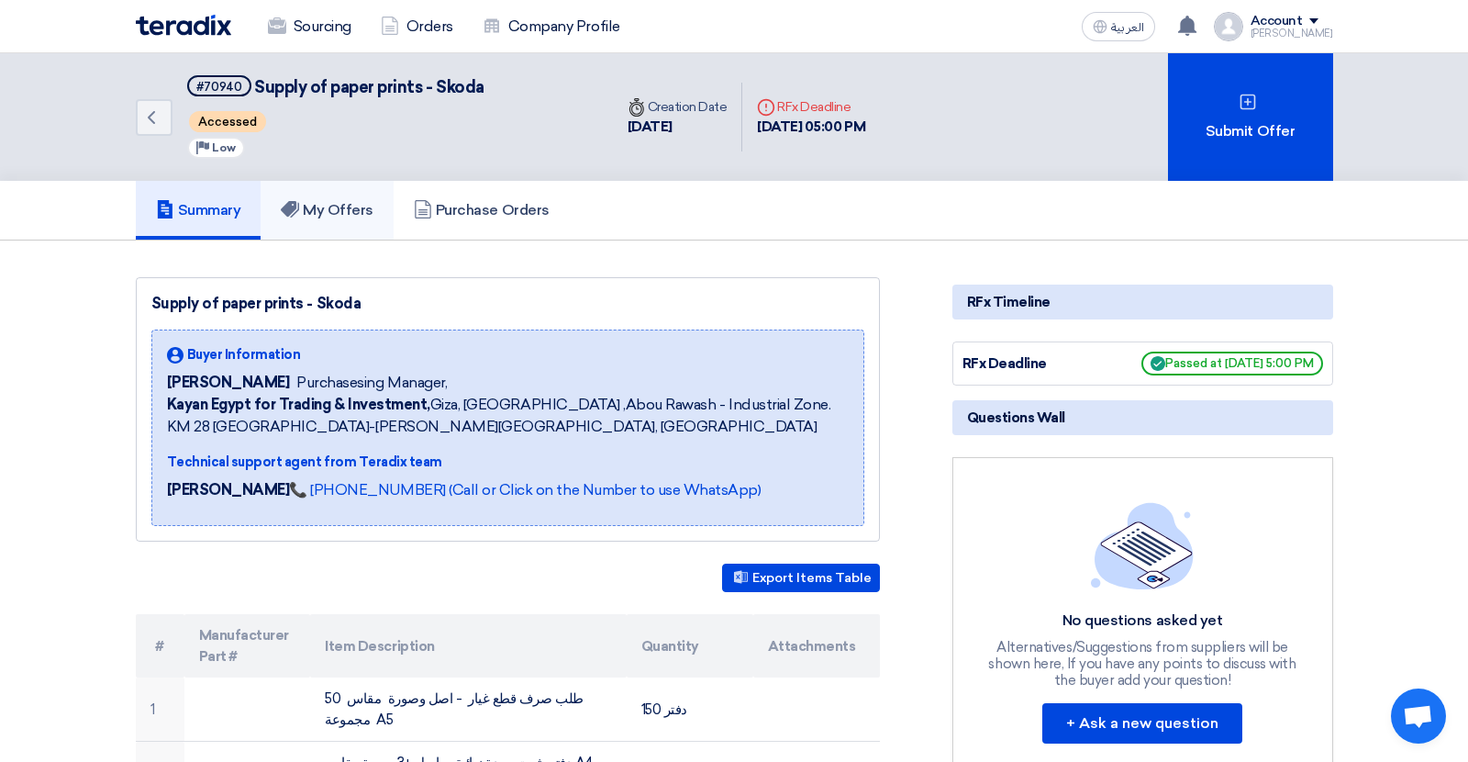
click at [366, 207] on h5 "My Offers" at bounding box center [327, 210] width 93 height 18
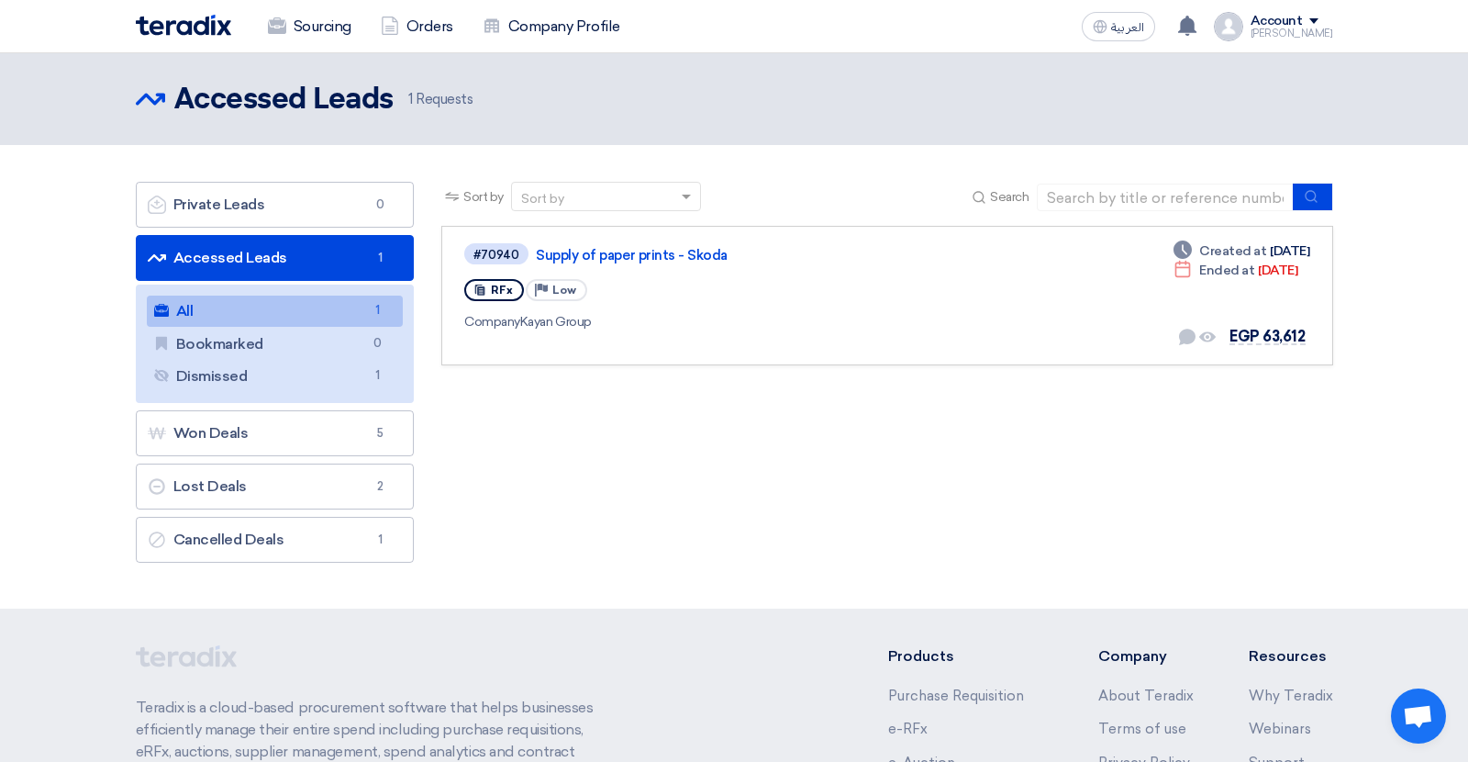
click at [742, 425] on div "Sort by Sort by Search Category Owner Type" at bounding box center [887, 377] width 919 height 390
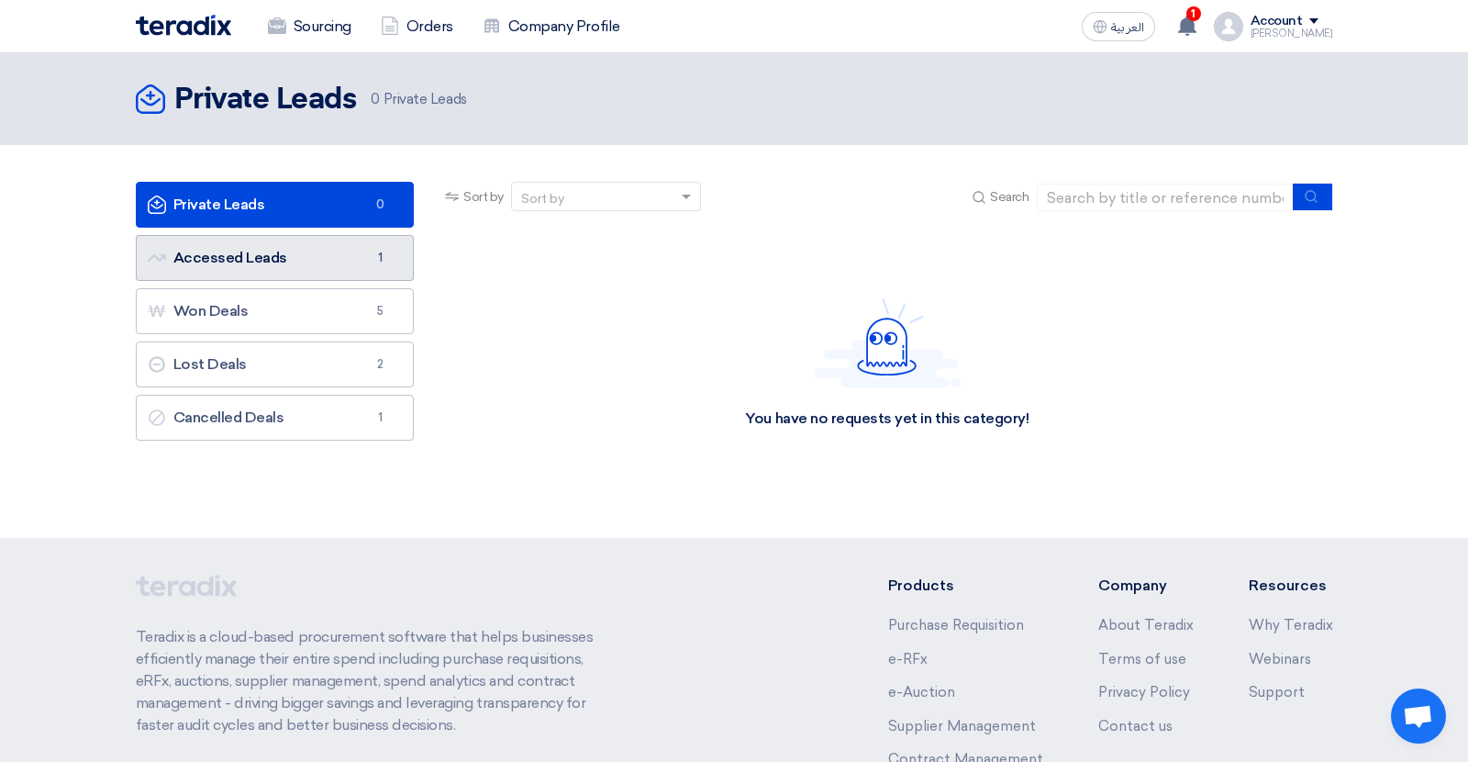
click at [232, 262] on link "Accessed Leads Accessed Leads 1" at bounding box center [275, 258] width 279 height 46
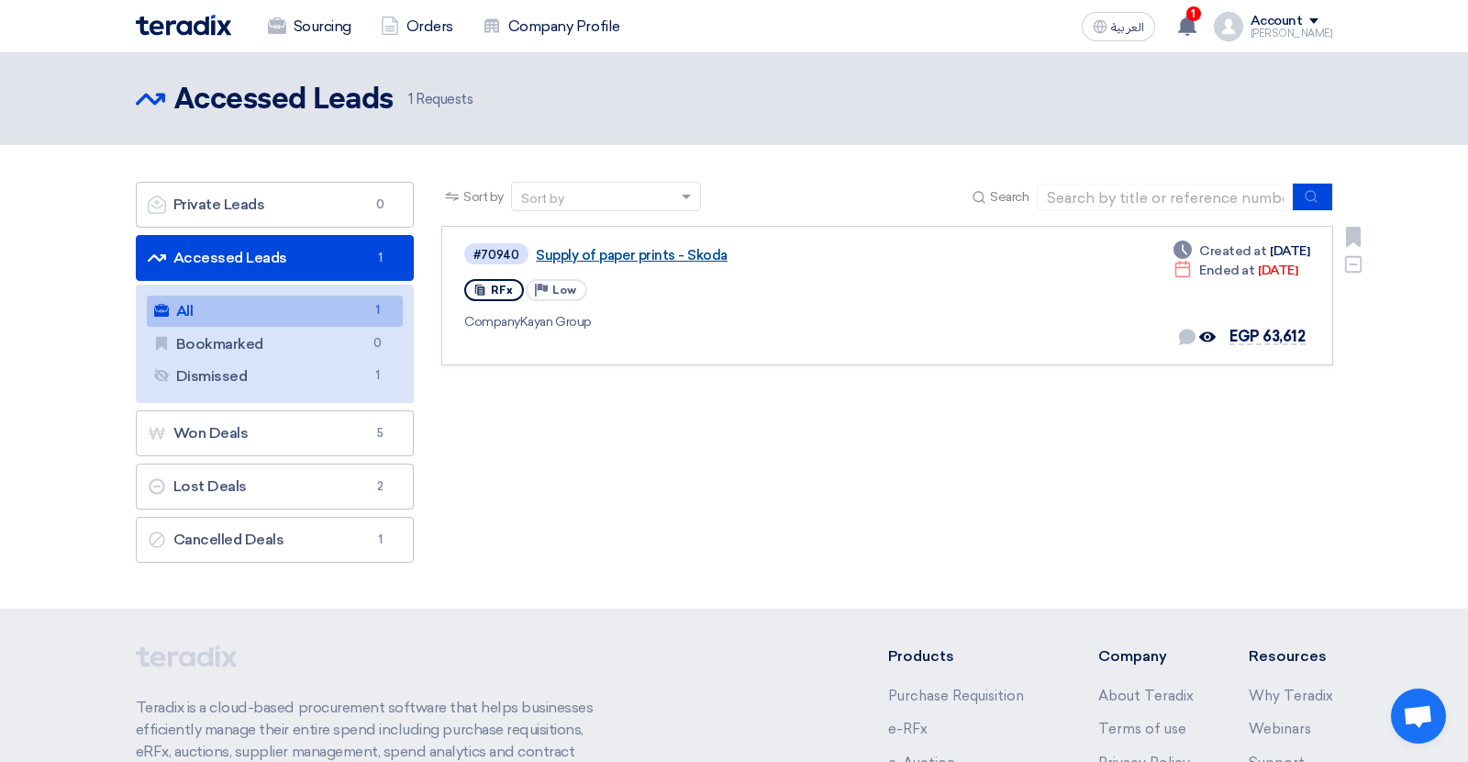
click at [636, 258] on link "Supply of paper prints - Skoda" at bounding box center [765, 255] width 459 height 17
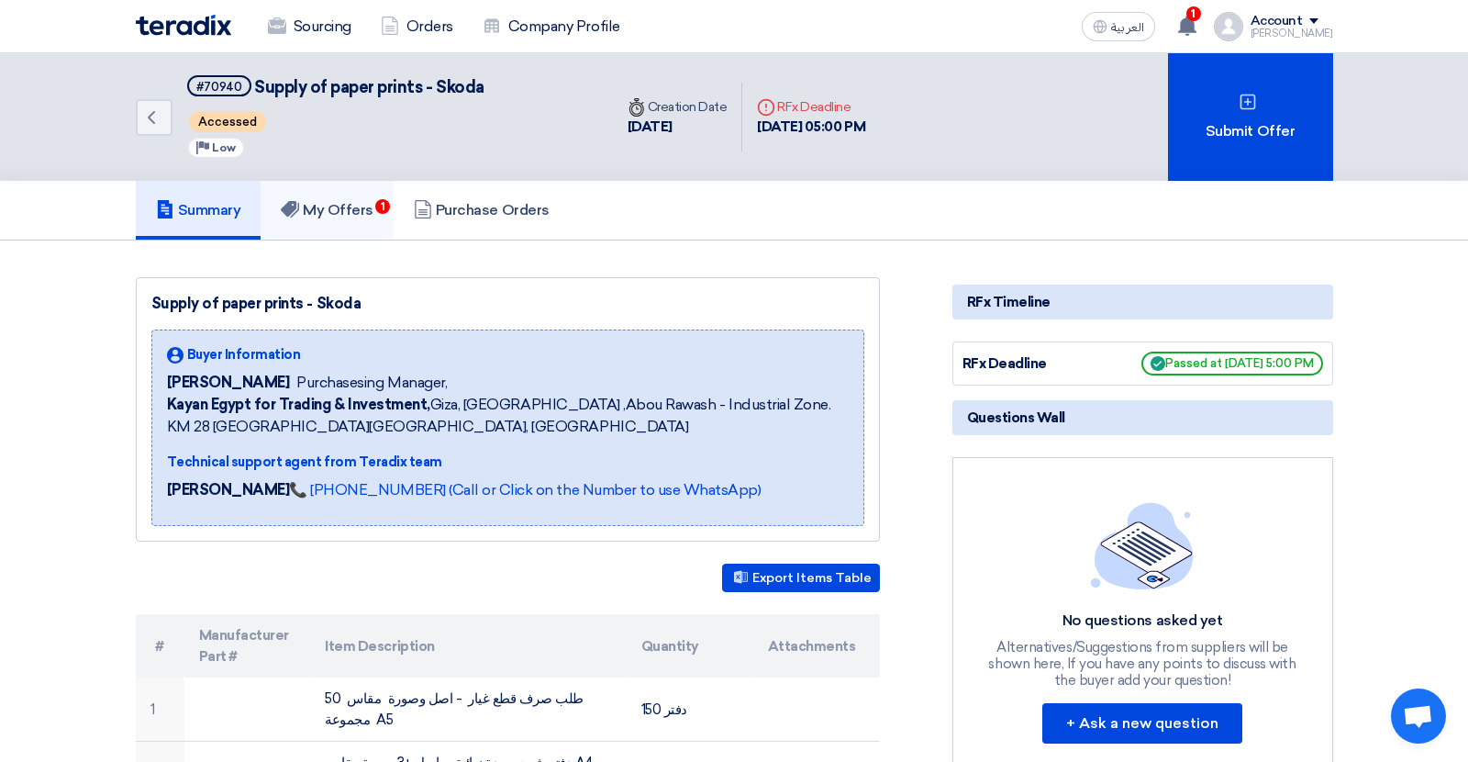
click at [334, 210] on h5 "My Offers 1" at bounding box center [327, 210] width 93 height 18
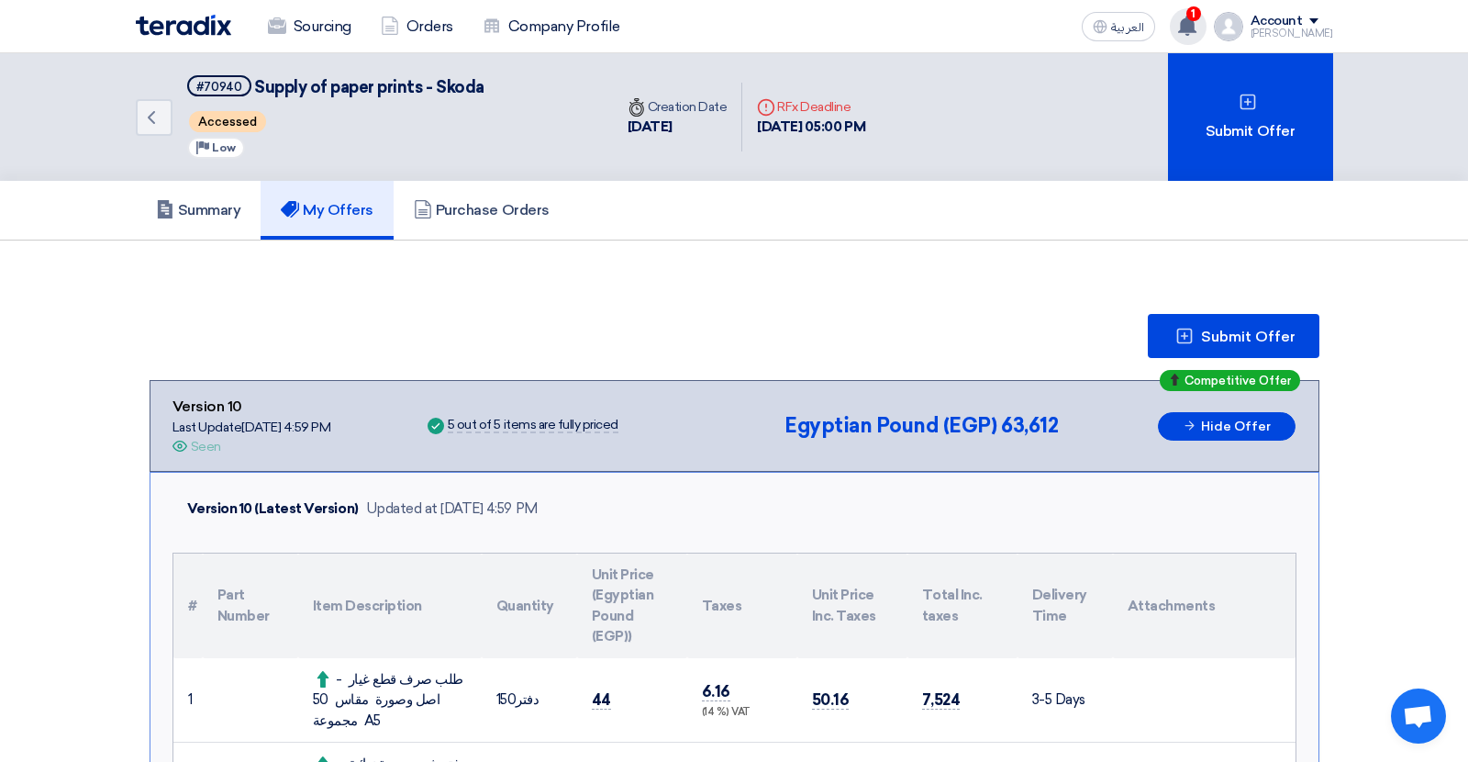
click at [1197, 21] on use at bounding box center [1187, 26] width 18 height 20
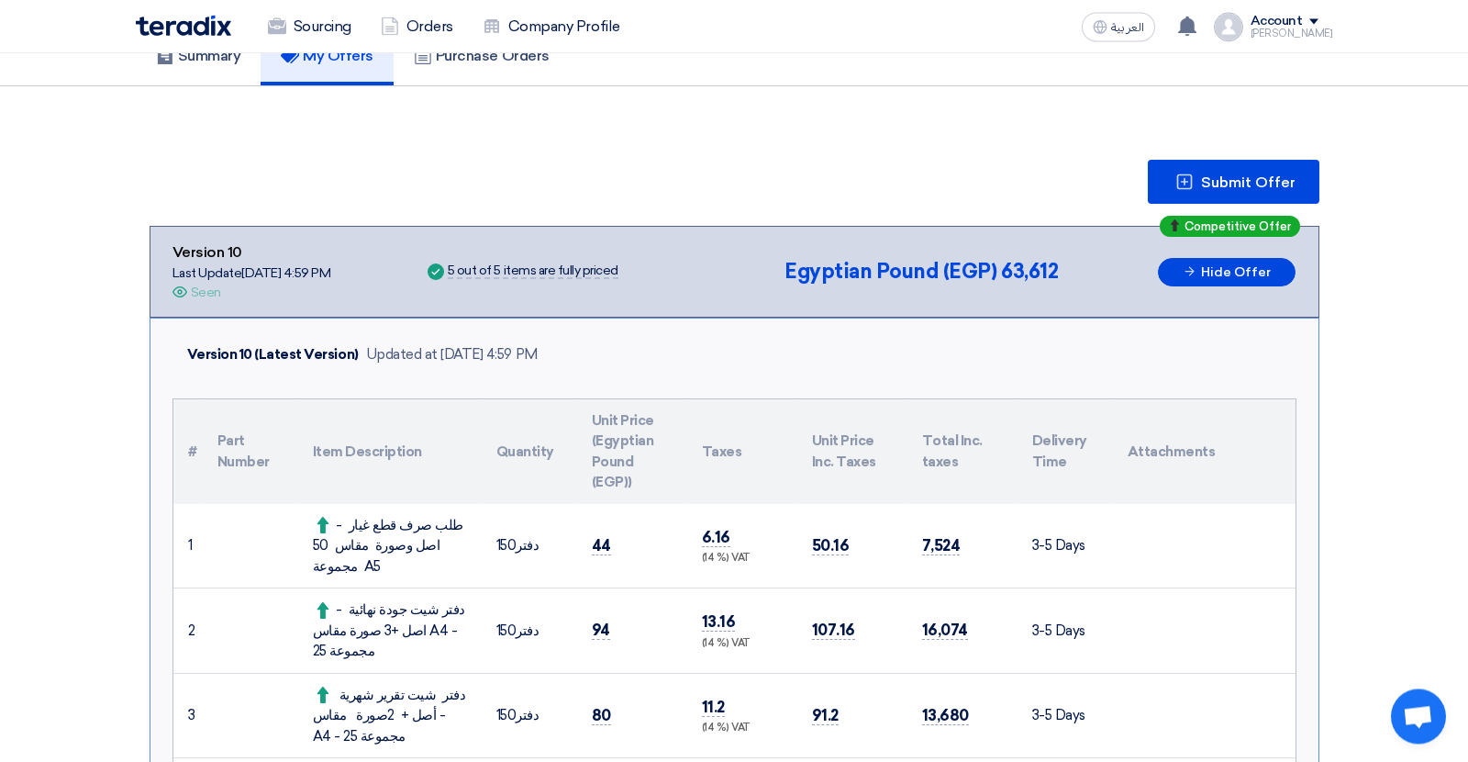
scroll to position [150, 0]
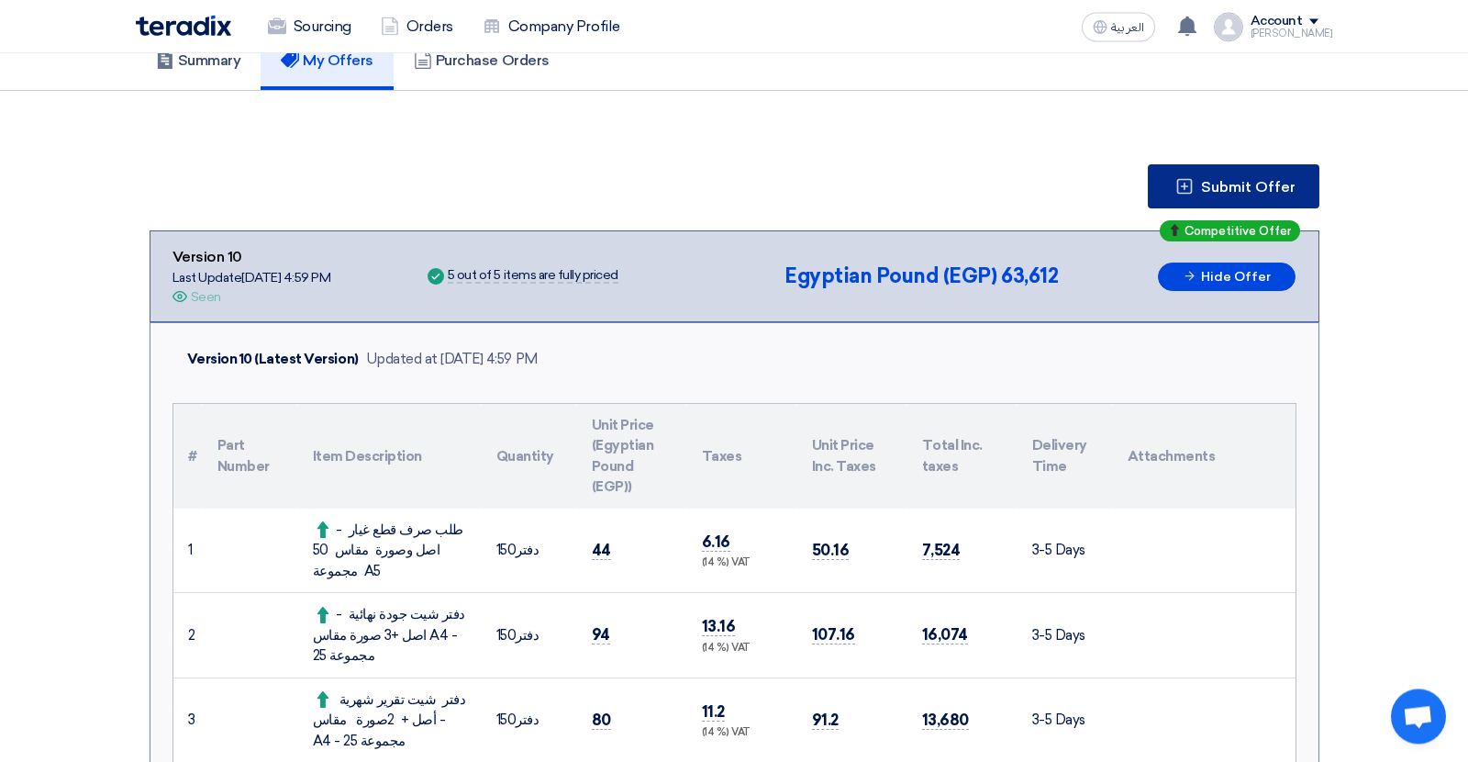
click at [1225, 170] on button "Submit Offer" at bounding box center [1234, 186] width 172 height 44
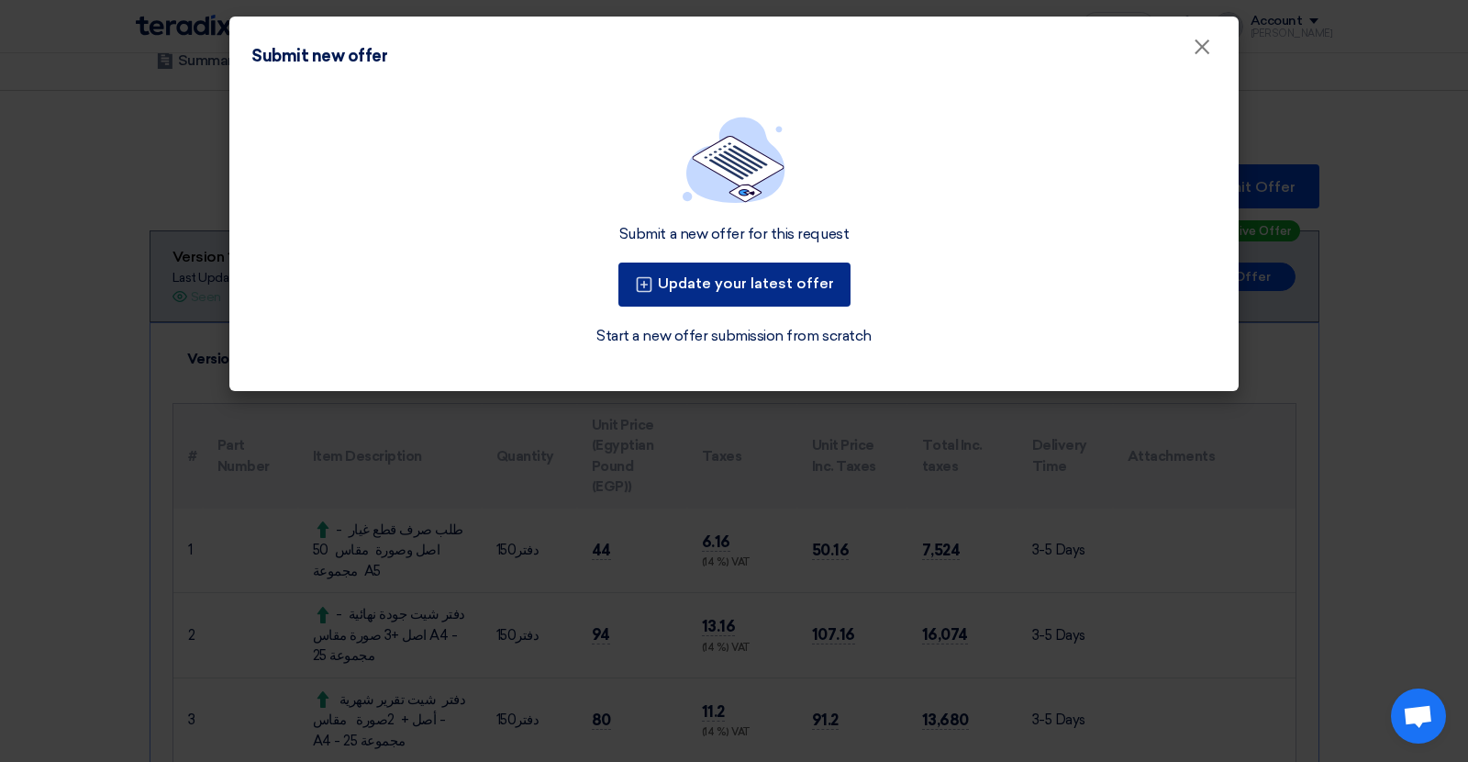
click at [675, 281] on button "Update your latest offer" at bounding box center [735, 284] width 232 height 44
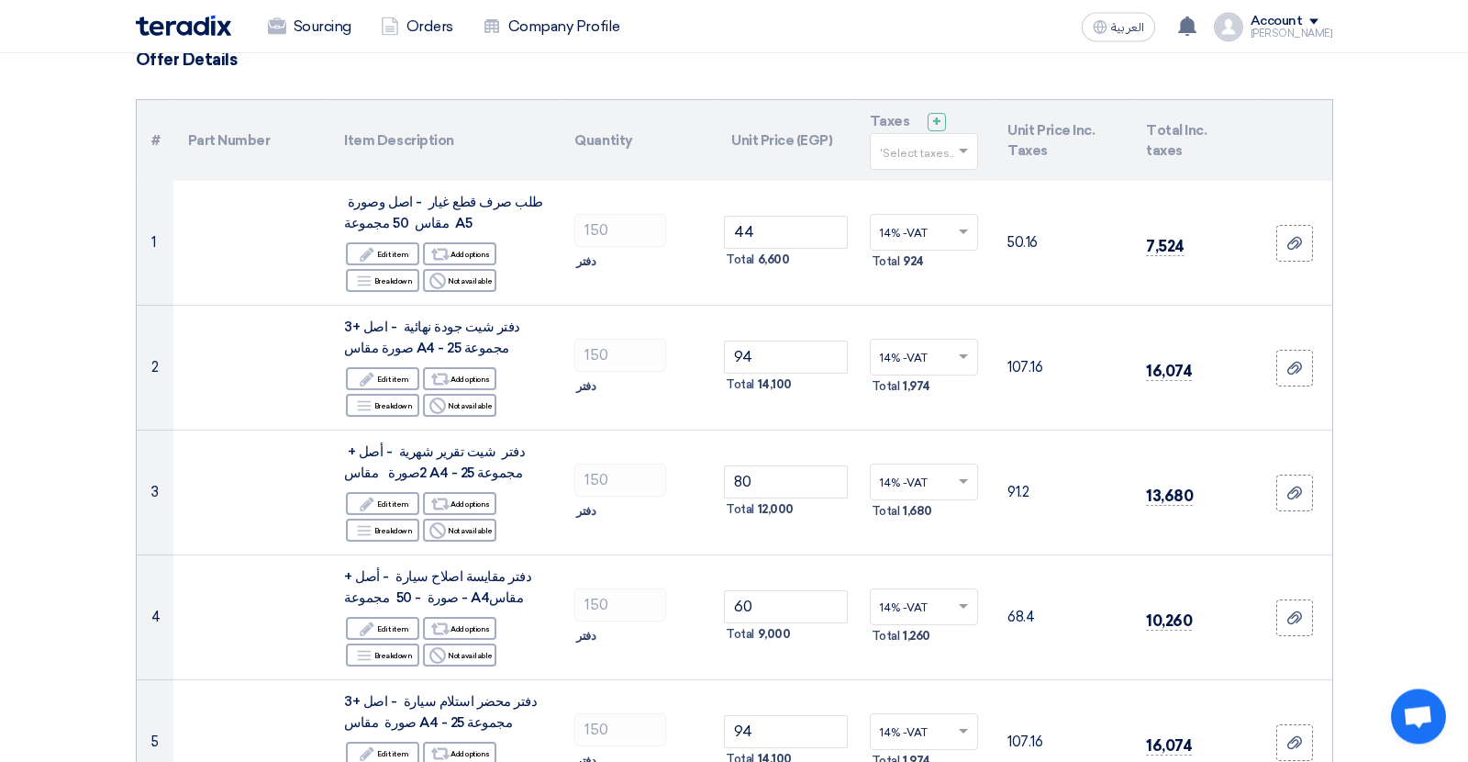
scroll to position [165, 0]
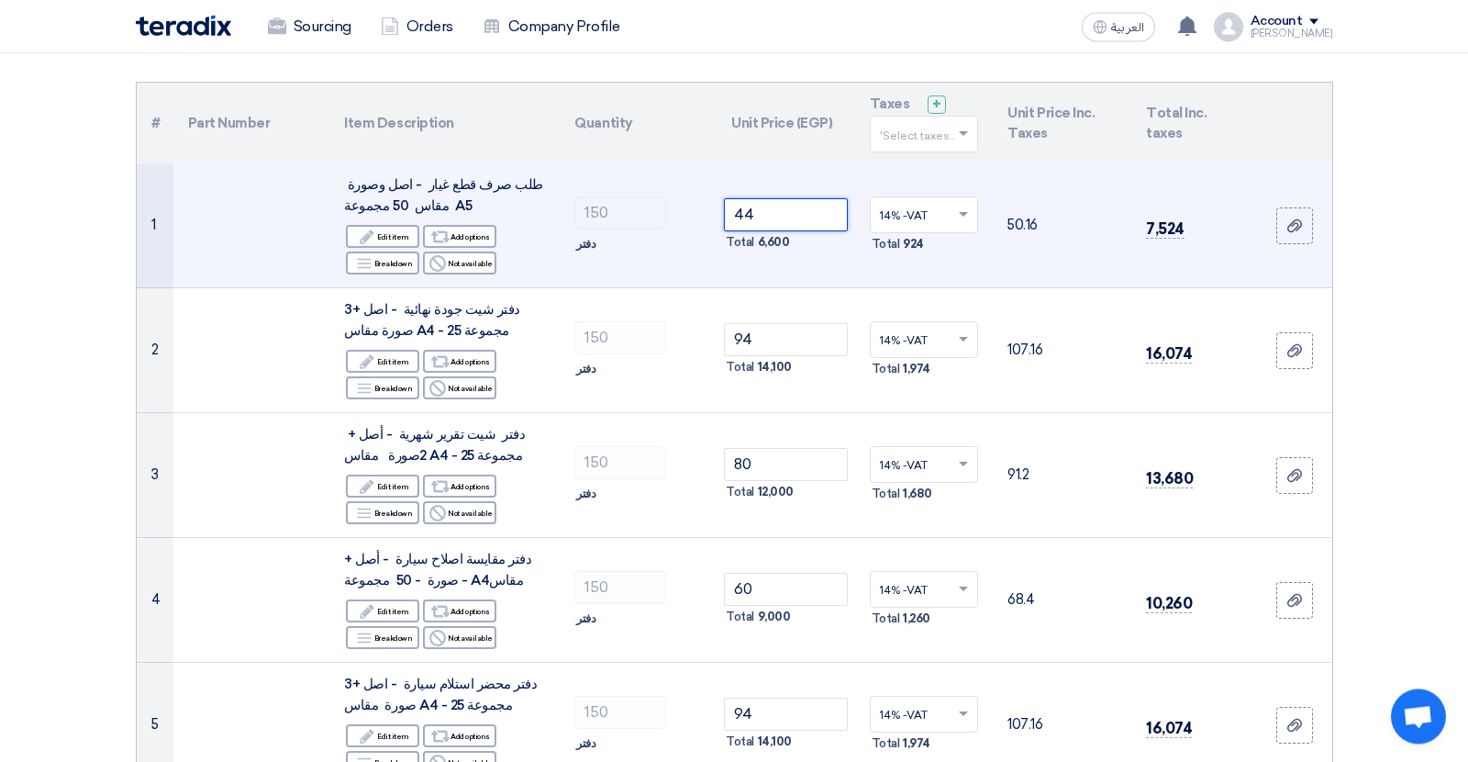
click at [746, 221] on input "44" at bounding box center [786, 214] width 124 height 33
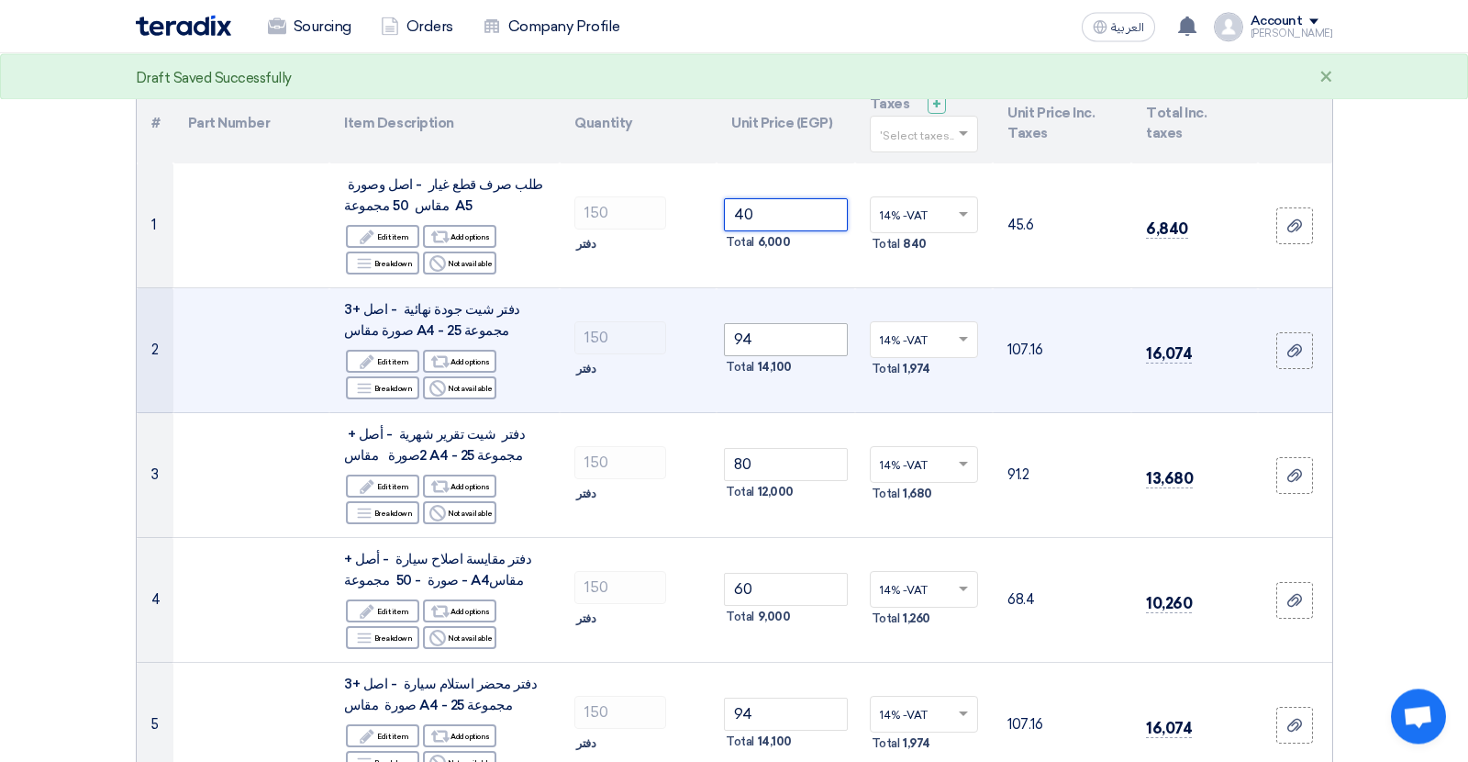
type input "40"
click at [740, 331] on input "94" at bounding box center [786, 339] width 124 height 33
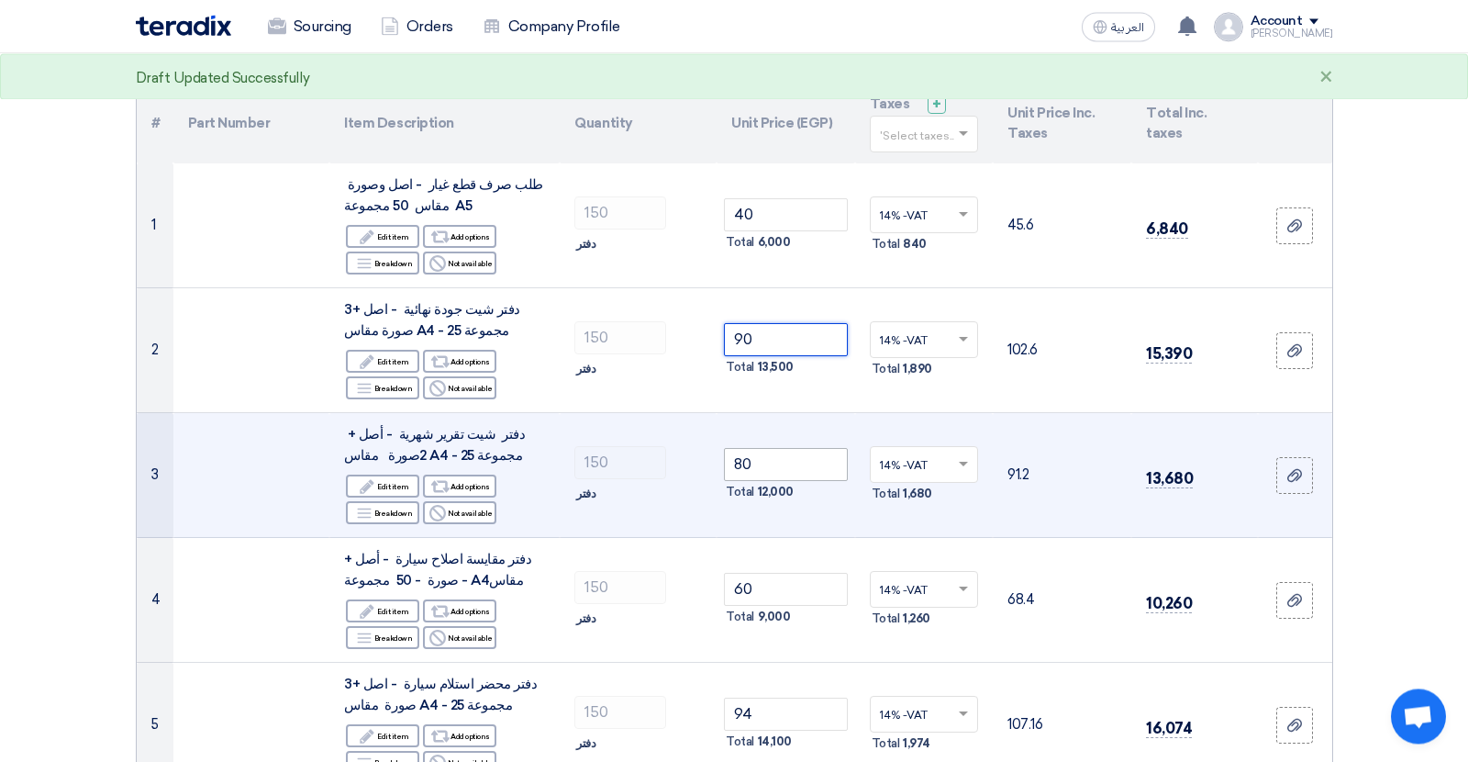
type input "90"
click at [744, 464] on input "80" at bounding box center [786, 464] width 124 height 33
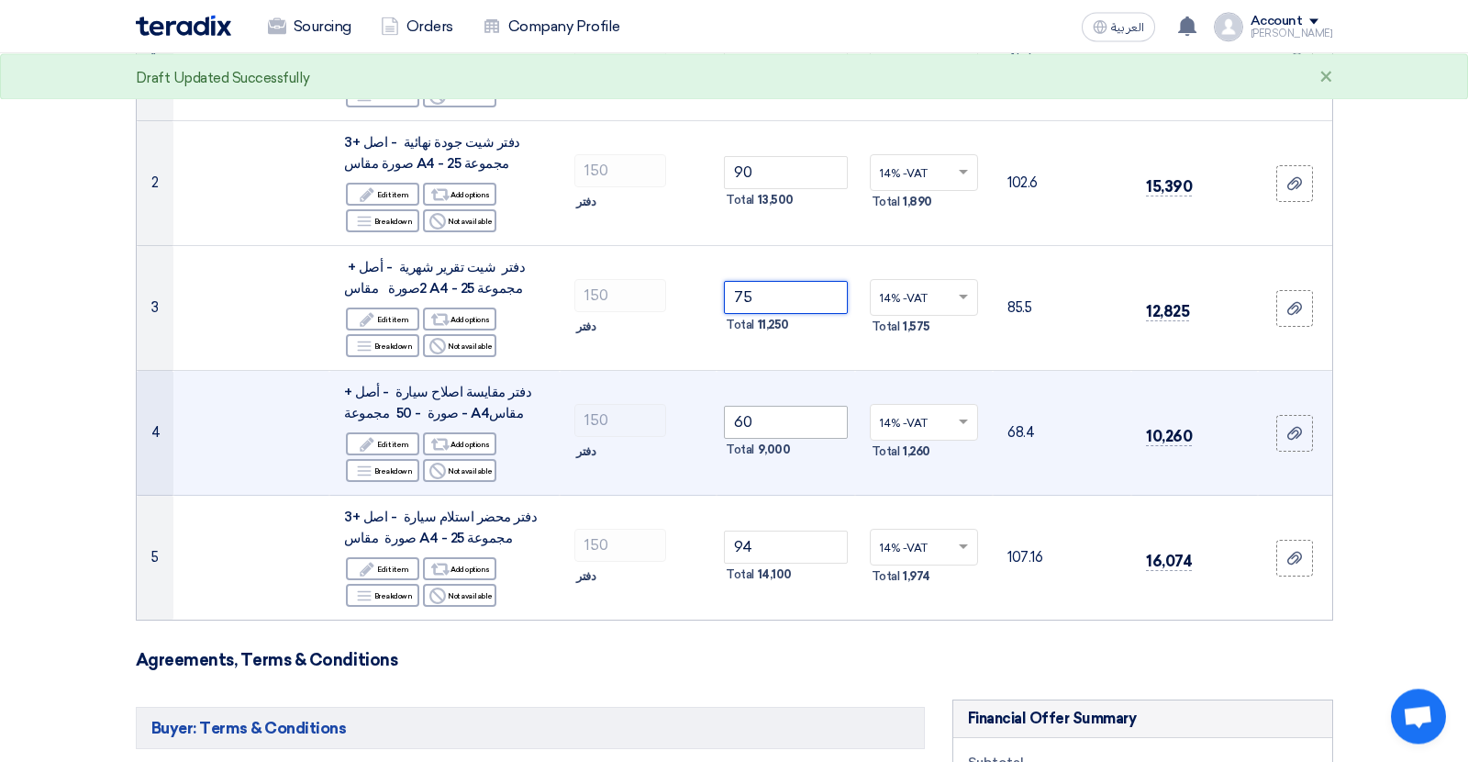
scroll to position [370, 0]
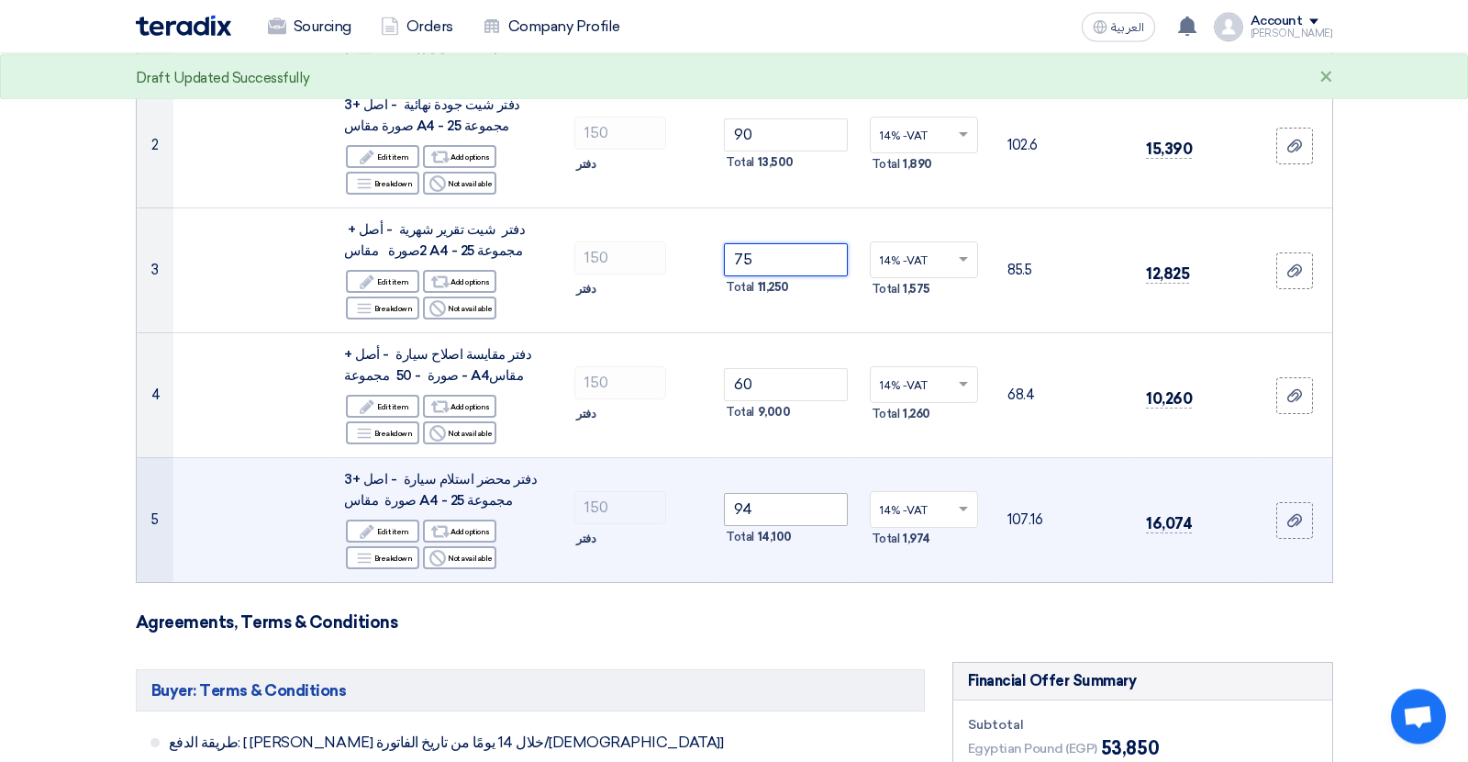
type input "75"
click at [737, 519] on input "94" at bounding box center [786, 509] width 124 height 33
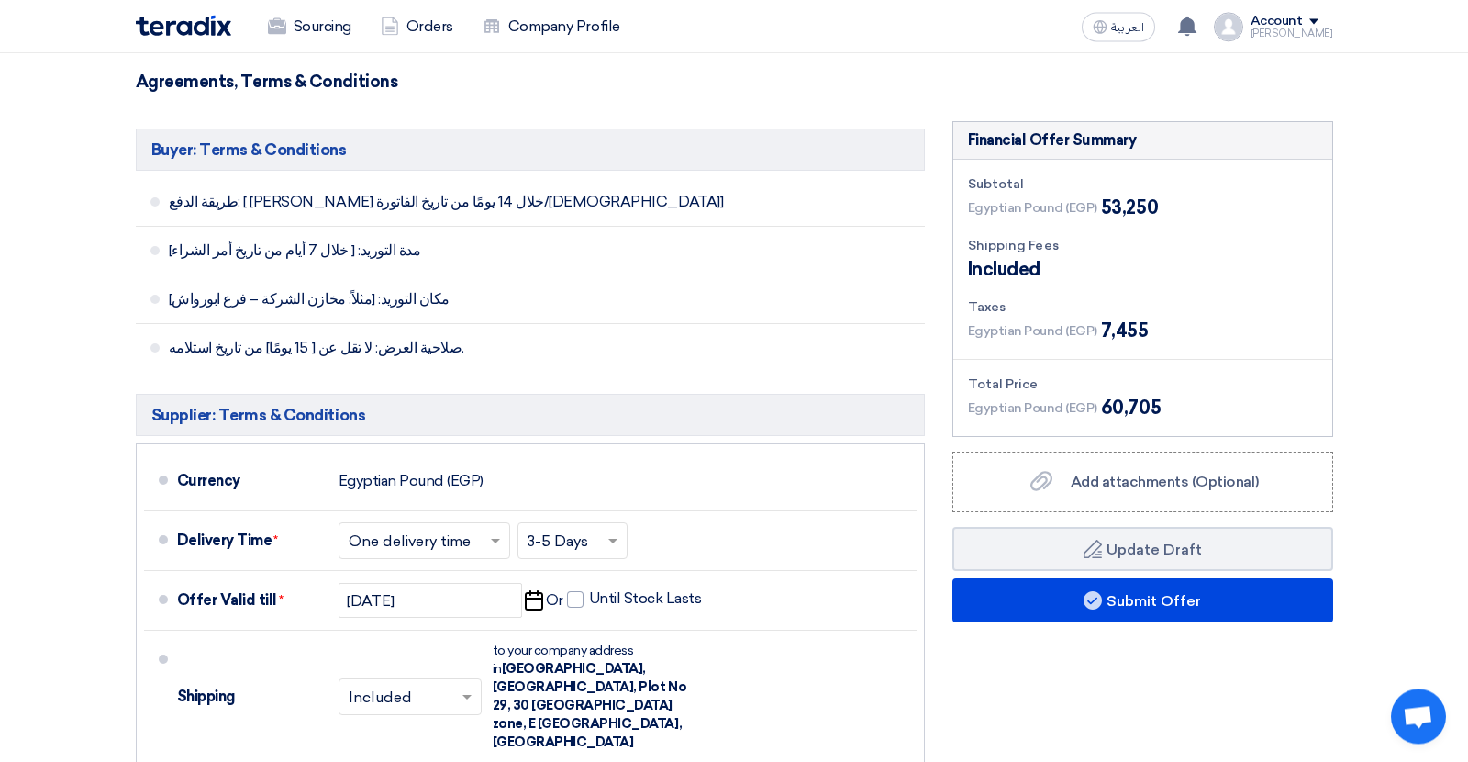
scroll to position [953, 0]
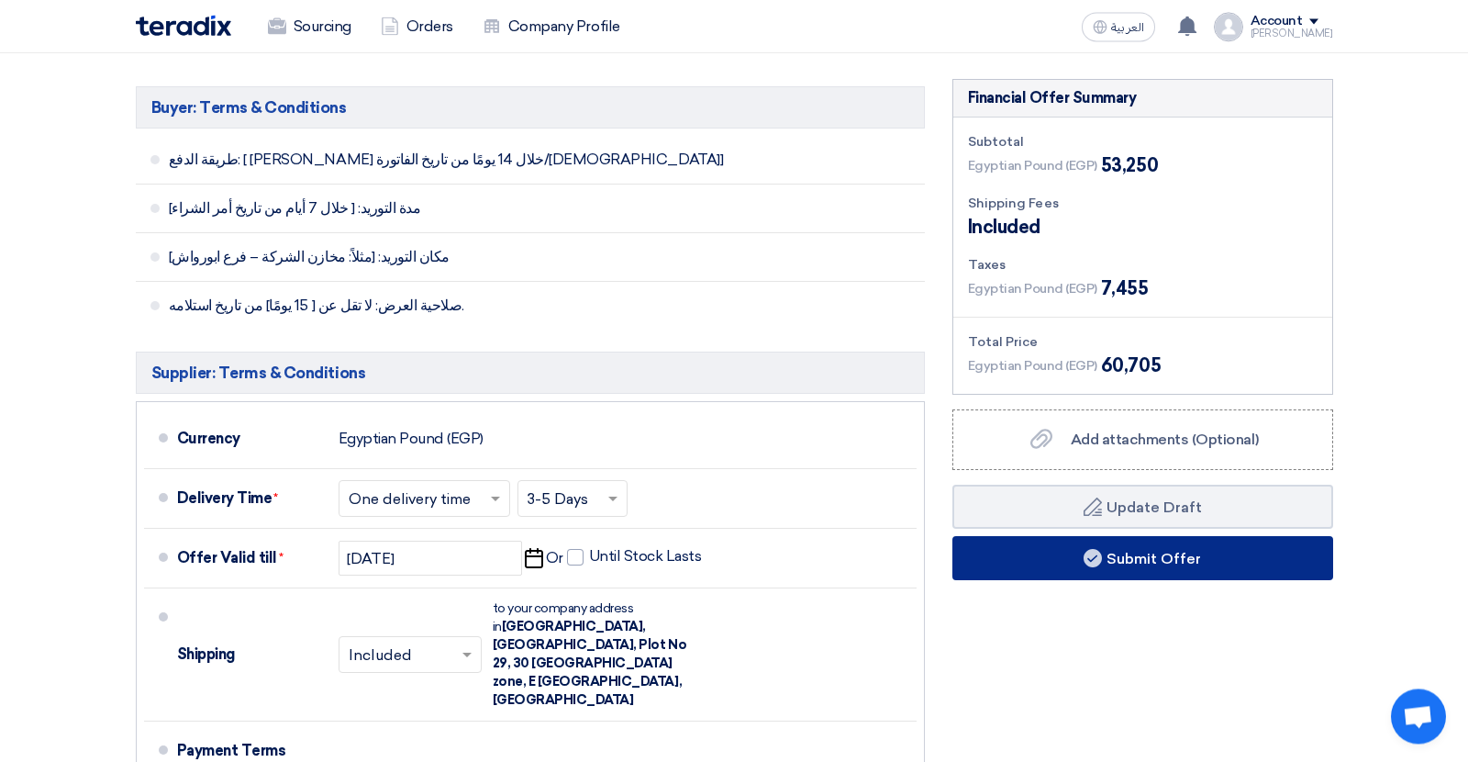
type input "90"
click at [1022, 561] on button "Submit Offer" at bounding box center [1143, 558] width 381 height 44
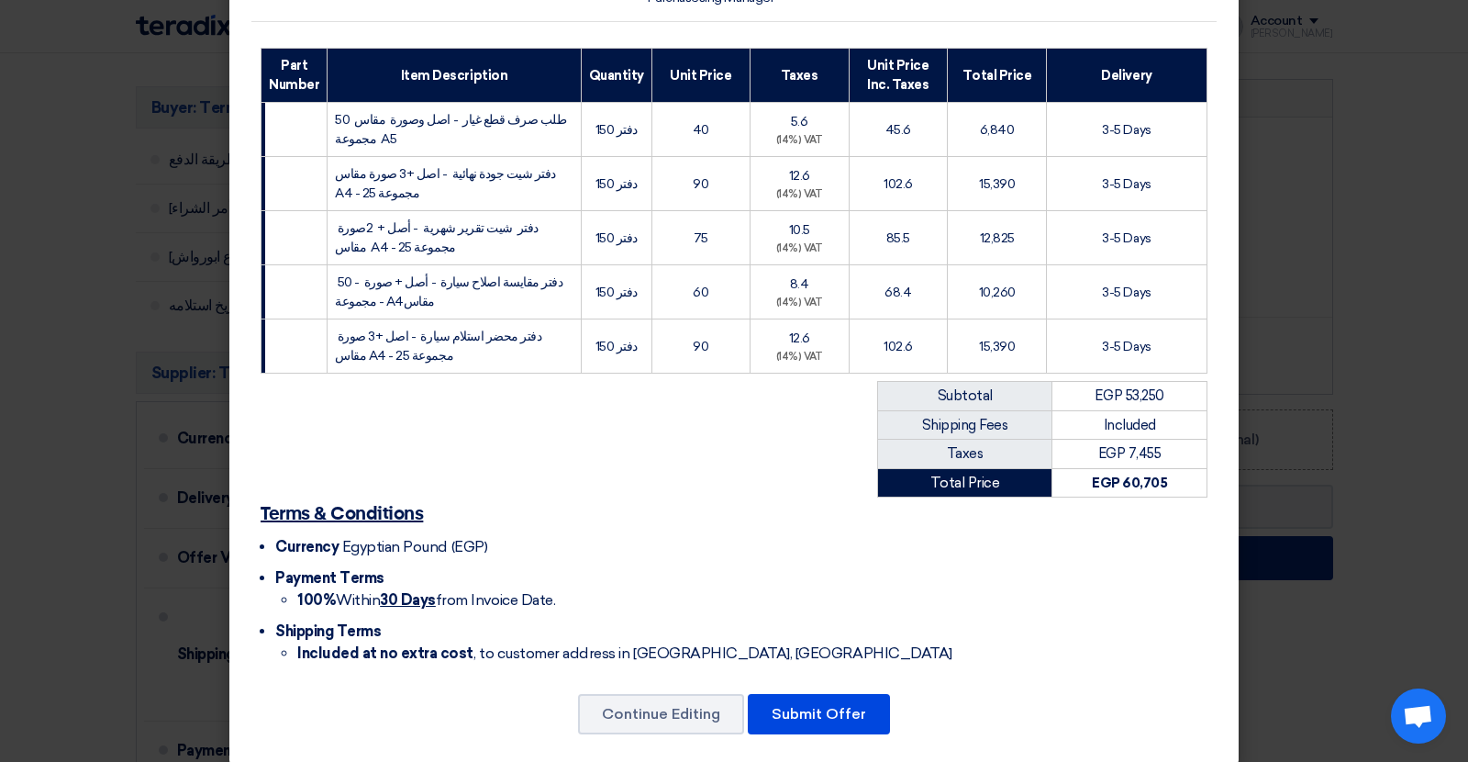
scroll to position [276, 0]
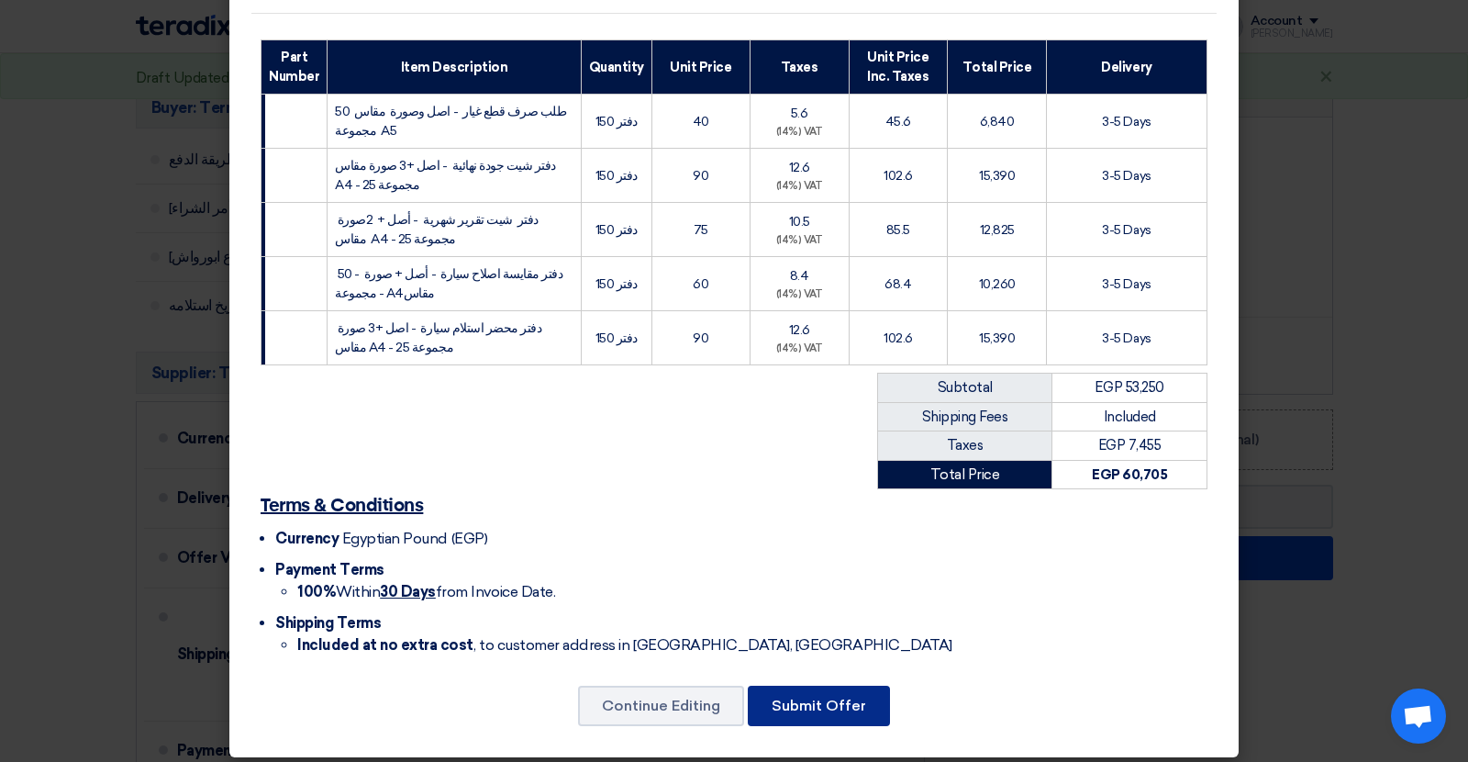
click at [832, 688] on button "Submit Offer" at bounding box center [819, 706] width 142 height 40
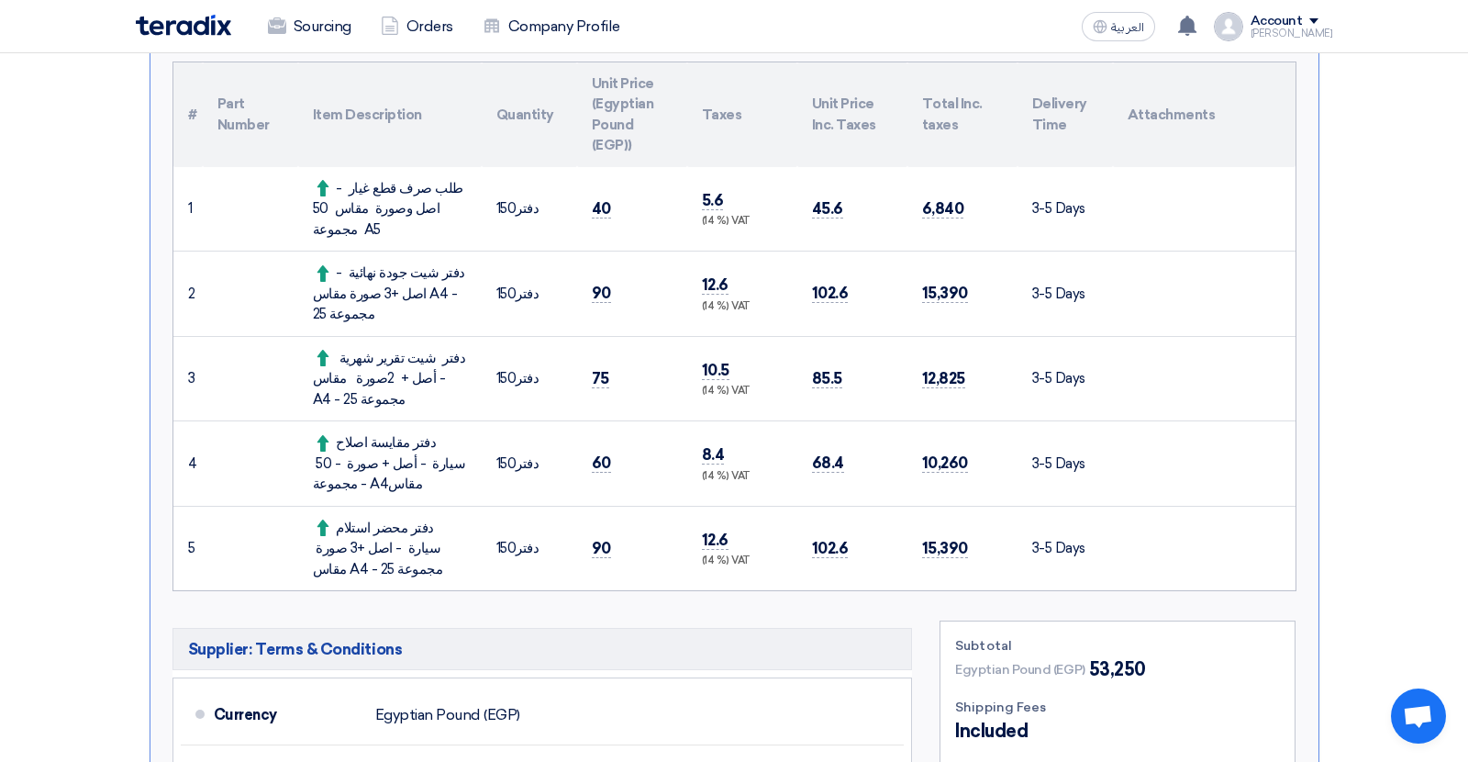
scroll to position [162, 0]
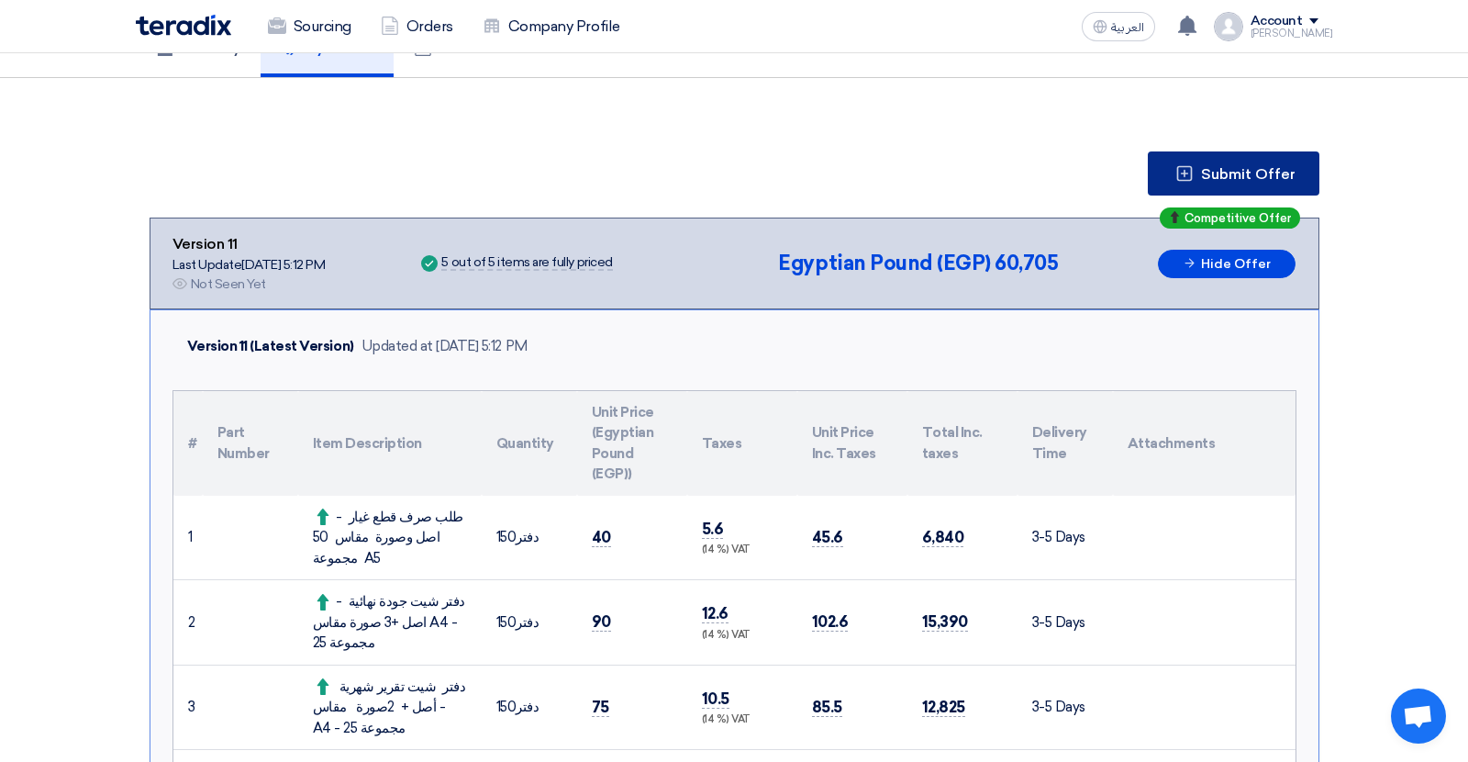
click at [1286, 171] on span "Submit Offer" at bounding box center [1248, 174] width 95 height 15
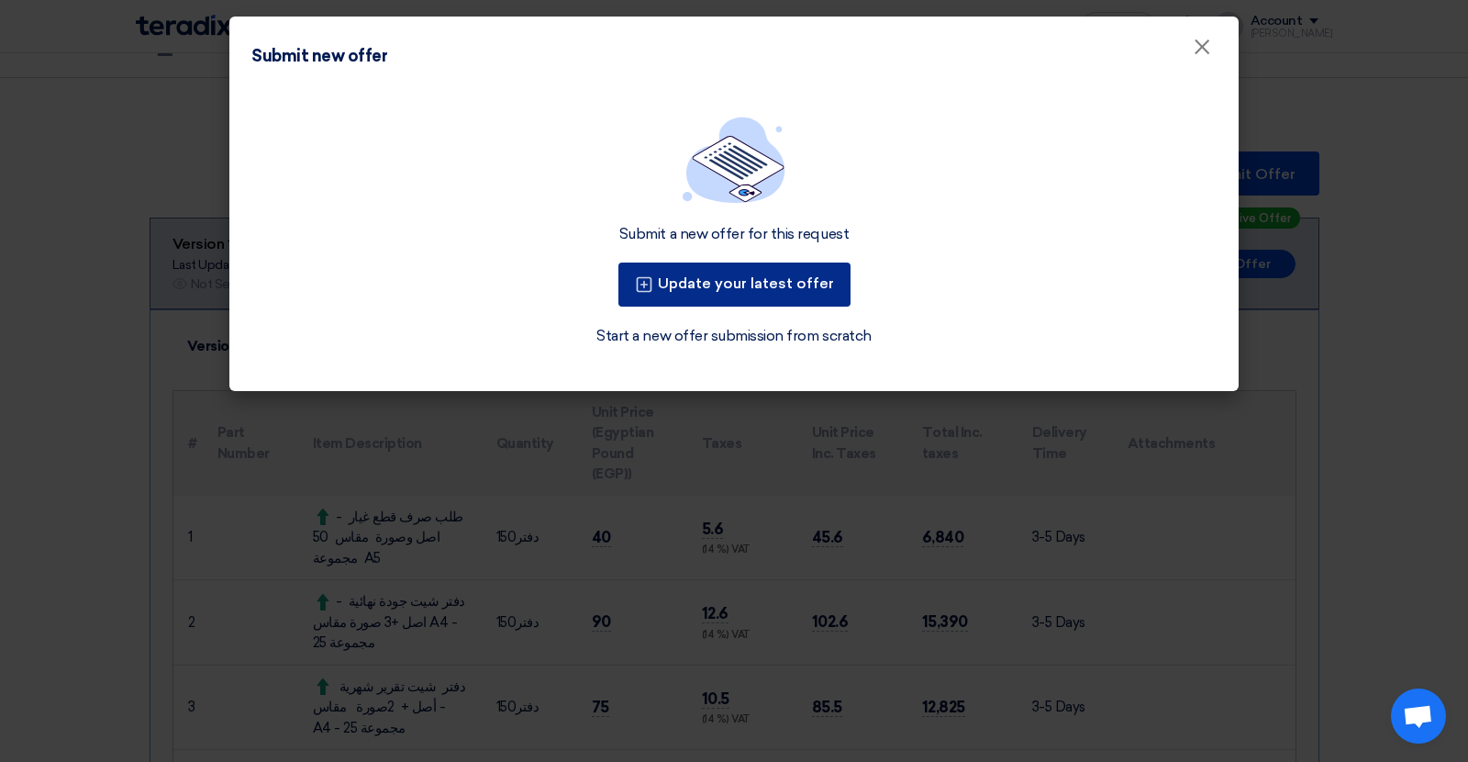
click at [717, 285] on button "Update your latest offer" at bounding box center [735, 284] width 232 height 44
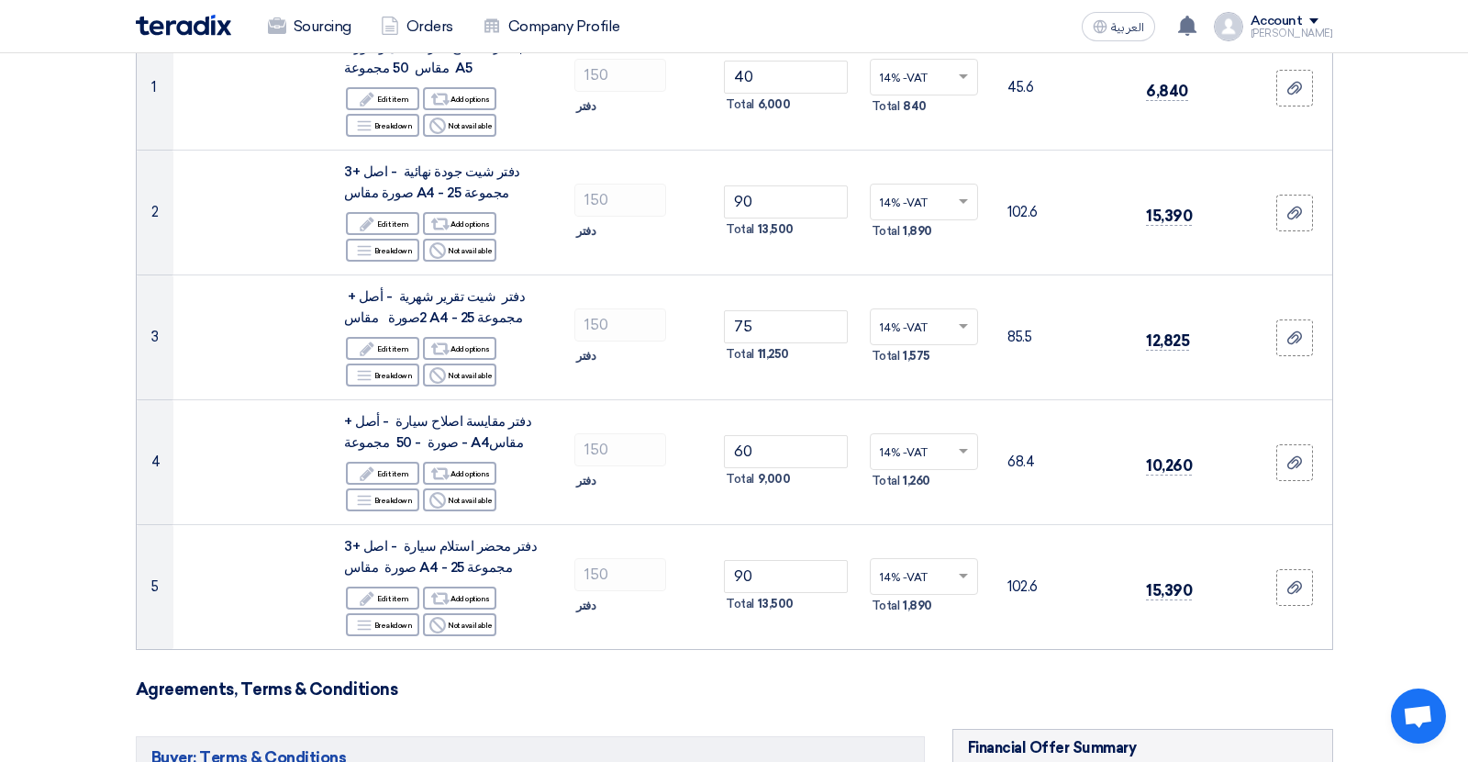
scroll to position [354, 0]
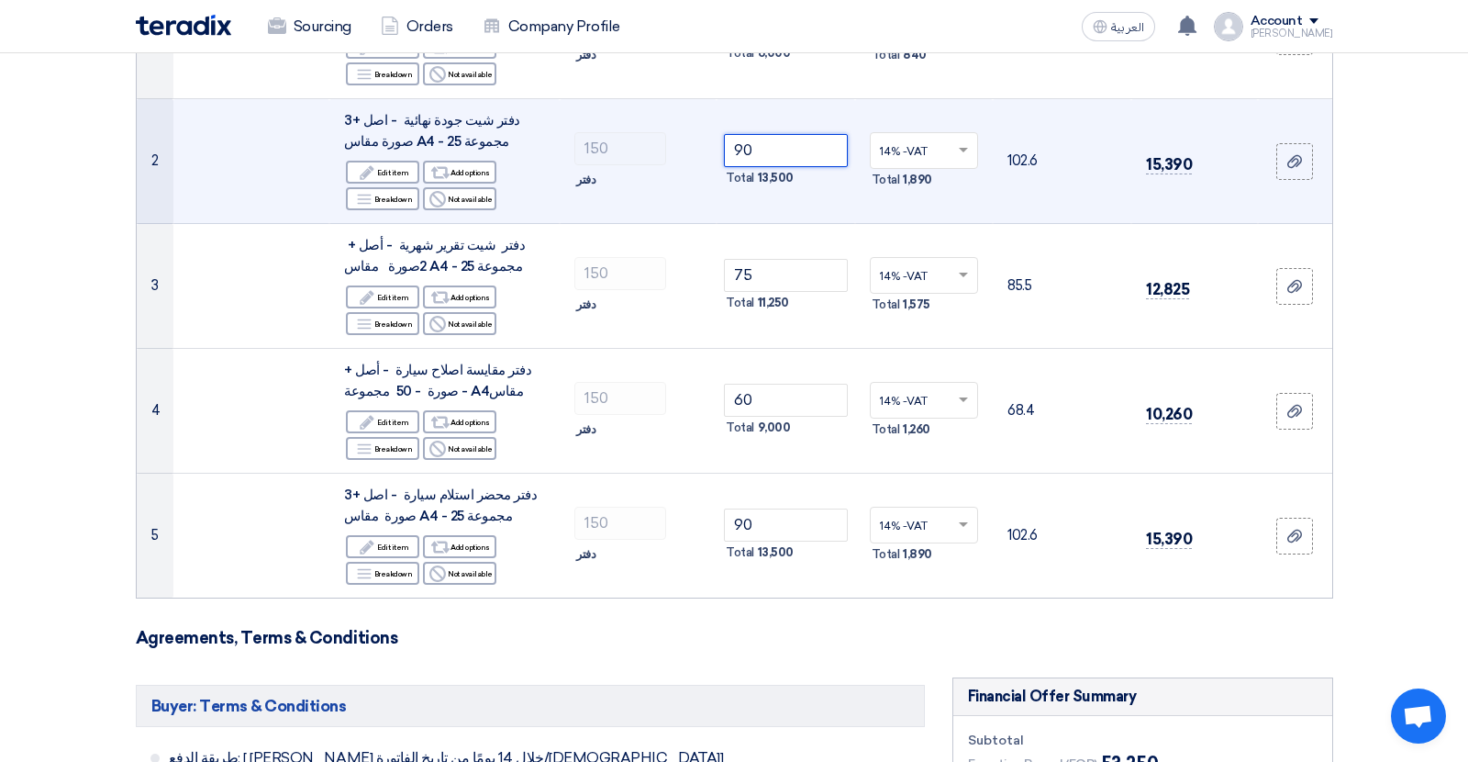
click at [742, 155] on input "90" at bounding box center [786, 150] width 124 height 33
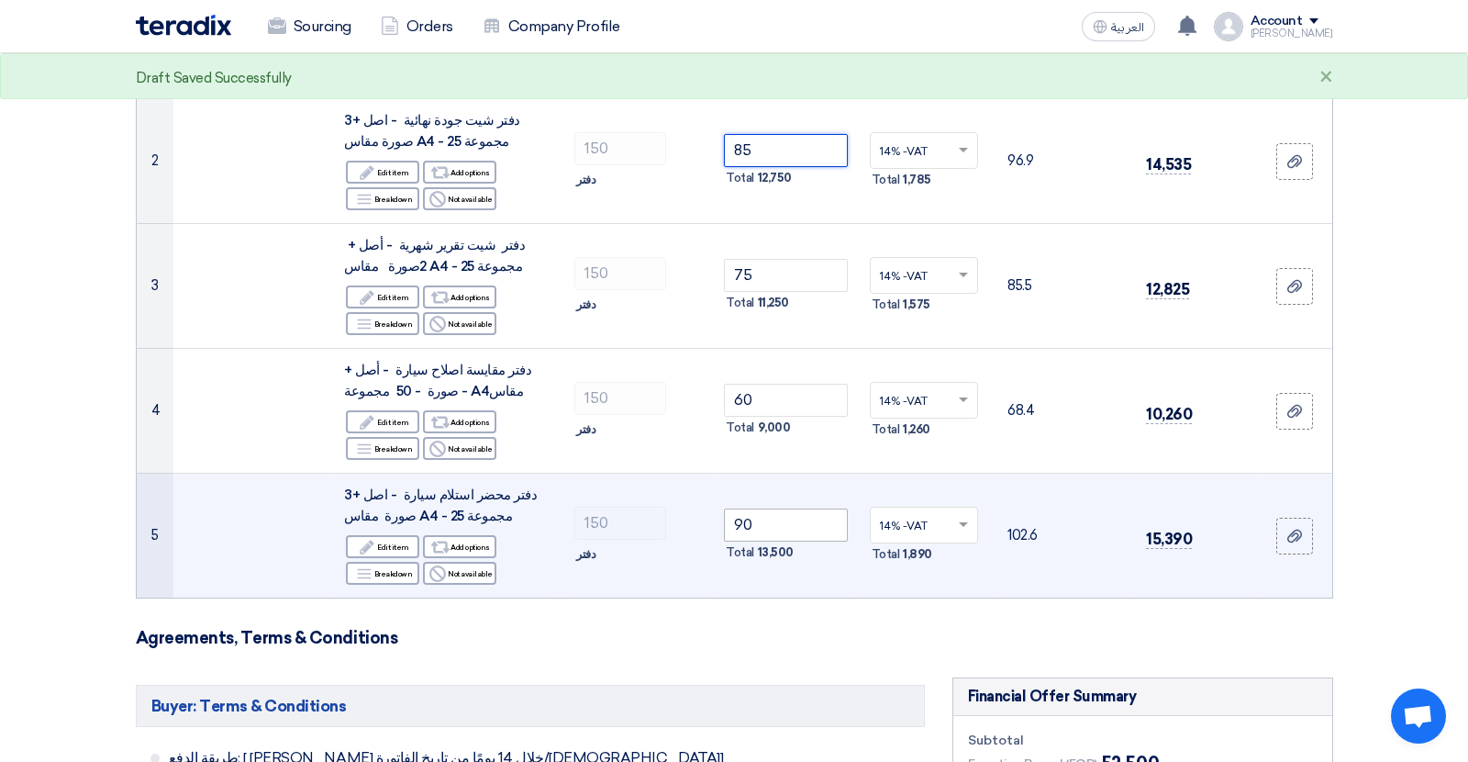
type input "85"
click at [738, 529] on input "90" at bounding box center [786, 524] width 124 height 33
click at [744, 529] on input "90" at bounding box center [786, 524] width 124 height 33
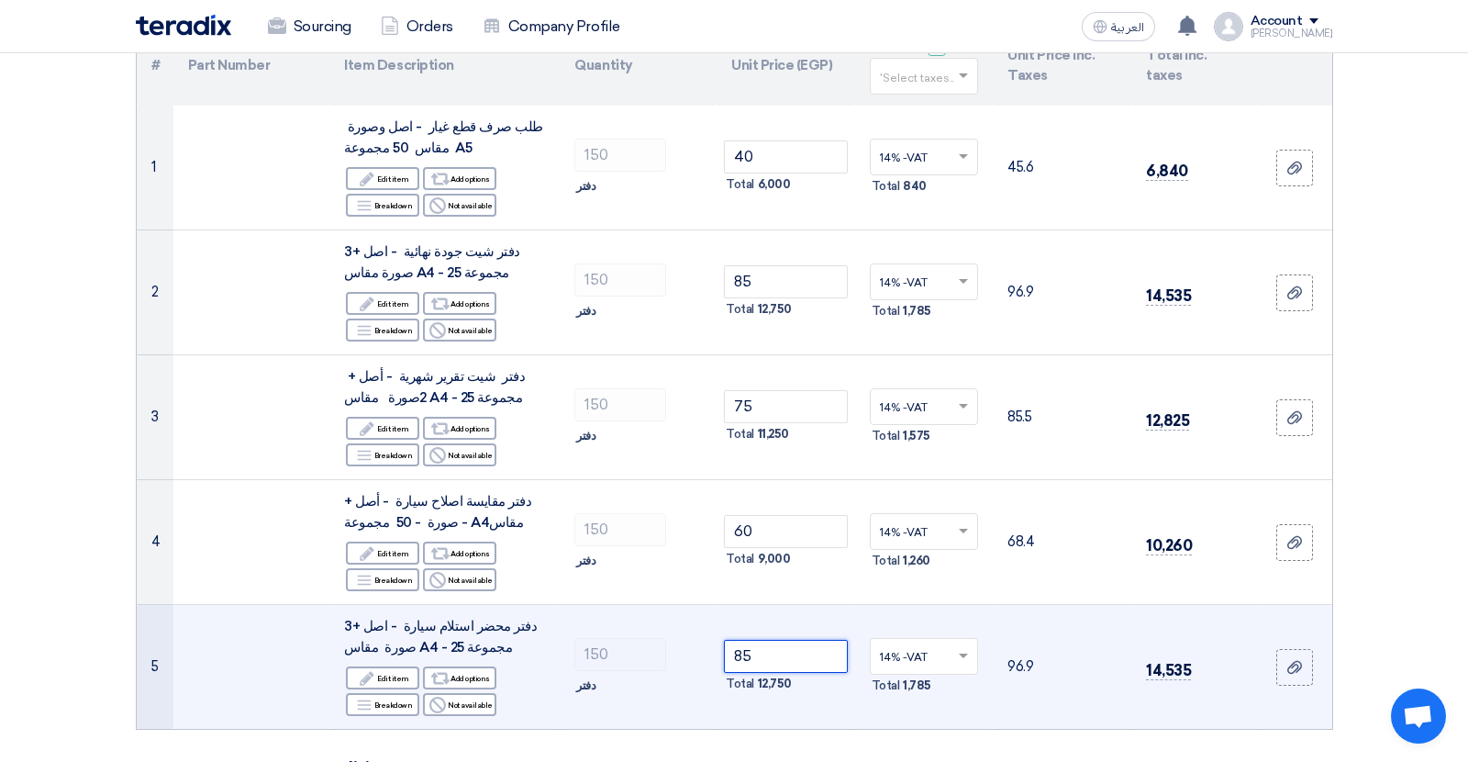
scroll to position [225, 0]
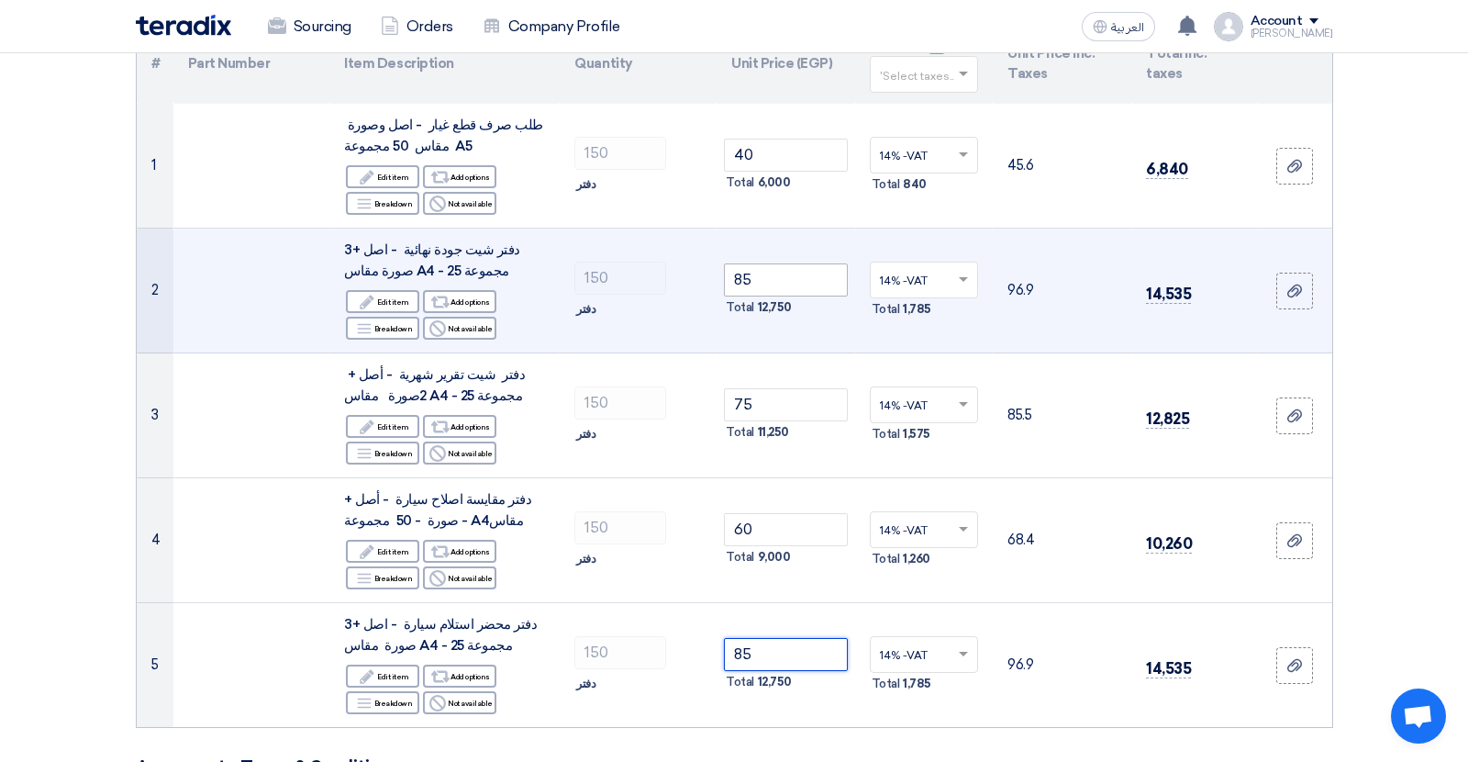
type input "85"
click at [739, 283] on input "85" at bounding box center [786, 279] width 124 height 33
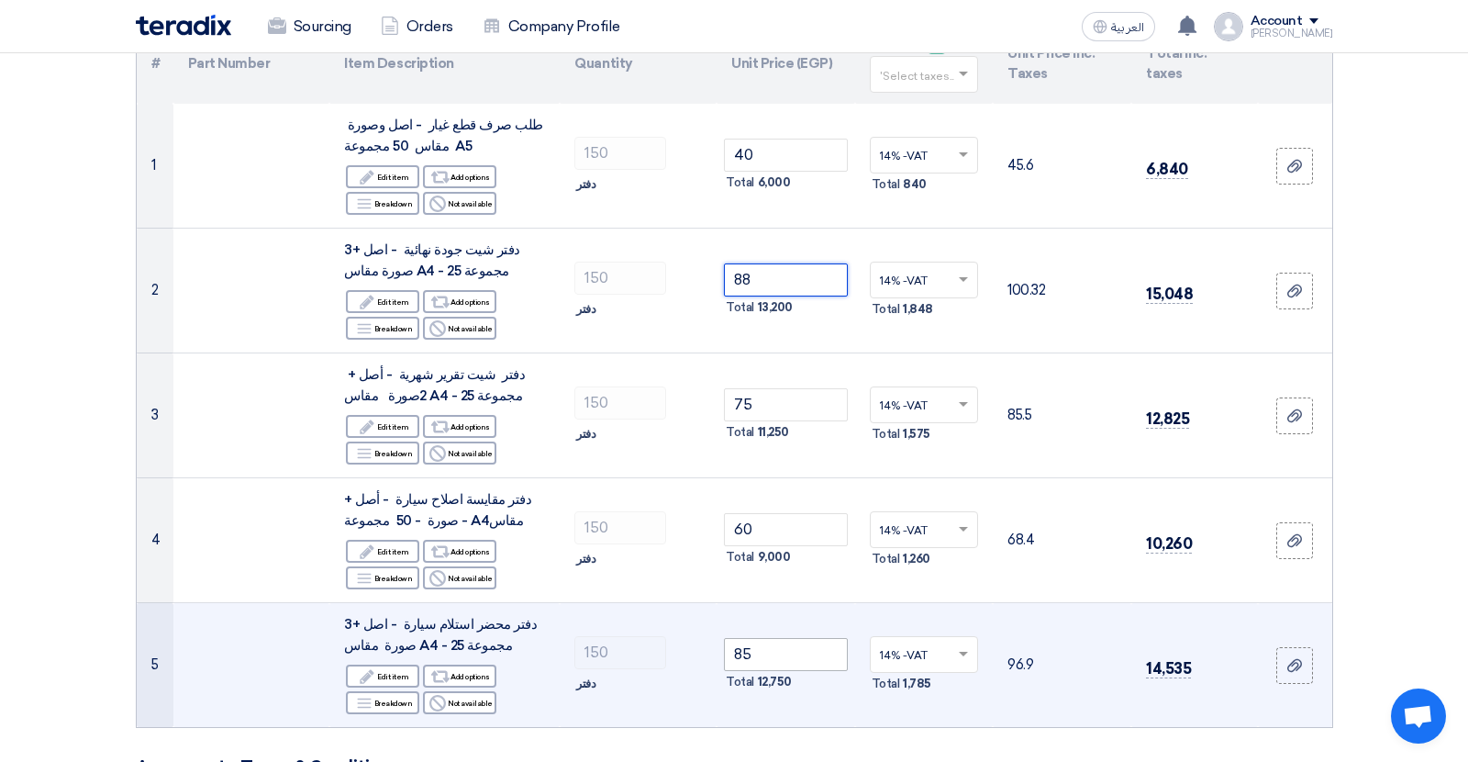
type input "88"
click at [742, 650] on input "85" at bounding box center [786, 654] width 124 height 33
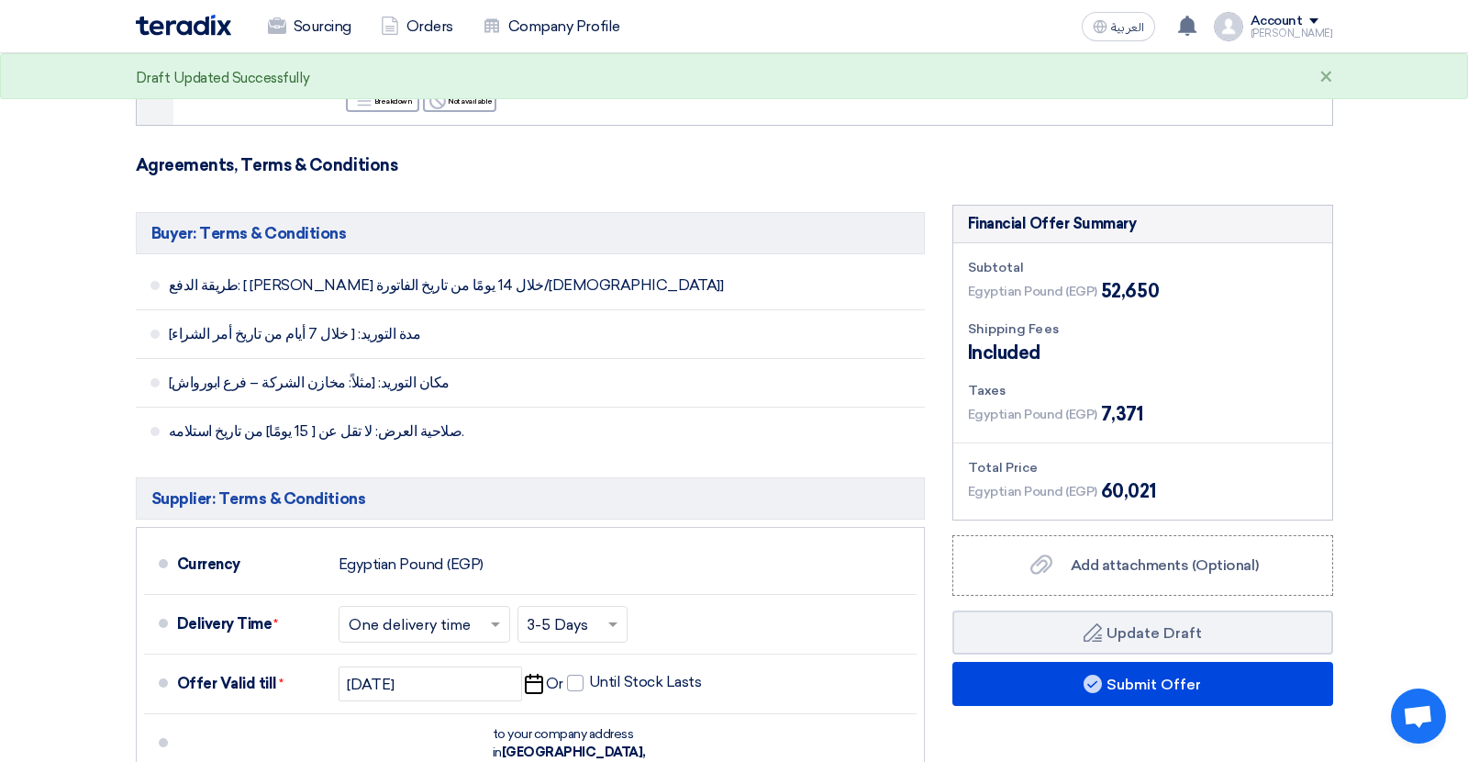
scroll to position [842, 0]
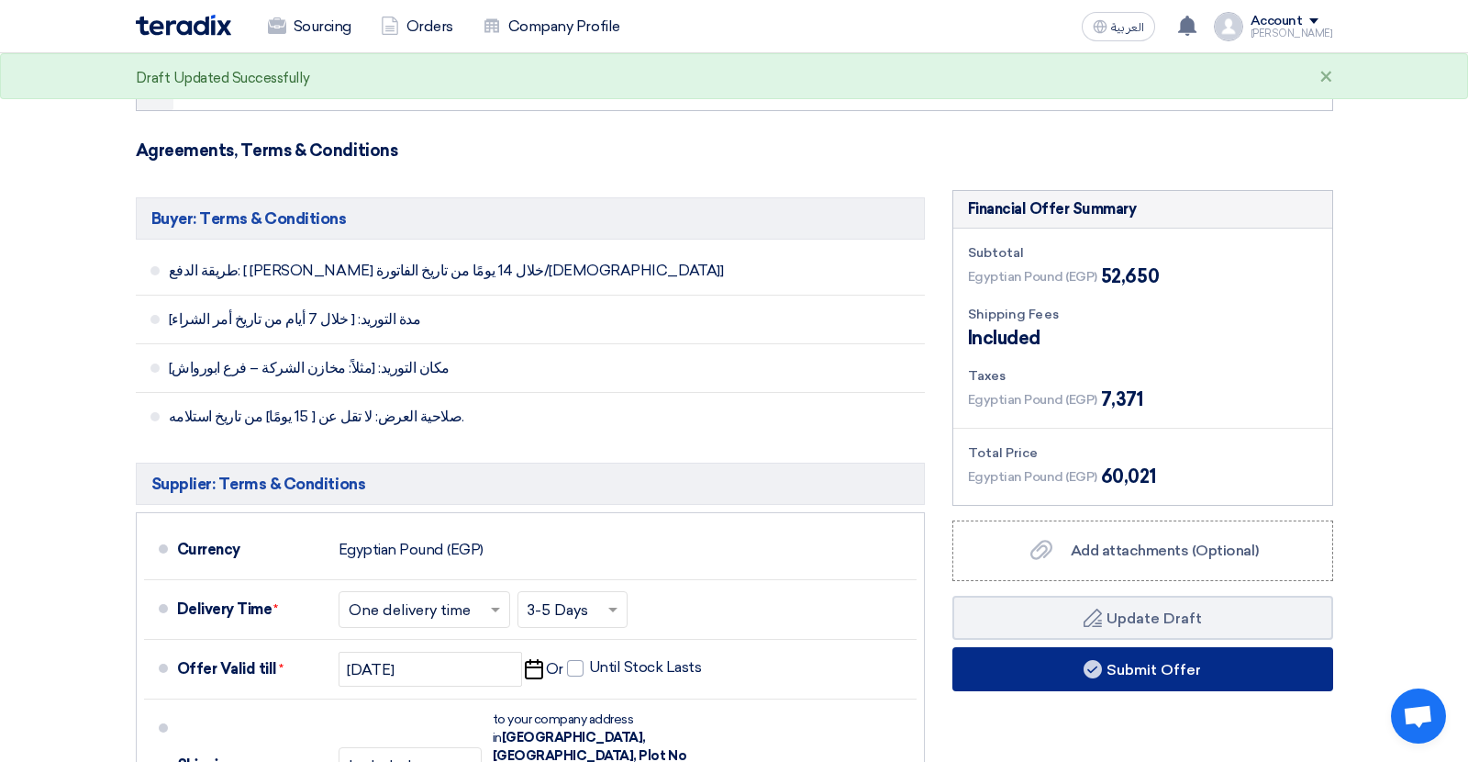
type input "88"
click at [1001, 673] on button "Submit Offer" at bounding box center [1143, 669] width 381 height 44
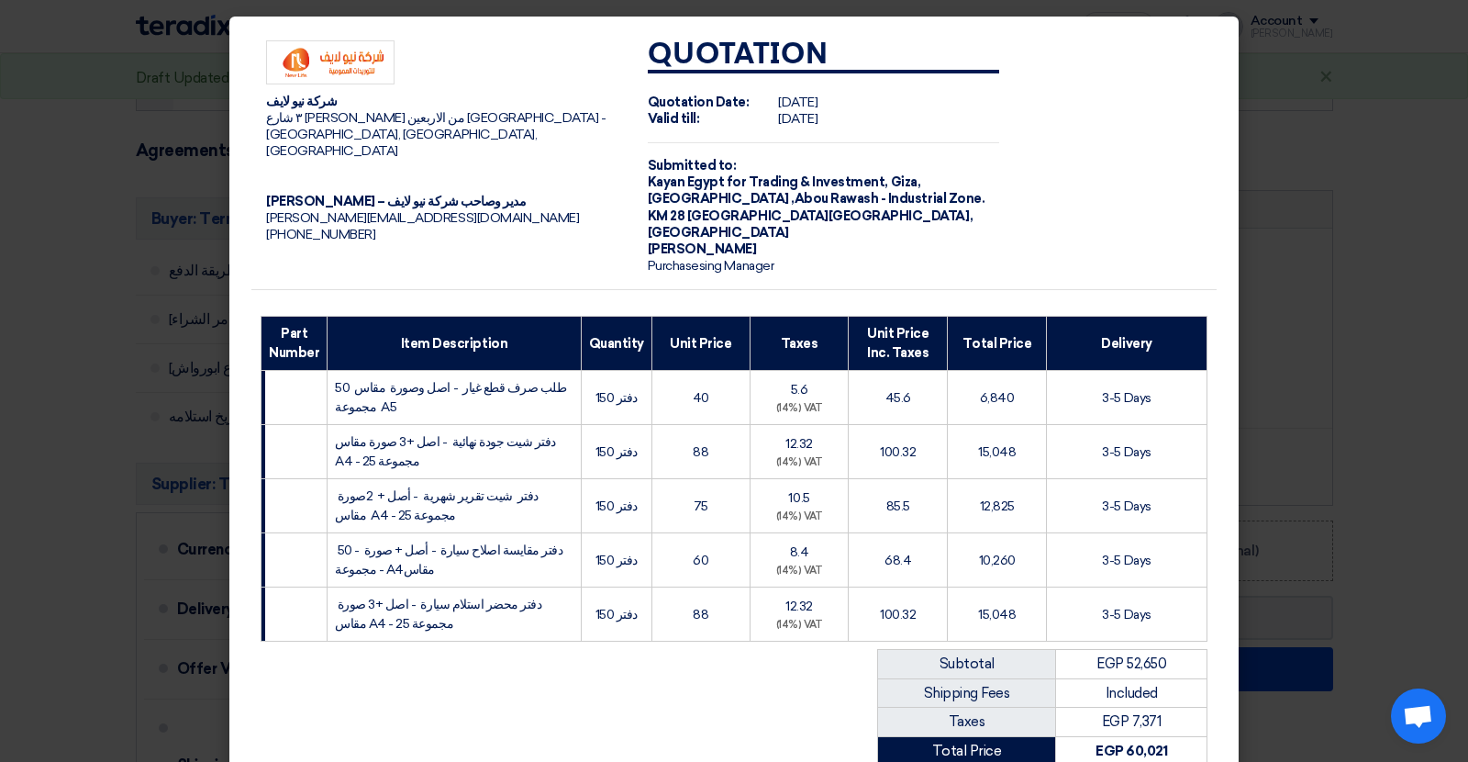
scroll to position [276, 0]
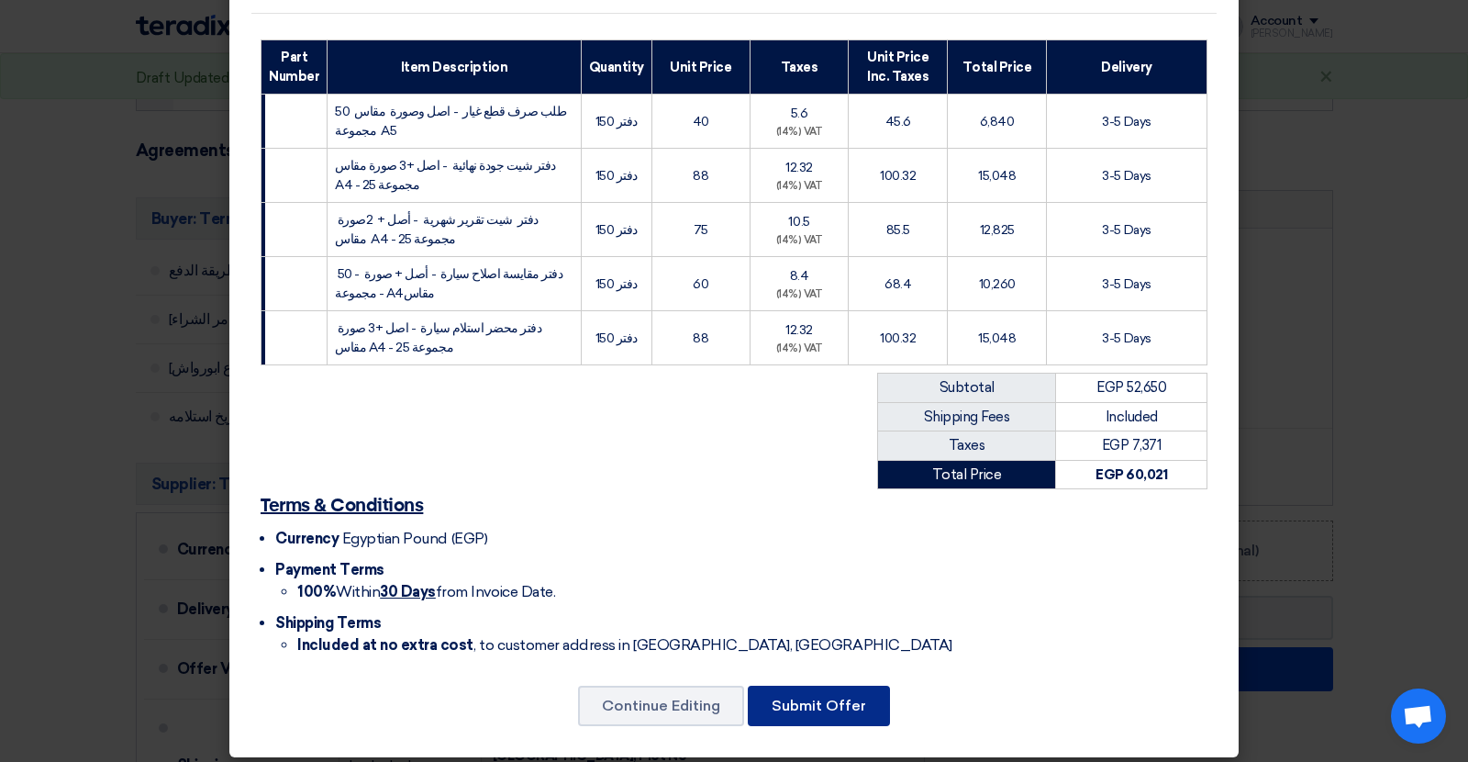
click at [807, 693] on button "Submit Offer" at bounding box center [819, 706] width 142 height 40
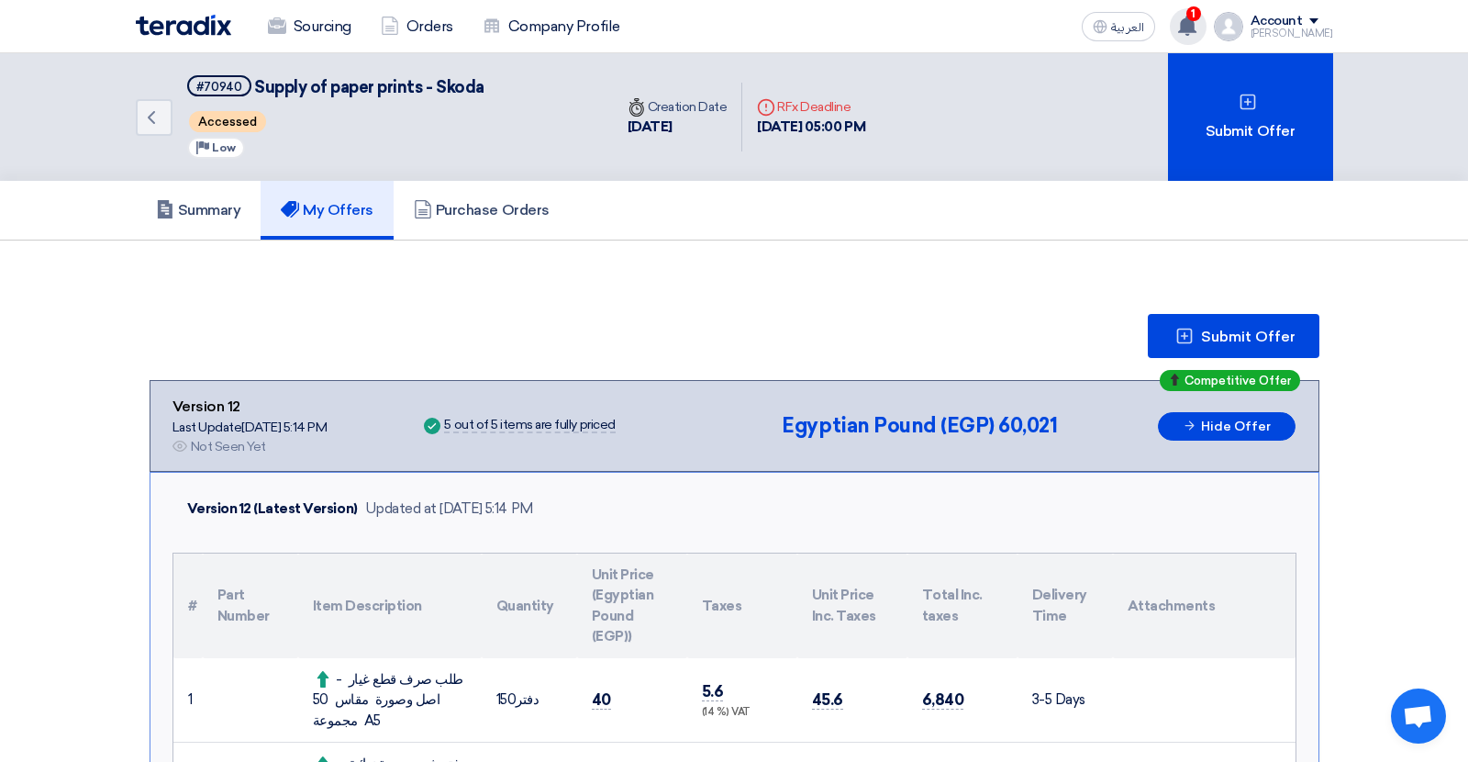
click at [1201, 13] on span "1" at bounding box center [1194, 13] width 15 height 15
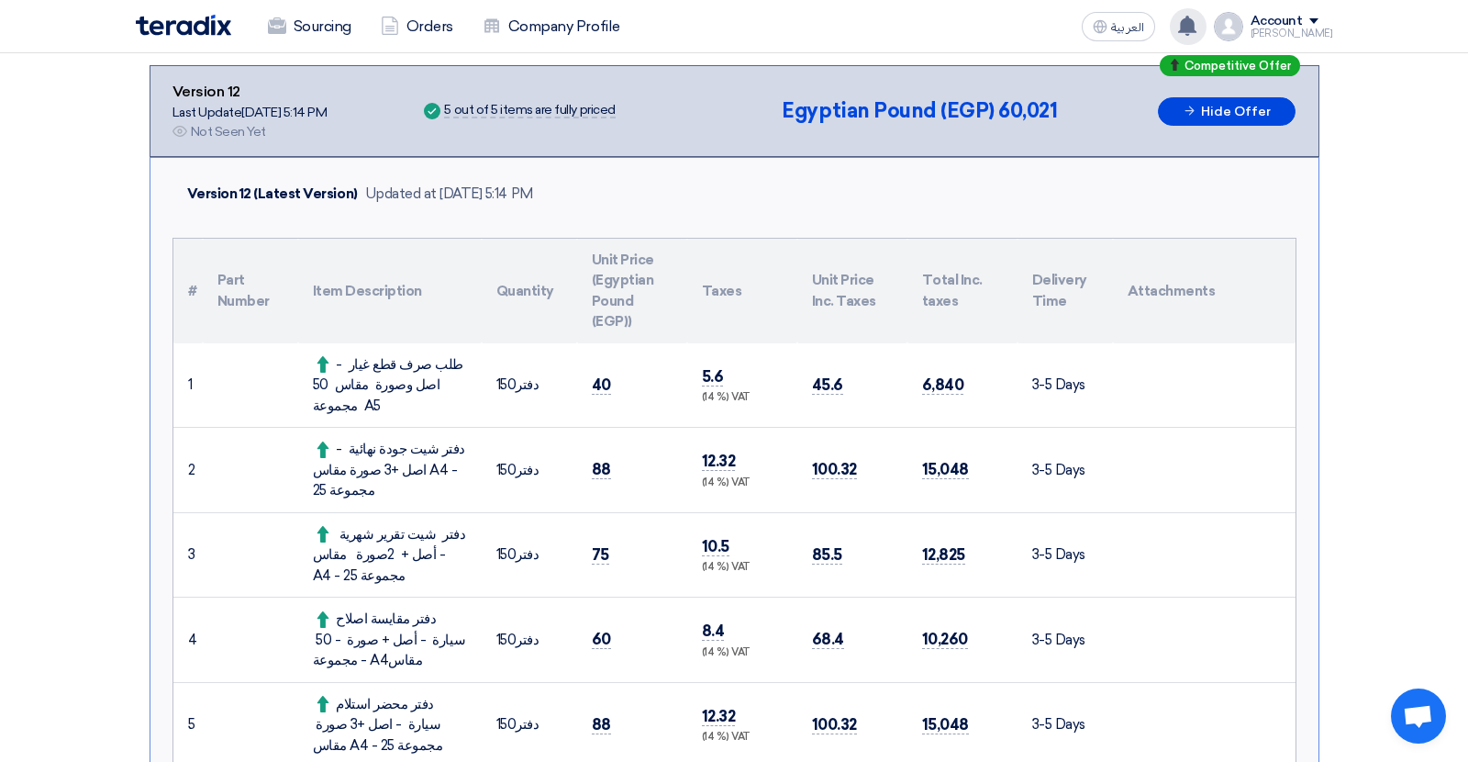
scroll to position [329, 0]
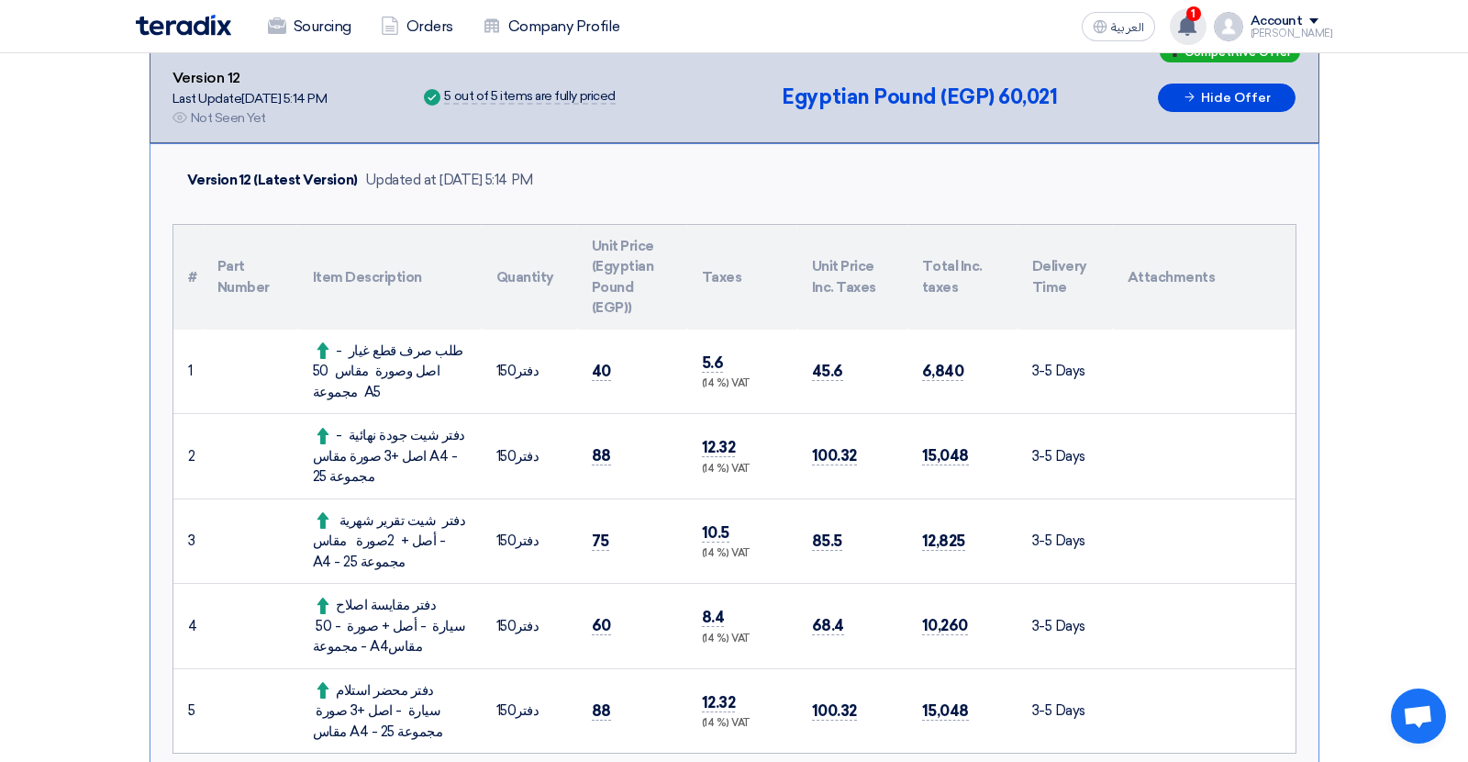
click at [1198, 32] on icon at bounding box center [1188, 26] width 20 height 20
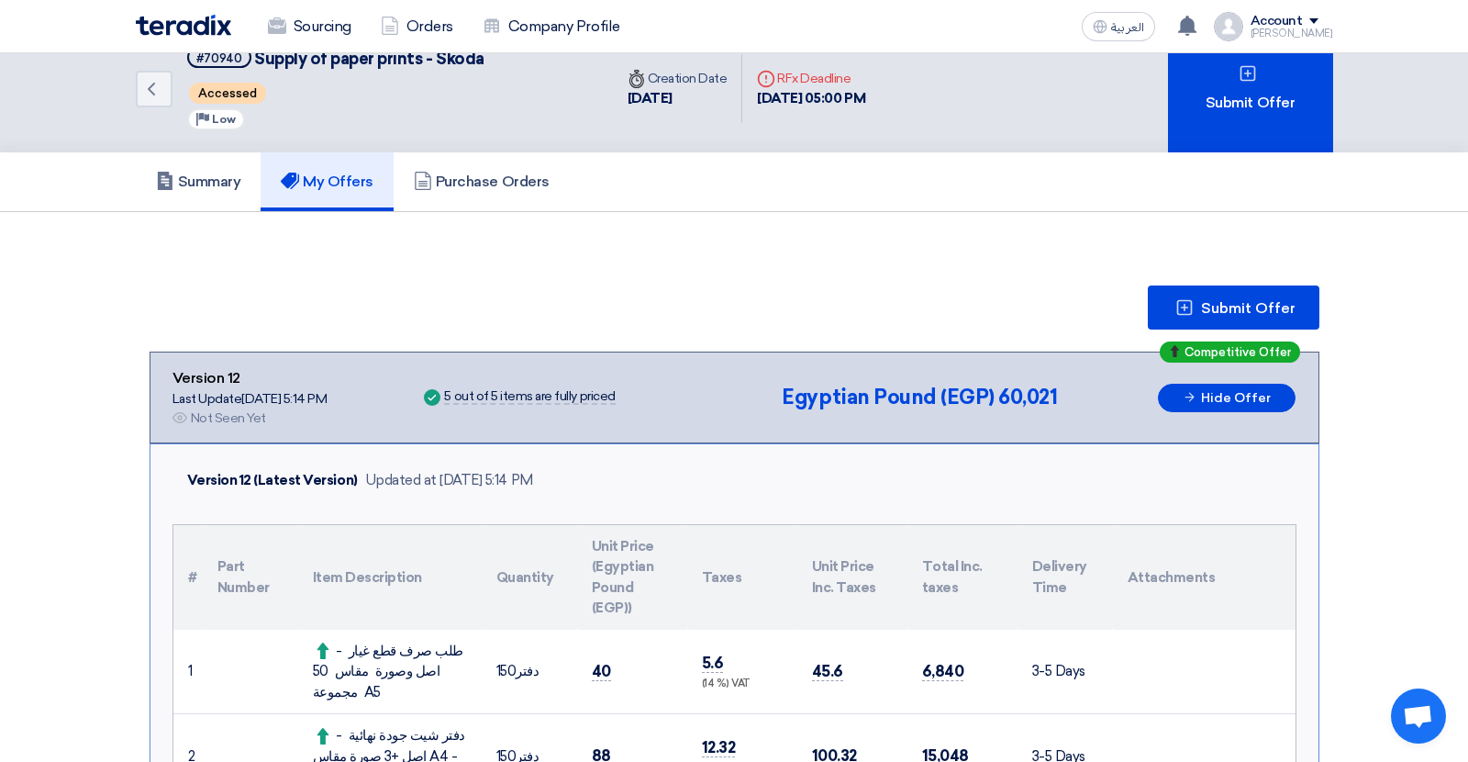
scroll to position [0, 0]
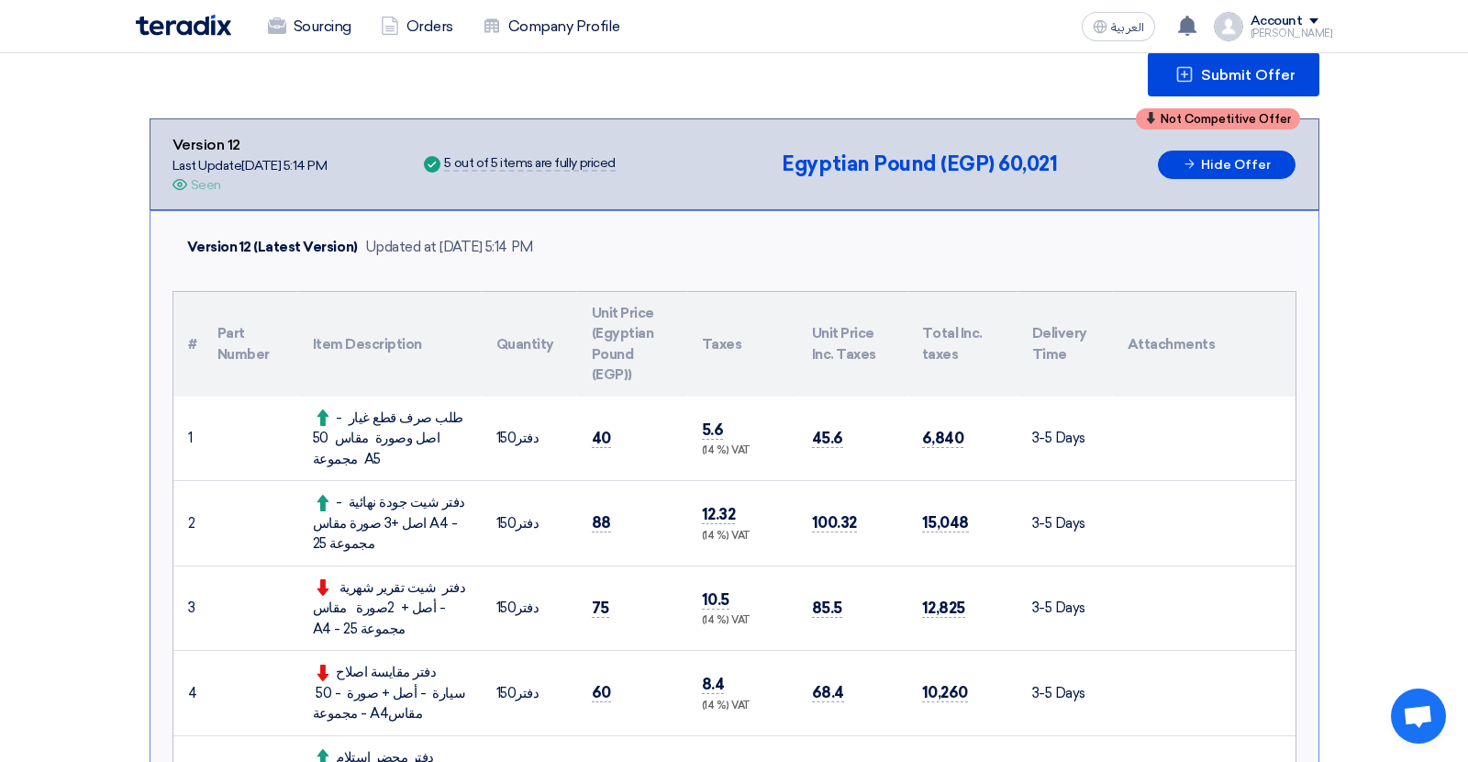
scroll to position [259, 0]
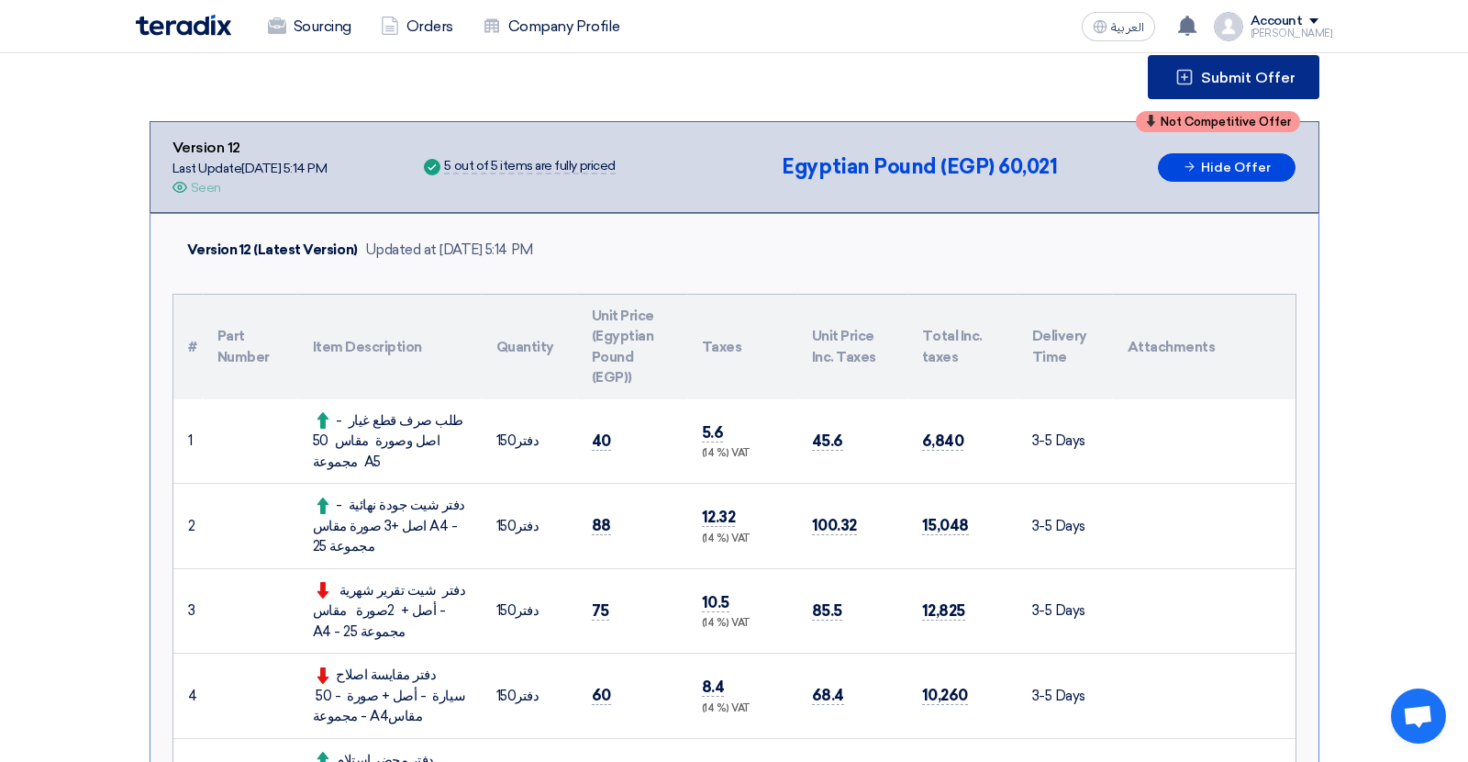
click at [1206, 76] on span "Submit Offer" at bounding box center [1248, 78] width 95 height 15
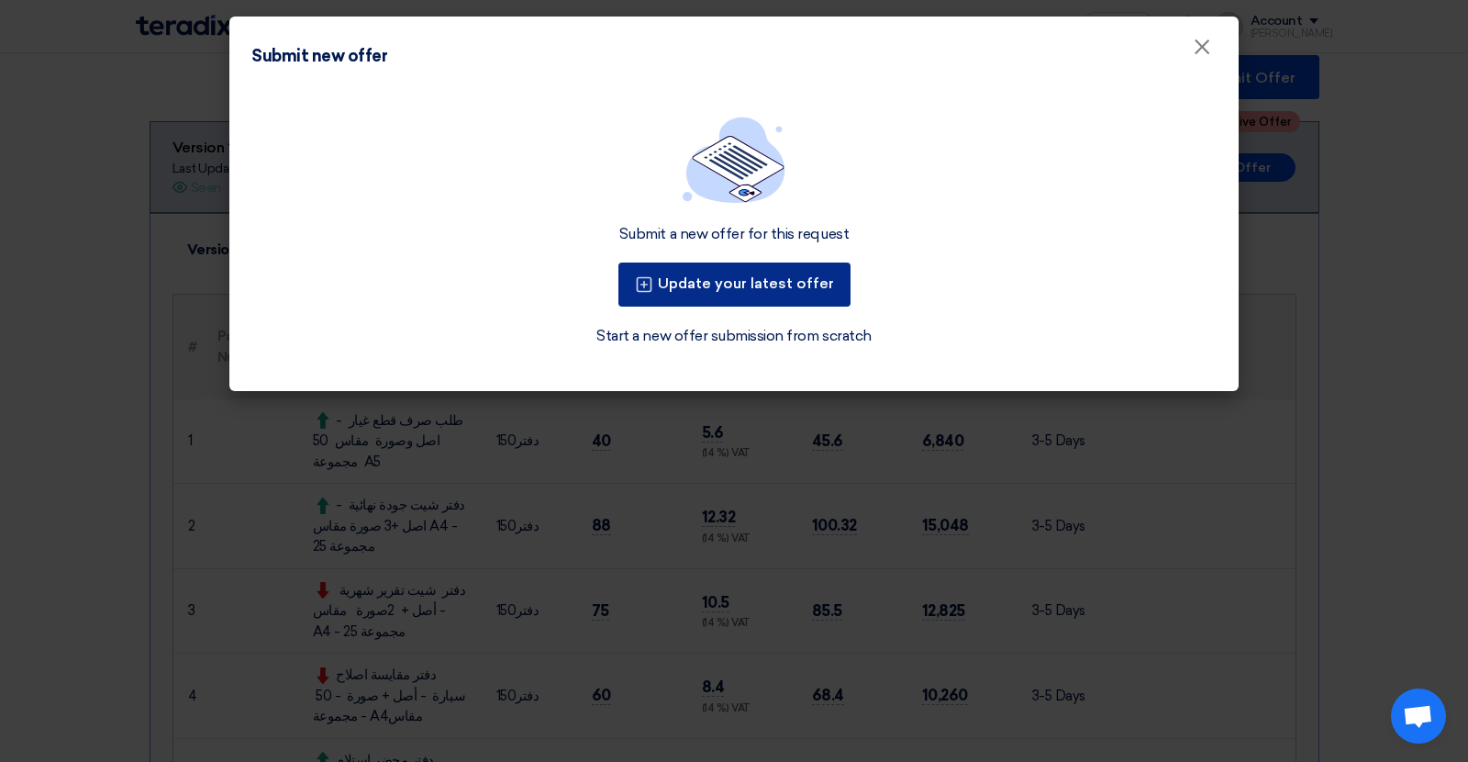
click at [792, 276] on button "Update your latest offer" at bounding box center [735, 284] width 232 height 44
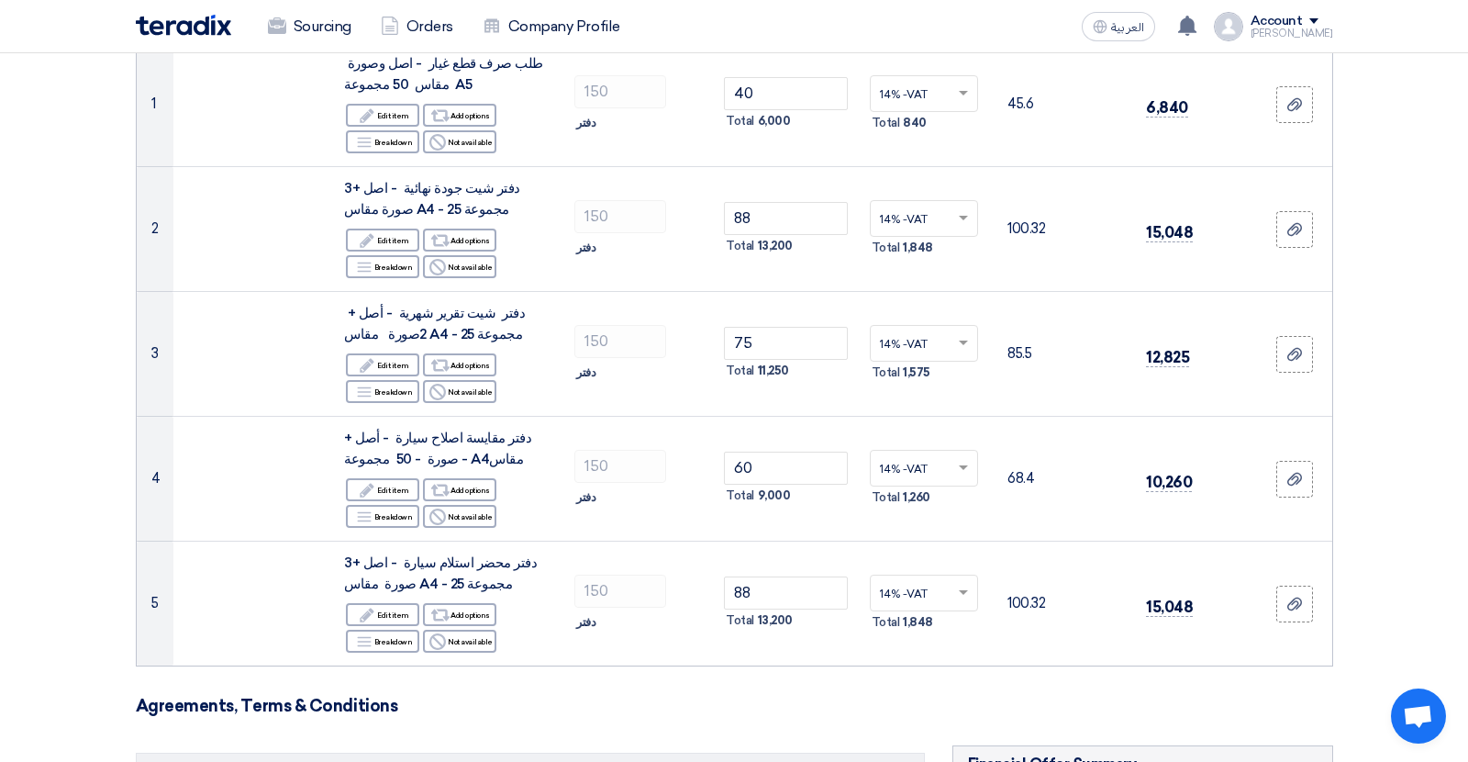
scroll to position [285, 0]
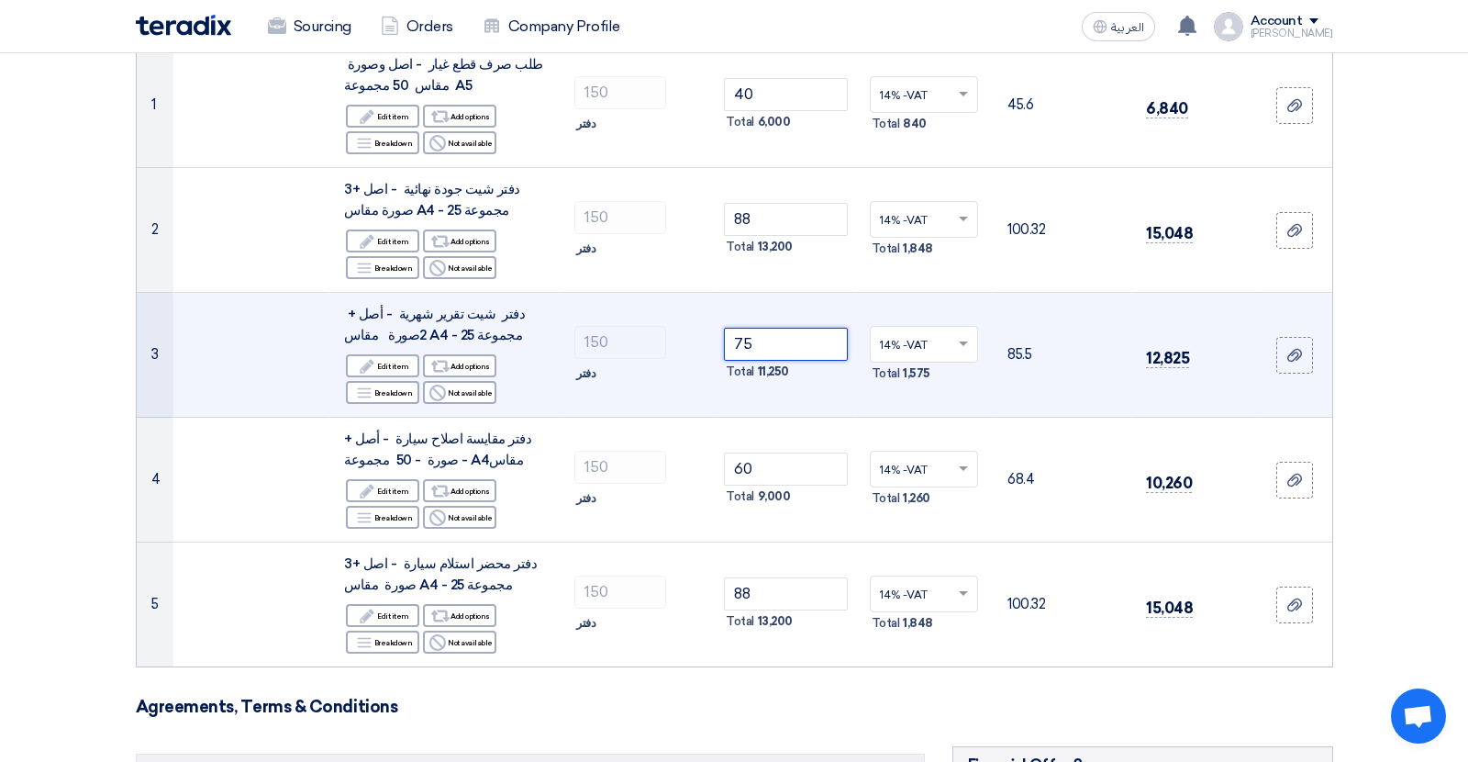
click at [743, 347] on input "75" at bounding box center [786, 344] width 124 height 33
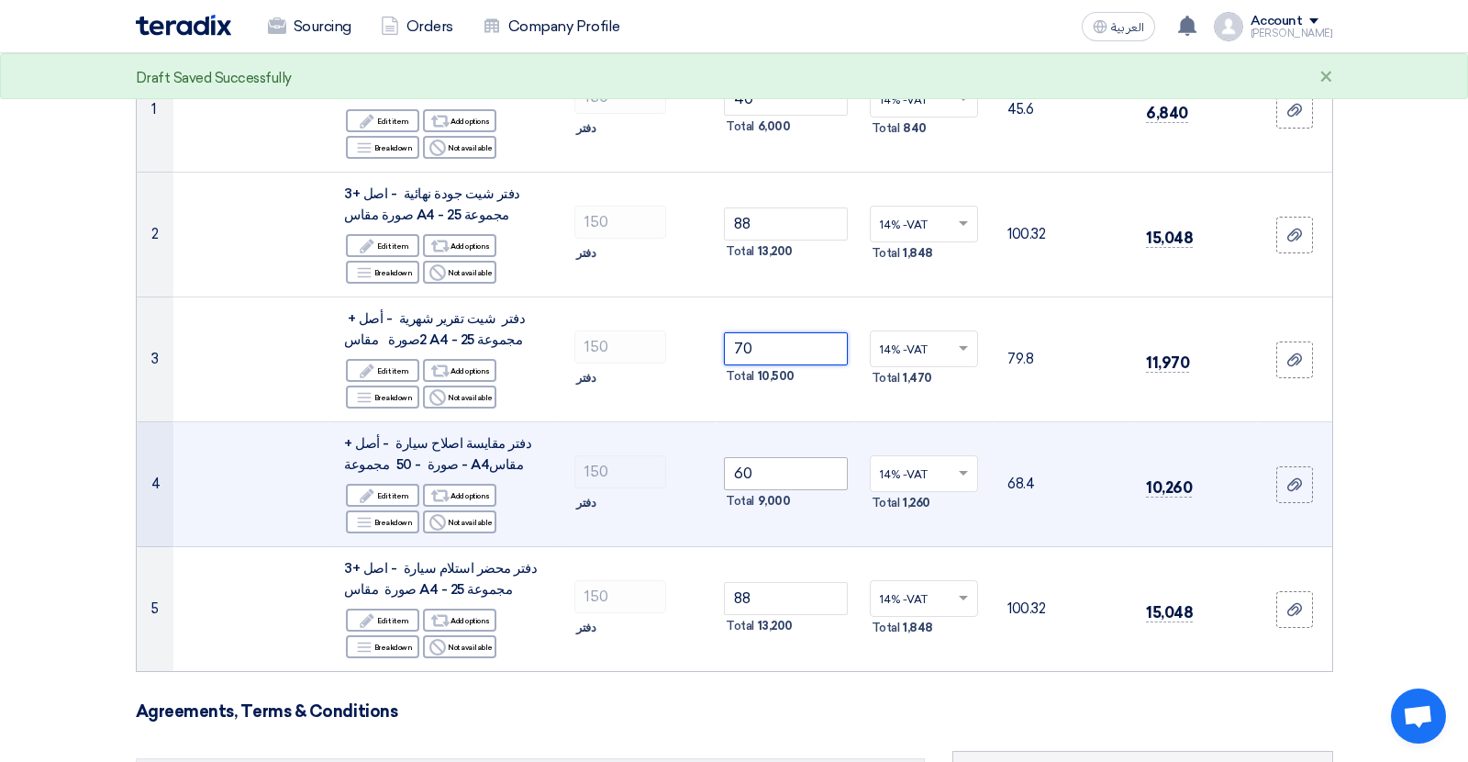
scroll to position [282, 0]
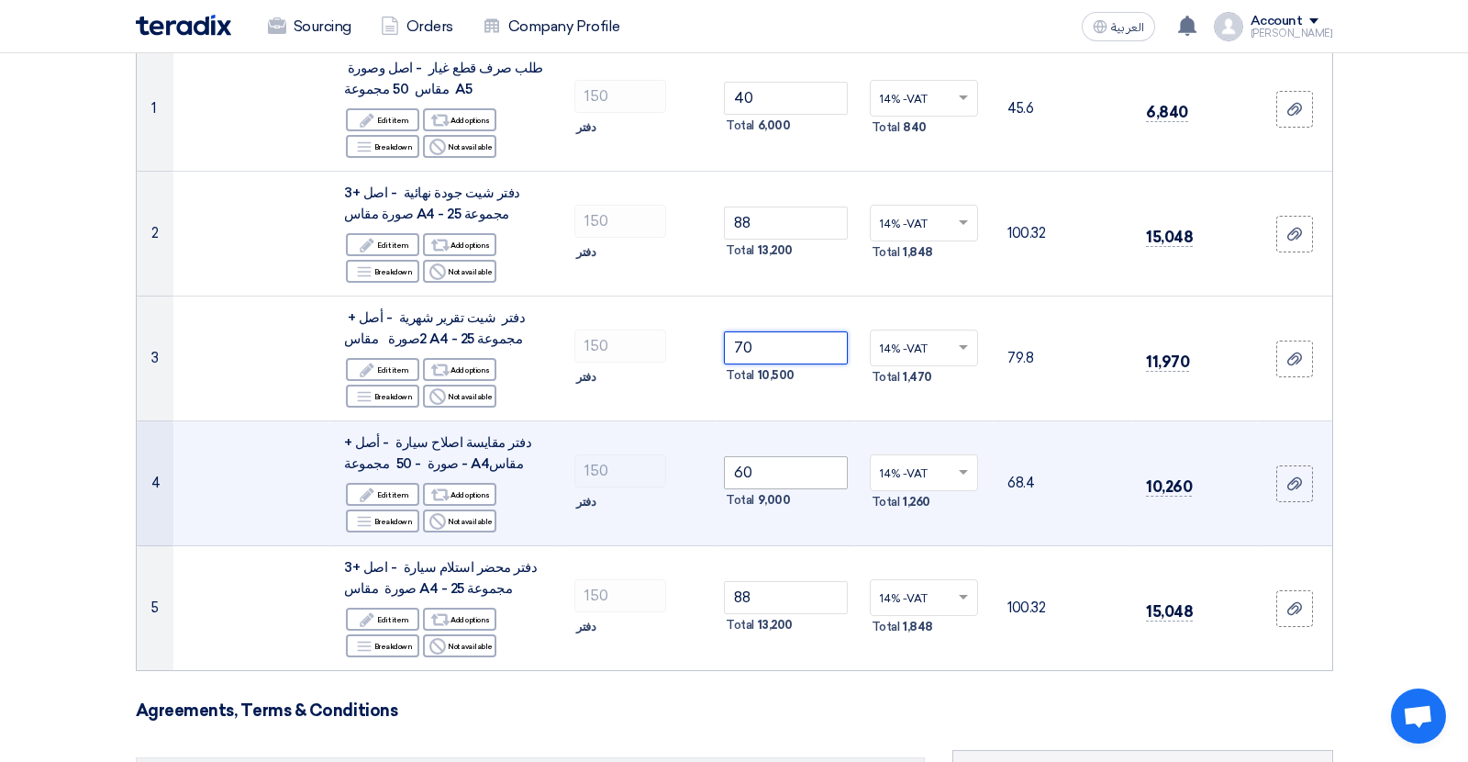
type input "70"
click at [744, 477] on input "60" at bounding box center [786, 472] width 124 height 33
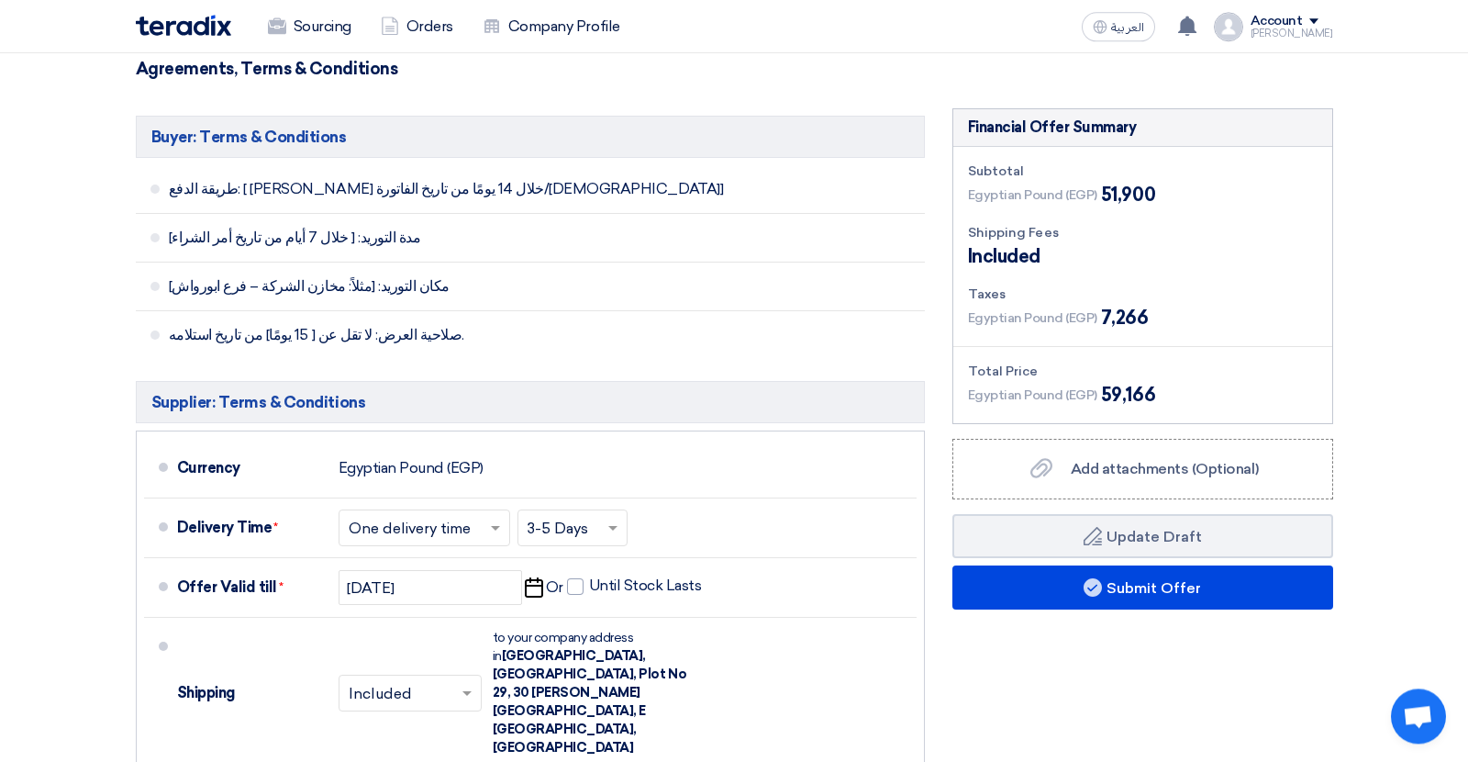
scroll to position [929, 0]
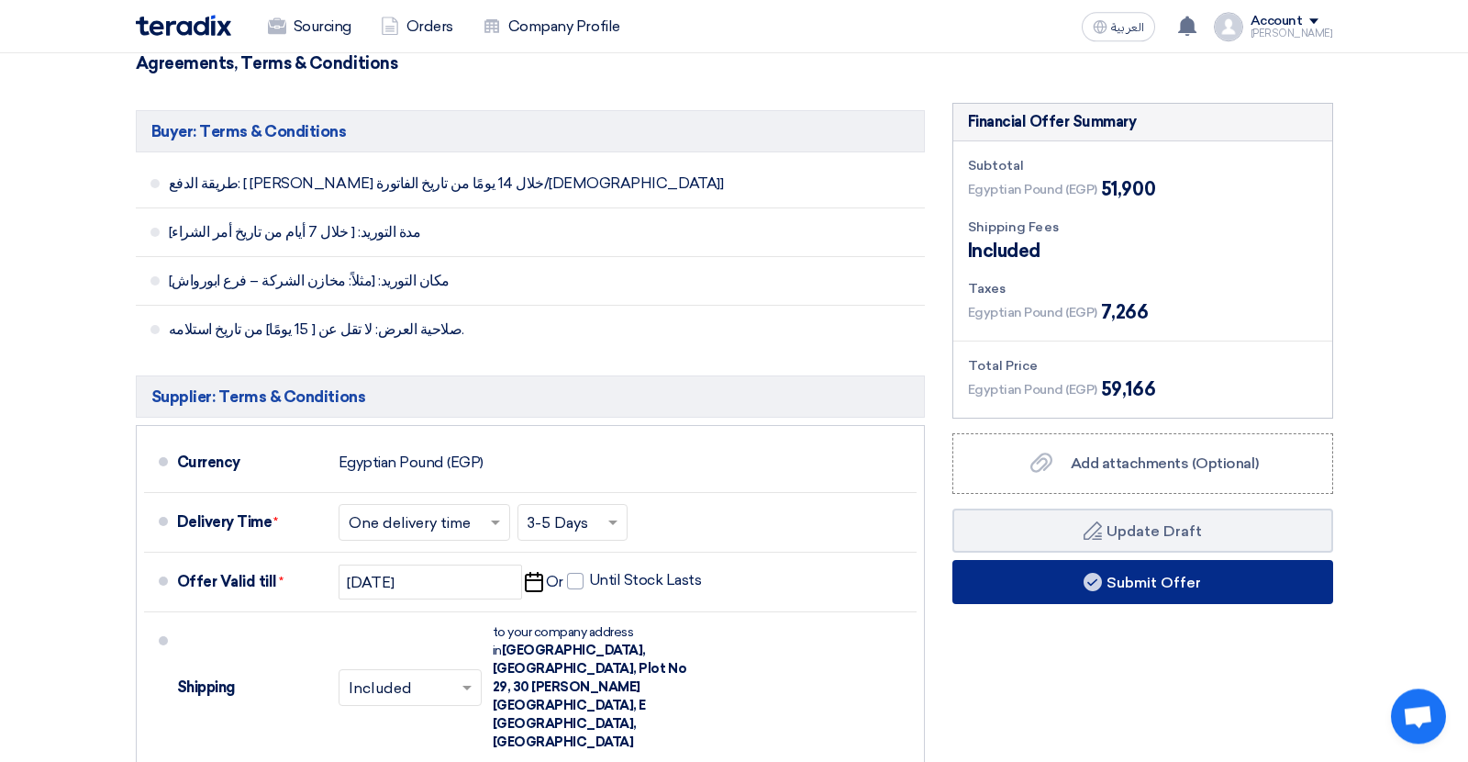
click at [965, 565] on button "Submit Offer" at bounding box center [1143, 582] width 381 height 44
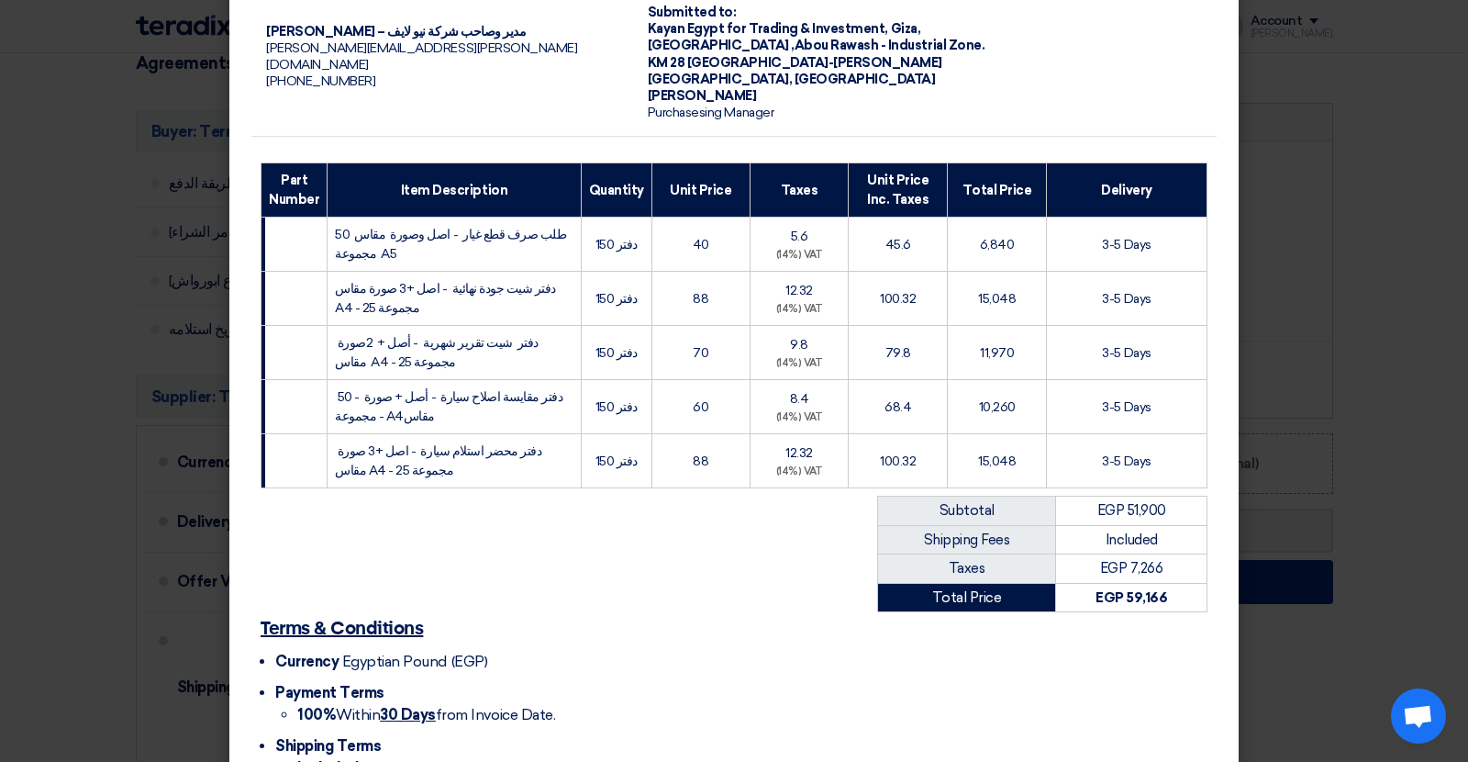
scroll to position [276, 0]
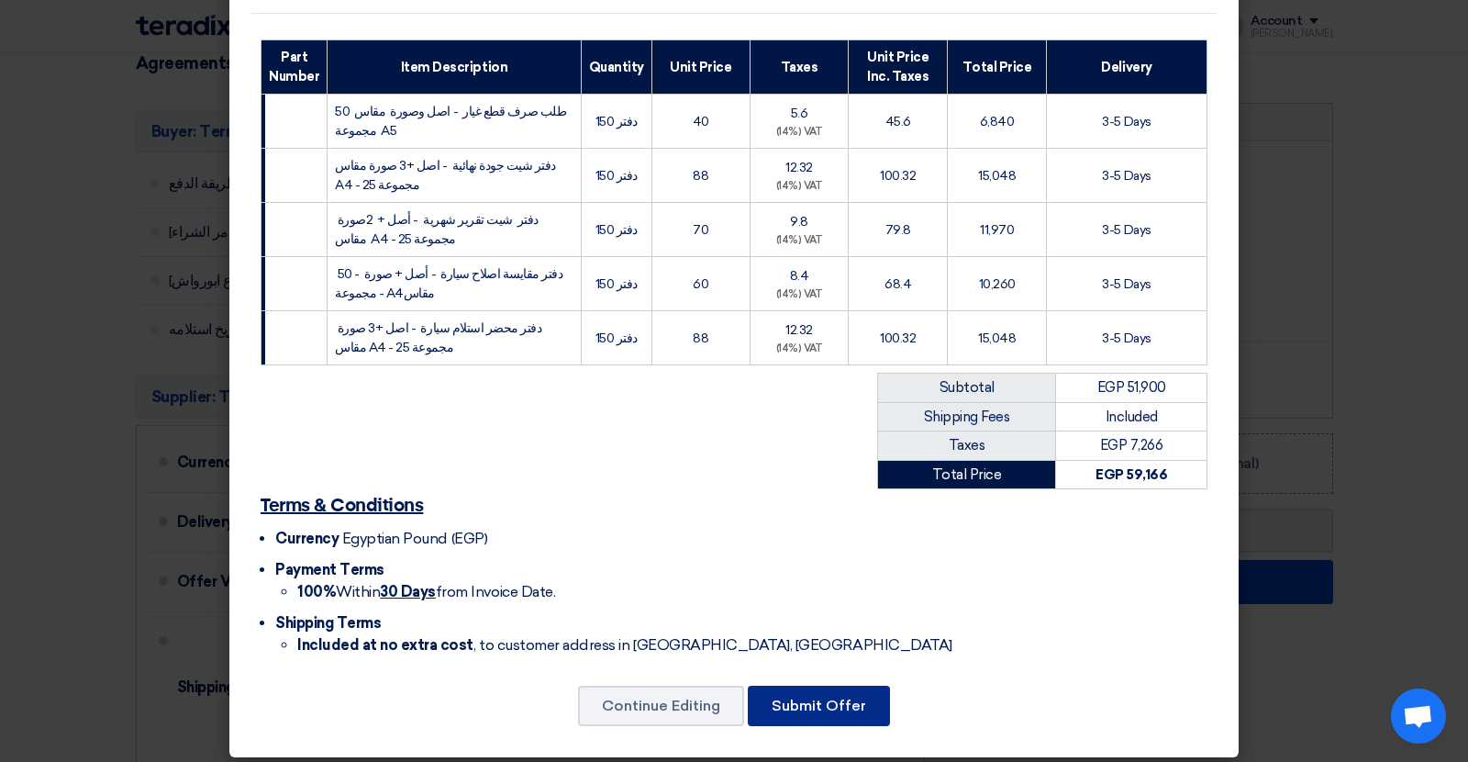
click at [824, 705] on button "Submit Offer" at bounding box center [819, 706] width 142 height 40
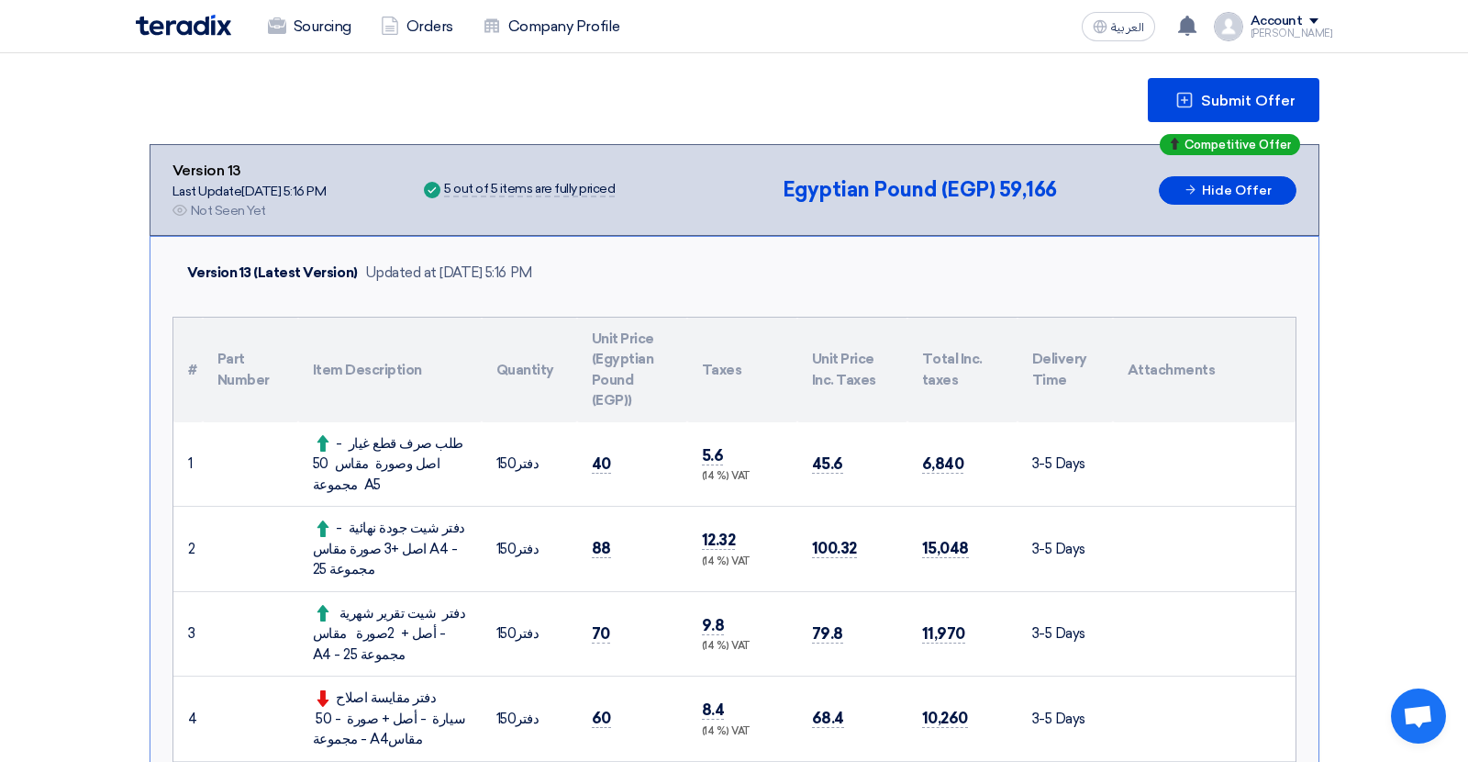
scroll to position [208, 0]
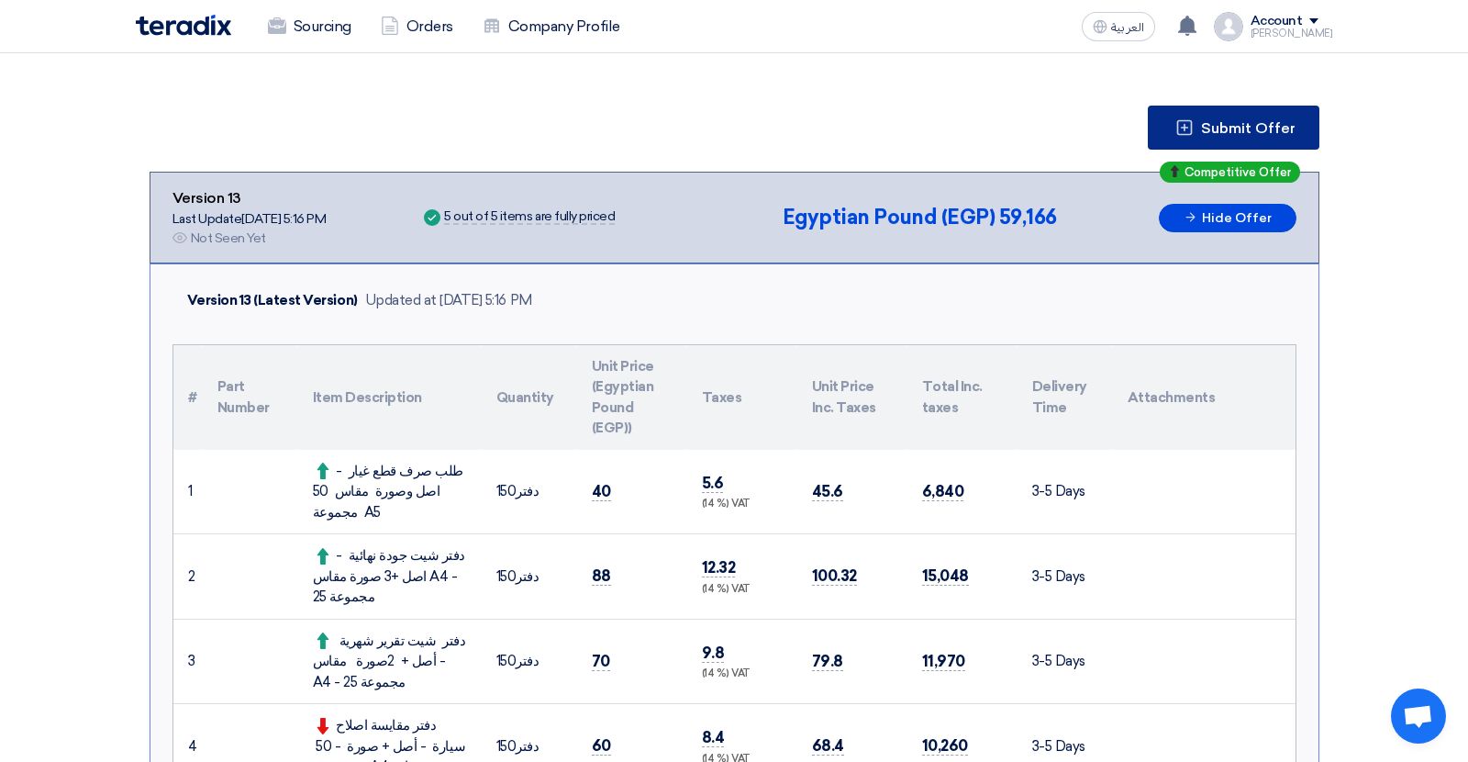
click at [1216, 134] on span "Submit Offer" at bounding box center [1248, 128] width 95 height 15
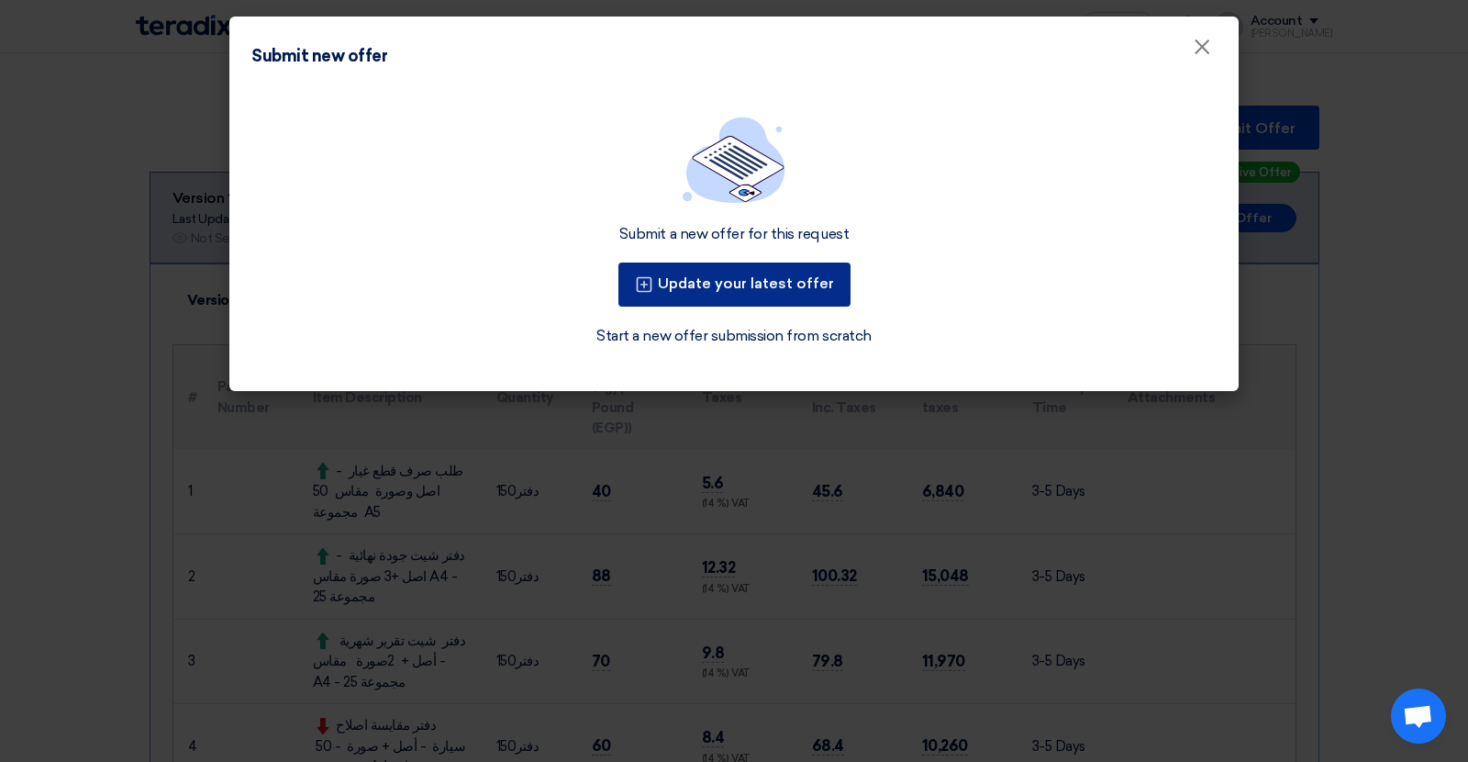
click at [772, 283] on button "Update your latest offer" at bounding box center [735, 284] width 232 height 44
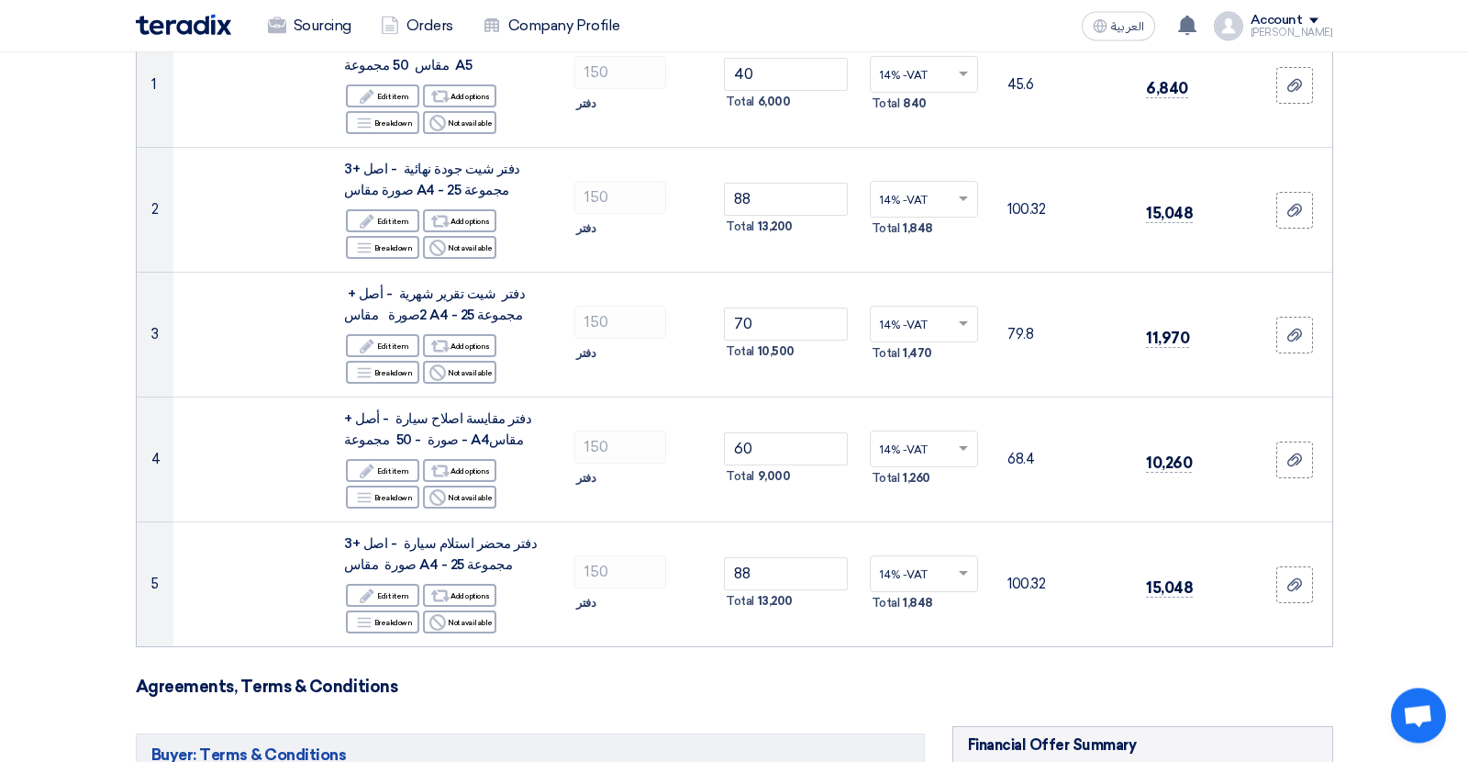
scroll to position [370, 0]
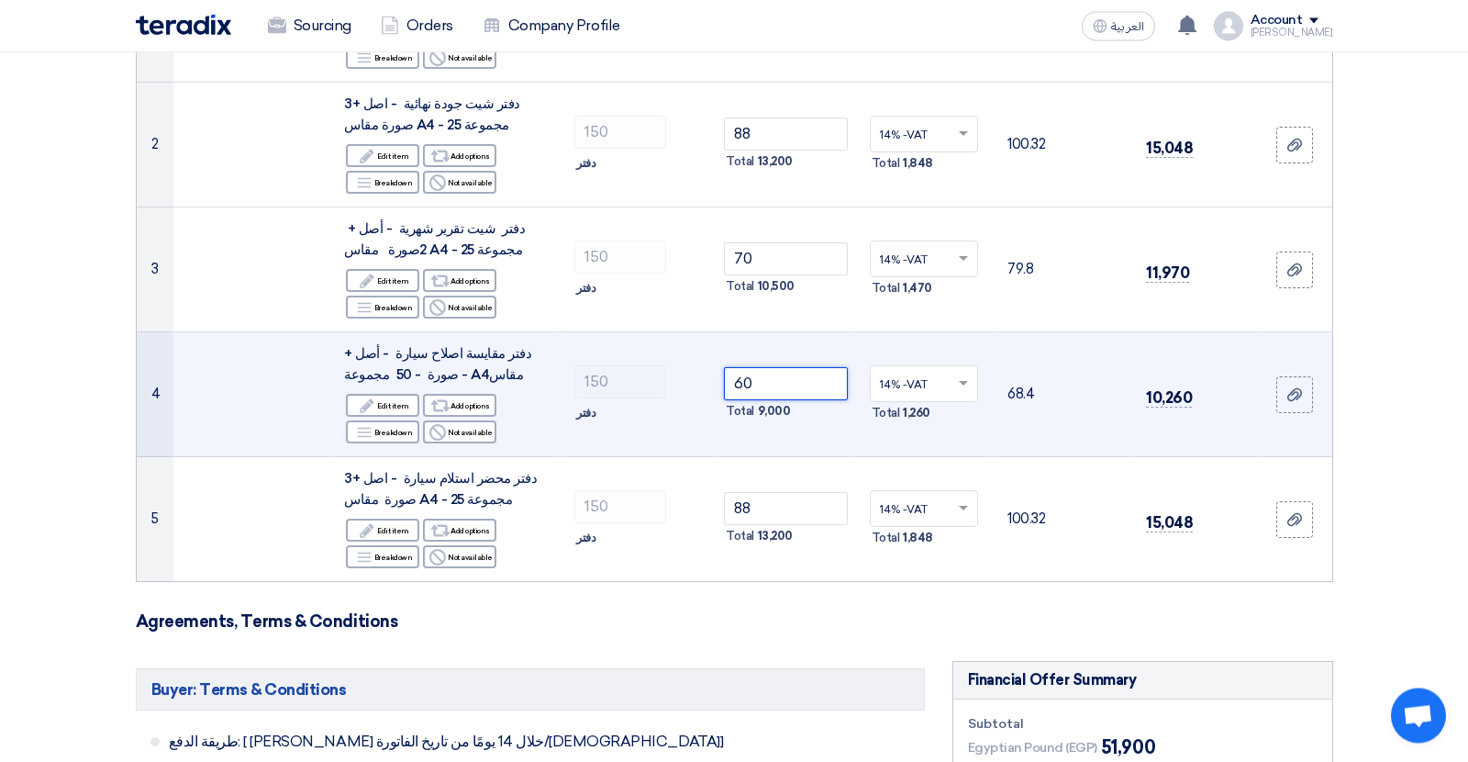
click at [743, 386] on input "60" at bounding box center [786, 384] width 124 height 33
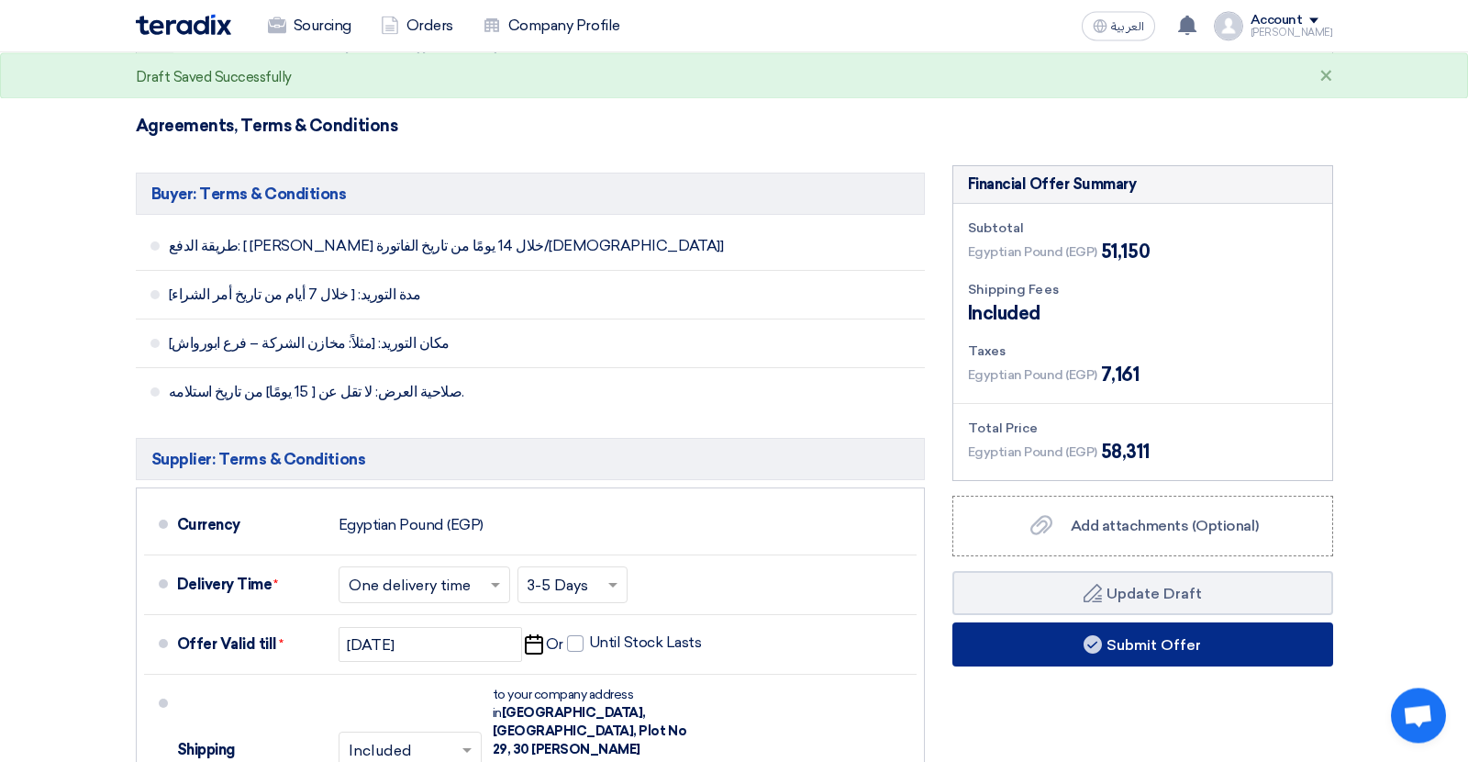
type input "55"
click at [1046, 643] on button "Submit Offer" at bounding box center [1143, 645] width 381 height 44
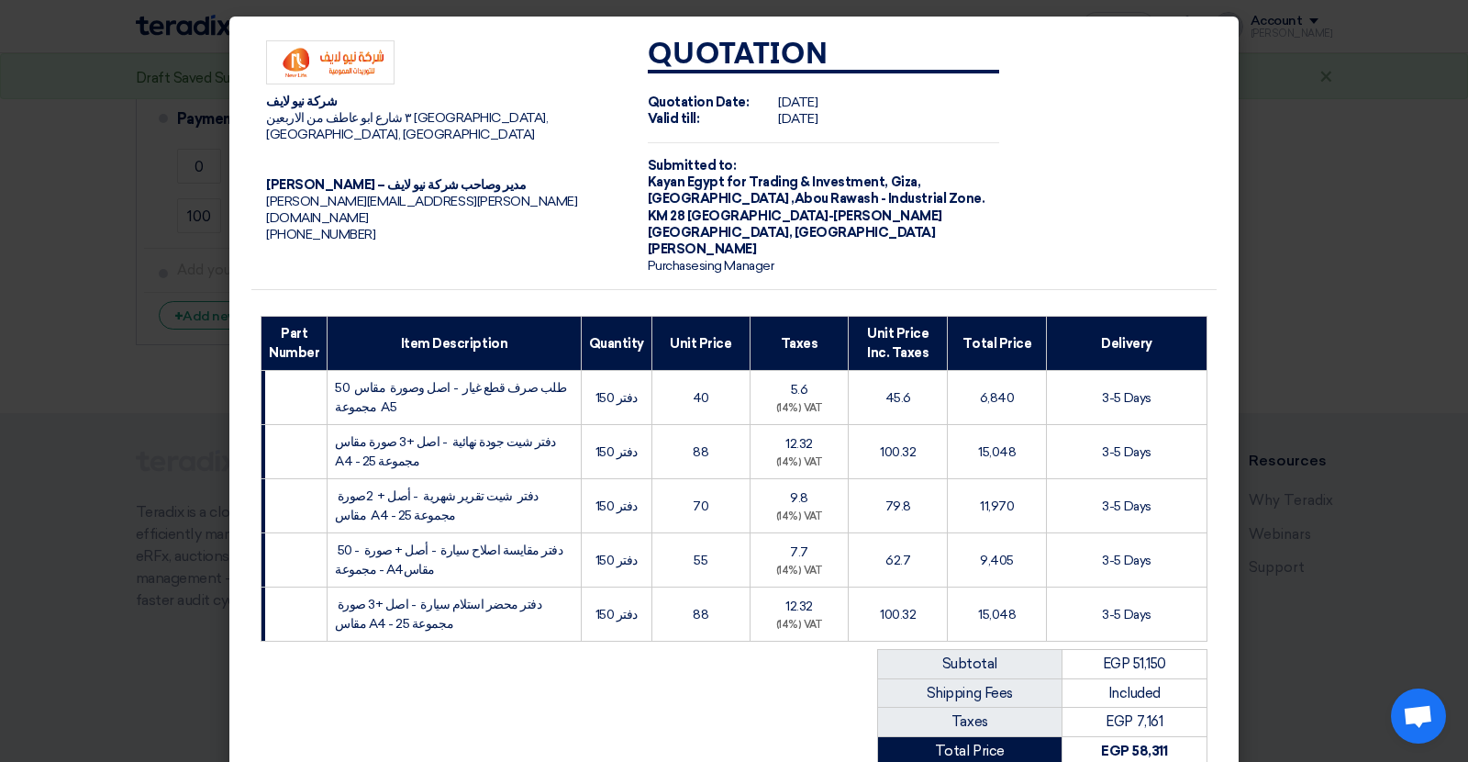
scroll to position [276, 0]
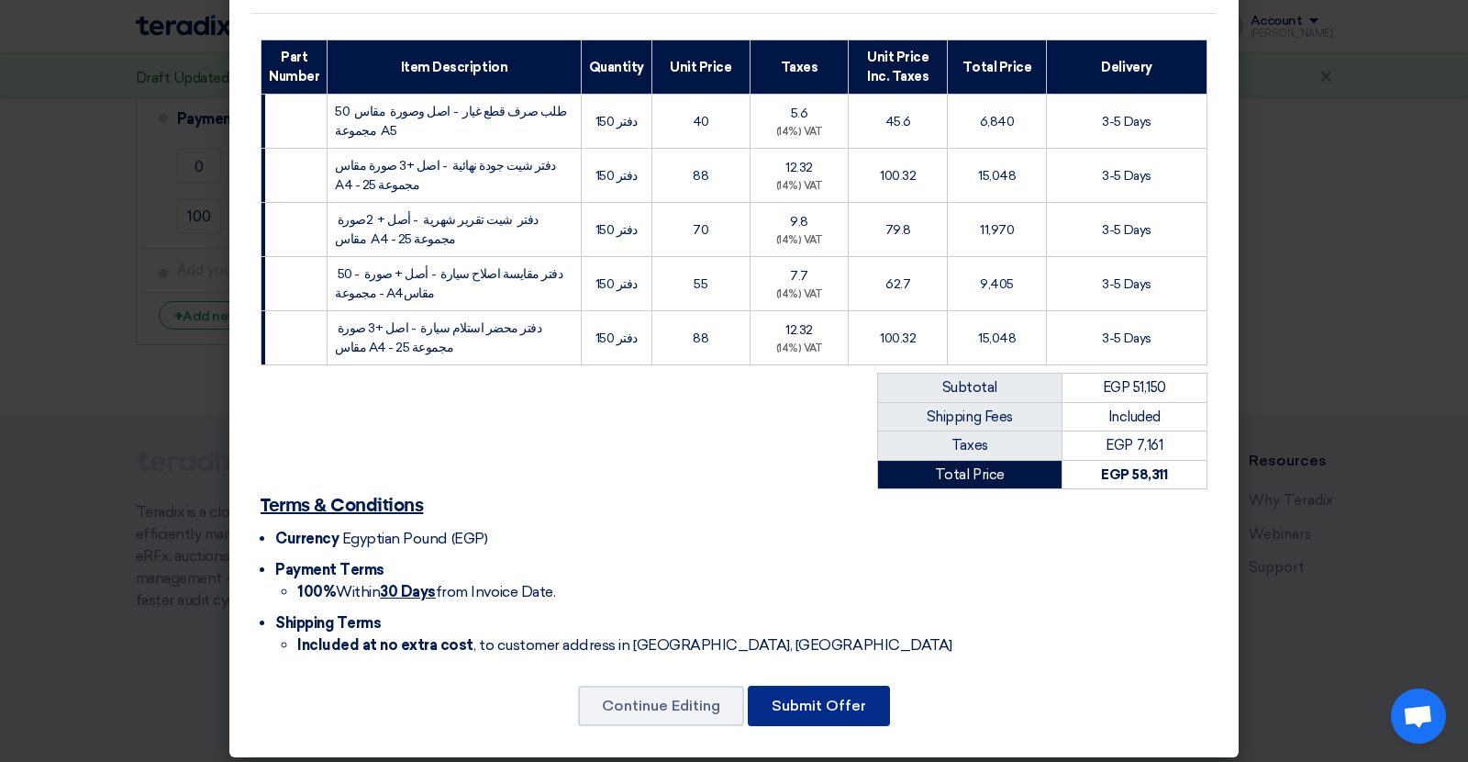
click at [849, 687] on button "Submit Offer" at bounding box center [819, 706] width 142 height 40
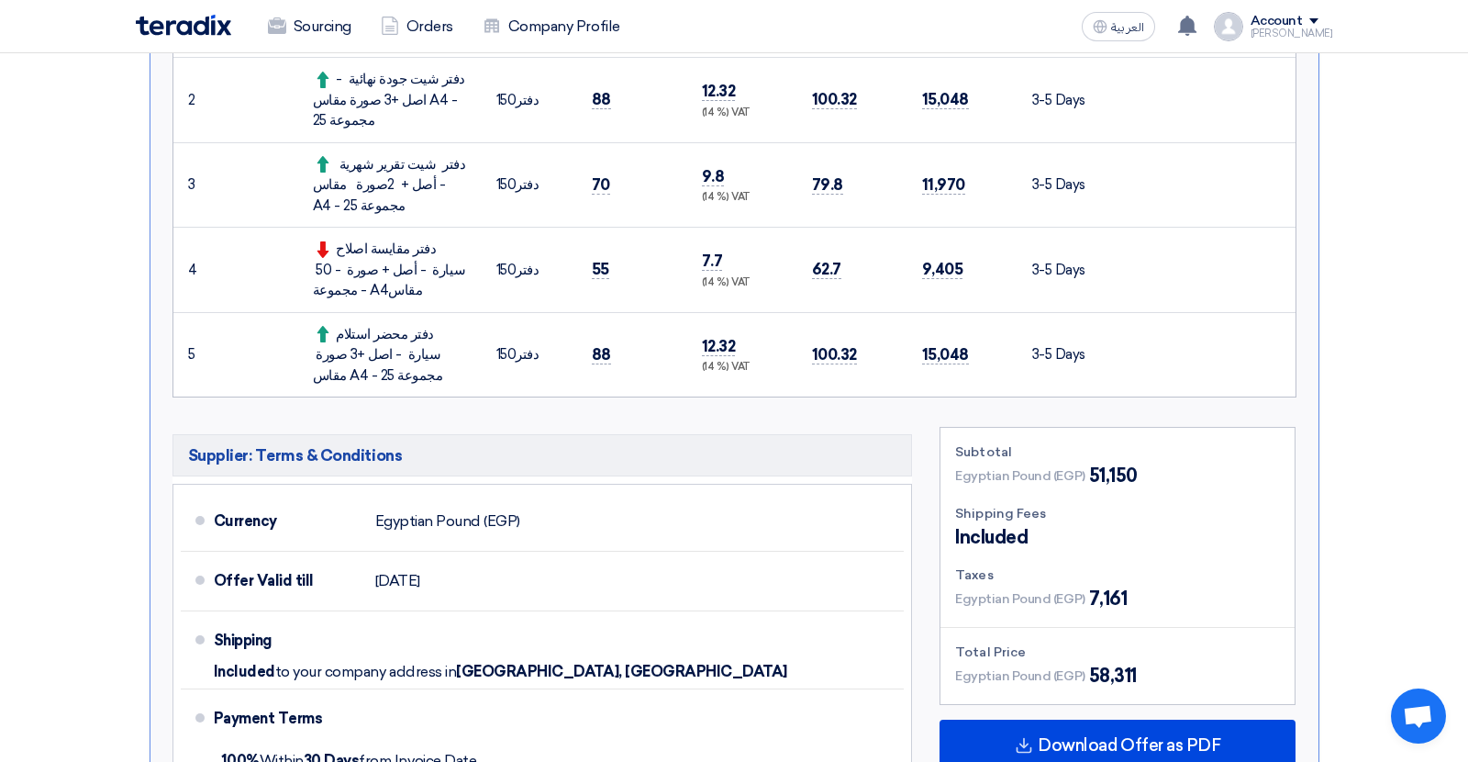
scroll to position [742, 0]
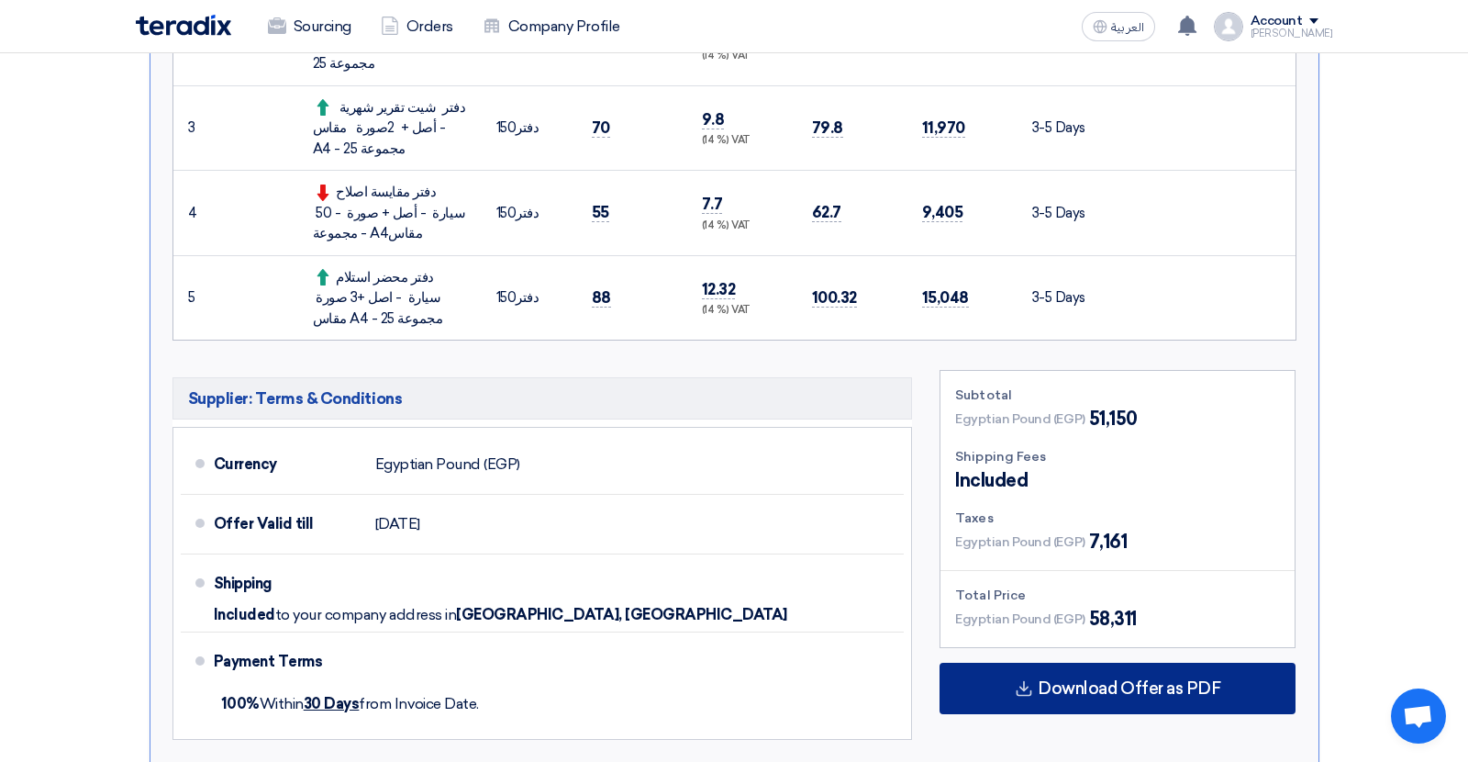
click at [1015, 663] on div "Download Offer as PDF" at bounding box center [1118, 688] width 356 height 51
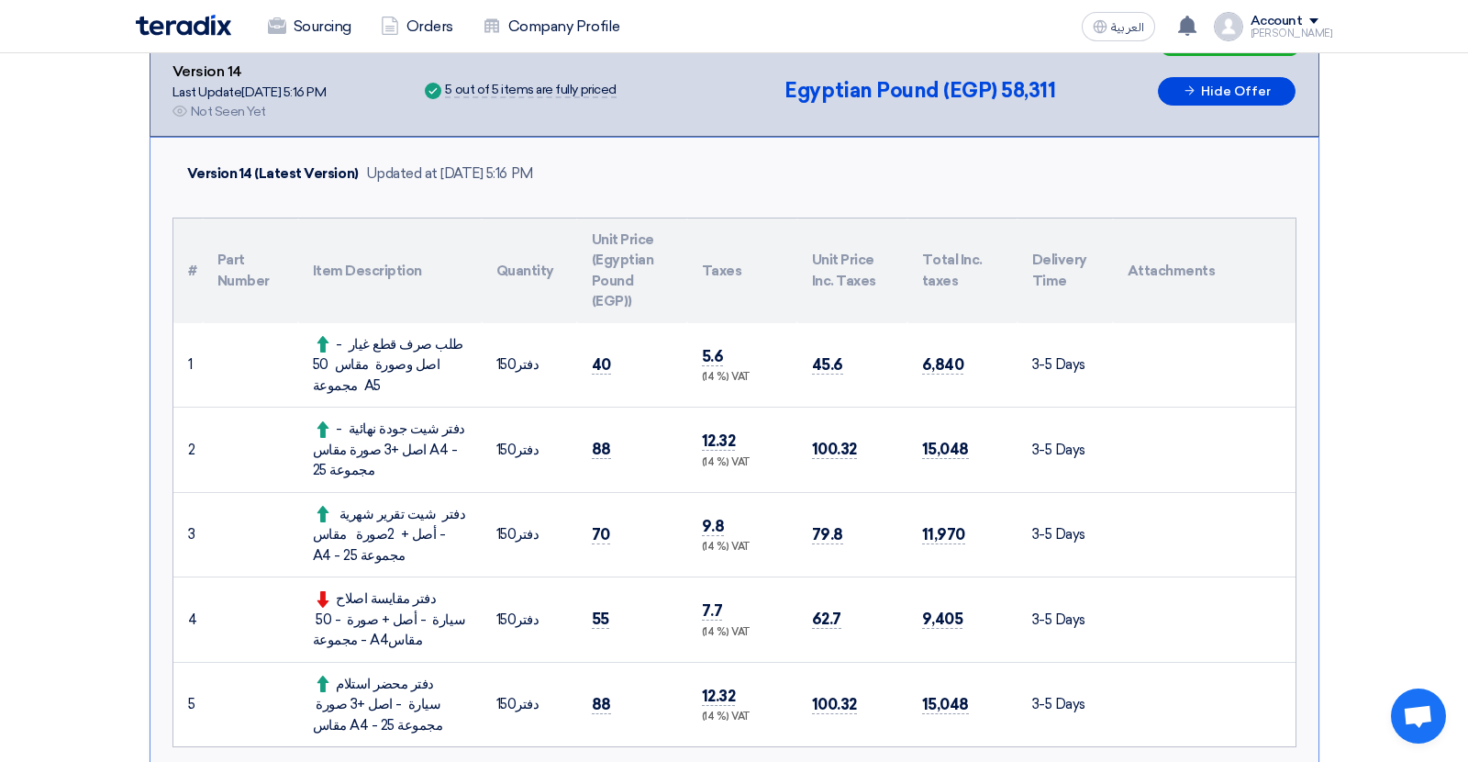
scroll to position [0, 0]
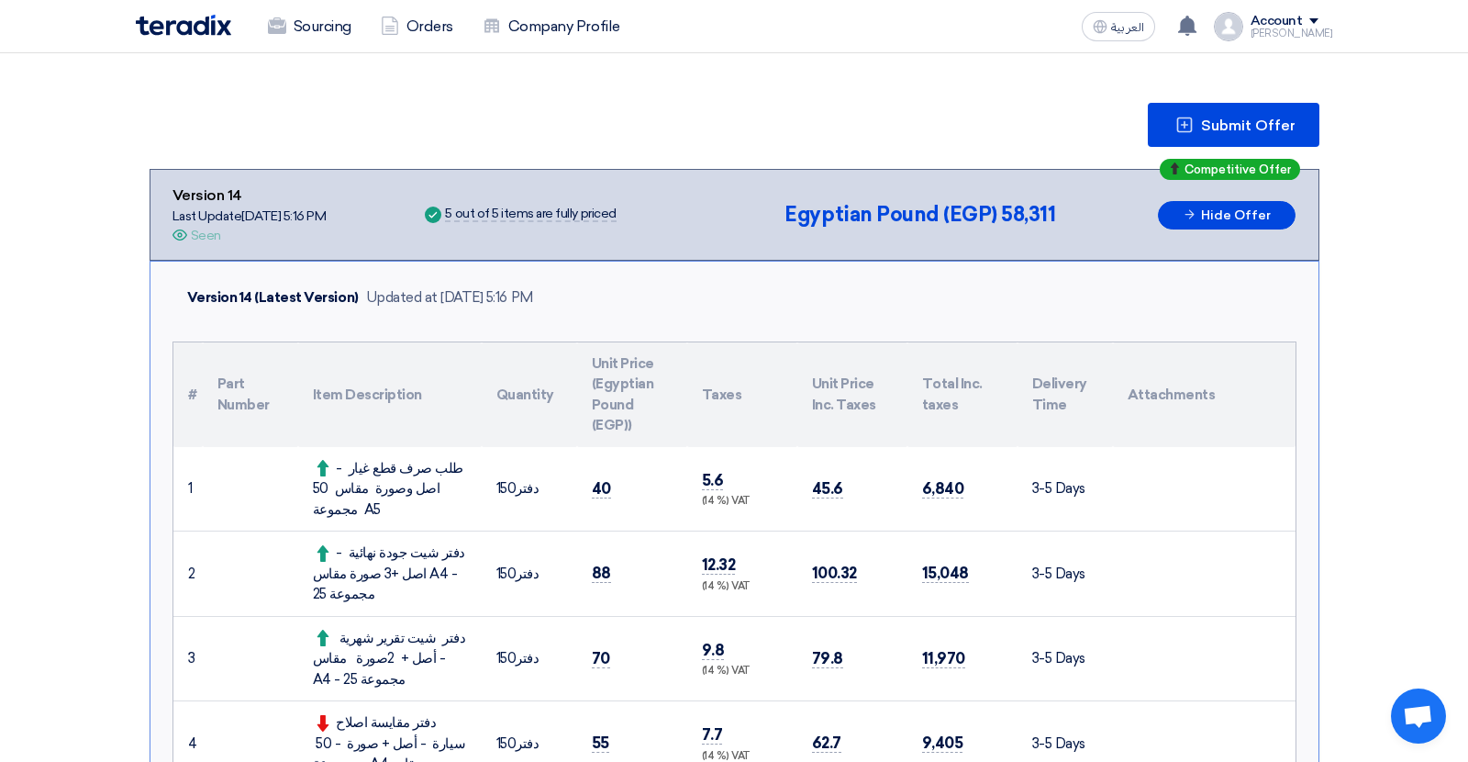
scroll to position [188, 0]
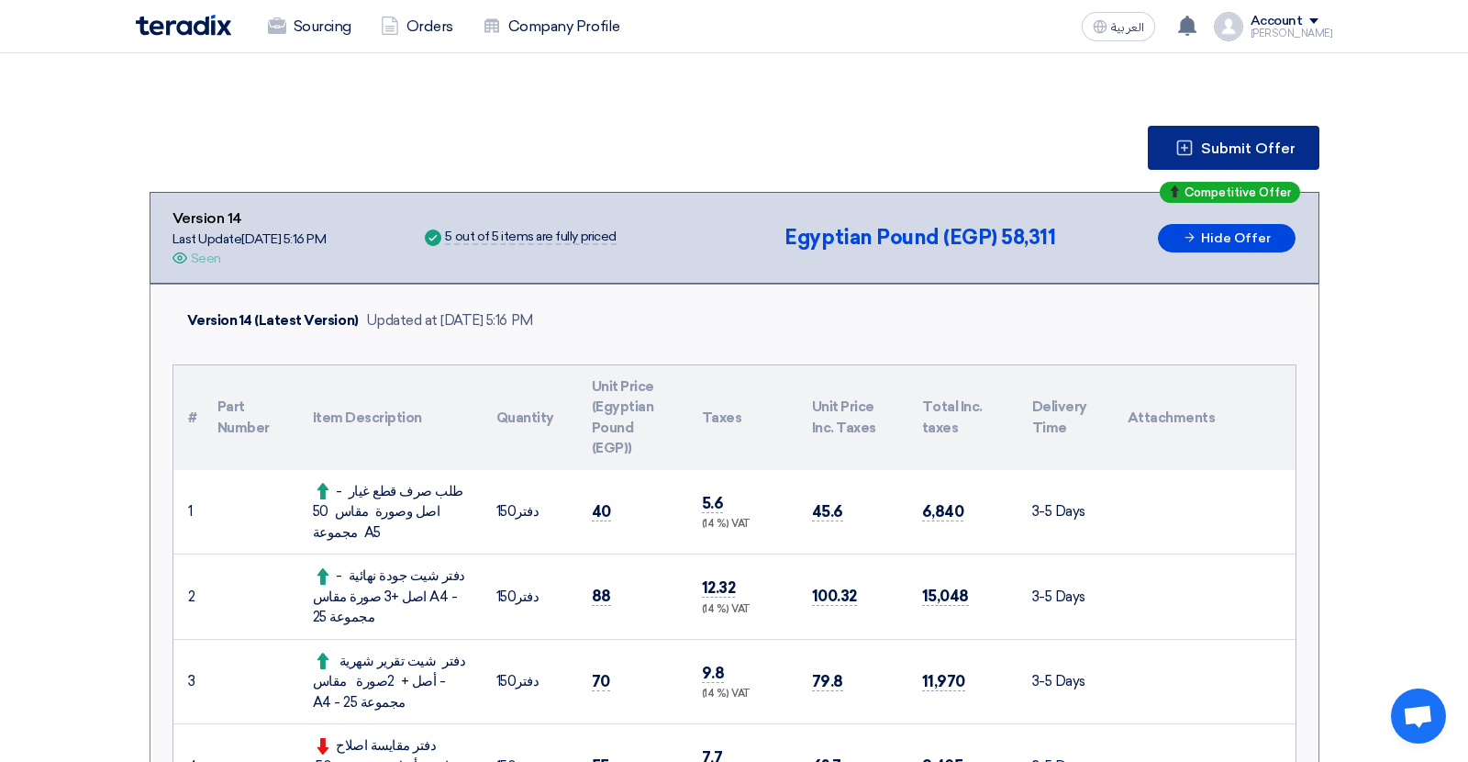
click at [1269, 159] on button "Submit Offer" at bounding box center [1234, 148] width 172 height 44
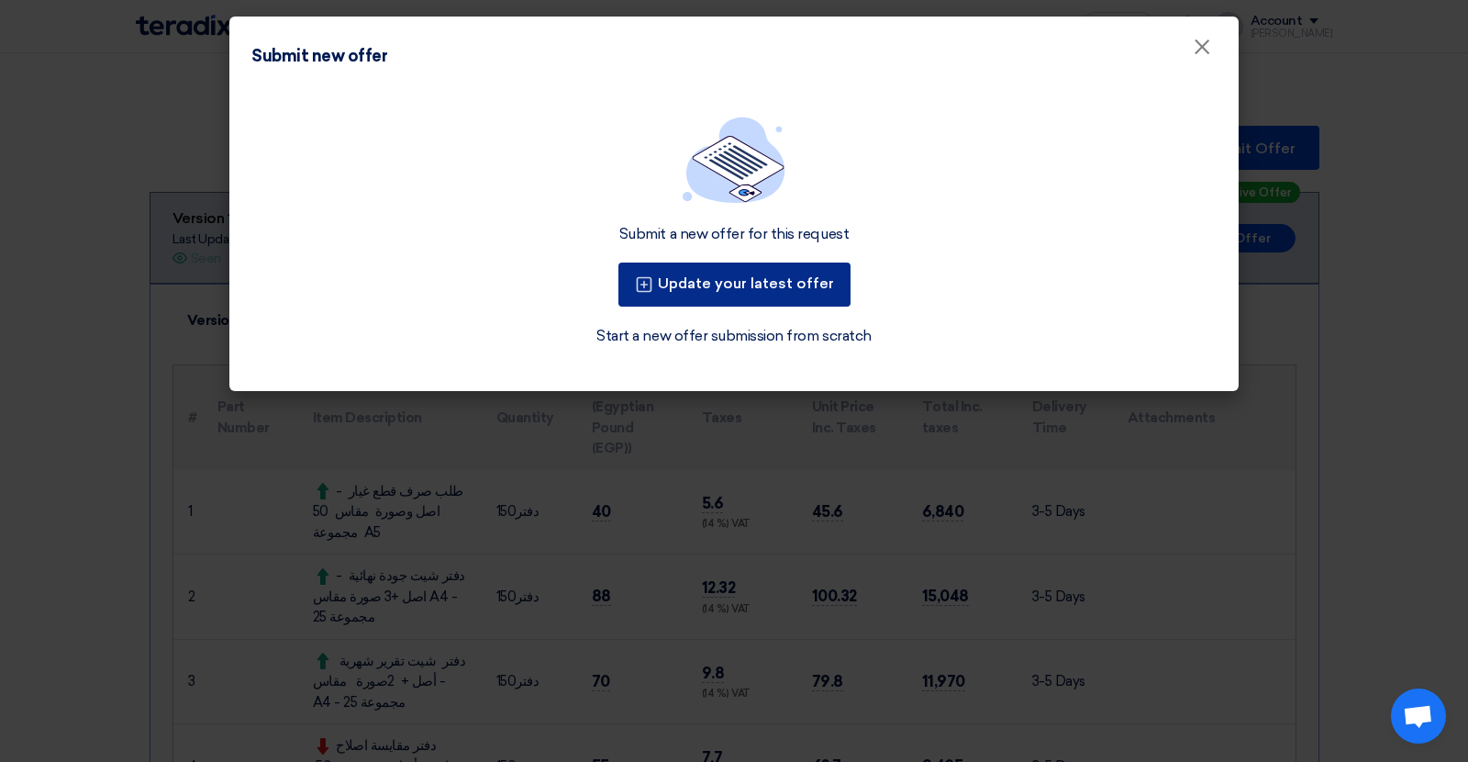
click at [813, 284] on button "Update your latest offer" at bounding box center [735, 284] width 232 height 44
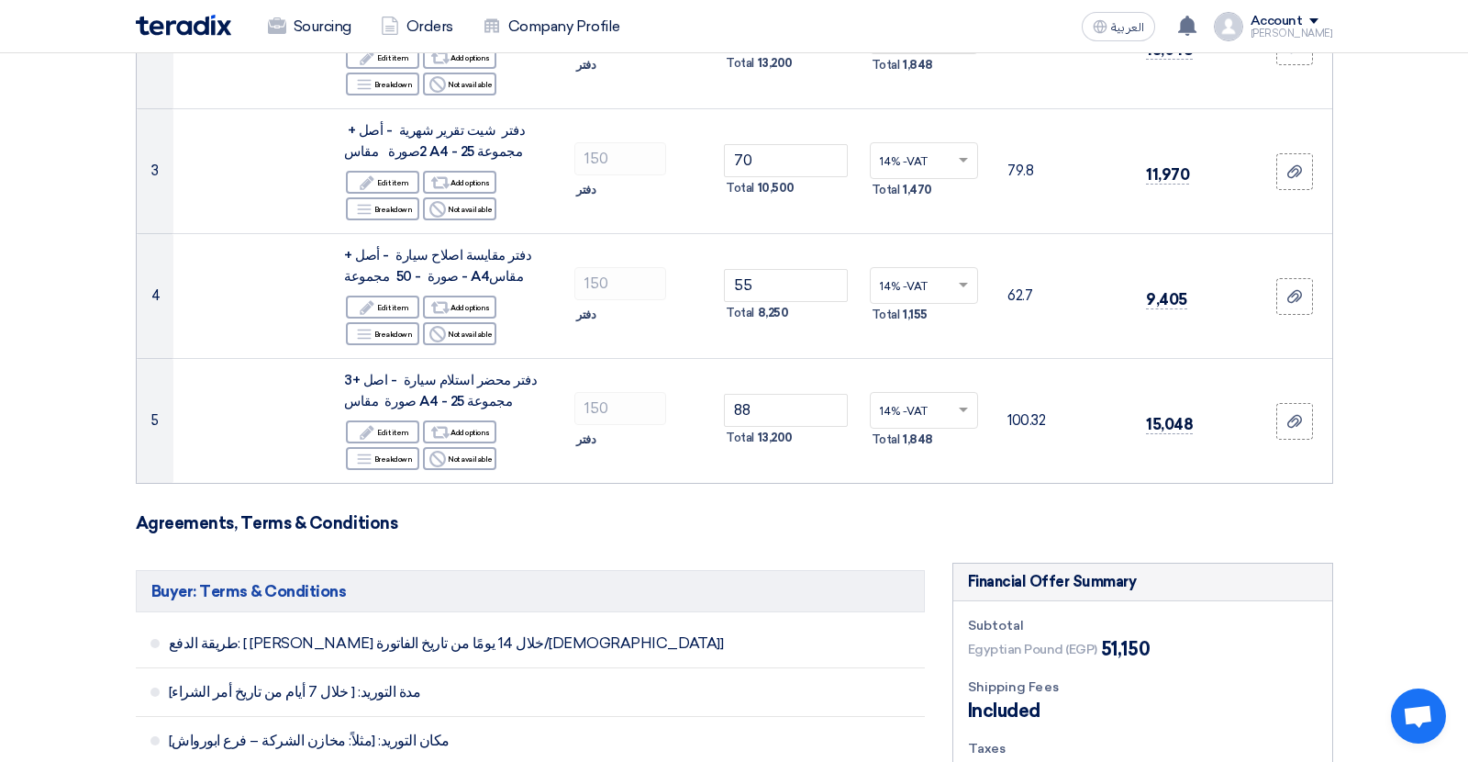
scroll to position [529, 0]
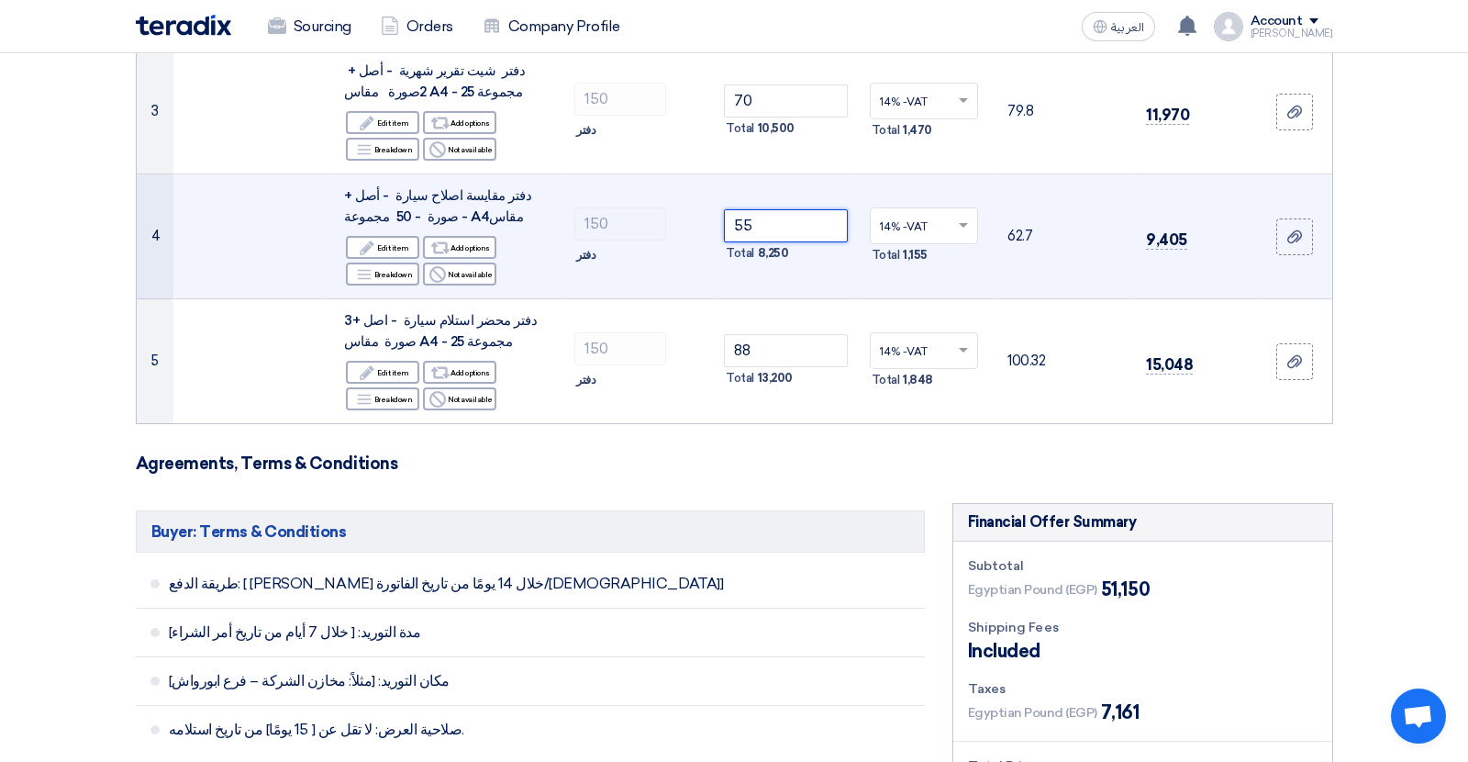
click at [742, 229] on input "55" at bounding box center [786, 225] width 124 height 33
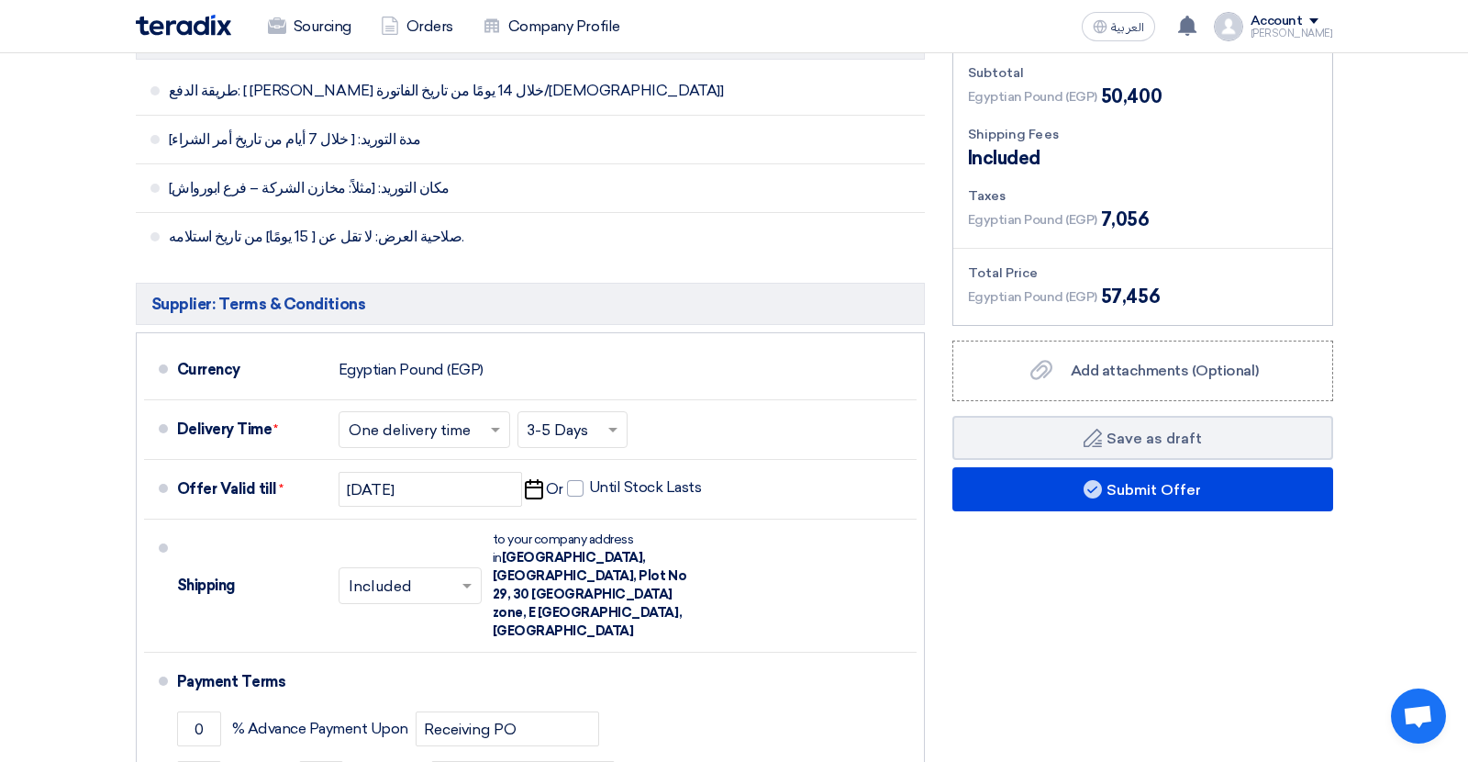
scroll to position [1115, 0]
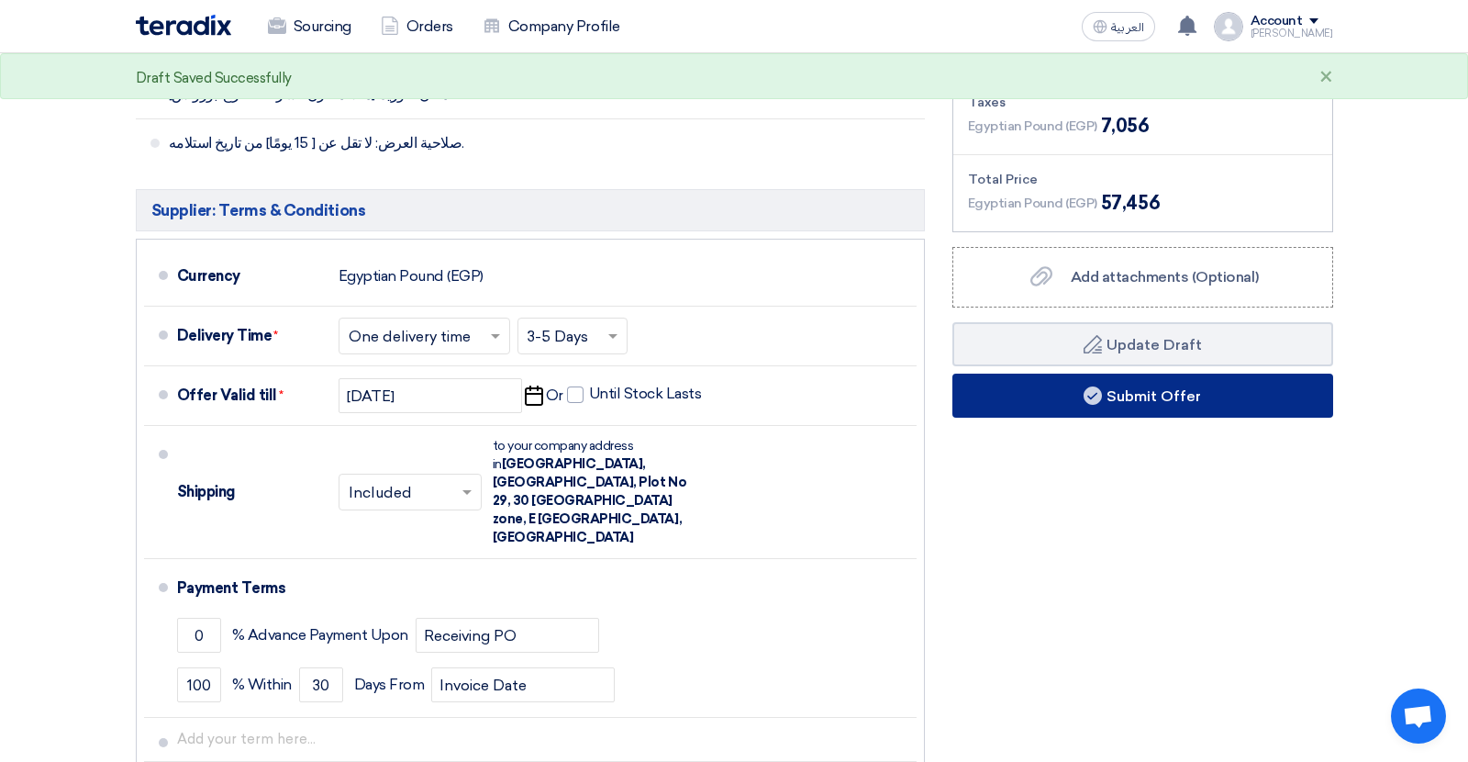
type input "50"
click at [1033, 396] on button "Submit Offer" at bounding box center [1143, 396] width 381 height 44
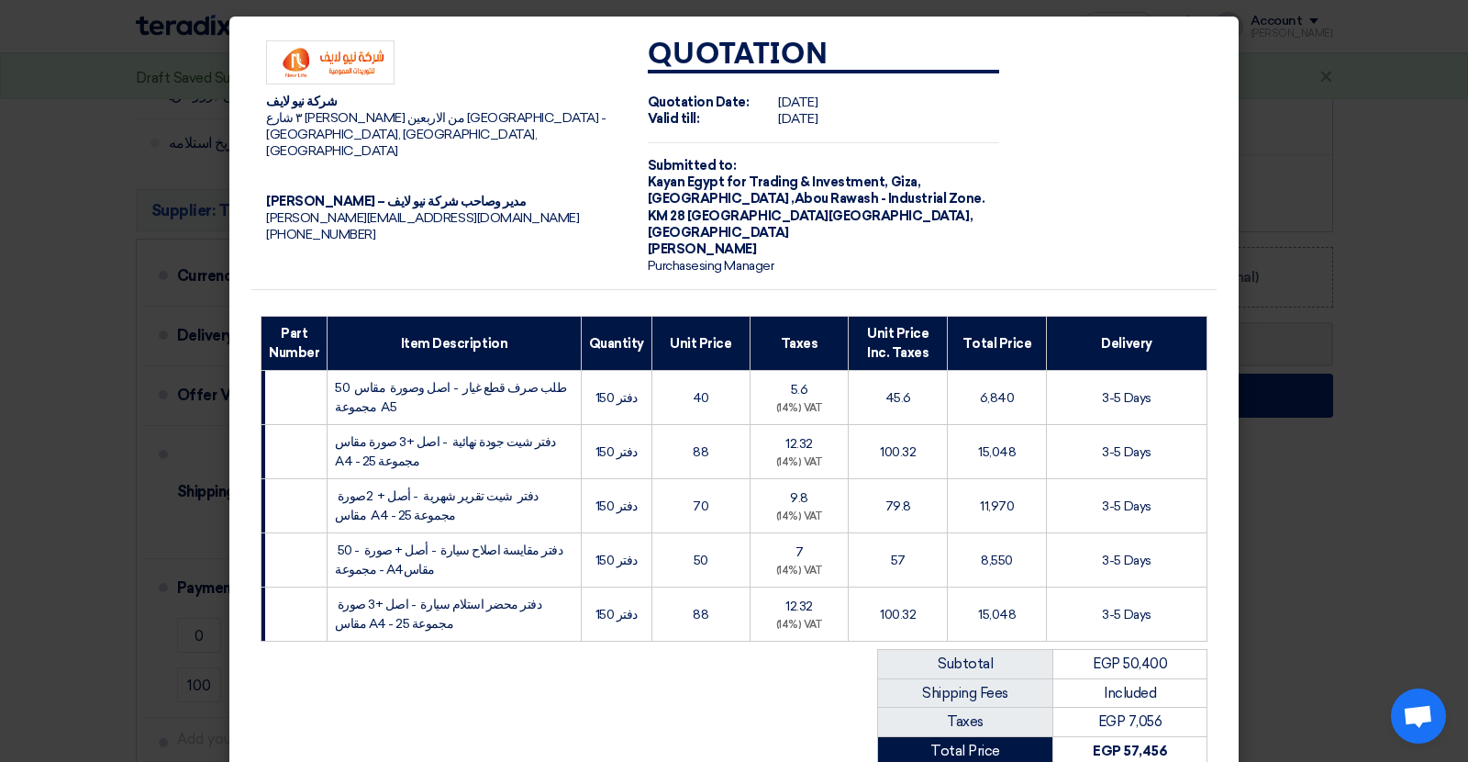
scroll to position [276, 0]
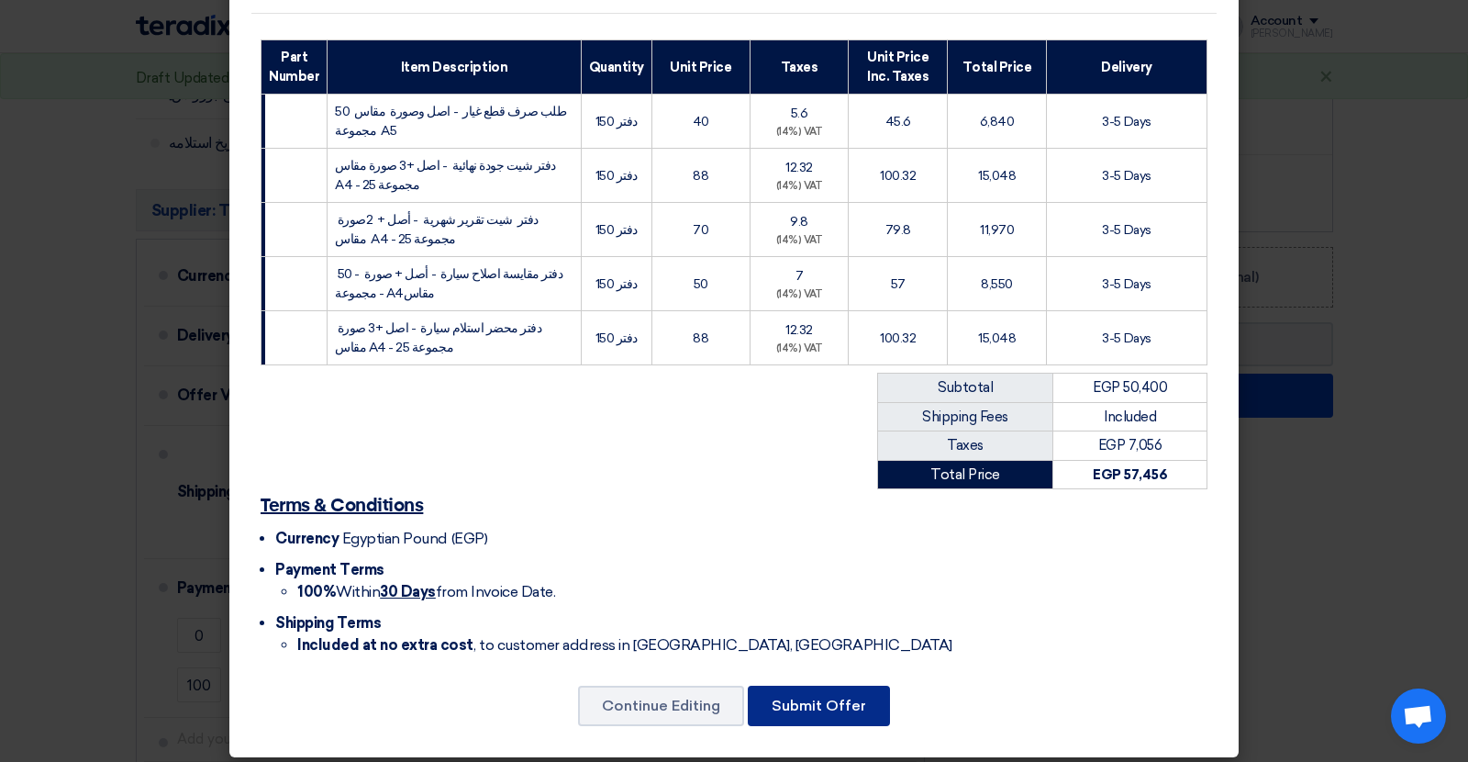
click at [831, 692] on button "Submit Offer" at bounding box center [819, 706] width 142 height 40
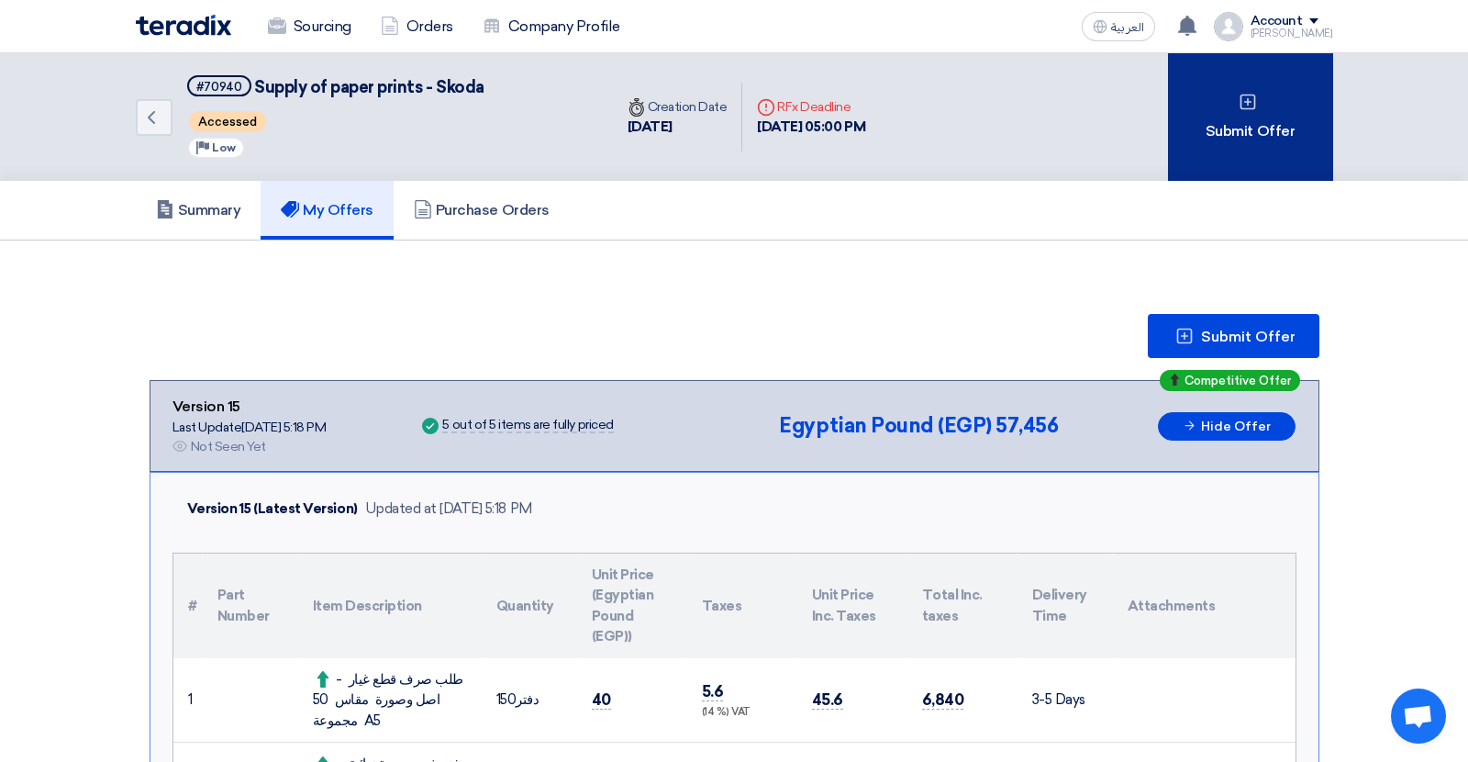
click at [1216, 157] on div "Submit Offer" at bounding box center [1250, 117] width 165 height 128
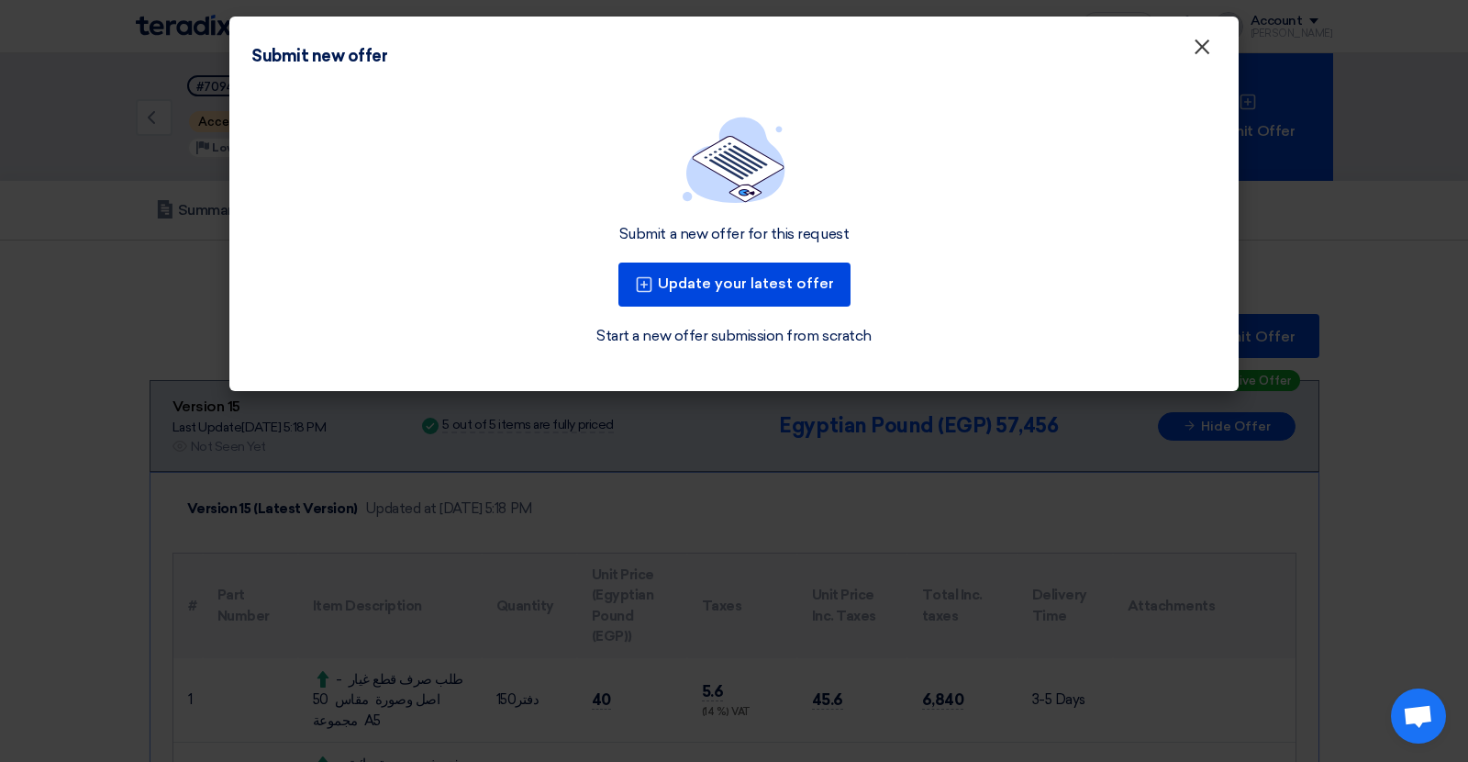
click at [1205, 50] on span "×" at bounding box center [1202, 51] width 18 height 37
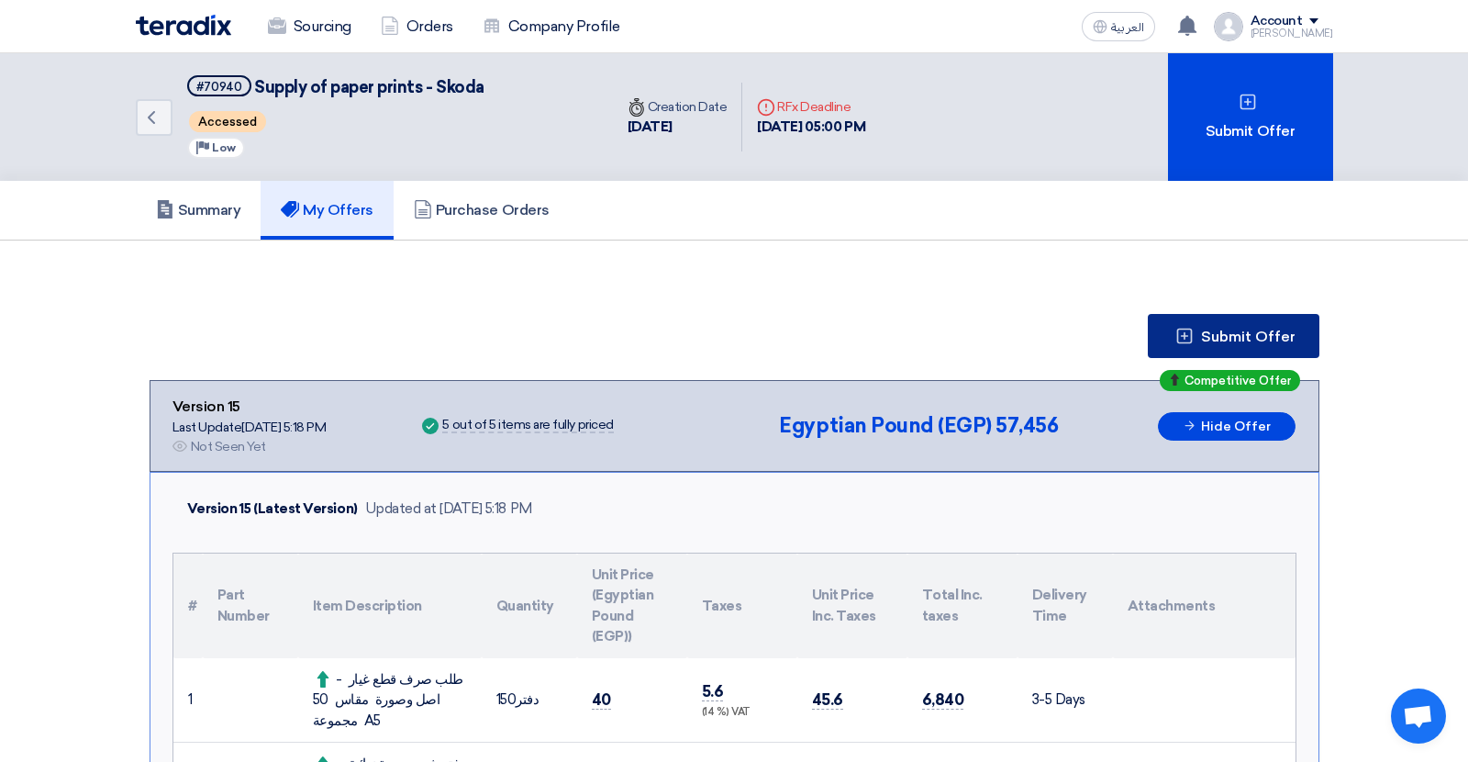
click at [1230, 329] on span "Submit Offer" at bounding box center [1248, 336] width 95 height 15
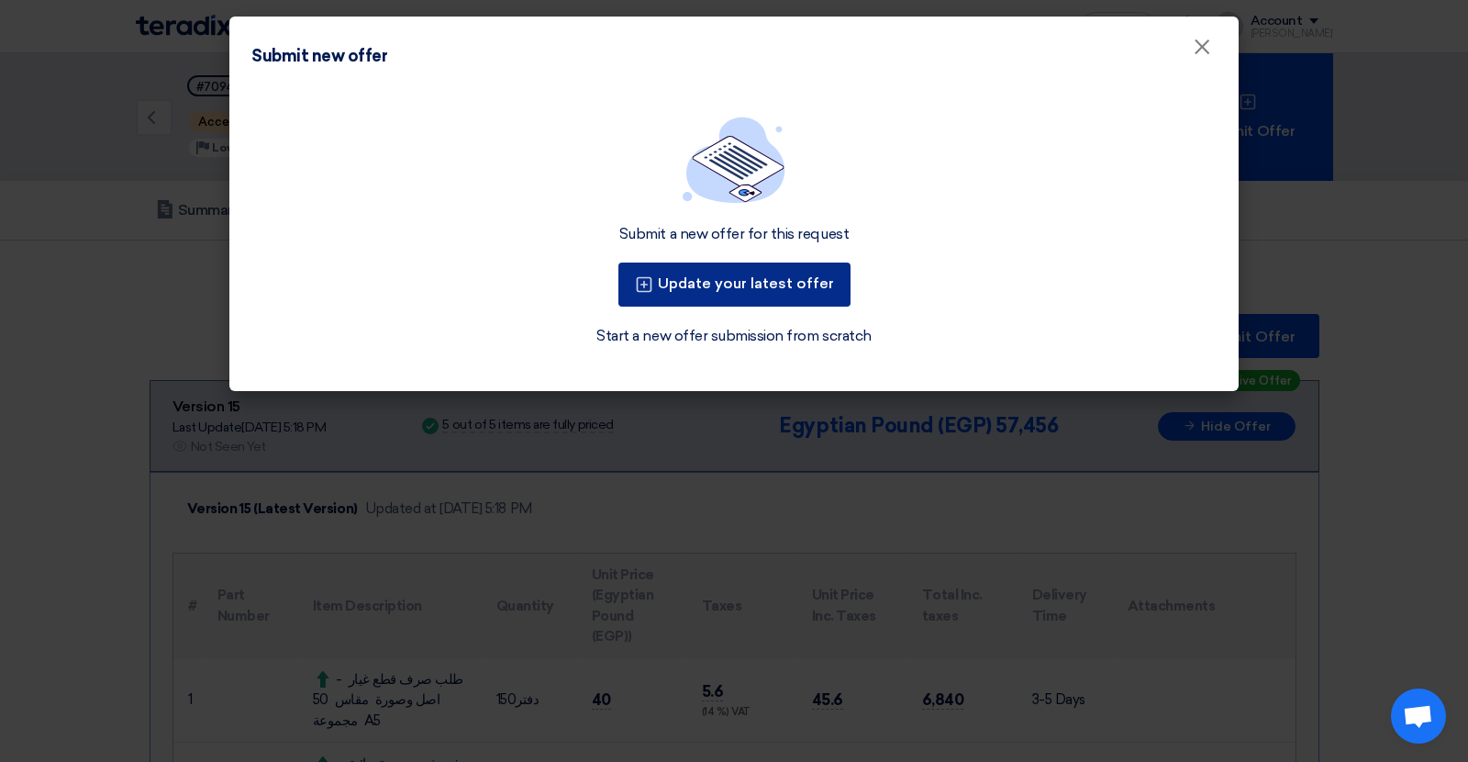
click at [755, 284] on button "Update your latest offer" at bounding box center [735, 284] width 232 height 44
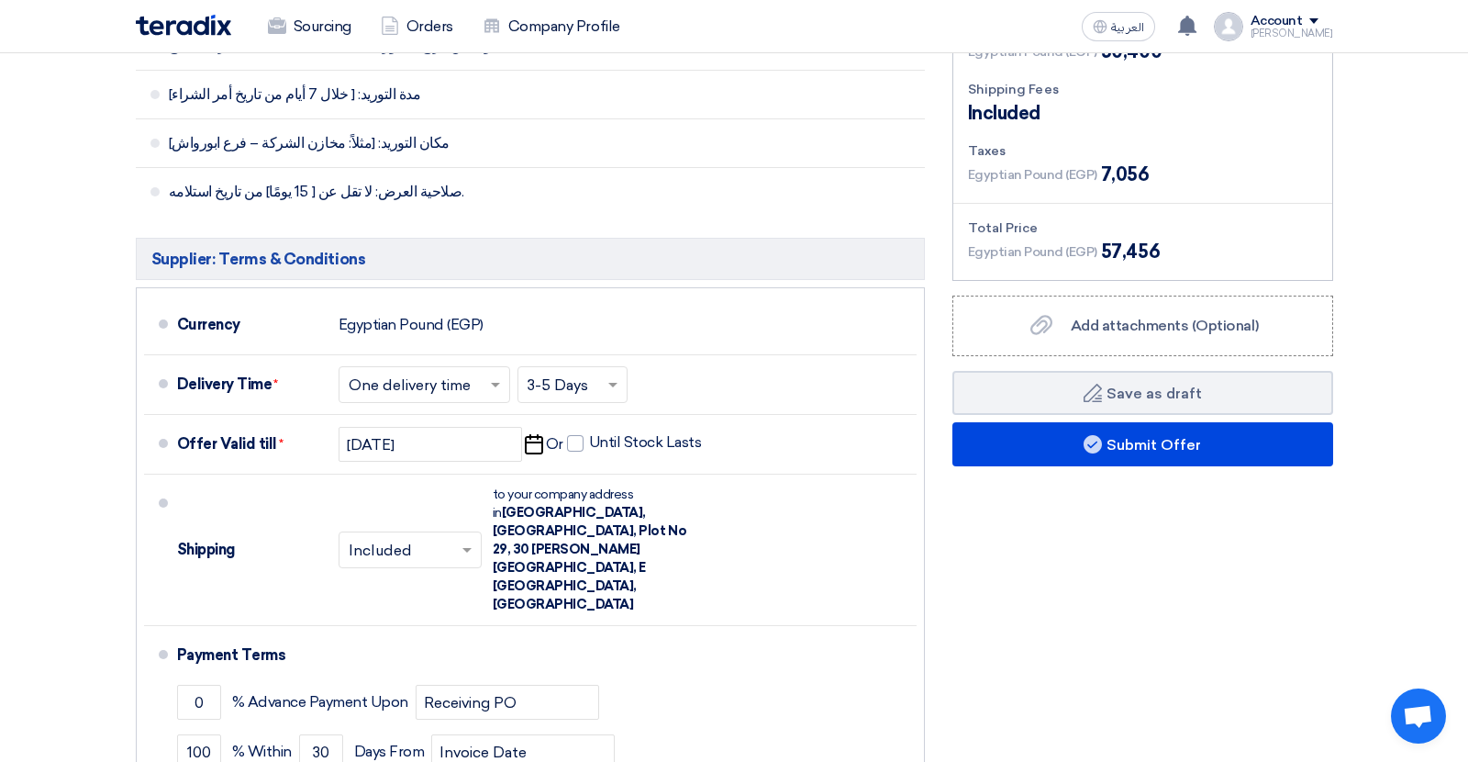
scroll to position [1154, 0]
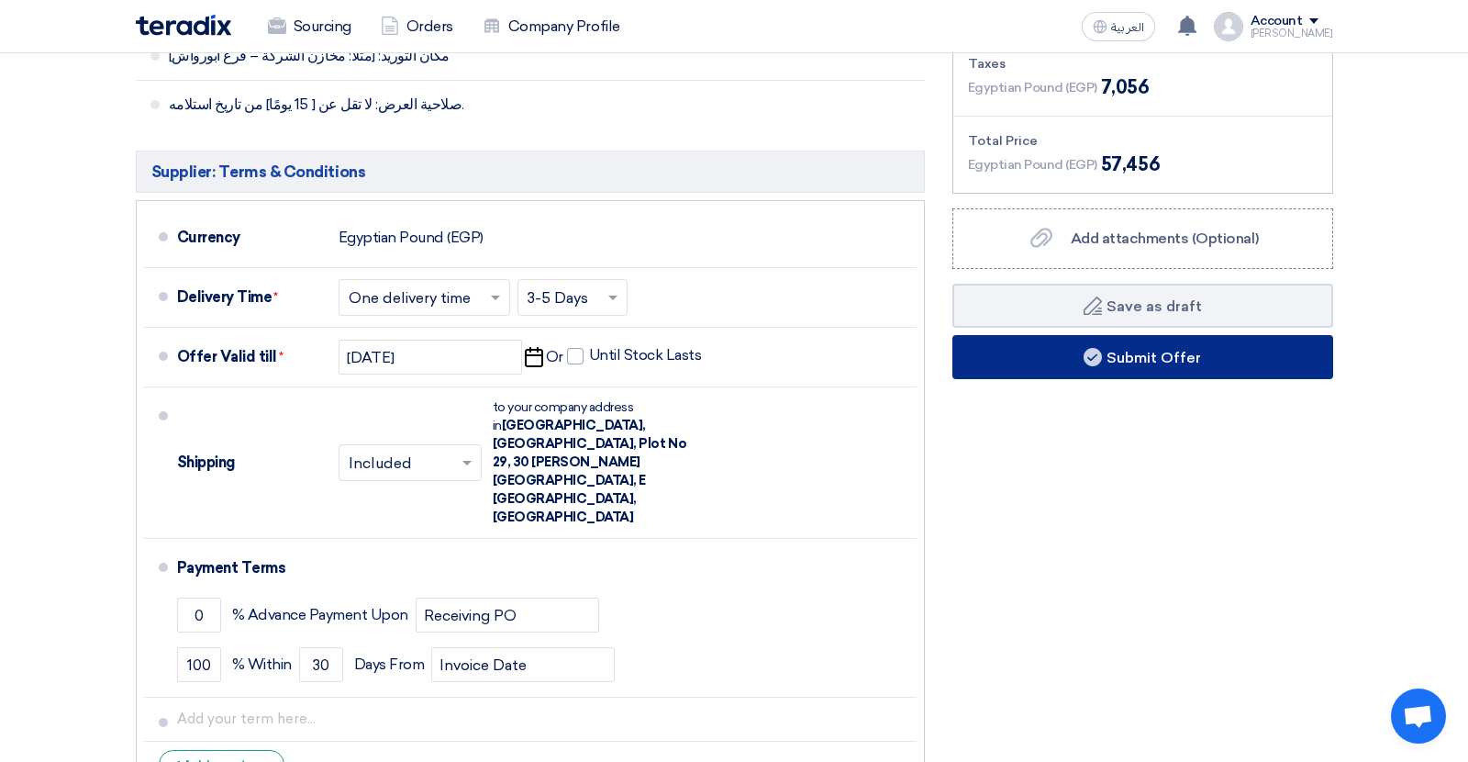
click at [1045, 358] on button "Submit Offer" at bounding box center [1143, 357] width 381 height 44
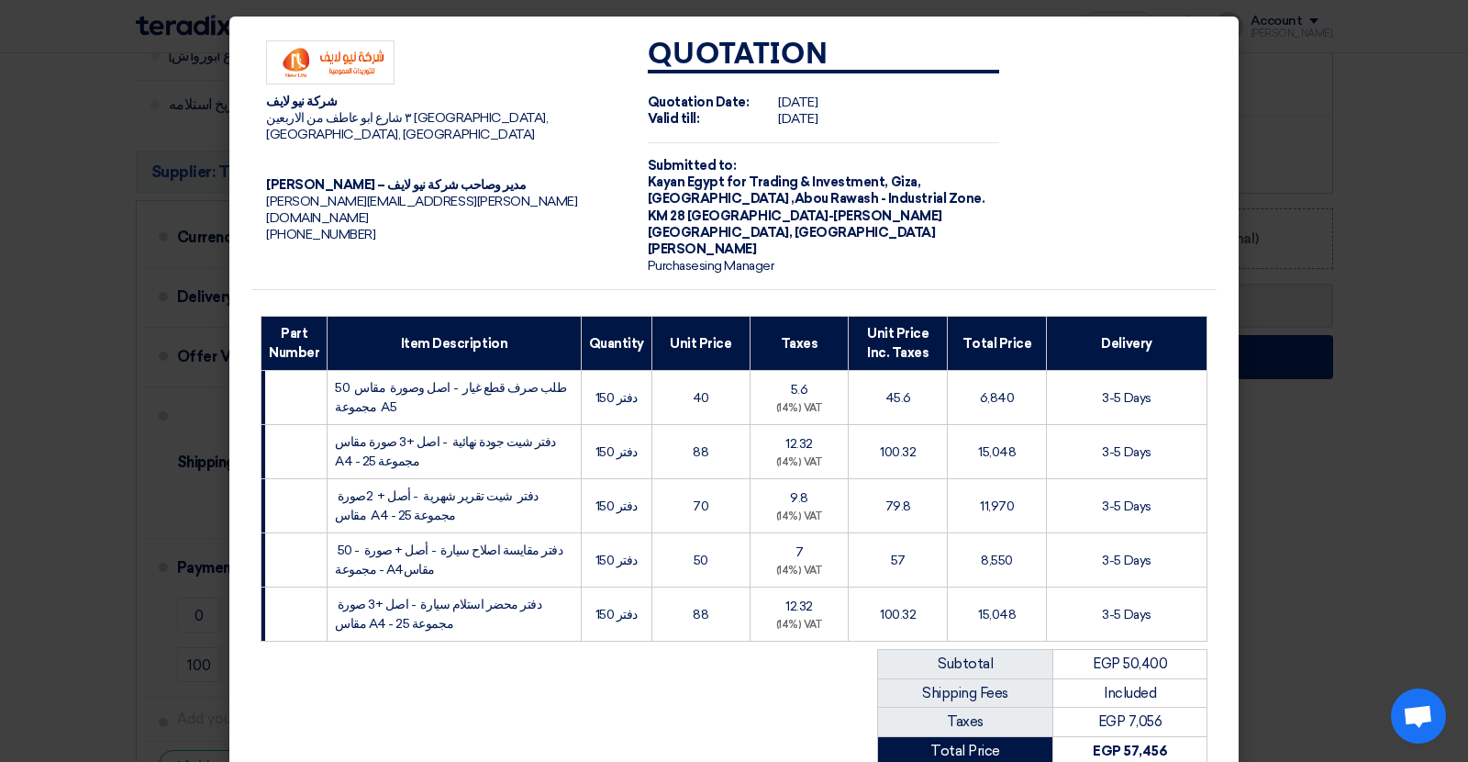
scroll to position [276, 0]
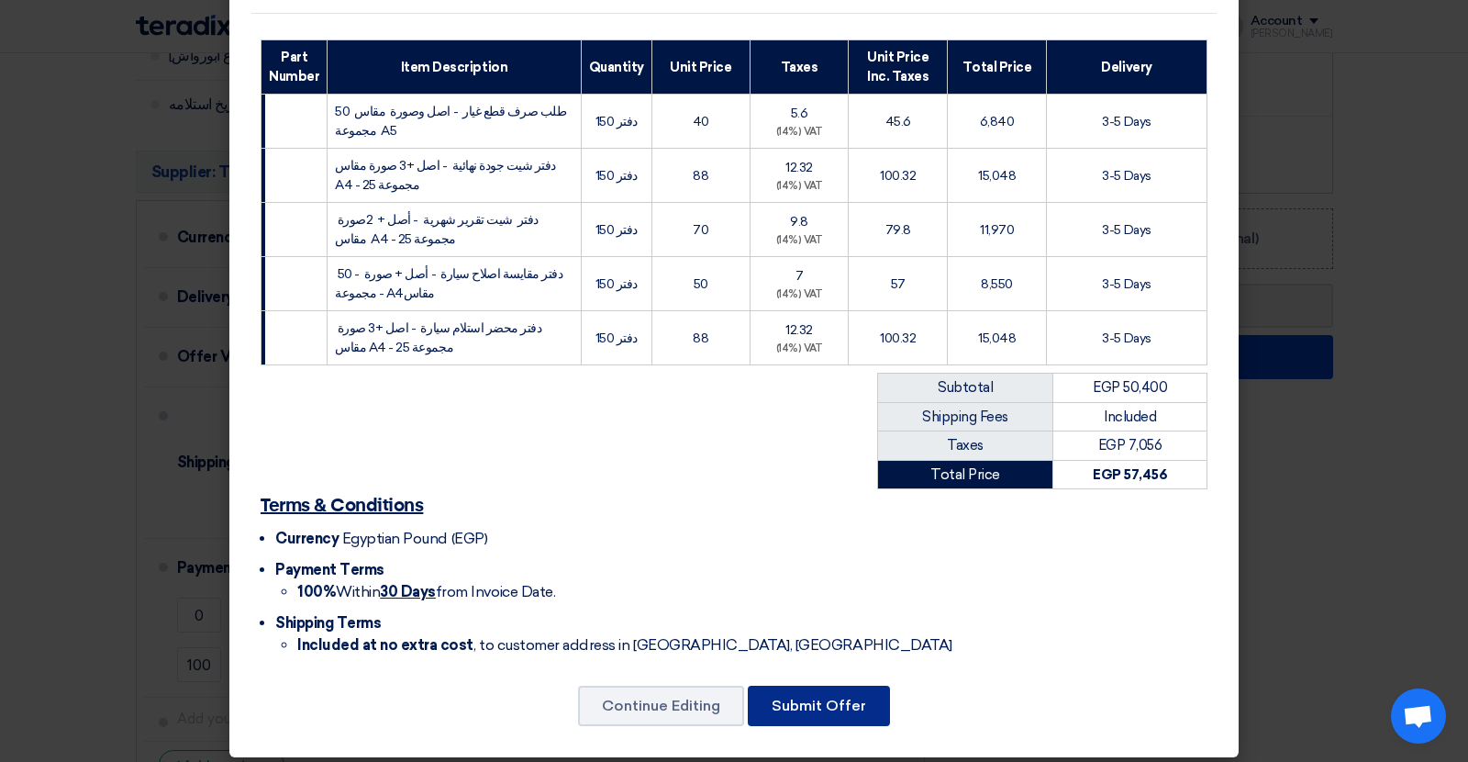
click at [827, 689] on button "Submit Offer" at bounding box center [819, 706] width 142 height 40
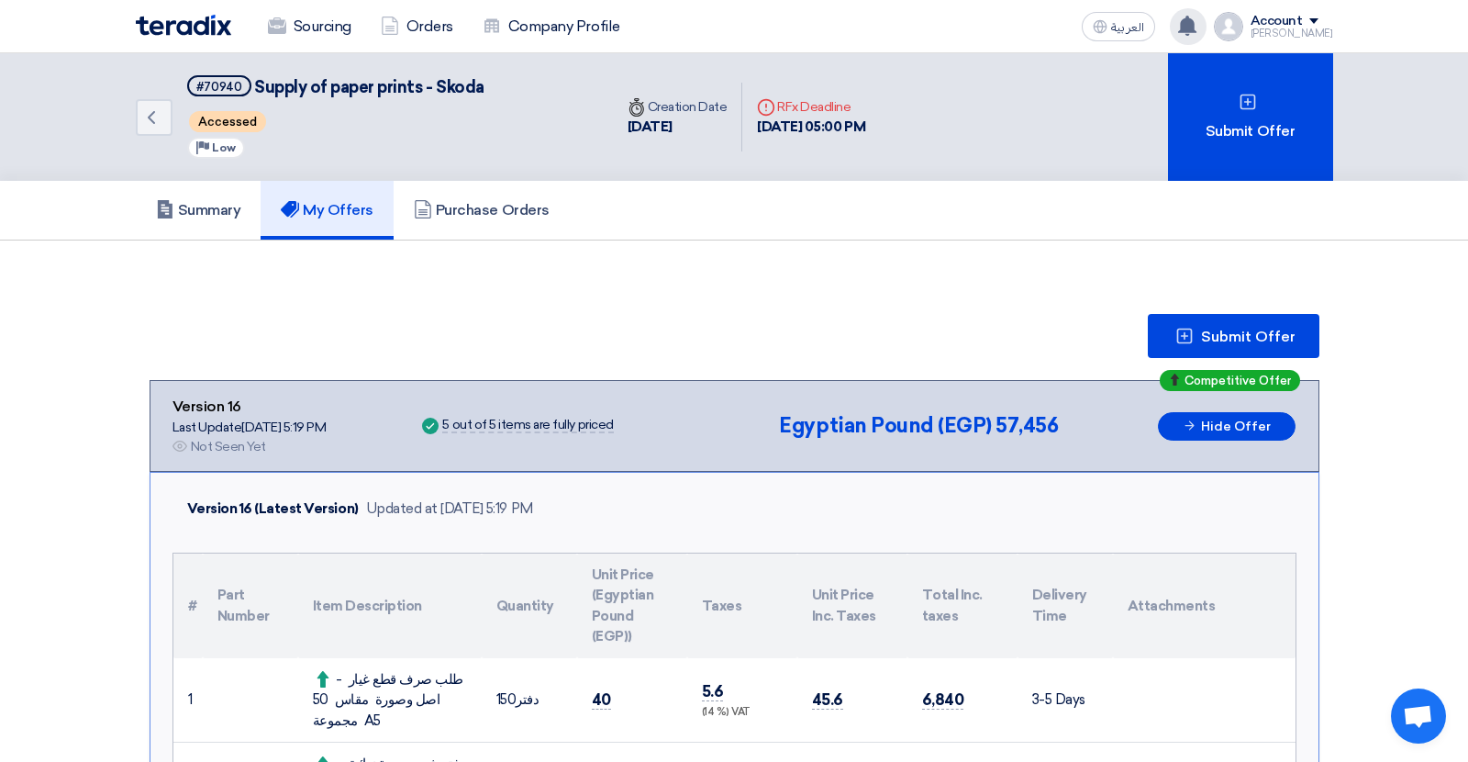
click at [1201, 39] on div "Your offer for "Supply of paper prints - Skoda" request has been seen by the bu…" at bounding box center [1188, 26] width 37 height 37
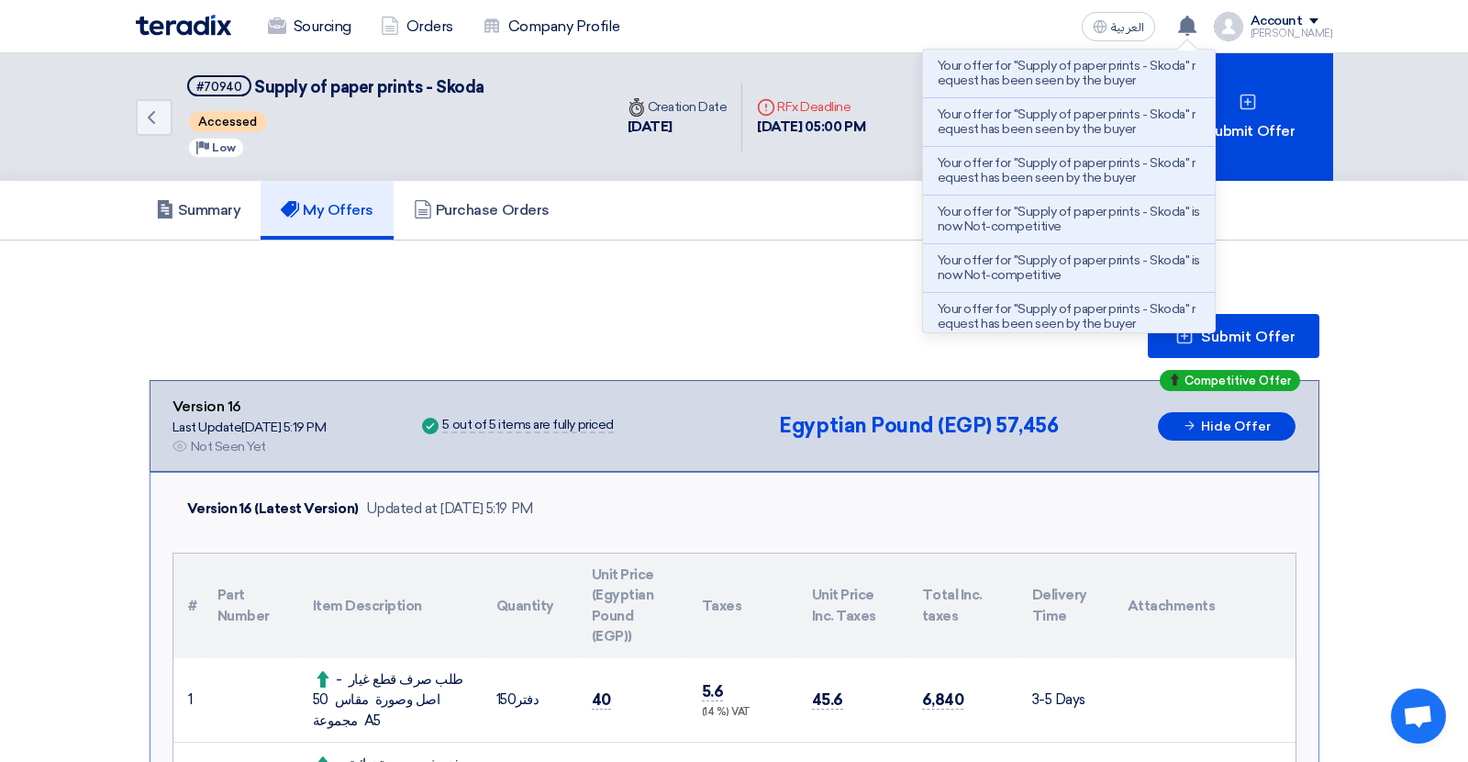
click at [801, 327] on div "Submit Offer" at bounding box center [735, 336] width 1170 height 44
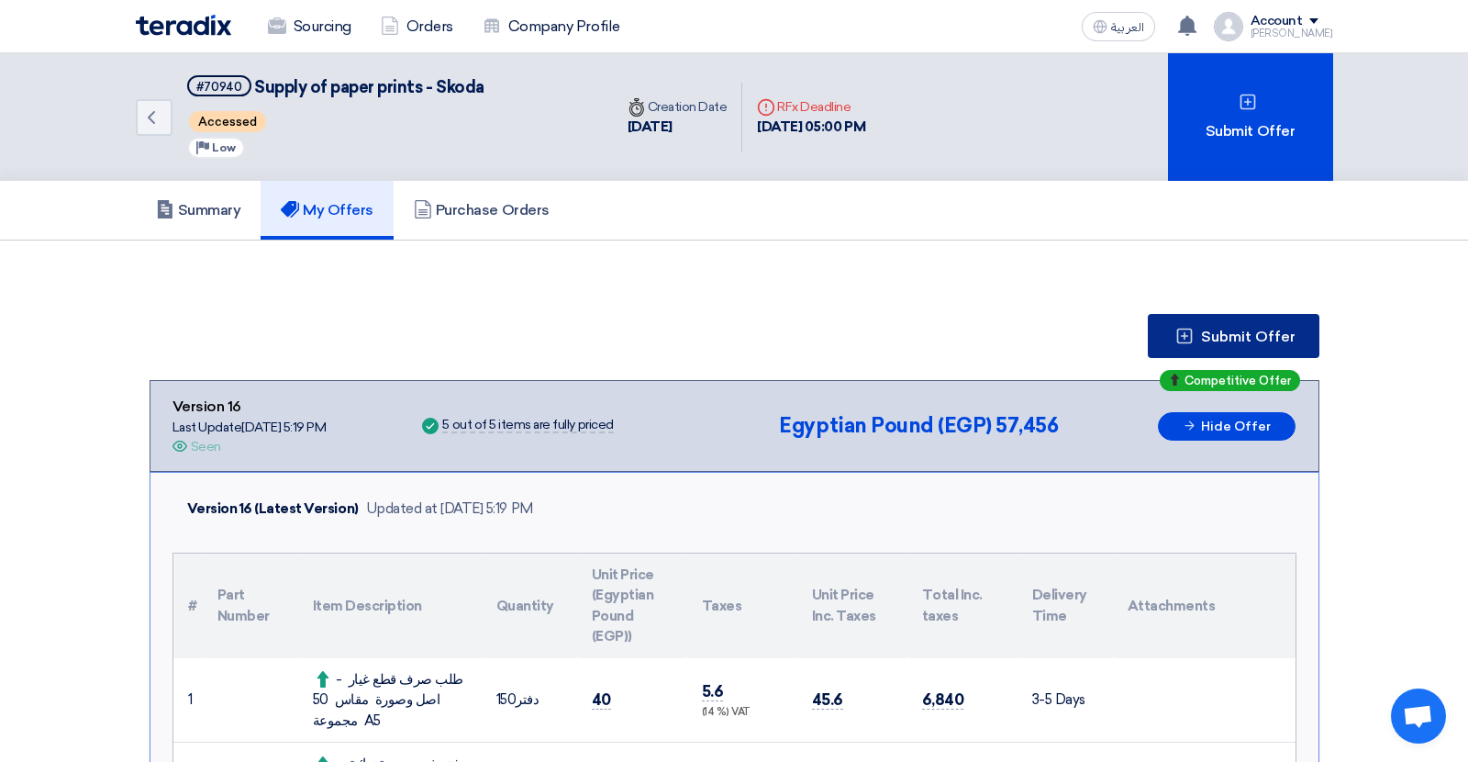
click at [1256, 340] on span "Submit Offer" at bounding box center [1248, 336] width 95 height 15
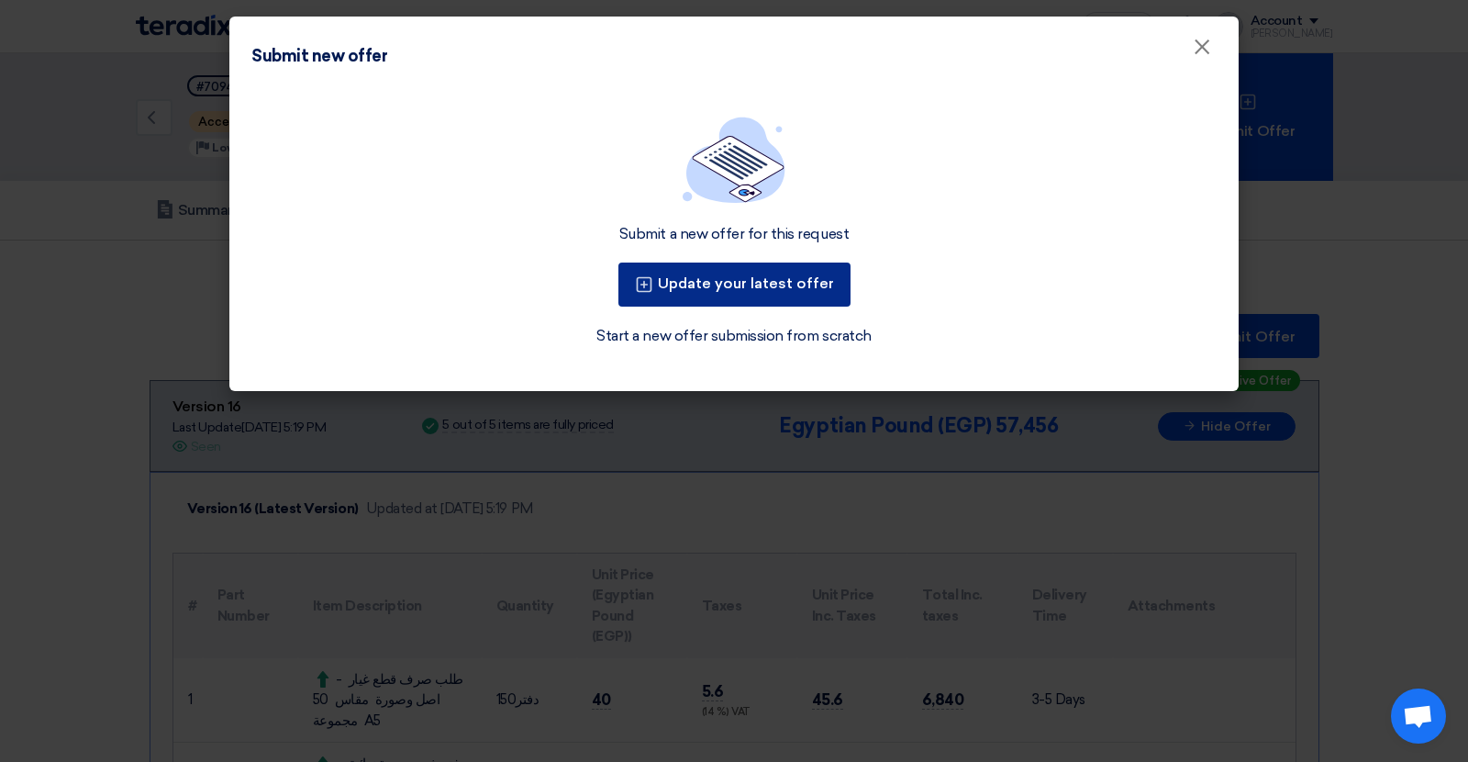
click at [812, 292] on button "Update your latest offer" at bounding box center [735, 284] width 232 height 44
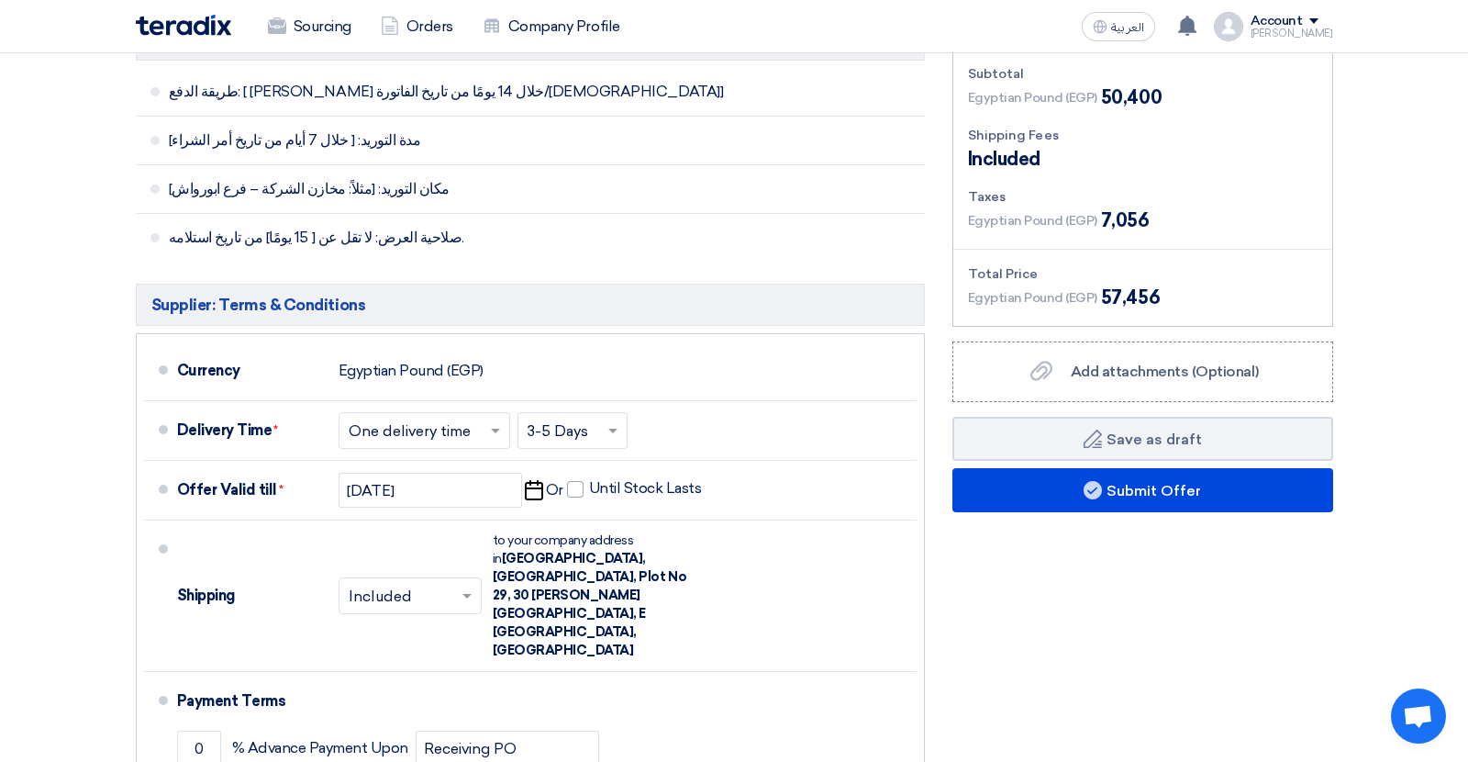
scroll to position [1028, 0]
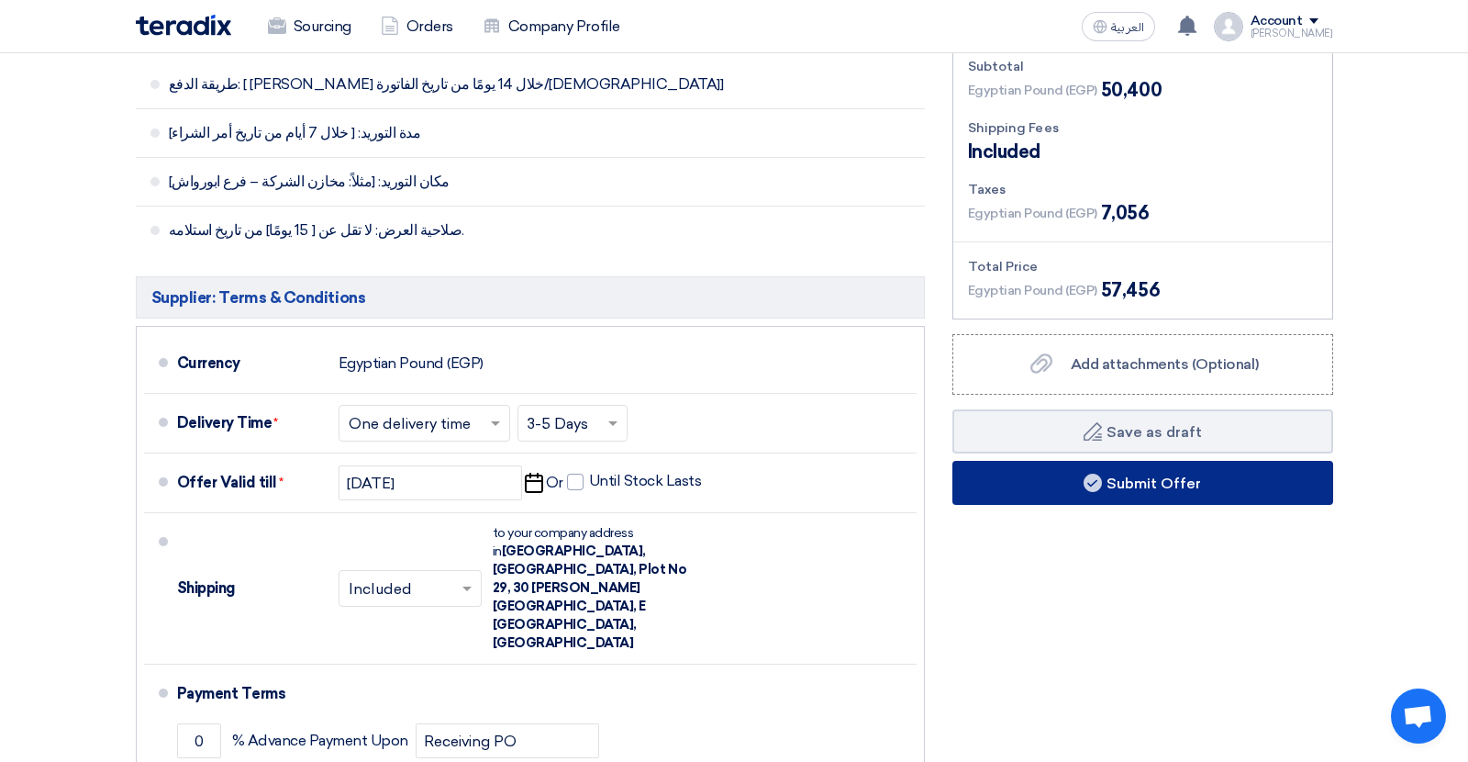
click at [1026, 480] on button "Submit Offer" at bounding box center [1143, 483] width 381 height 44
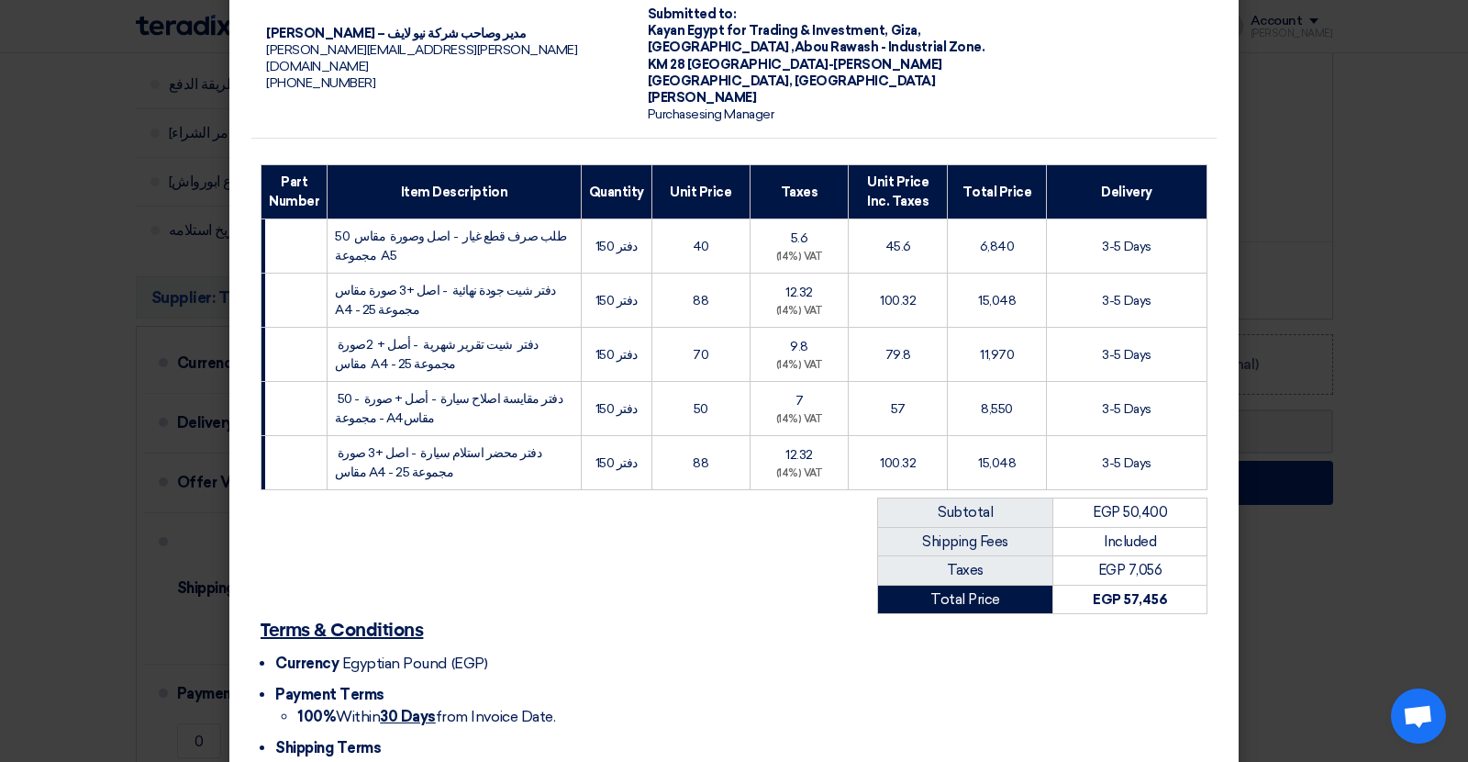
scroll to position [276, 0]
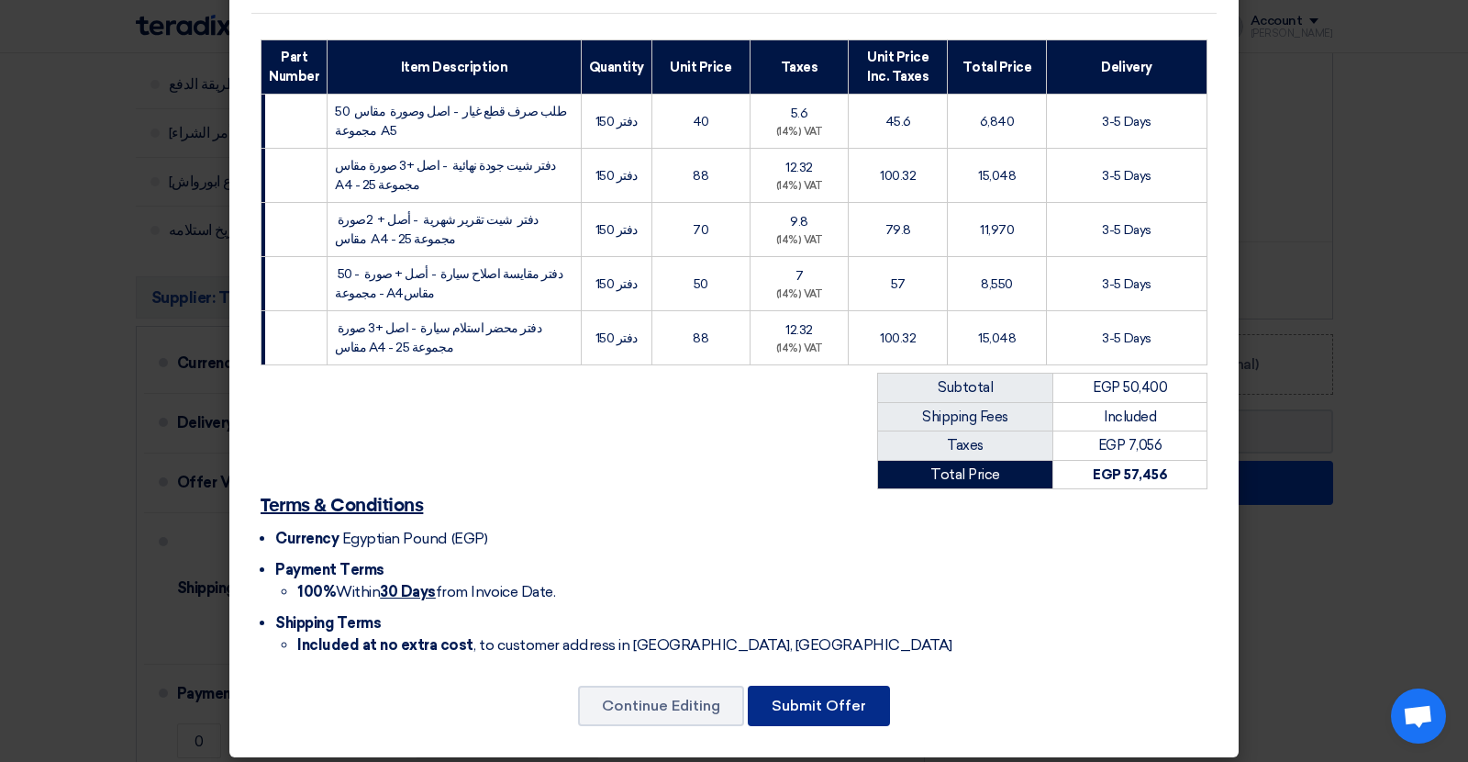
click at [811, 697] on button "Submit Offer" at bounding box center [819, 706] width 142 height 40
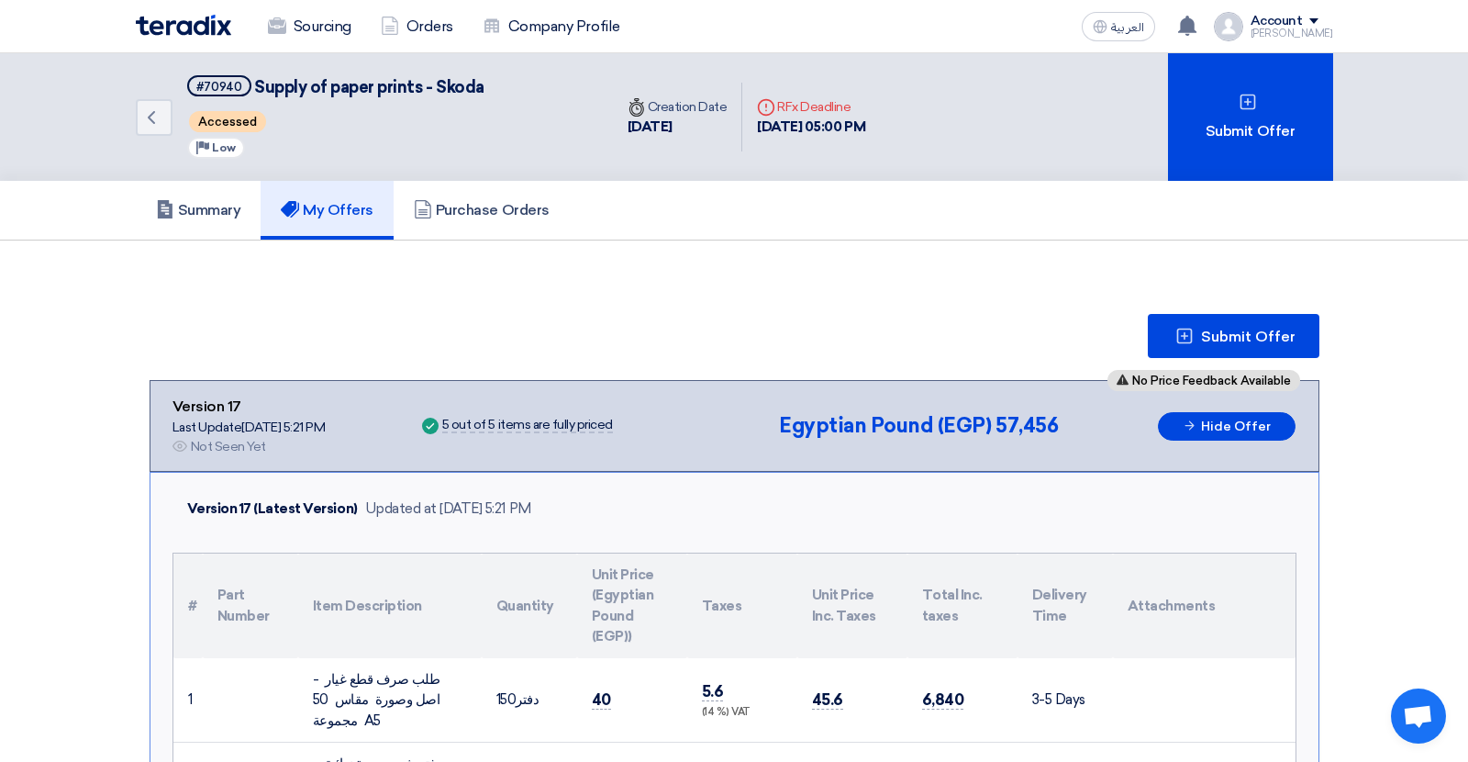
click at [370, 220] on link "My Offers" at bounding box center [327, 210] width 133 height 59
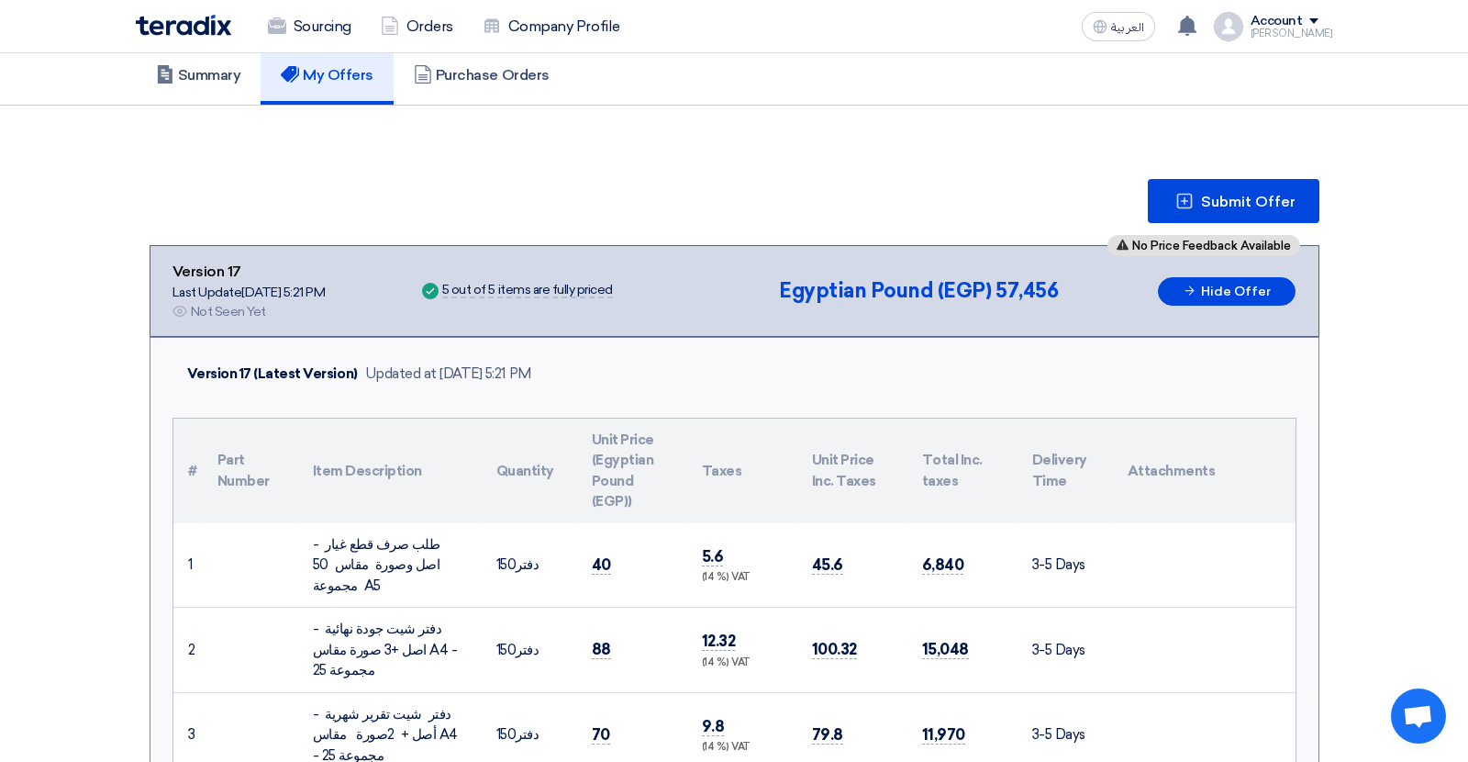
scroll to position [85, 0]
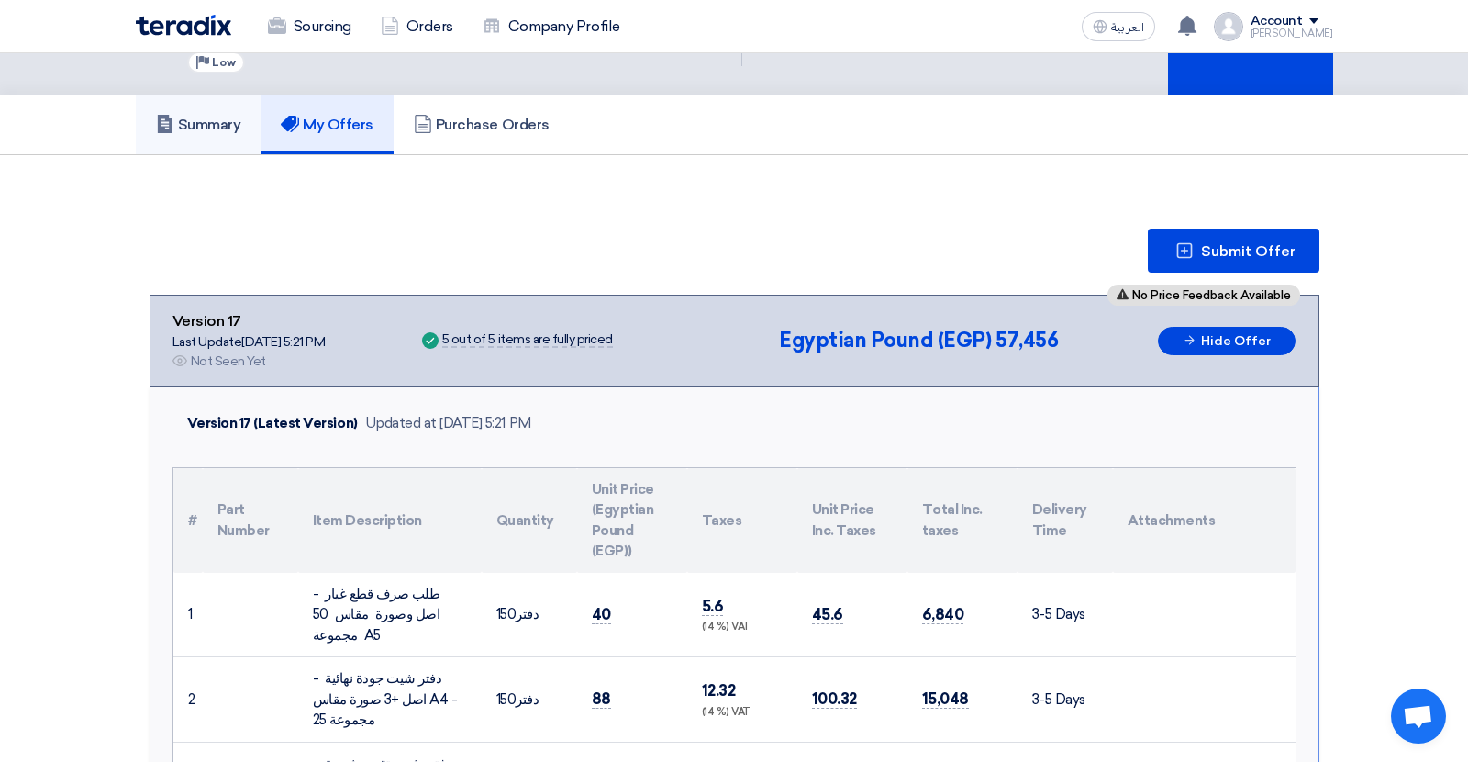
click at [216, 137] on link "Summary" at bounding box center [199, 124] width 126 height 59
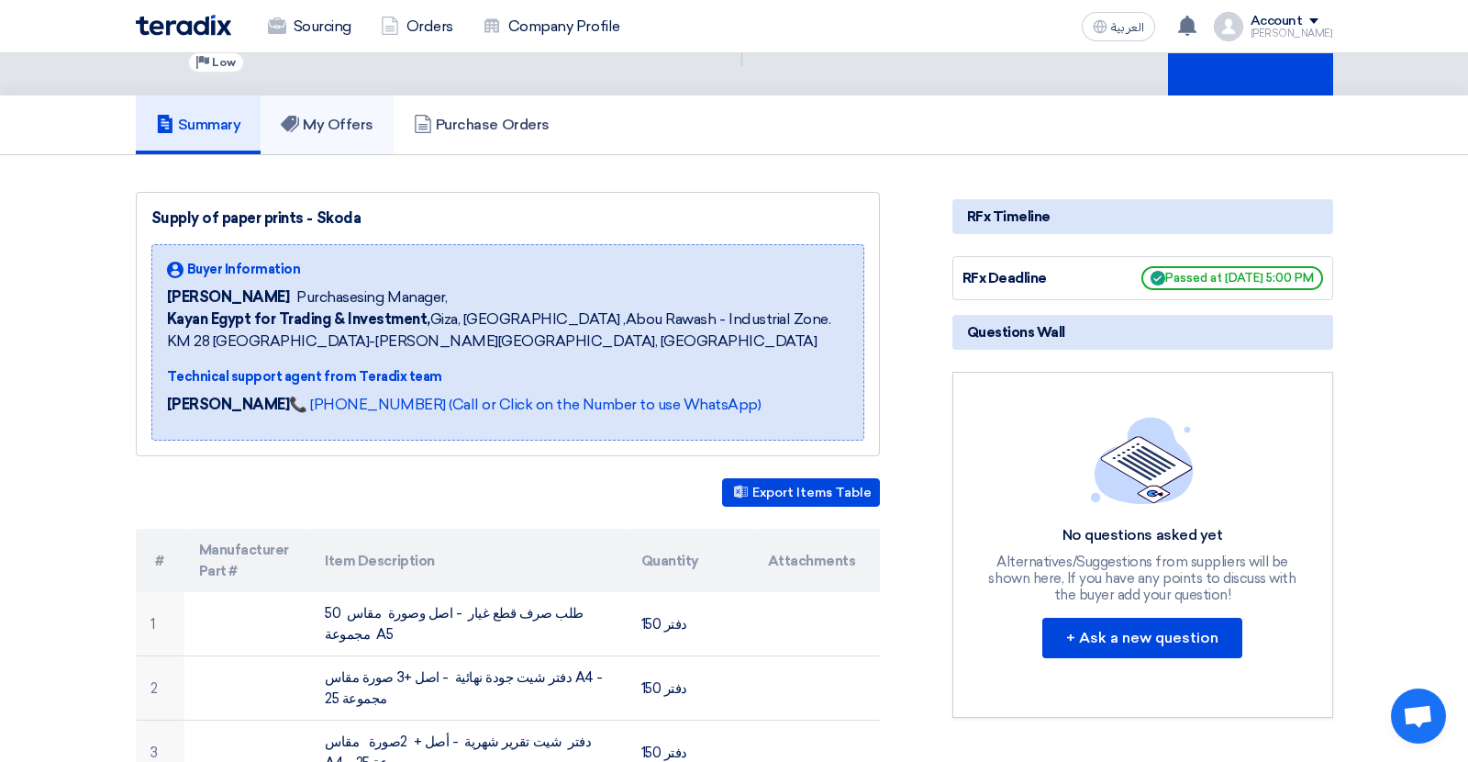
click at [316, 127] on h5 "My Offers" at bounding box center [327, 125] width 93 height 18
